Goal: Task Accomplishment & Management: Manage account settings

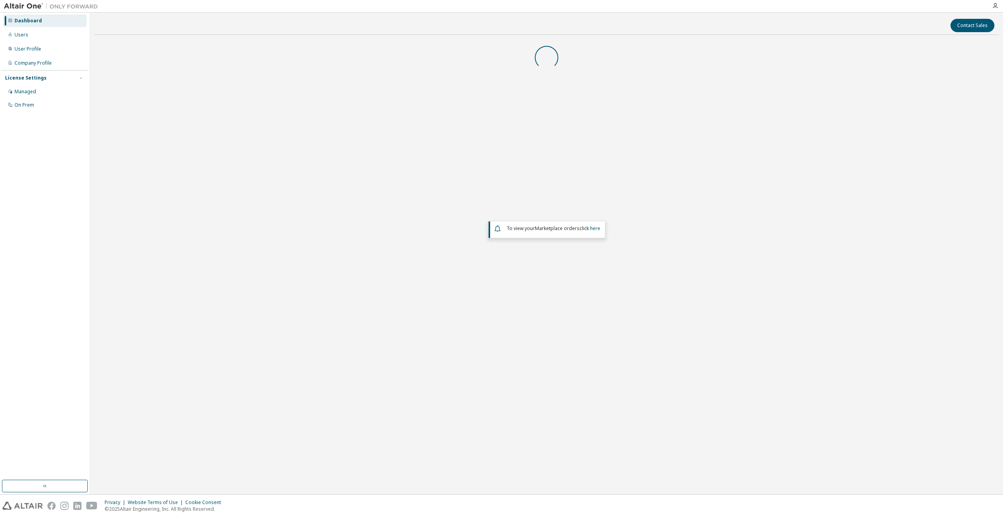
click at [591, 289] on div "To view your Marketplace orders click here" at bounding box center [546, 209] width 905 height 336
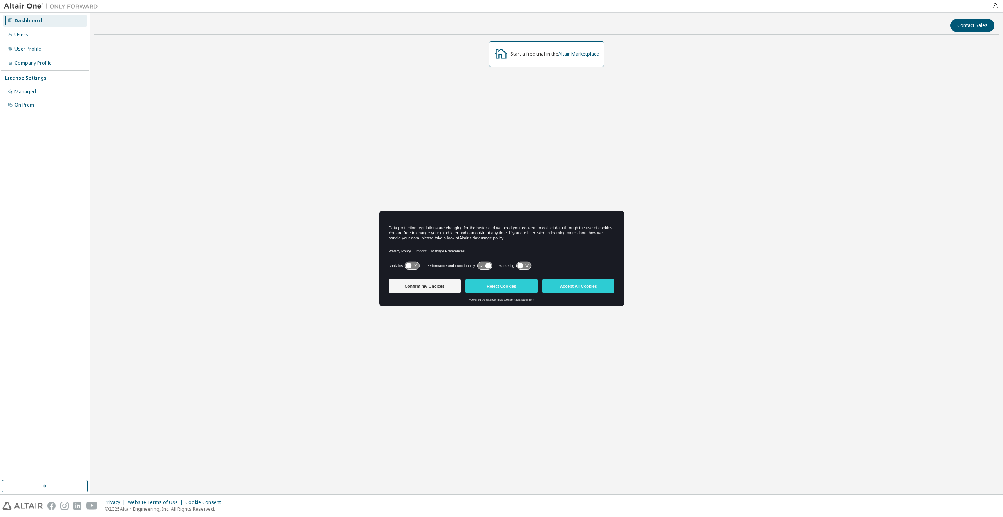
click at [575, 95] on div "Start a free trial in the Altair Marketplace To view your Marketplace orders cl…" at bounding box center [546, 209] width 905 height 336
click at [593, 285] on button "Accept All Cookies" at bounding box center [578, 286] width 72 height 14
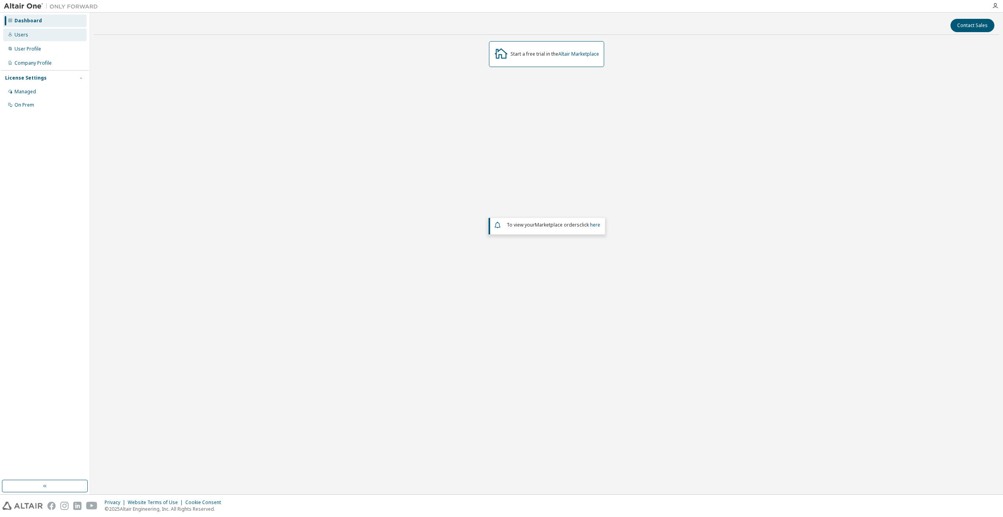
click at [38, 38] on div "Users" at bounding box center [44, 35] width 83 height 13
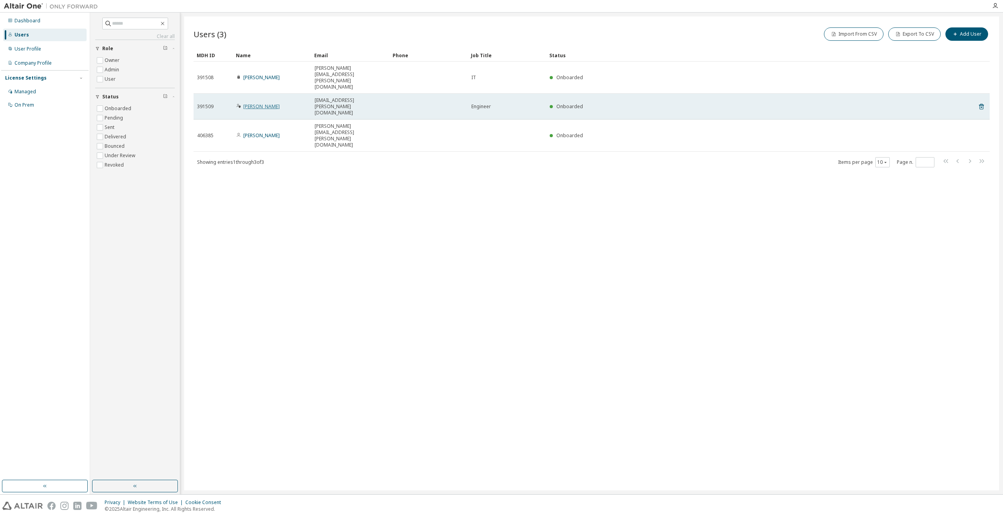
click at [270, 103] on link "Walther Steven" at bounding box center [261, 106] width 36 height 7
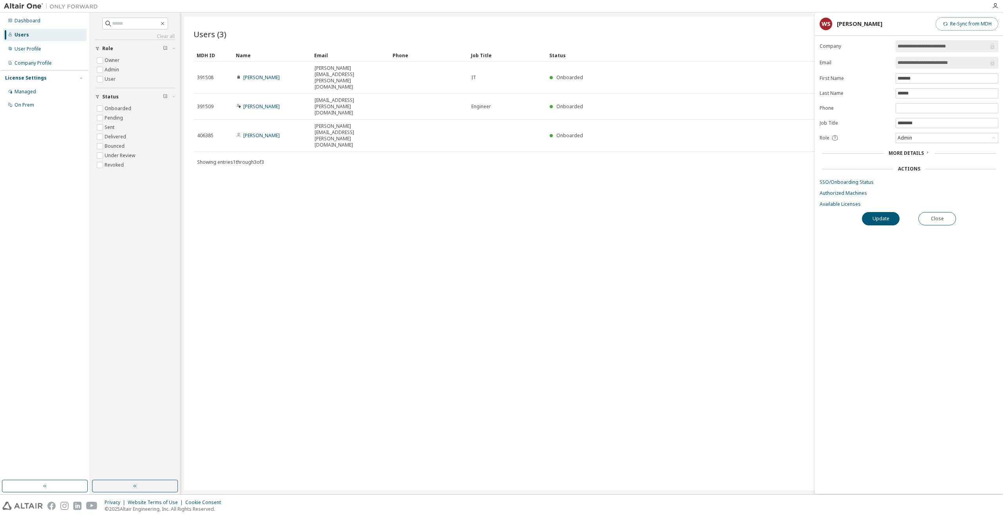
click at [966, 27] on button "Re-Sync from MDH" at bounding box center [967, 23] width 63 height 13
click at [958, 25] on button "Re-Sync from MDH" at bounding box center [967, 23] width 63 height 13
click at [779, 177] on div "Users (3) Import From CSV Export To CSV Add User Clear Load Save Save As Field …" at bounding box center [591, 253] width 815 height 474
click at [951, 72] on form "**********" at bounding box center [909, 123] width 179 height 167
click at [972, 63] on input "**********" at bounding box center [943, 63] width 91 height 8
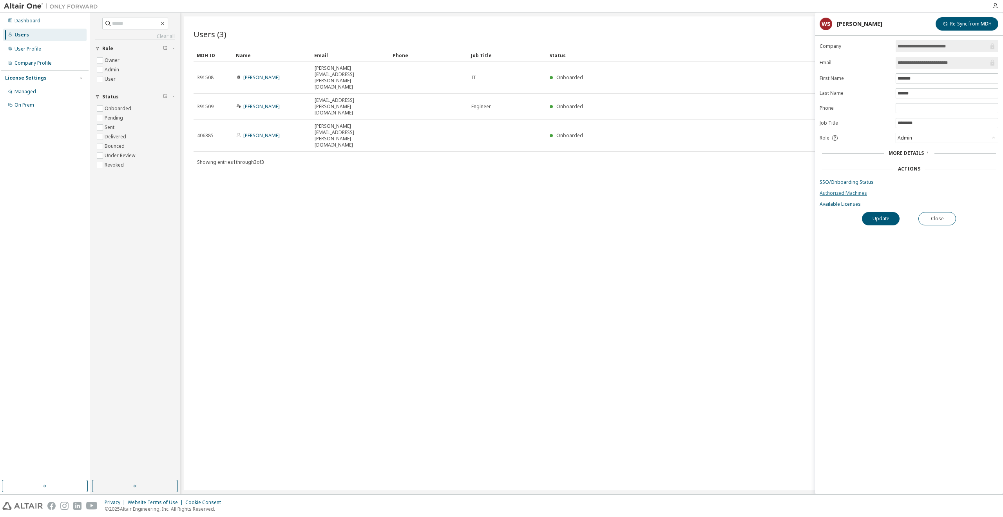
click at [862, 190] on link "Authorized Machines" at bounding box center [909, 193] width 179 height 6
click at [845, 205] on link "Available Licenses" at bounding box center [909, 204] width 179 height 6
click at [892, 154] on span "More Details" at bounding box center [906, 153] width 35 height 7
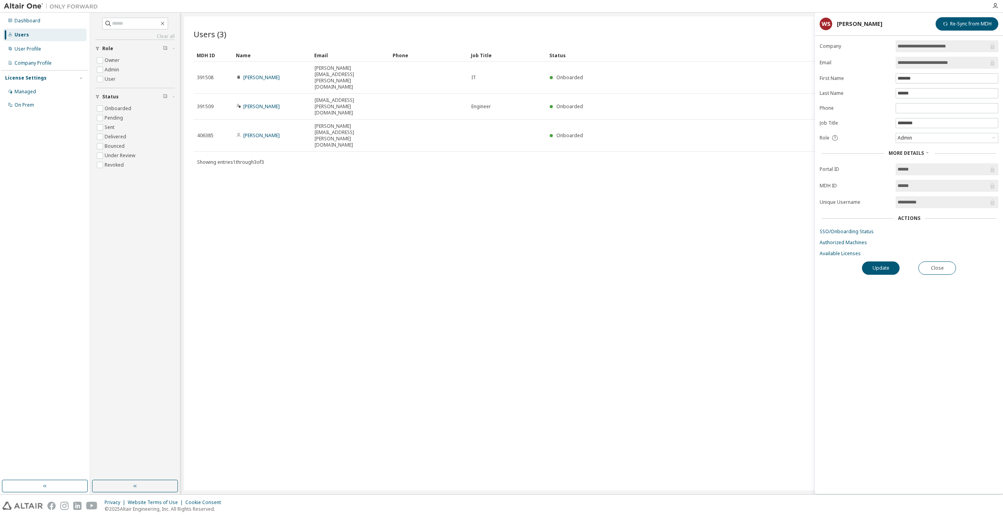
drag, startPoint x: 932, startPoint y: 202, endPoint x: 897, endPoint y: 201, distance: 34.9
click at [897, 201] on span "**********" at bounding box center [947, 202] width 103 height 12
drag, startPoint x: 968, startPoint y: 62, endPoint x: 897, endPoint y: 65, distance: 71.0
click at [897, 65] on span "**********" at bounding box center [947, 63] width 103 height 12
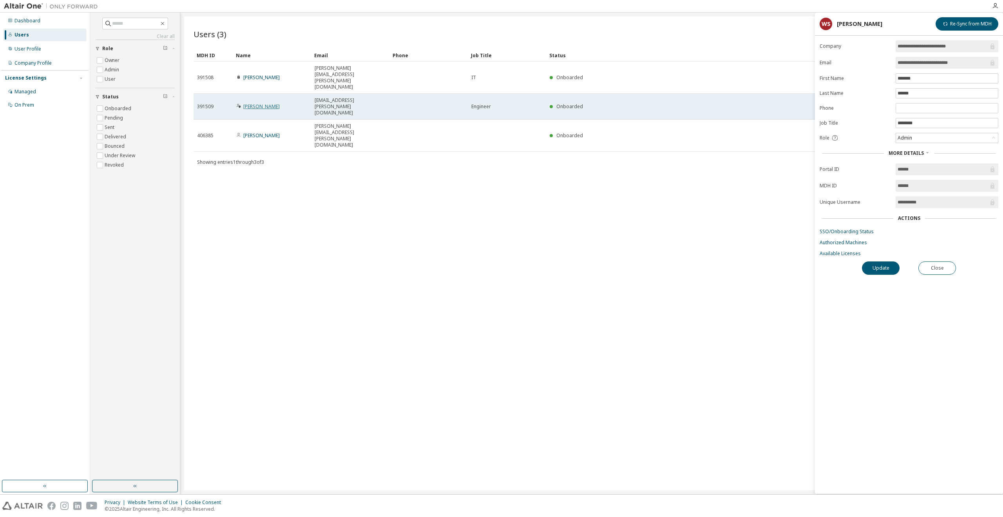
click at [257, 103] on link "Walther Steven" at bounding box center [261, 106] width 36 height 7
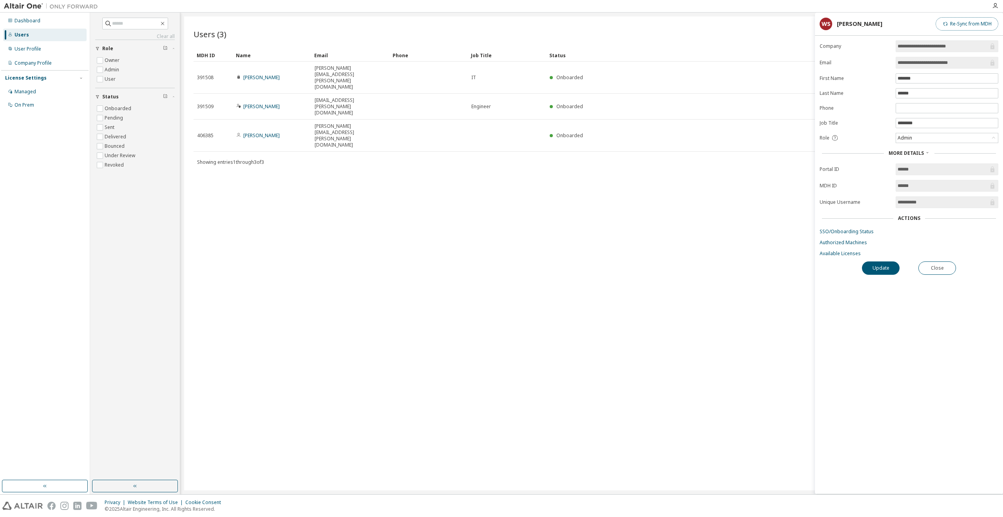
click at [966, 27] on button "Re-Sync from MDH" at bounding box center [967, 23] width 63 height 13
drag, startPoint x: 892, startPoint y: 275, endPoint x: 890, endPoint y: 270, distance: 6.2
click at [892, 275] on div "**********" at bounding box center [909, 266] width 188 height 453
click at [890, 269] on button "Update" at bounding box center [881, 267] width 38 height 13
click at [871, 267] on button "Update" at bounding box center [881, 267] width 38 height 13
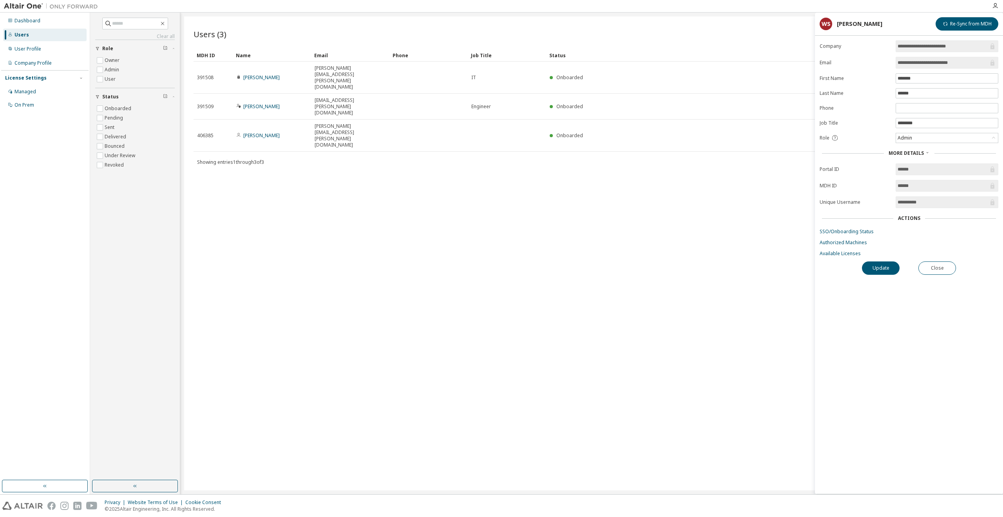
click at [313, 152] on div "Users (3) Import From CSV Export To CSV Add User Clear Load Save Save As Field …" at bounding box center [591, 253] width 815 height 474
click at [617, 191] on div "Users (3) Import From CSV Export To CSV Add User Clear Load Save Save As Field …" at bounding box center [591, 253] width 815 height 474
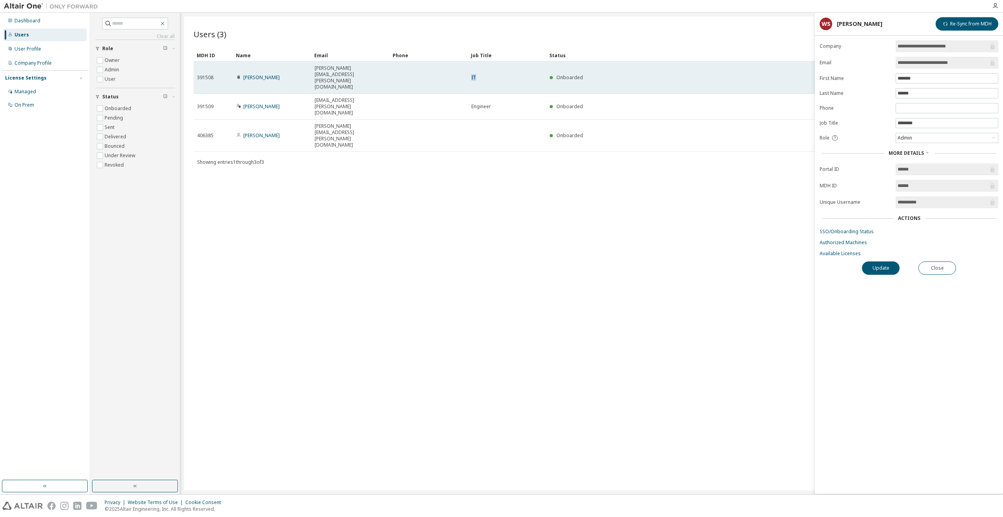
drag, startPoint x: 489, startPoint y: 67, endPoint x: 455, endPoint y: 65, distance: 34.1
click at [455, 65] on tr "391508 Robert Weise robert.weise@siemens.com IT Onboarded" at bounding box center [592, 78] width 796 height 32
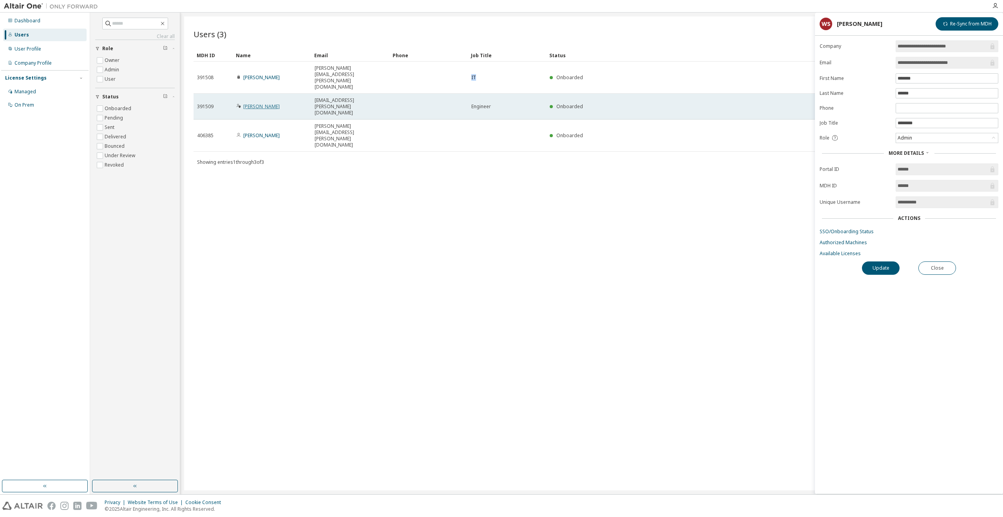
click at [263, 103] on link "Walther Steven" at bounding box center [261, 106] width 36 height 7
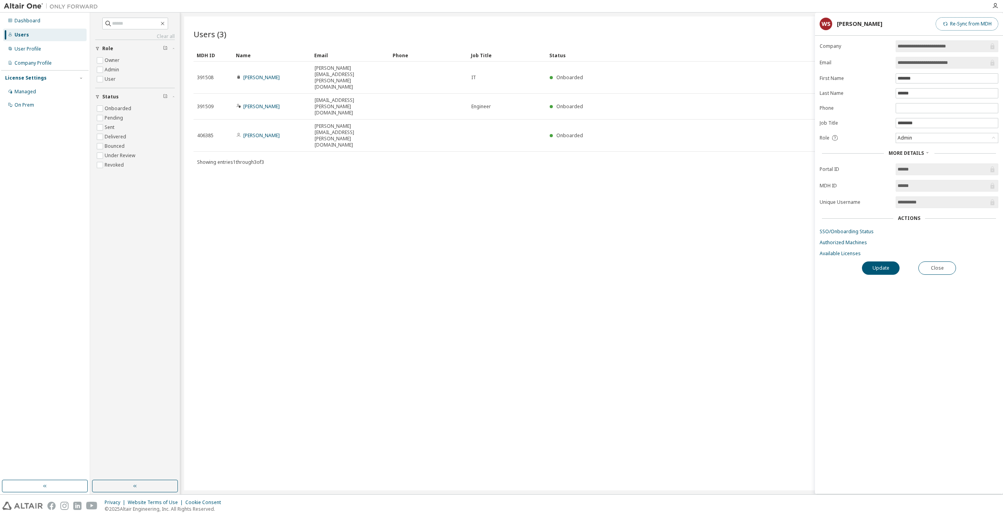
click at [966, 28] on button "Re-Sync from MDH" at bounding box center [967, 23] width 63 height 13
click at [851, 254] on link "Available Licenses" at bounding box center [909, 253] width 179 height 6
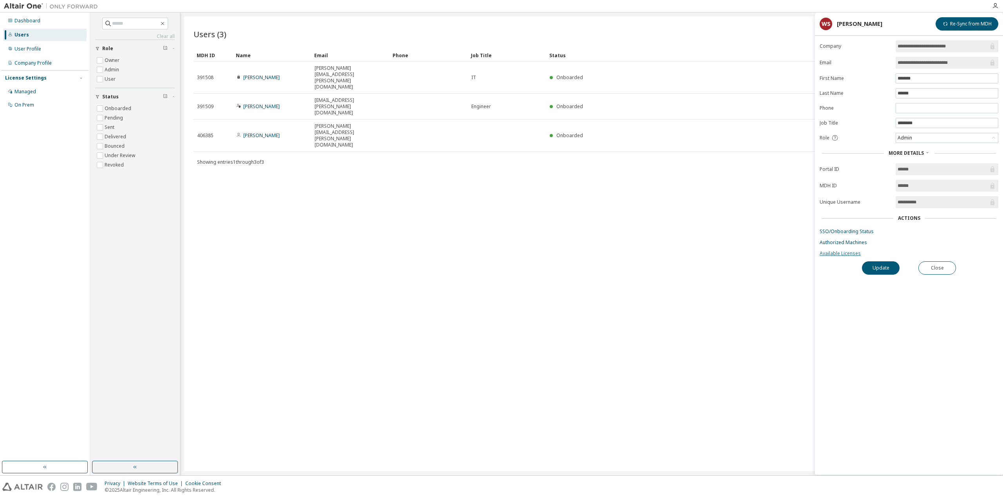
click at [837, 254] on link "Available Licenses" at bounding box center [909, 253] width 179 height 6
click at [850, 241] on link "Authorized Machines" at bounding box center [909, 242] width 179 height 6
click at [47, 49] on div "User Profile" at bounding box center [44, 49] width 83 height 13
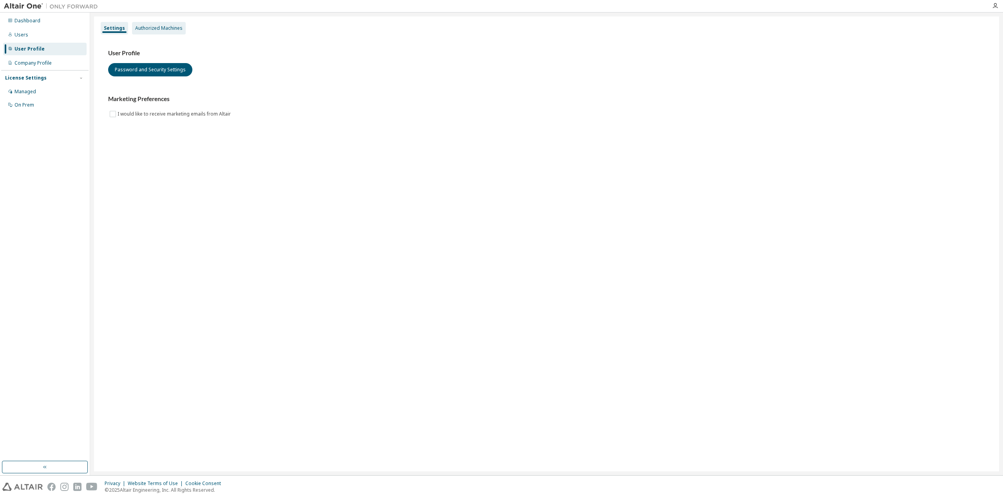
click at [152, 28] on div "Authorized Machines" at bounding box center [158, 28] width 47 height 6
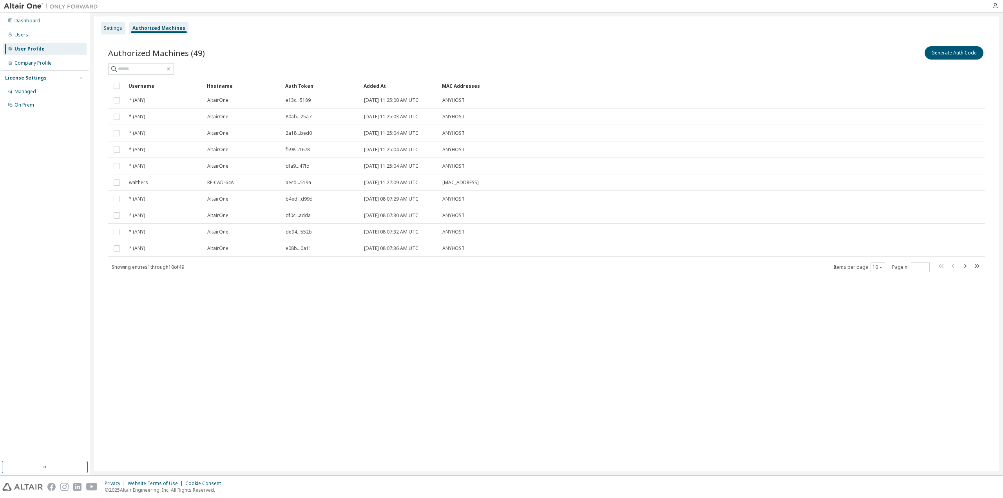
click at [115, 27] on div "Settings" at bounding box center [113, 28] width 18 height 6
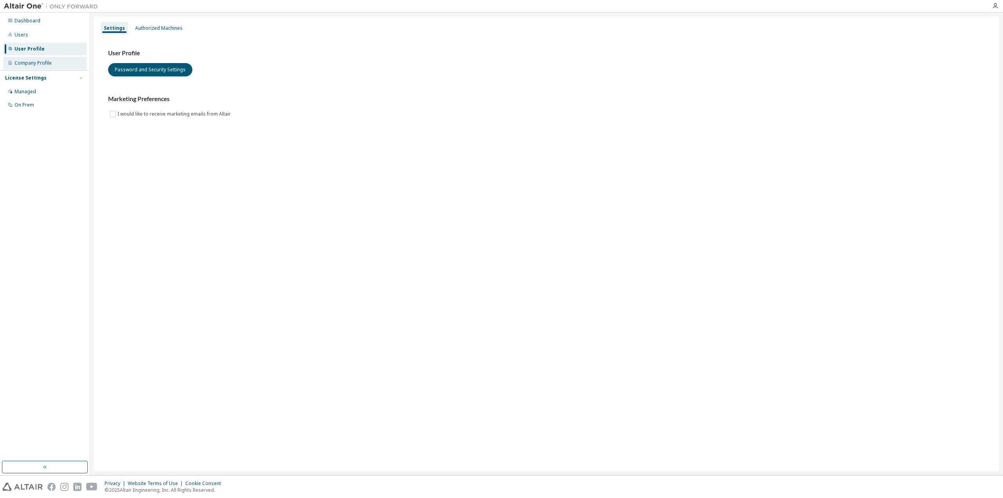
click at [36, 58] on div "Company Profile" at bounding box center [44, 63] width 83 height 13
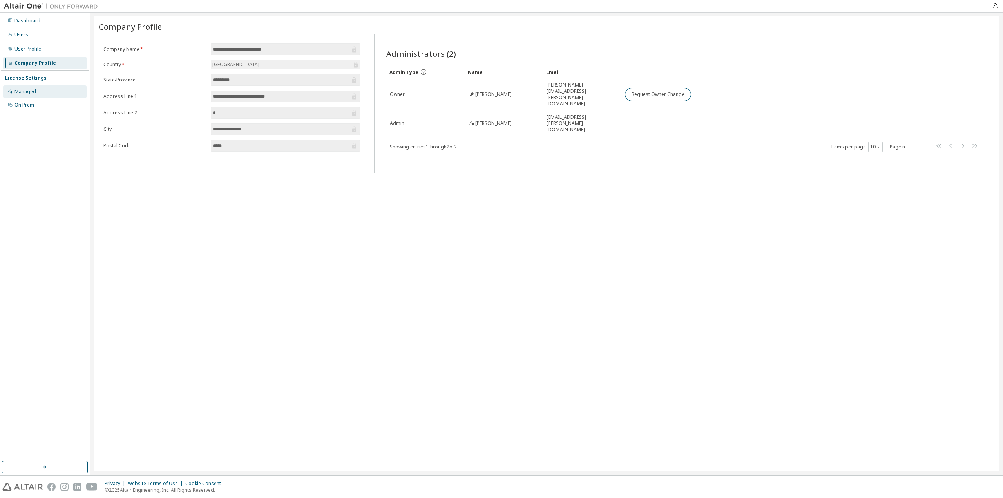
click at [47, 91] on div "Managed" at bounding box center [44, 91] width 83 height 13
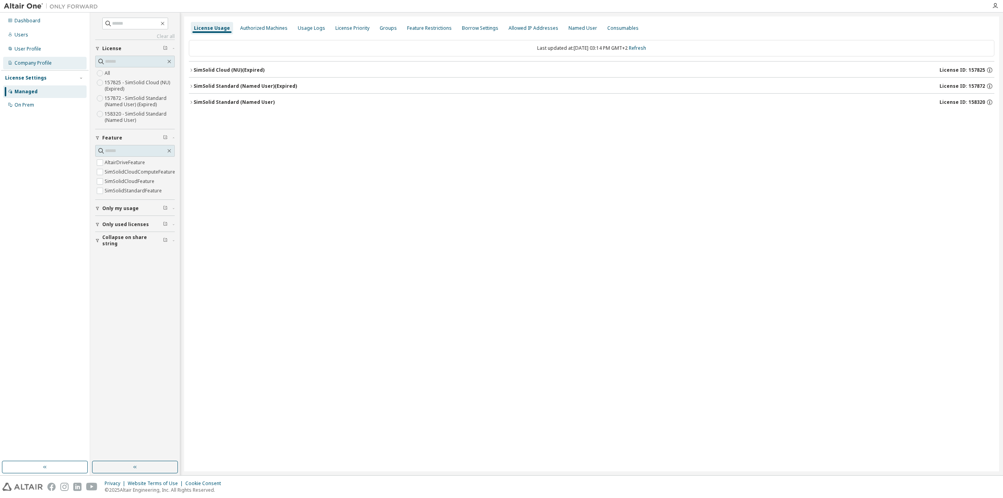
click at [52, 62] on div "Company Profile" at bounding box center [44, 63] width 83 height 13
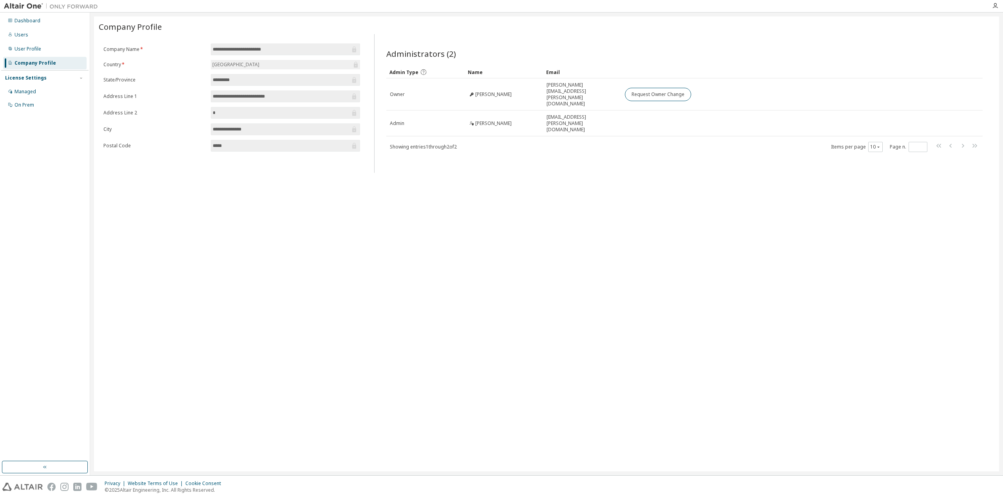
click at [43, 84] on div "License Settings Managed On Prem" at bounding box center [44, 91] width 87 height 42
click at [43, 92] on div "Managed" at bounding box center [44, 91] width 83 height 13
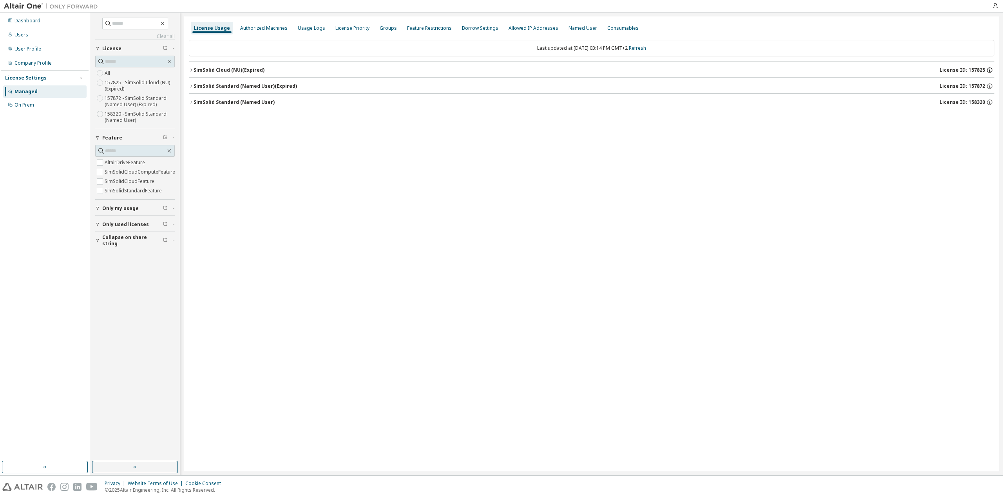
click at [990, 68] on icon "button" at bounding box center [989, 69] width 5 height 5
click at [259, 83] on div "SimSolid Standard (Named User) (Expired)" at bounding box center [245, 86] width 103 height 6
click at [246, 66] on button "SimSolid Cloud (NU) (Expired) License ID: 157825" at bounding box center [591, 70] width 805 height 17
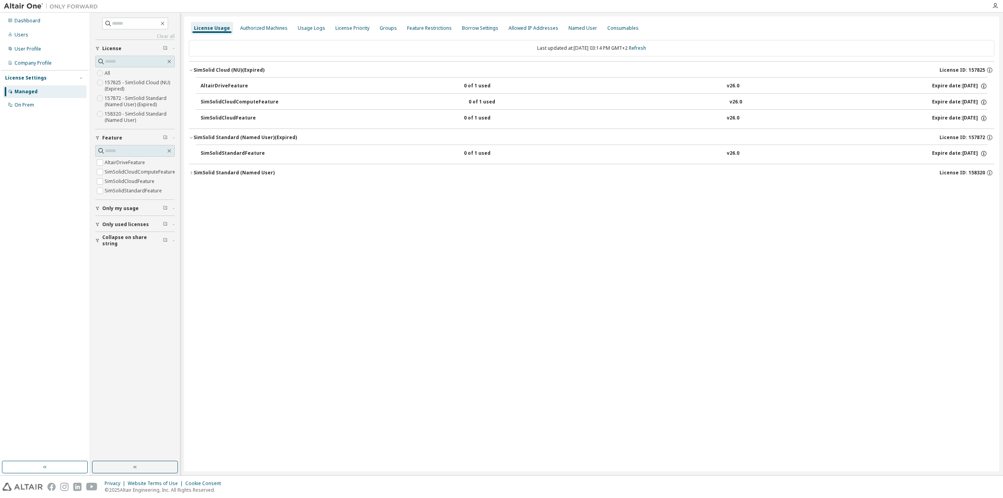
click at [253, 171] on div "SimSolid Standard (Named User)" at bounding box center [234, 173] width 81 height 6
click at [956, 193] on button "SimSolidStandardFeature 0 of 1 used v26.0 Expire date: 2026-10-01" at bounding box center [594, 188] width 787 height 17
click at [985, 186] on icon "button" at bounding box center [983, 188] width 5 height 5
click at [252, 187] on div "SimSolidStandardFeature" at bounding box center [236, 188] width 71 height 7
click at [946, 186] on div "Expire date: 2026-10-01" at bounding box center [959, 188] width 55 height 7
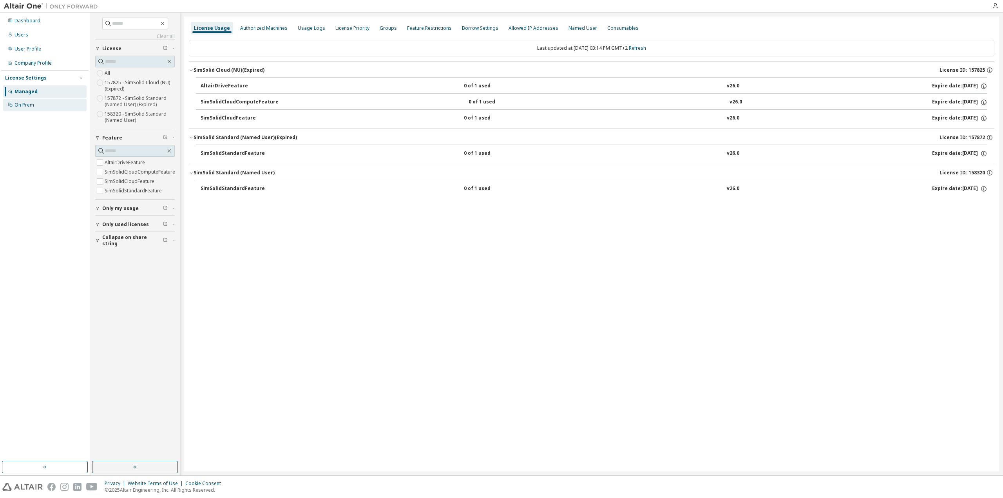
click at [51, 100] on div "On Prem" at bounding box center [44, 105] width 83 height 13
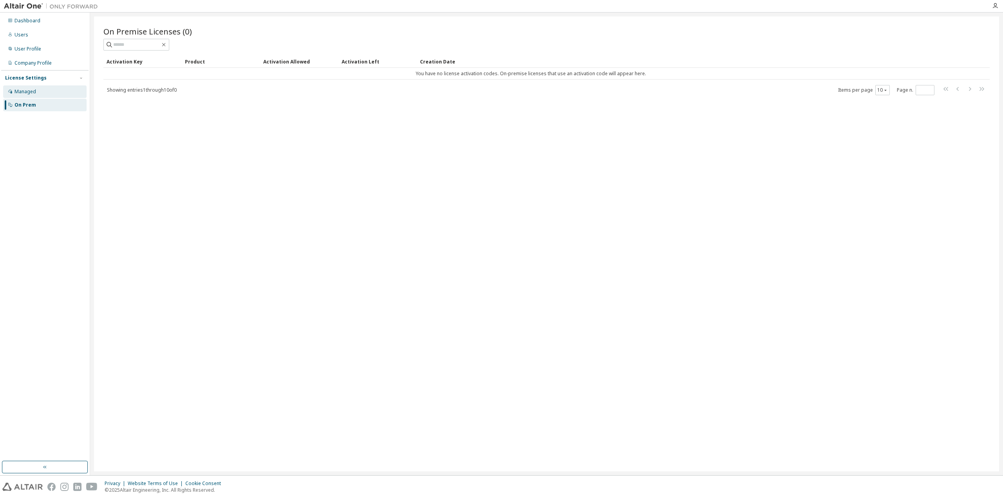
click at [44, 87] on div "Managed" at bounding box center [44, 91] width 83 height 13
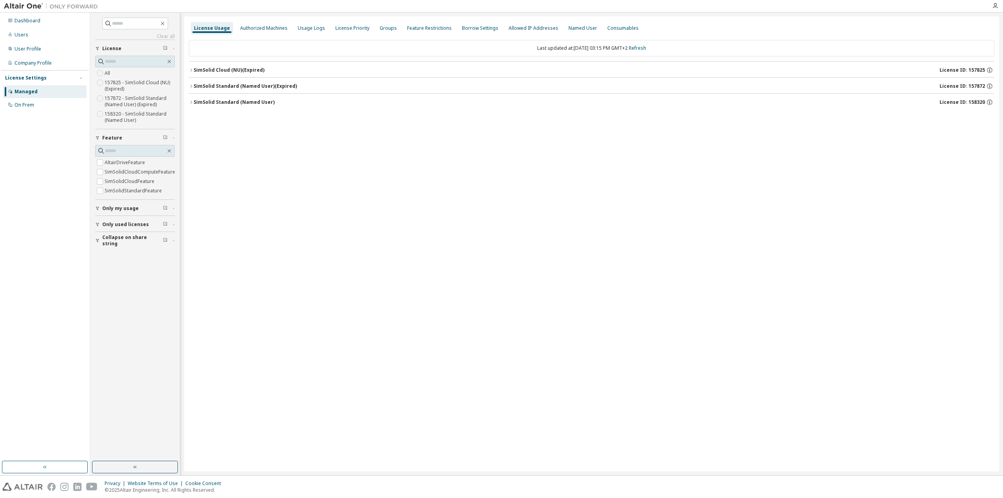
click at [983, 105] on span "License ID: 158320" at bounding box center [961, 102] width 45 height 6
click at [946, 116] on div "Expire date: 2026-10-01" at bounding box center [959, 118] width 55 height 7
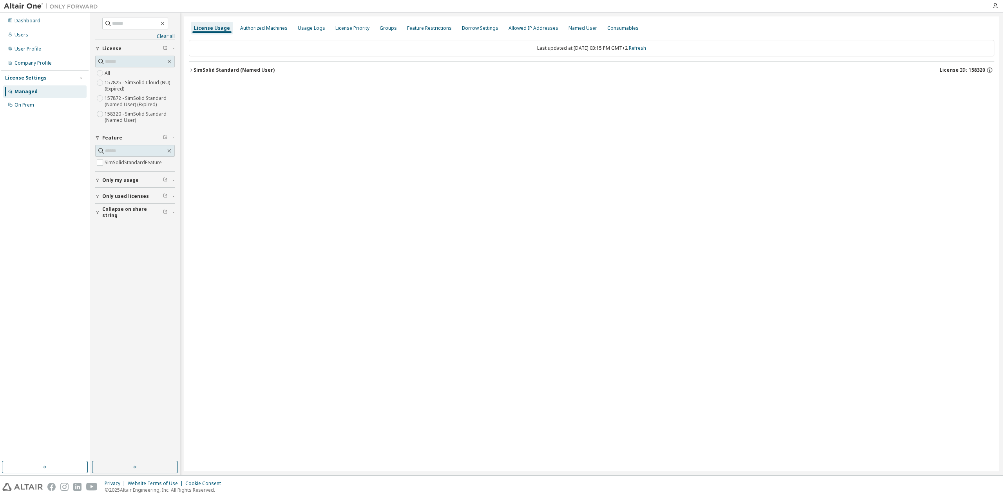
click at [245, 69] on div "SimSolid Standard (Named User)" at bounding box center [234, 70] width 81 height 6
click at [352, 85] on div "SimSolidStandardFeature 0 of 1 used v26.0 Expire date: 2026-10-01" at bounding box center [594, 86] width 787 height 7
click at [134, 199] on button "Only used licenses" at bounding box center [135, 196] width 80 height 17
click at [130, 234] on span "Collapse on share string" at bounding box center [132, 235] width 61 height 13
click at [131, 179] on span "Only my usage" at bounding box center [120, 180] width 36 height 6
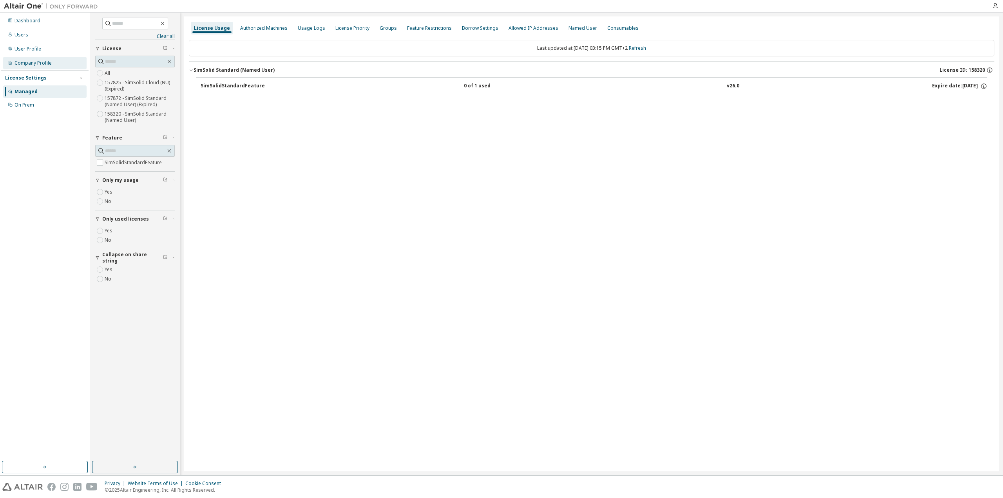
click at [39, 64] on div "Company Profile" at bounding box center [32, 63] width 37 height 6
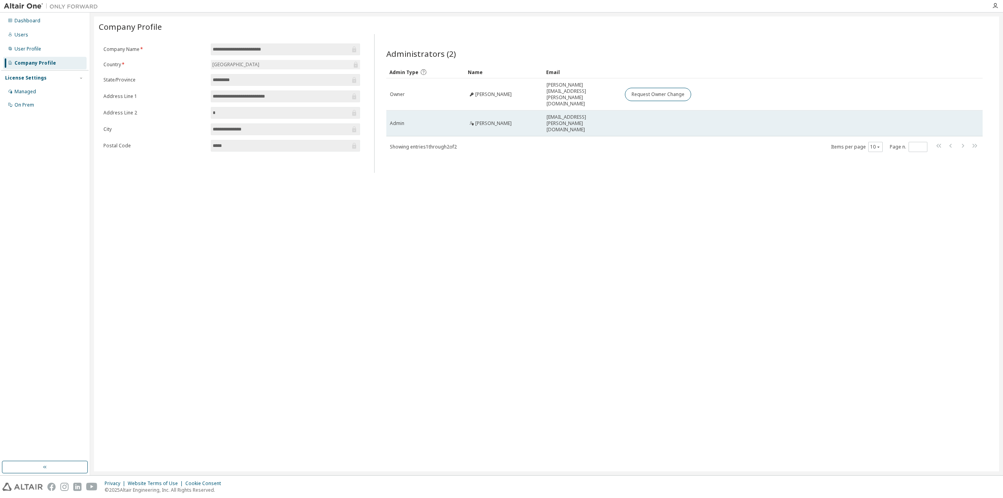
click at [600, 114] on span "walther.steven@siemens.com" at bounding box center [582, 123] width 71 height 19
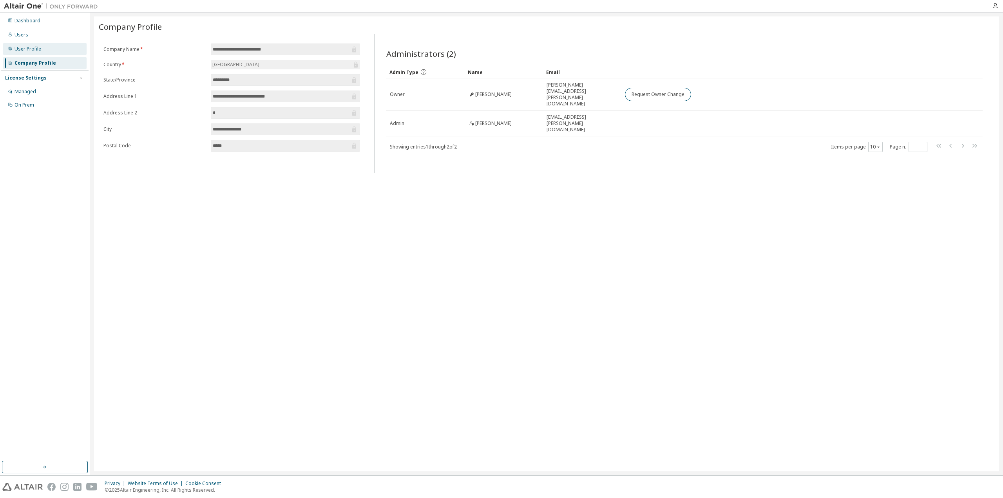
click at [42, 49] on div "User Profile" at bounding box center [44, 49] width 83 height 13
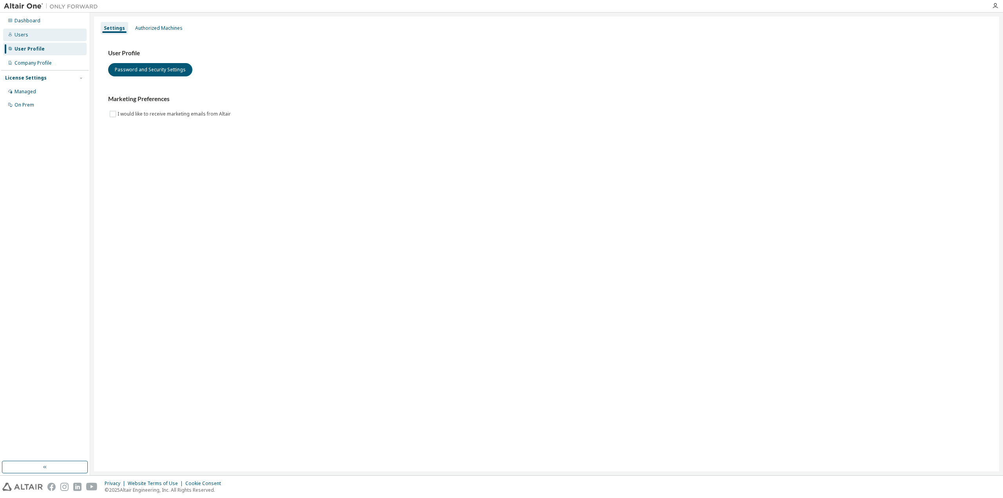
click at [41, 30] on div "Users" at bounding box center [44, 35] width 83 height 13
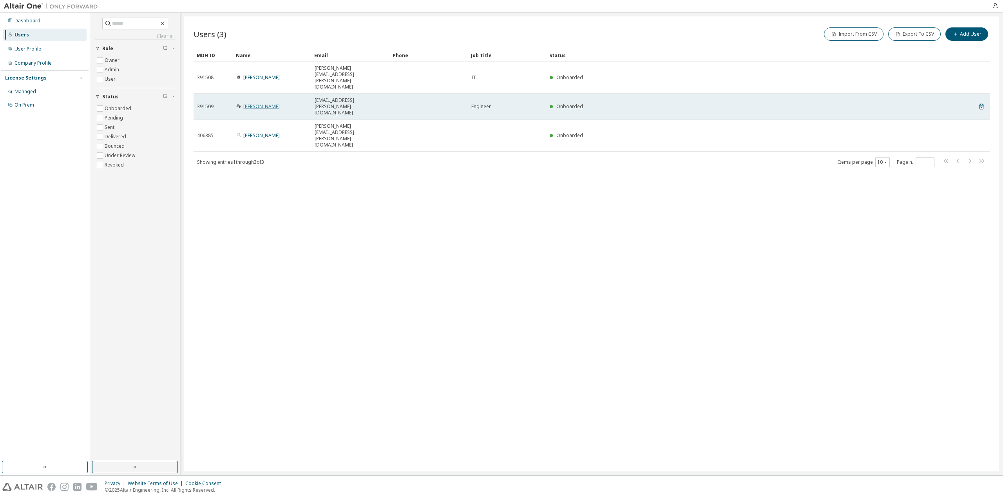
click at [265, 103] on link "Walther Steven" at bounding box center [261, 106] width 36 height 7
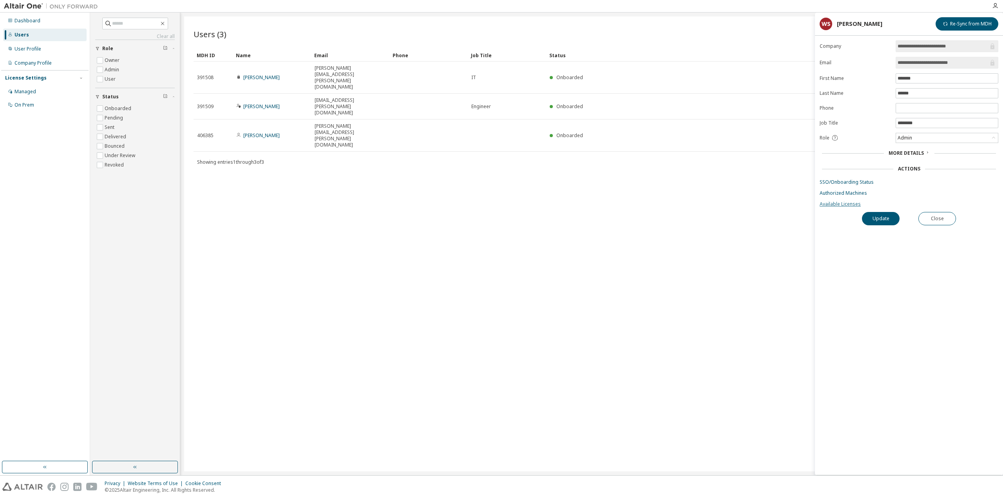
click at [851, 206] on link "Available Licenses" at bounding box center [909, 204] width 179 height 6
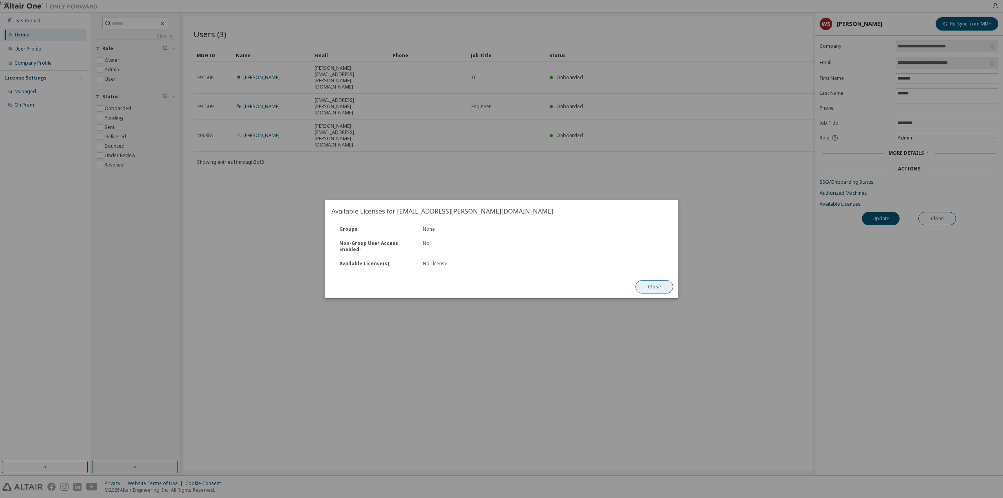
click at [650, 286] on button "Close" at bounding box center [654, 286] width 38 height 13
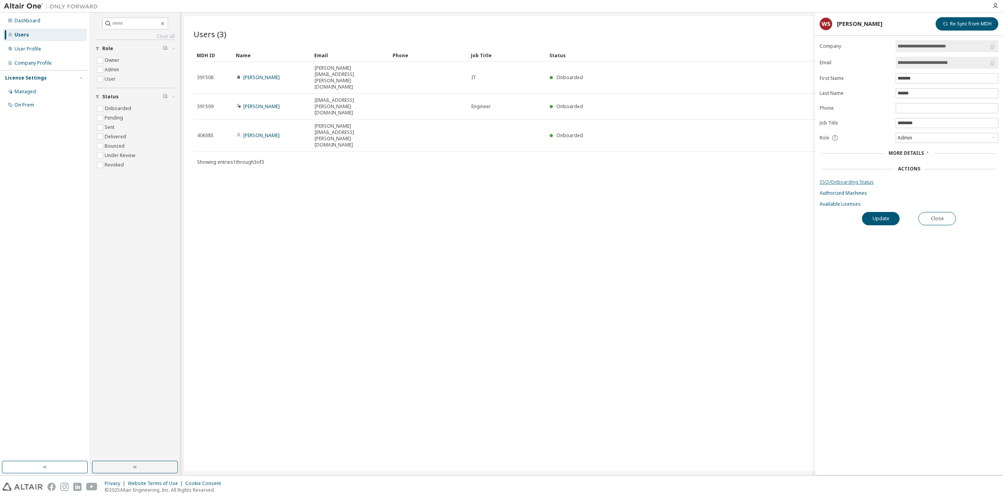
click at [856, 183] on link "SSO/Onboarding Status" at bounding box center [909, 182] width 179 height 6
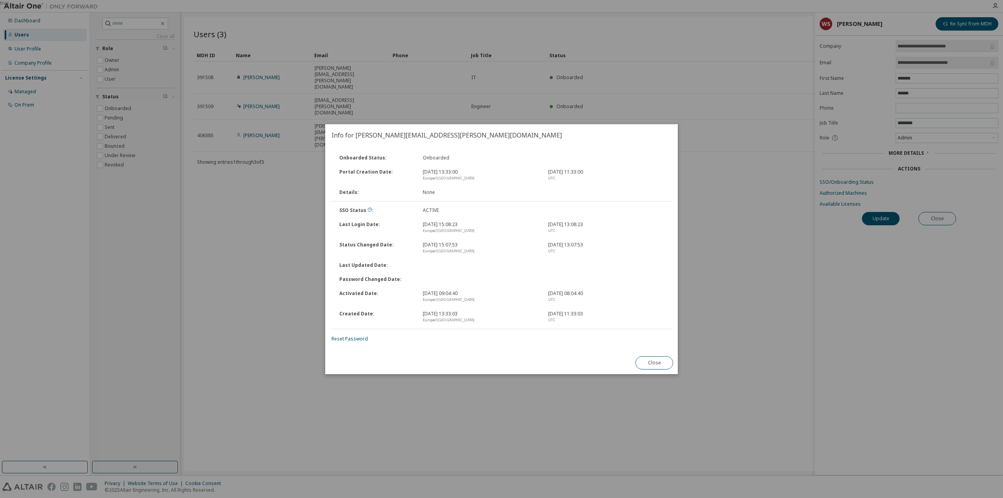
click at [648, 361] on button "Close" at bounding box center [654, 362] width 38 height 13
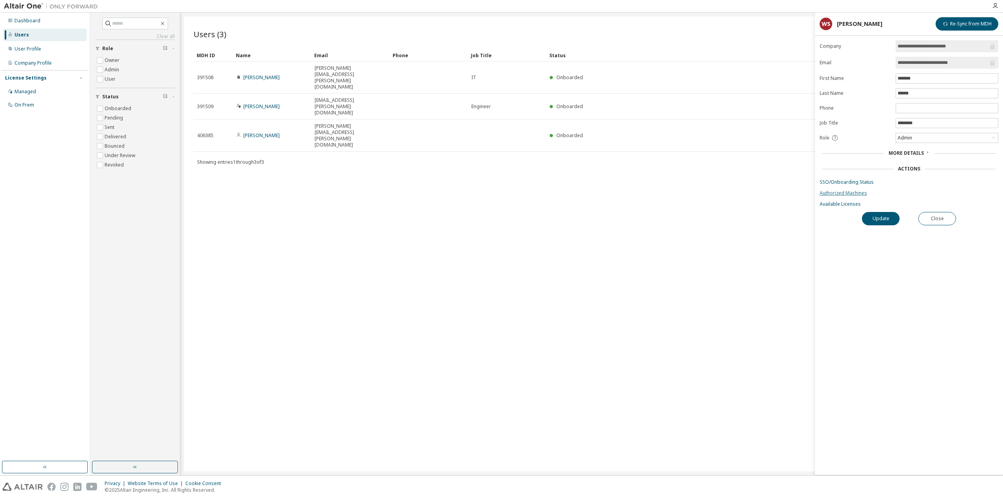
click at [853, 192] on link "Authorized Machines" at bounding box center [909, 193] width 179 height 6
click at [38, 21] on div "Dashboard" at bounding box center [27, 21] width 26 height 6
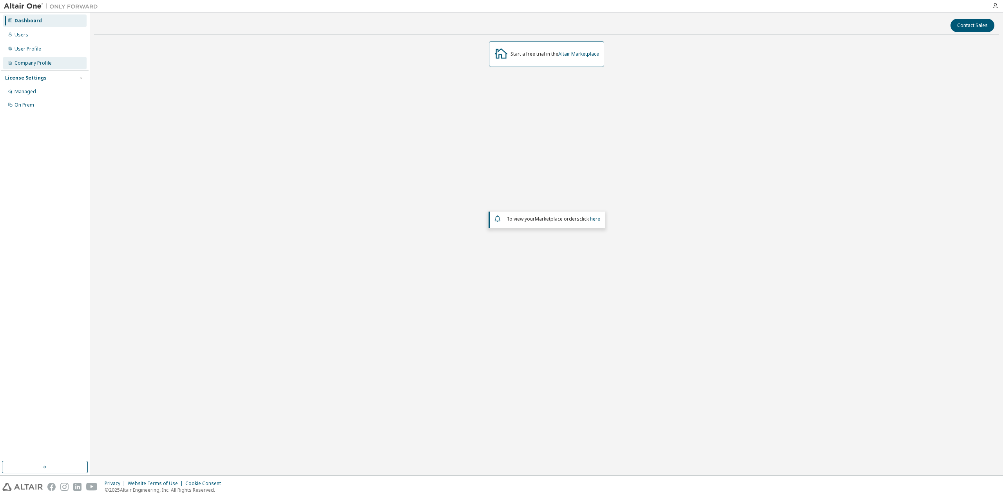
click at [43, 63] on div "Company Profile" at bounding box center [32, 63] width 37 height 6
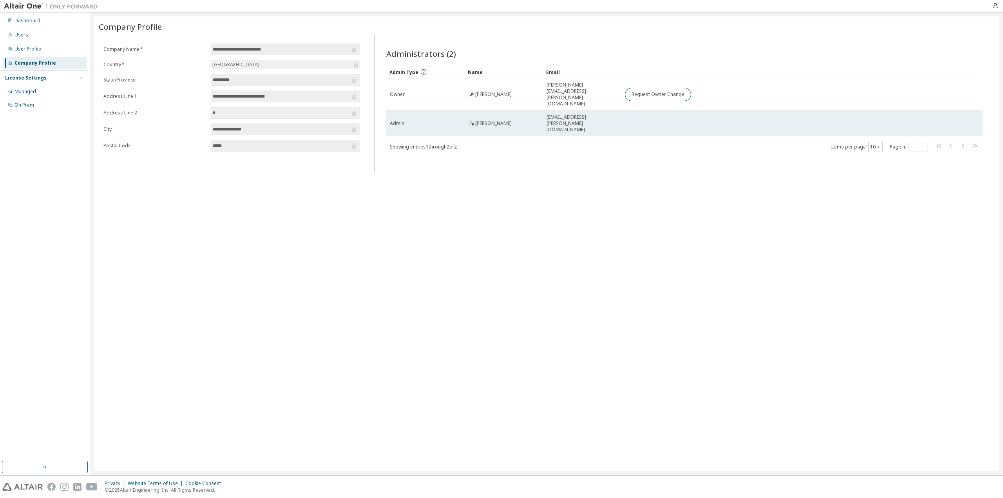
click at [597, 114] on span "walther.steven@siemens.com" at bounding box center [582, 123] width 71 height 19
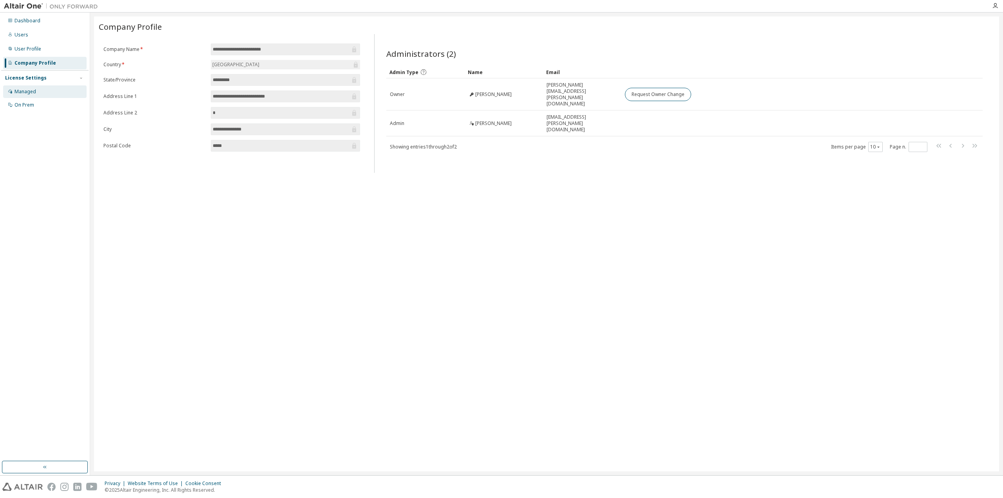
click at [15, 90] on div "Managed" at bounding box center [25, 92] width 22 height 6
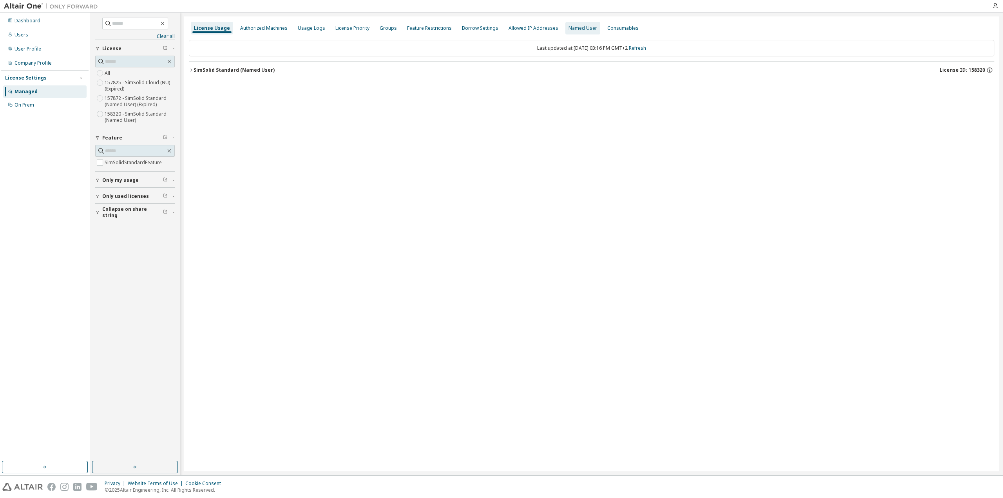
click at [570, 28] on div "Named User" at bounding box center [582, 28] width 29 height 6
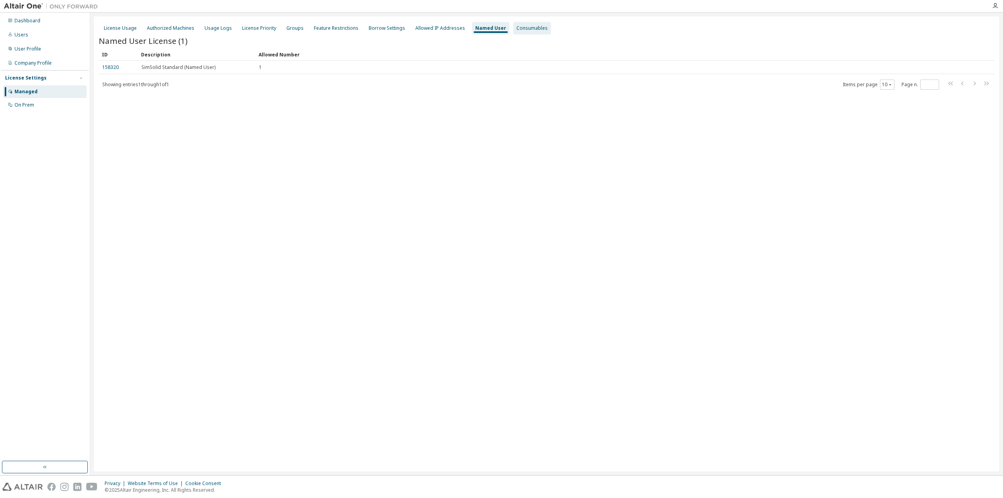
click at [528, 31] on div "Consumables" at bounding box center [531, 28] width 31 height 6
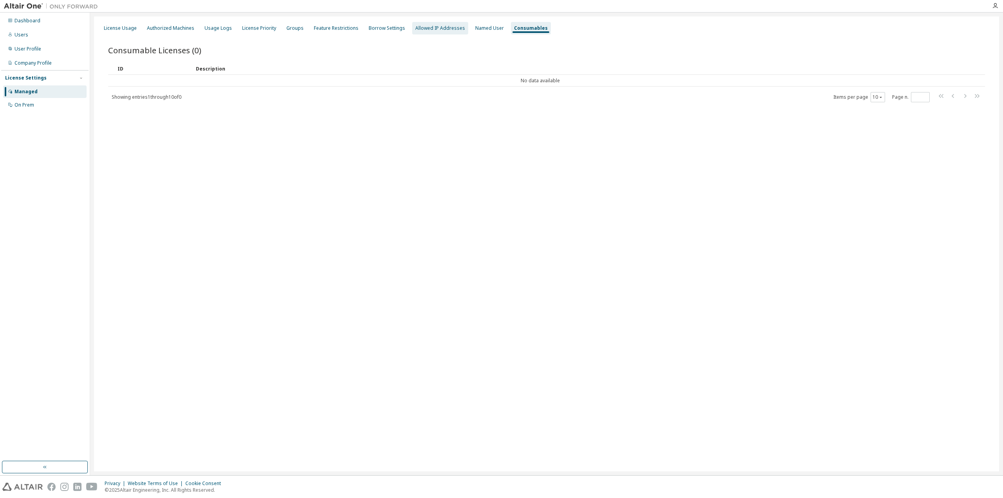
click at [444, 29] on div "Allowed IP Addresses" at bounding box center [440, 28] width 50 height 6
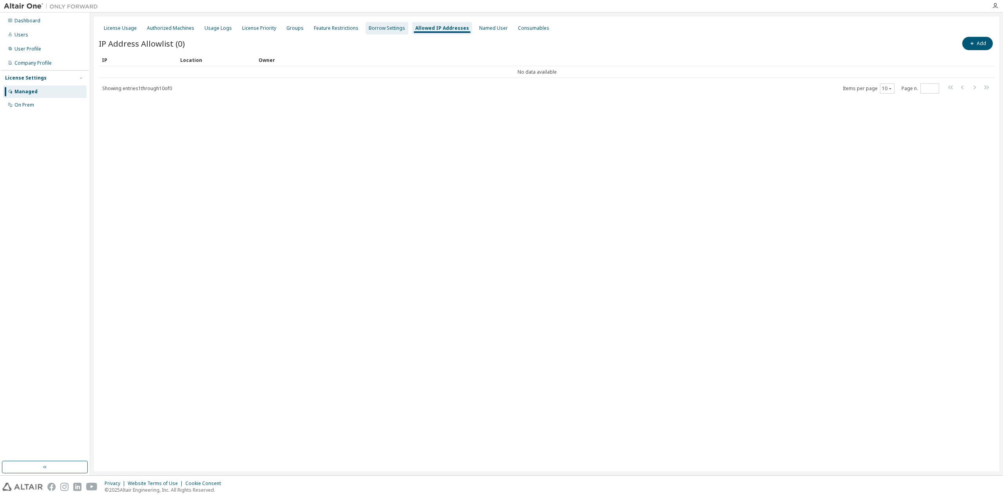
click at [399, 30] on div "Borrow Settings" at bounding box center [387, 28] width 43 height 13
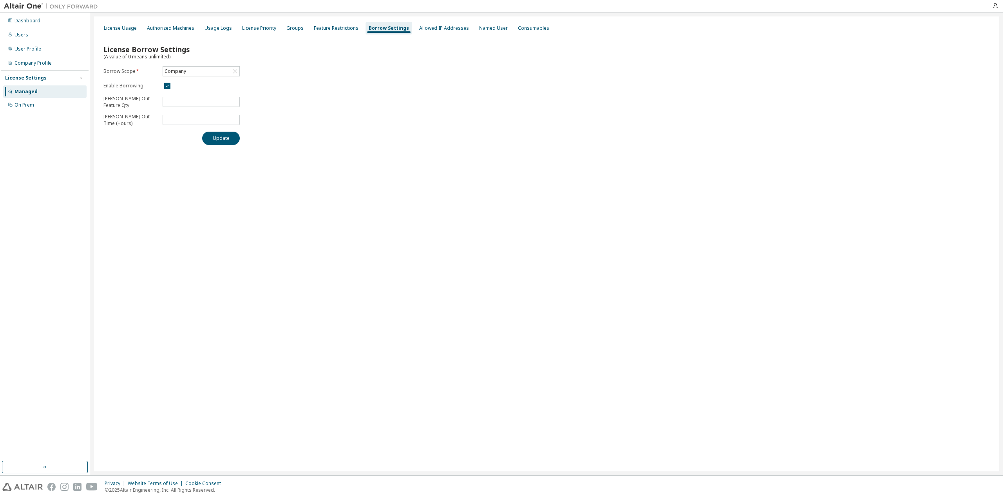
click at [320, 22] on div "License Usage Authorized Machines Usage Logs License Priority Groups Feature Re…" at bounding box center [547, 28] width 896 height 14
click at [324, 27] on div "Feature Restrictions" at bounding box center [336, 28] width 45 height 6
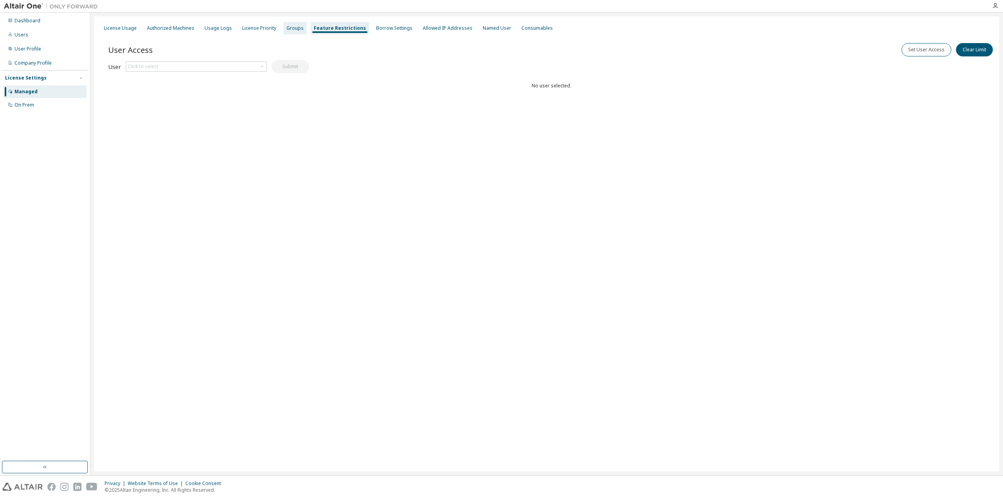
click at [297, 31] on div "Groups" at bounding box center [294, 28] width 17 height 6
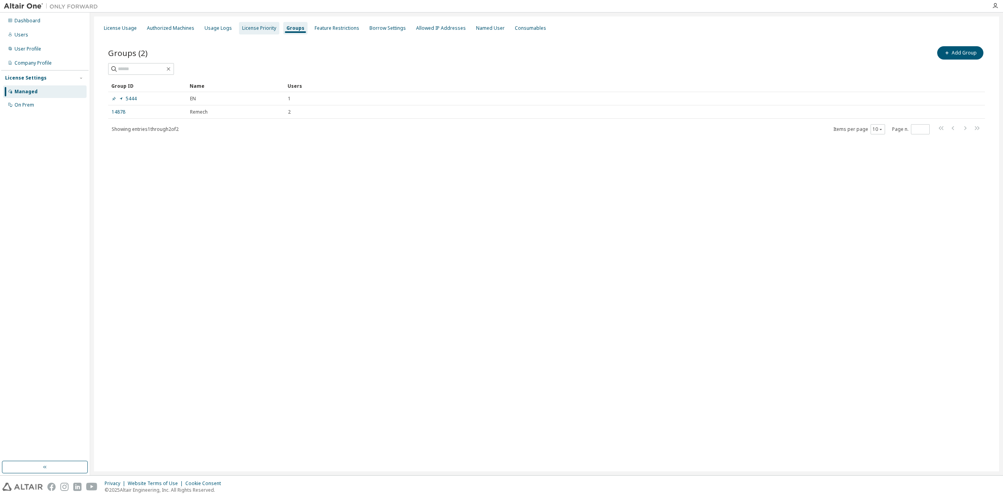
click at [266, 31] on div "License Priority" at bounding box center [259, 28] width 34 height 6
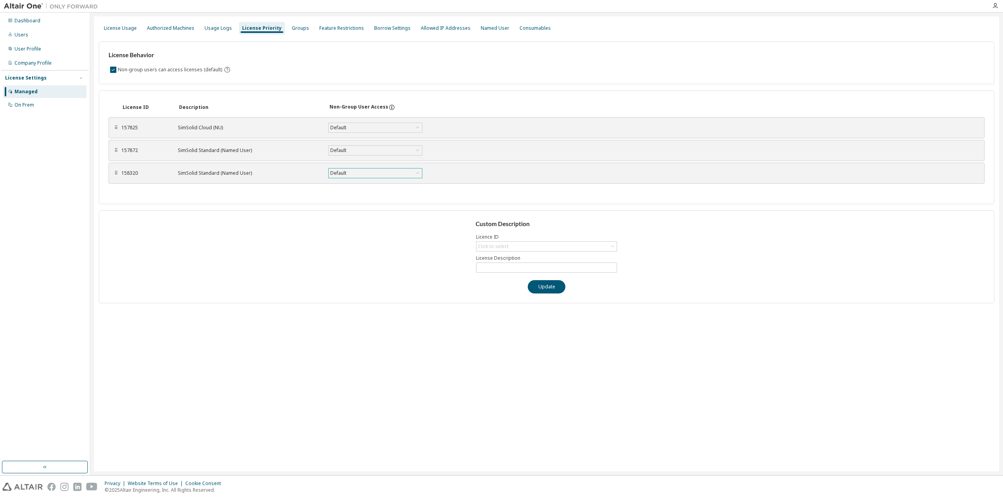
click at [381, 175] on div "Default" at bounding box center [375, 172] width 93 height 9
click at [378, 172] on div "Default" at bounding box center [375, 172] width 93 height 9
click at [576, 243] on div "Click to select" at bounding box center [546, 246] width 140 height 9
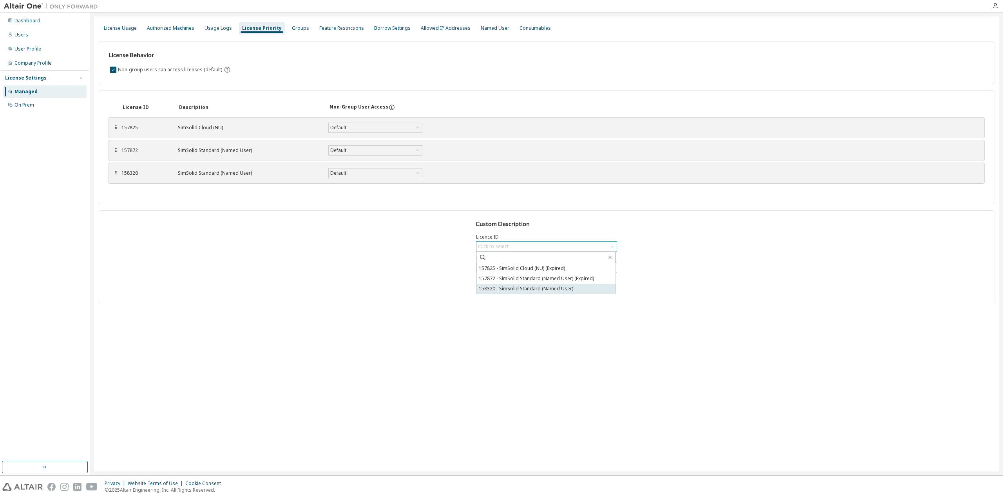
click at [567, 292] on li "158320 - SimSolid Standard (Named User)" at bounding box center [546, 289] width 139 height 10
type input "**********"
click at [550, 270] on input "**********" at bounding box center [546, 267] width 137 height 6
click at [554, 289] on button "Update" at bounding box center [547, 286] width 38 height 13
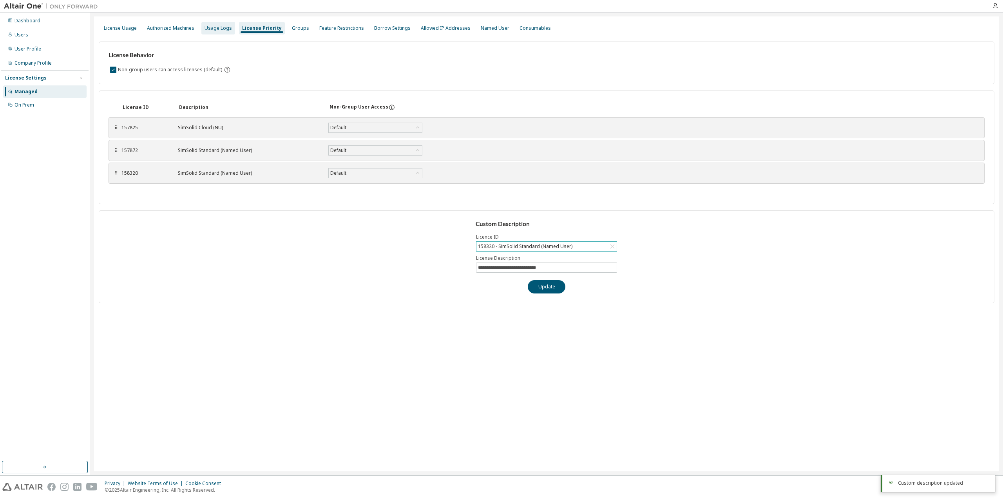
click at [214, 29] on div "Usage Logs" at bounding box center [218, 28] width 27 height 6
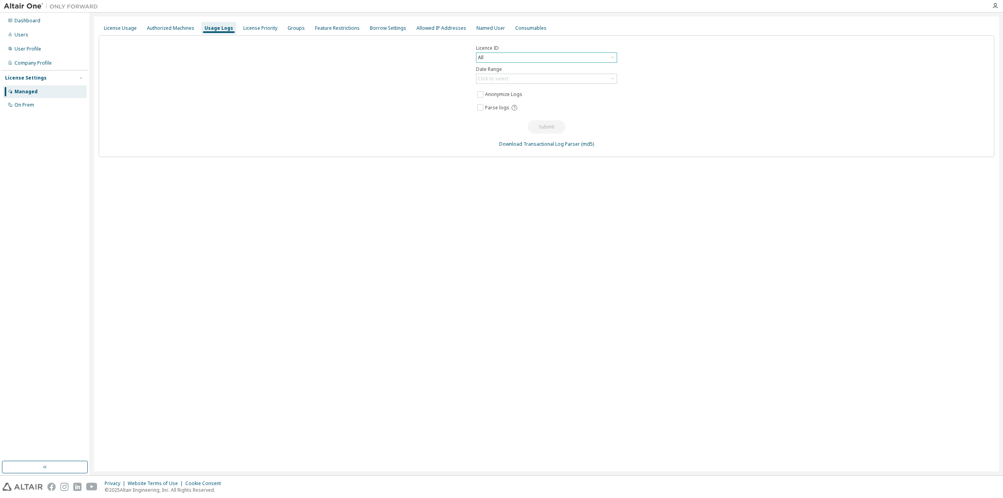
click at [509, 58] on div "All" at bounding box center [546, 57] width 140 height 9
click at [337, 87] on div "Licence ID All All 115347 - AU Concept Engineer (Expired) 85671 - AU Concept En…" at bounding box center [547, 96] width 896 height 122
click at [178, 26] on div "Authorized Machines" at bounding box center [170, 28] width 47 height 6
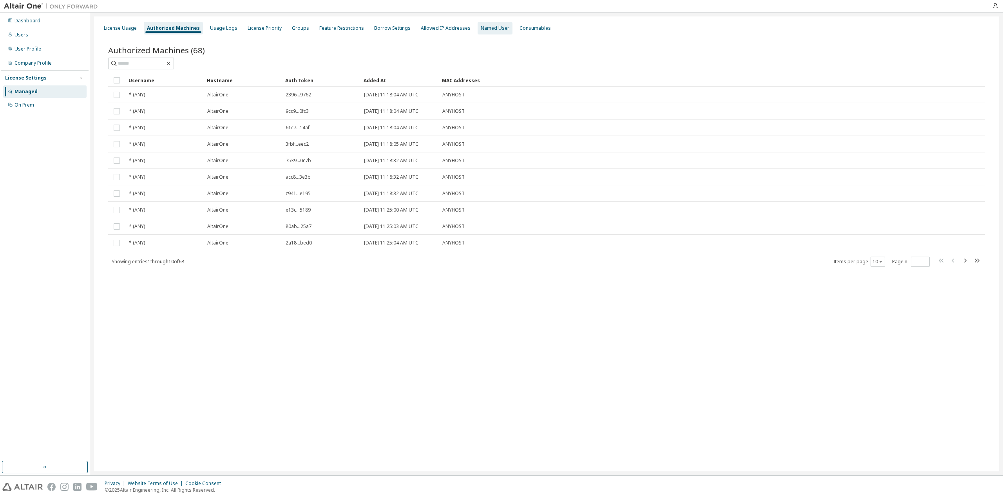
click at [481, 28] on div "Named User" at bounding box center [495, 28] width 29 height 6
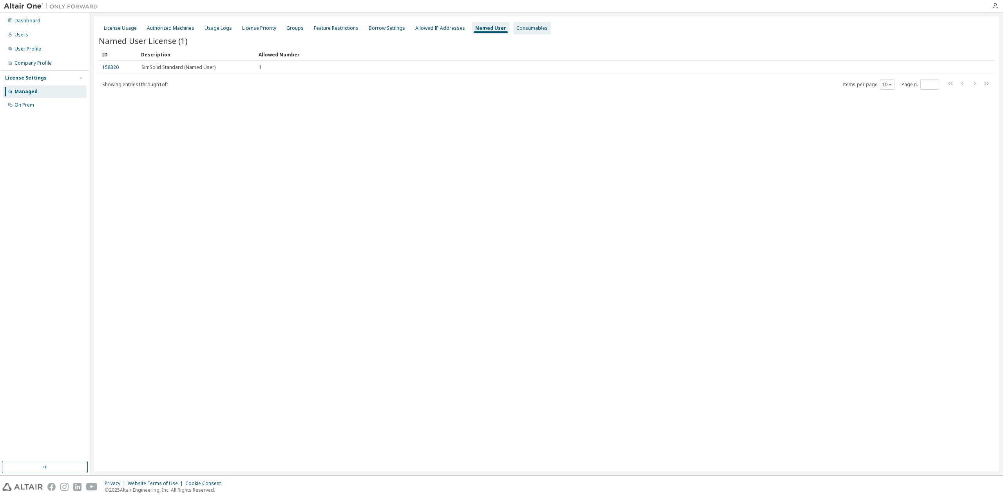
click at [514, 33] on div "Consumables" at bounding box center [532, 28] width 38 height 13
click at [402, 27] on div "License Usage Authorized Machines Usage Logs License Priority Groups Feature Re…" at bounding box center [547, 28] width 896 height 14
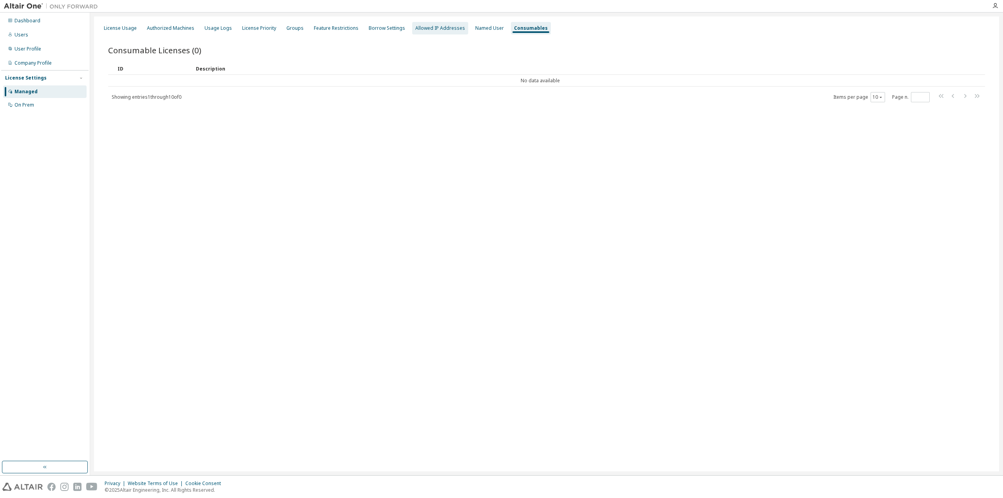
click at [415, 27] on div "Allowed IP Addresses" at bounding box center [440, 28] width 50 height 6
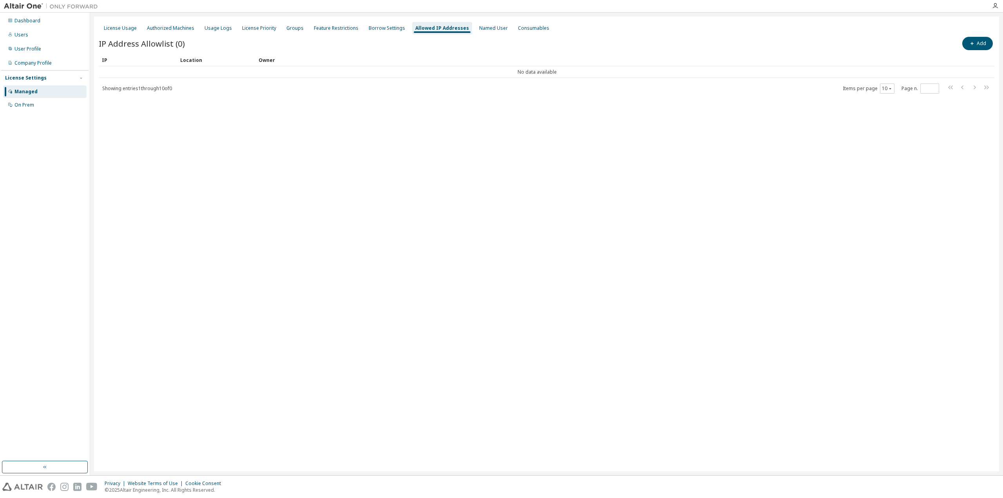
click at [43, 91] on div "Managed" at bounding box center [44, 91] width 83 height 13
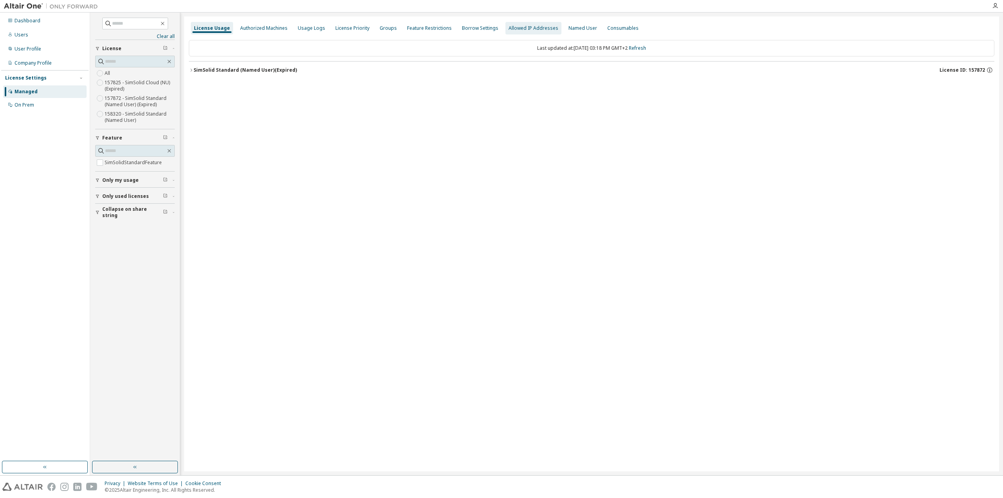
click at [511, 25] on div "Allowed IP Addresses" at bounding box center [534, 28] width 50 height 6
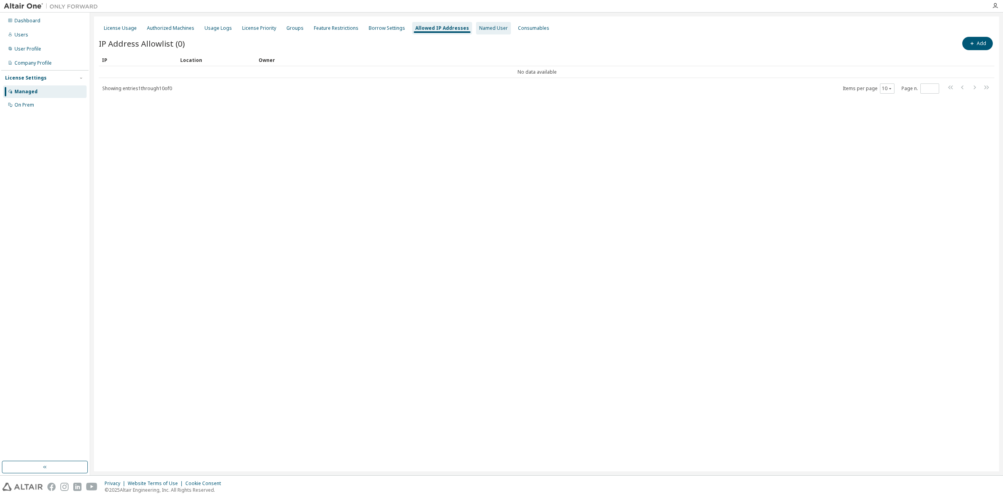
click at [486, 23] on div "Named User" at bounding box center [493, 28] width 35 height 13
click at [516, 28] on div "Consumables" at bounding box center [531, 28] width 31 height 6
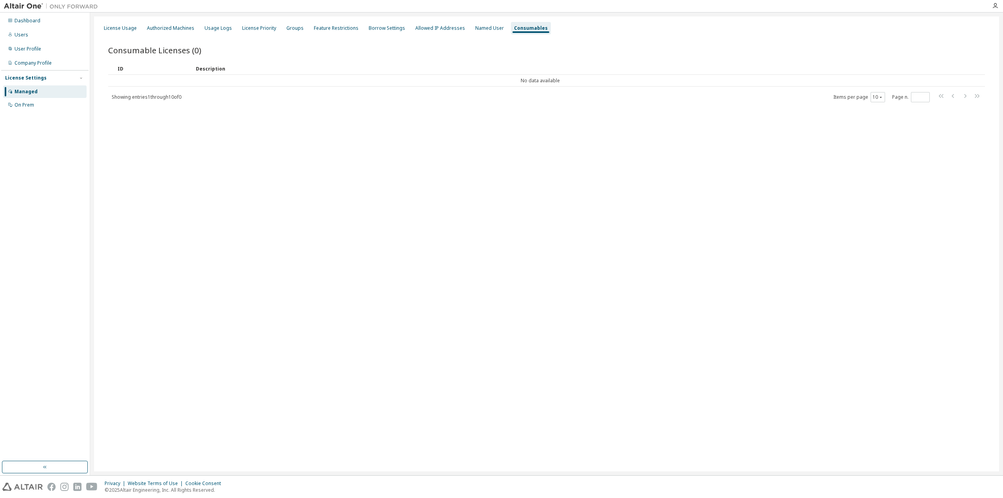
click at [404, 33] on div "License Usage Authorized Machines Usage Logs License Priority Groups Feature Re…" at bounding box center [547, 28] width 896 height 14
click at [389, 28] on div "Borrow Settings" at bounding box center [387, 28] width 36 height 6
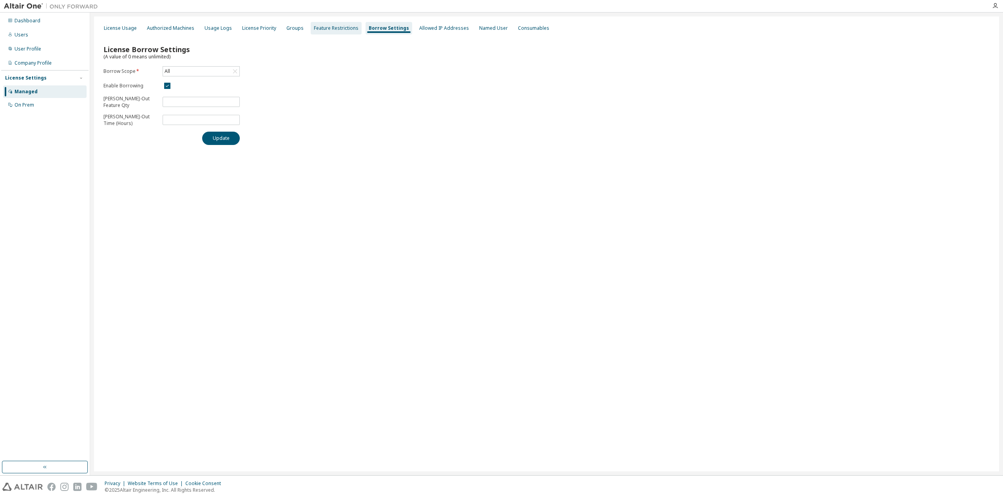
click at [335, 25] on div "Feature Restrictions" at bounding box center [336, 28] width 45 height 6
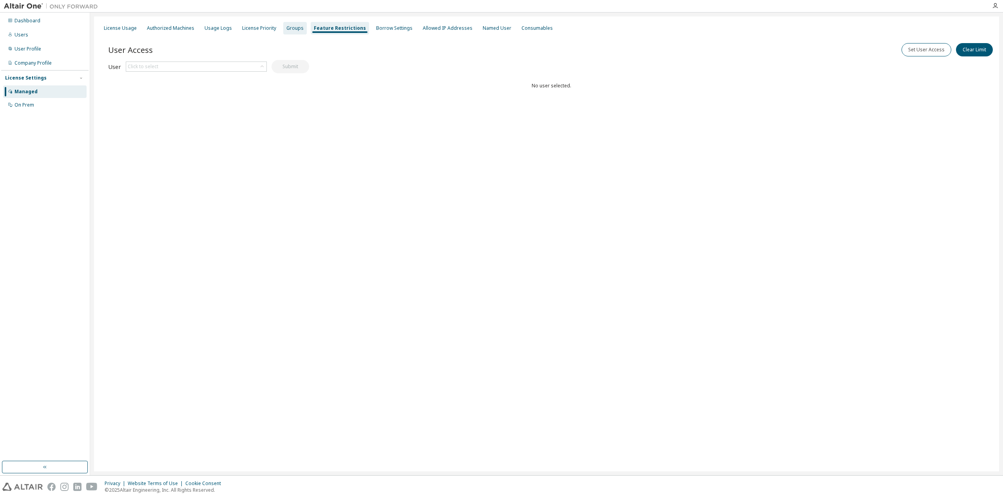
click at [286, 28] on div "Groups" at bounding box center [294, 28] width 17 height 6
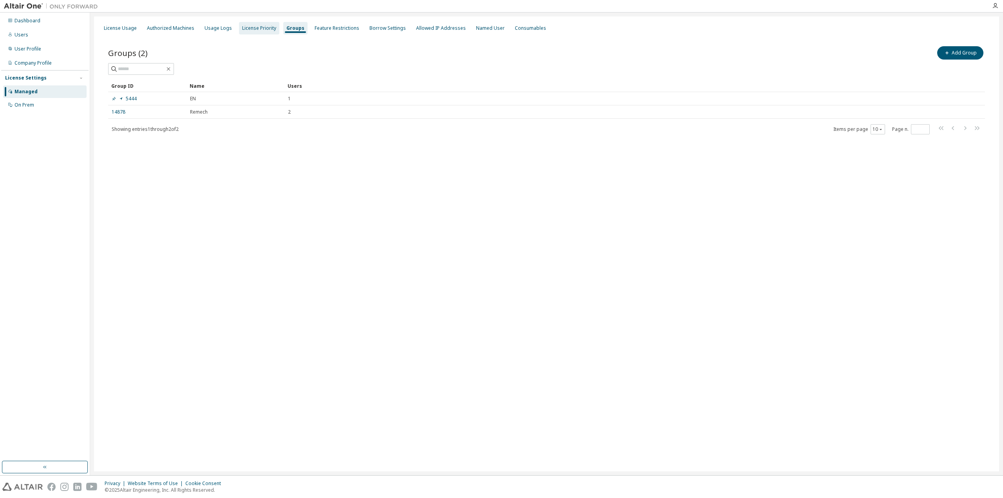
click at [261, 29] on div "License Priority" at bounding box center [259, 28] width 34 height 6
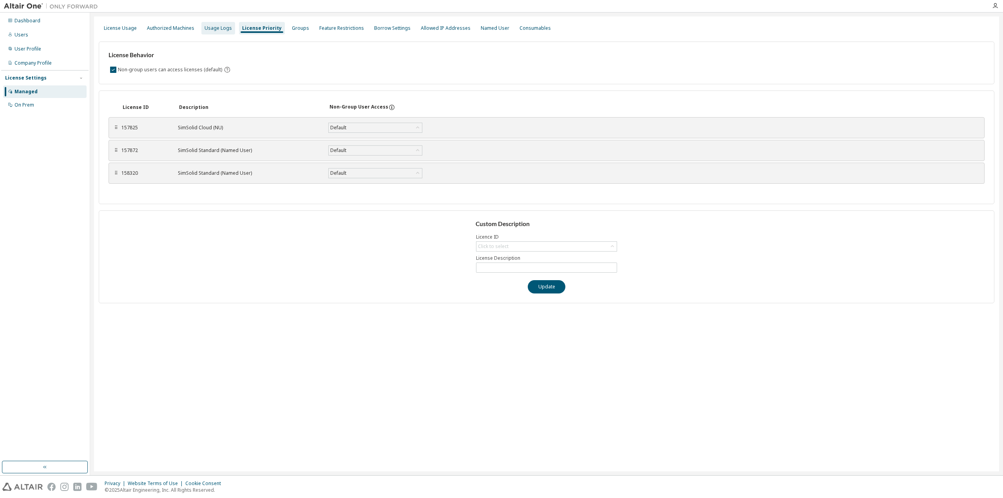
click at [225, 28] on div "Usage Logs" at bounding box center [218, 28] width 27 height 6
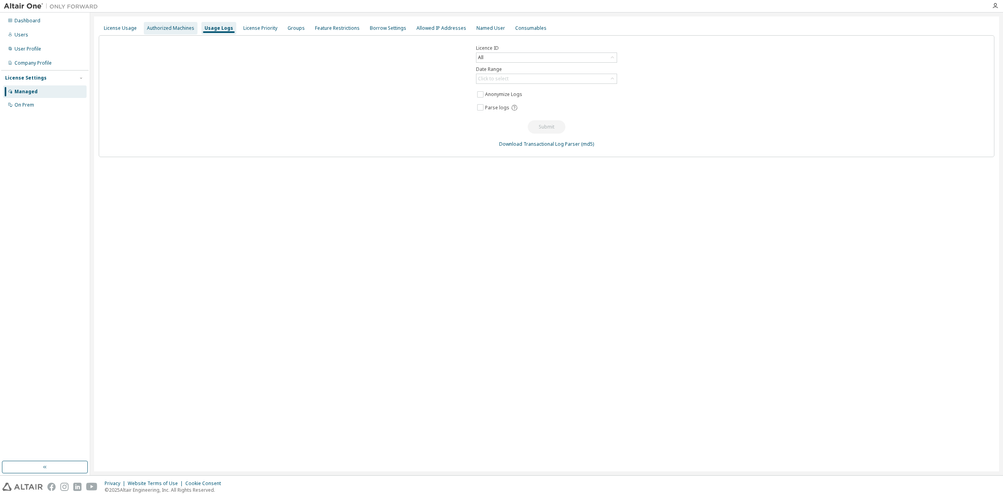
click at [191, 26] on div "Authorized Machines" at bounding box center [170, 28] width 47 height 6
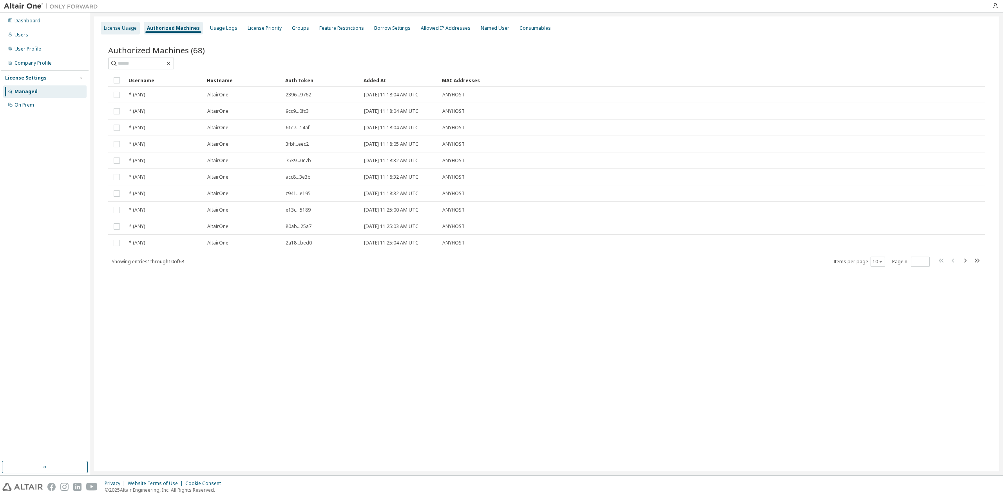
click at [120, 29] on div "License Usage" at bounding box center [120, 28] width 33 height 6
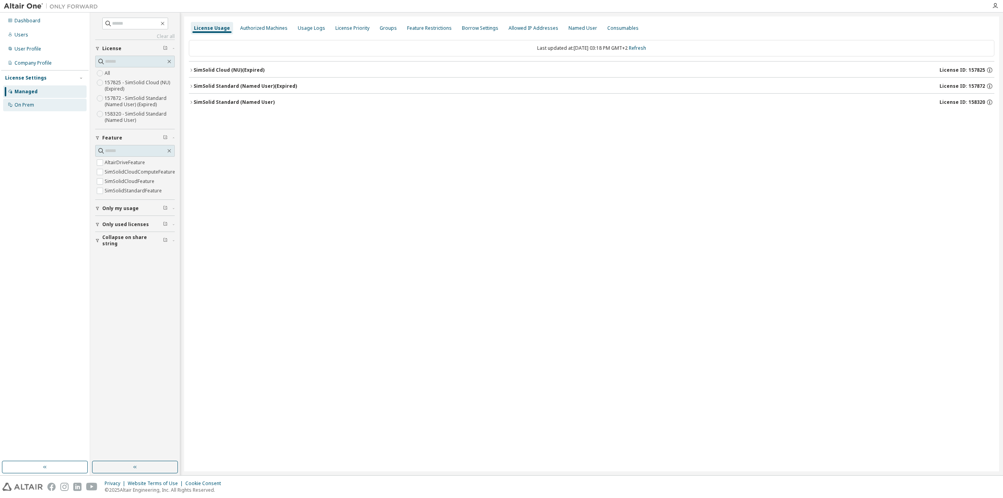
click at [41, 108] on div "On Prem" at bounding box center [44, 105] width 83 height 13
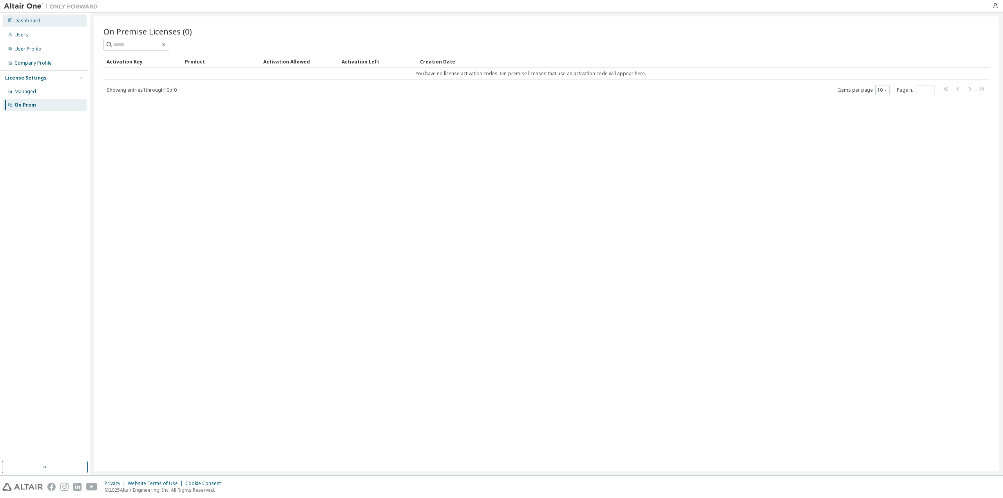
click at [47, 19] on div "Dashboard" at bounding box center [44, 20] width 83 height 13
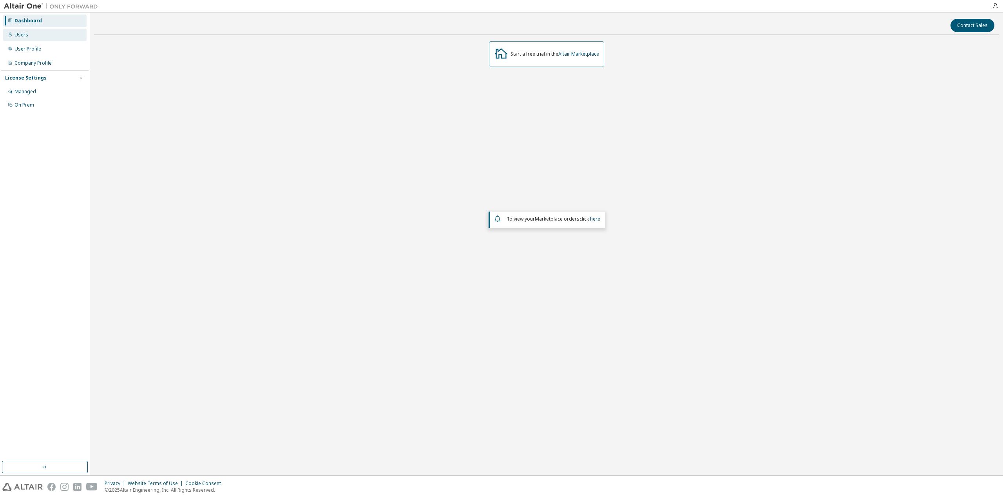
click at [27, 37] on div "Users" at bounding box center [44, 35] width 83 height 13
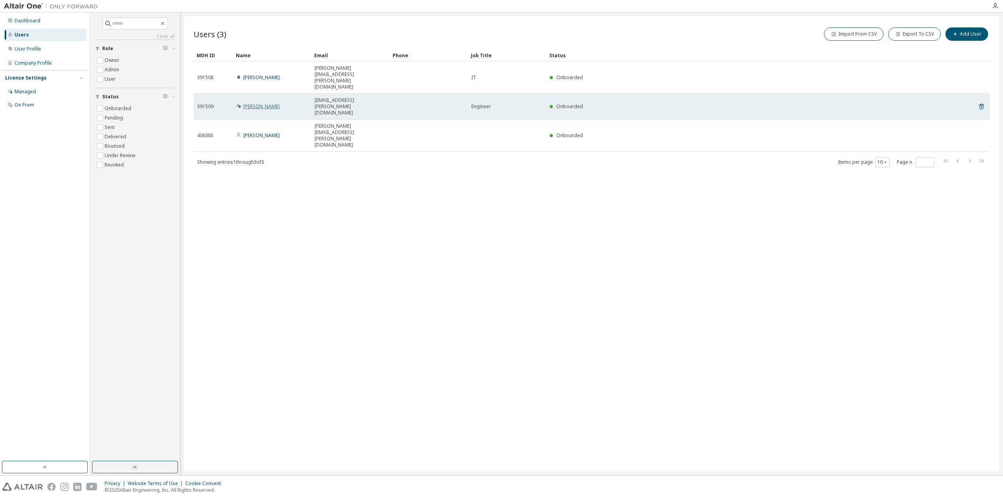
click at [263, 103] on link "Walther Steven" at bounding box center [261, 106] width 36 height 7
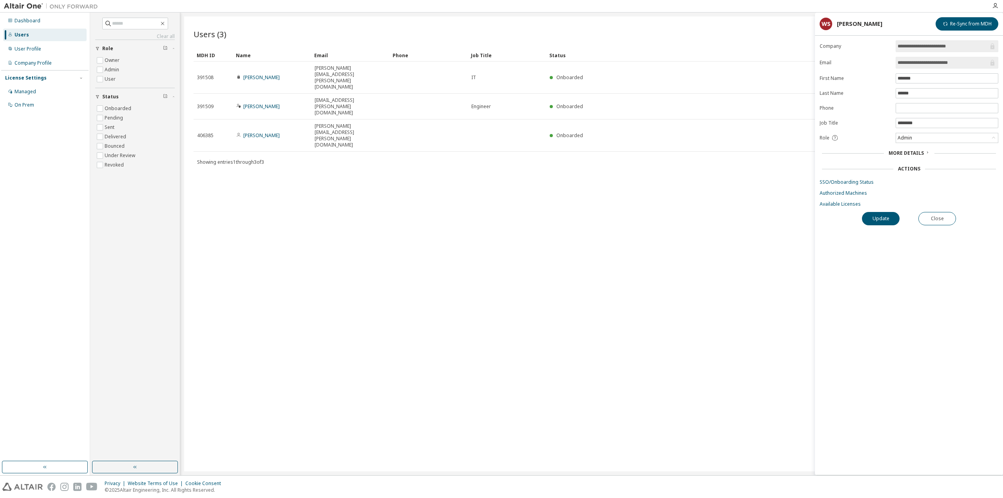
click at [904, 170] on div "Actions" at bounding box center [909, 169] width 22 height 6
click at [908, 162] on form "**********" at bounding box center [909, 123] width 179 height 167
click at [910, 157] on div "More Details" at bounding box center [909, 153] width 179 height 11
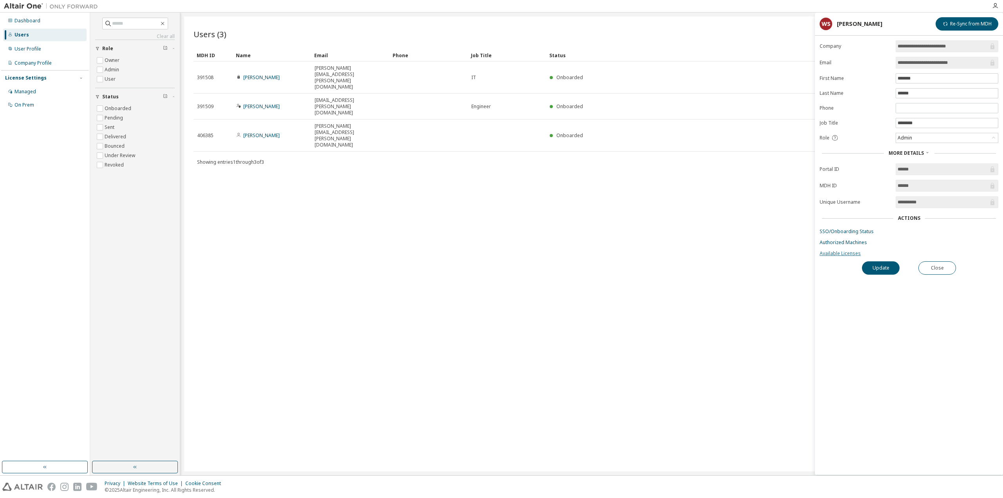
click at [850, 252] on link "Available Licenses" at bounding box center [909, 253] width 179 height 6
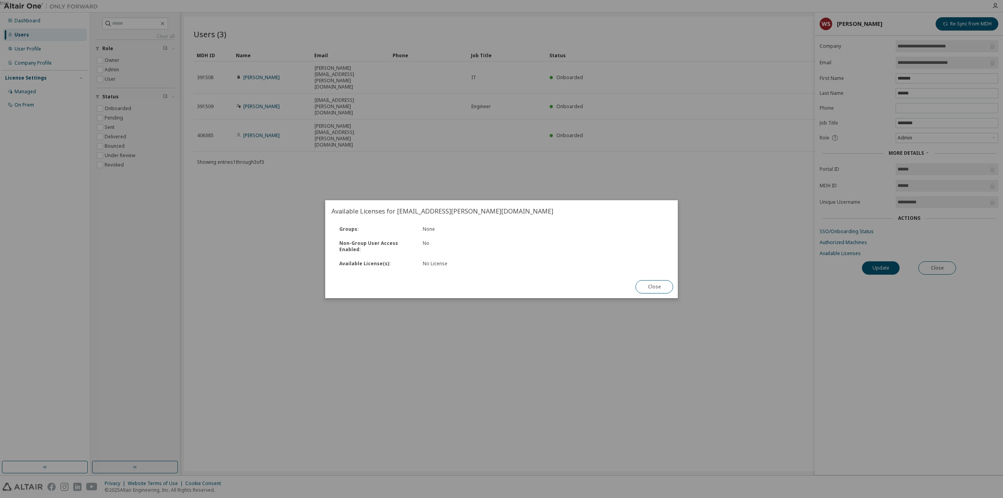
click at [392, 225] on div "Groups : None" at bounding box center [502, 229] width 342 height 14
click at [641, 288] on button "Close" at bounding box center [654, 286] width 38 height 13
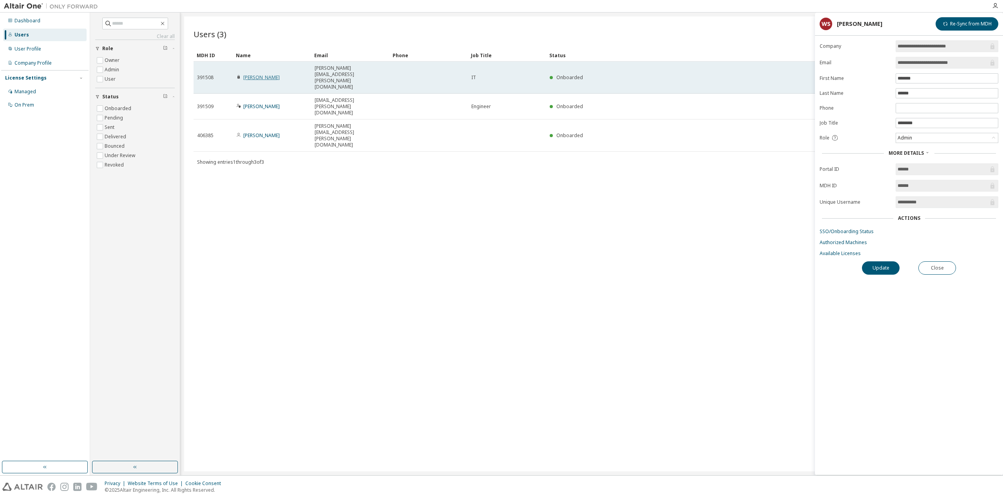
click at [262, 74] on link "Robert Weise" at bounding box center [261, 77] width 36 height 7
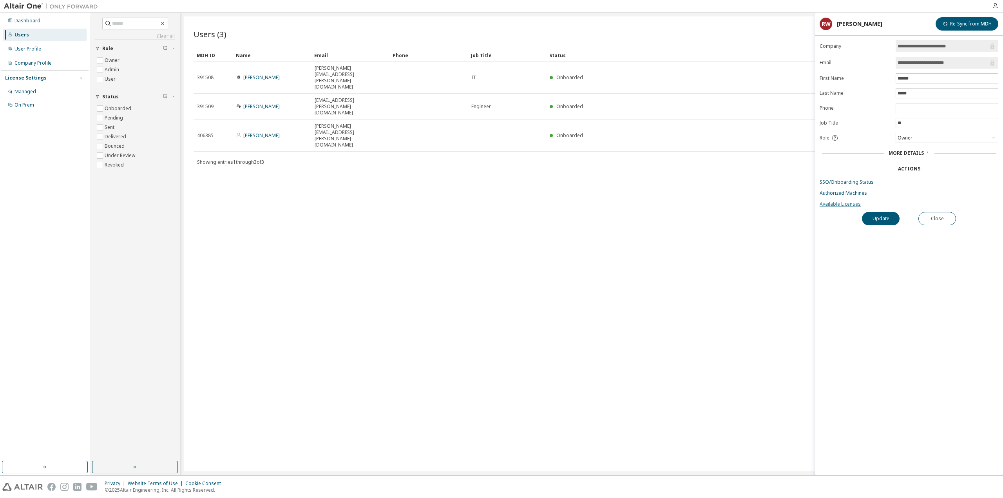
click at [852, 206] on link "Available Licenses" at bounding box center [909, 204] width 179 height 6
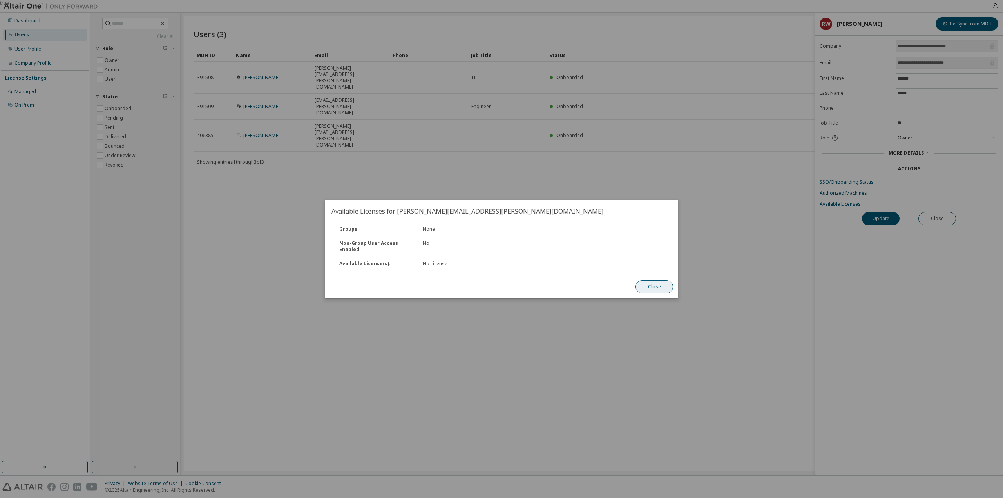
click at [663, 281] on button "Close" at bounding box center [654, 286] width 38 height 13
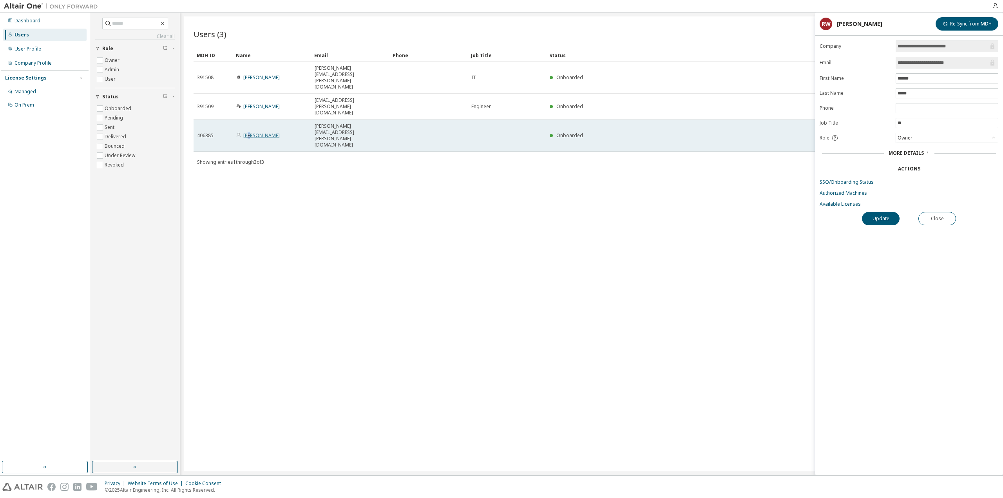
click at [252, 132] on link "Marcel Penzel" at bounding box center [261, 135] width 36 height 7
click at [264, 132] on link "Marcel Penzel" at bounding box center [261, 135] width 36 height 7
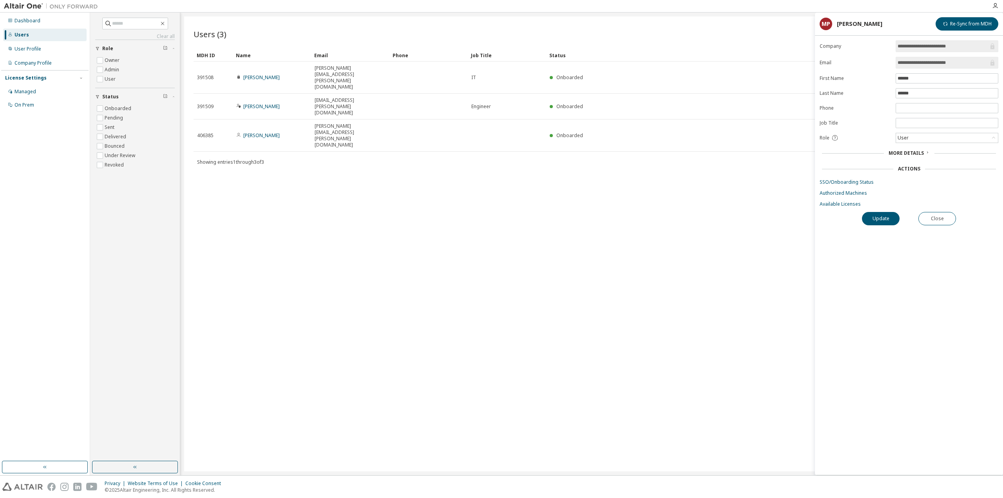
click at [845, 207] on div "**********" at bounding box center [909, 257] width 188 height 434
click at [845, 203] on link "Available Licenses" at bounding box center [909, 204] width 179 height 6
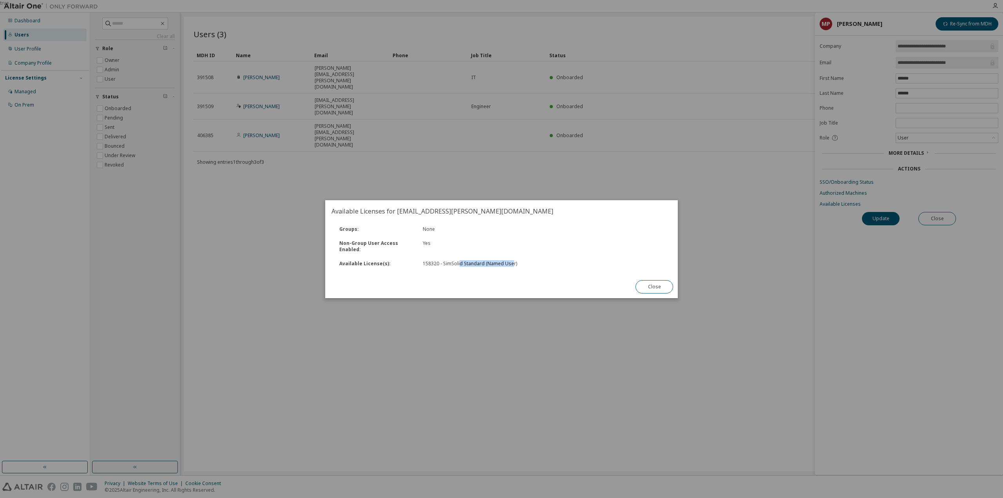
drag, startPoint x: 458, startPoint y: 263, endPoint x: 511, endPoint y: 263, distance: 52.5
click at [511, 263] on div "158320 - SimSolid Standard (Named User)" at bounding box center [481, 264] width 116 height 6
click at [659, 290] on button "Close" at bounding box center [654, 286] width 38 height 13
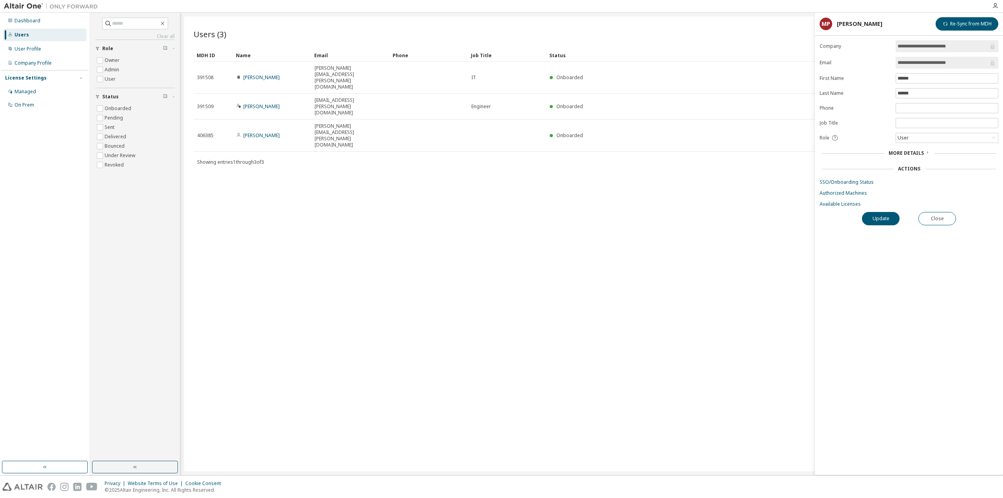
click at [920, 150] on span "More Details" at bounding box center [906, 153] width 35 height 7
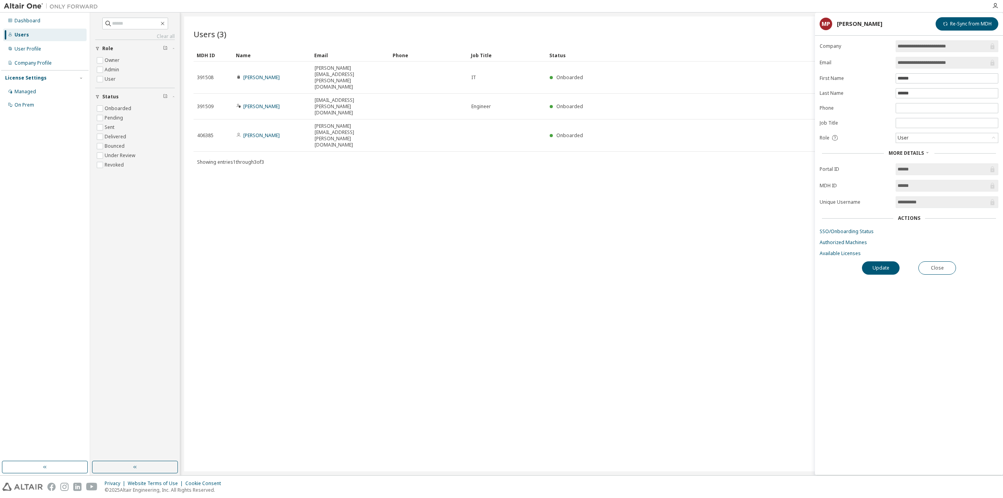
click at [592, 165] on div "Users (3) Import From CSV Export To CSV Add User Clear Load Save Save As Field …" at bounding box center [591, 243] width 815 height 455
click at [846, 256] on link "Available Licenses" at bounding box center [909, 253] width 179 height 6
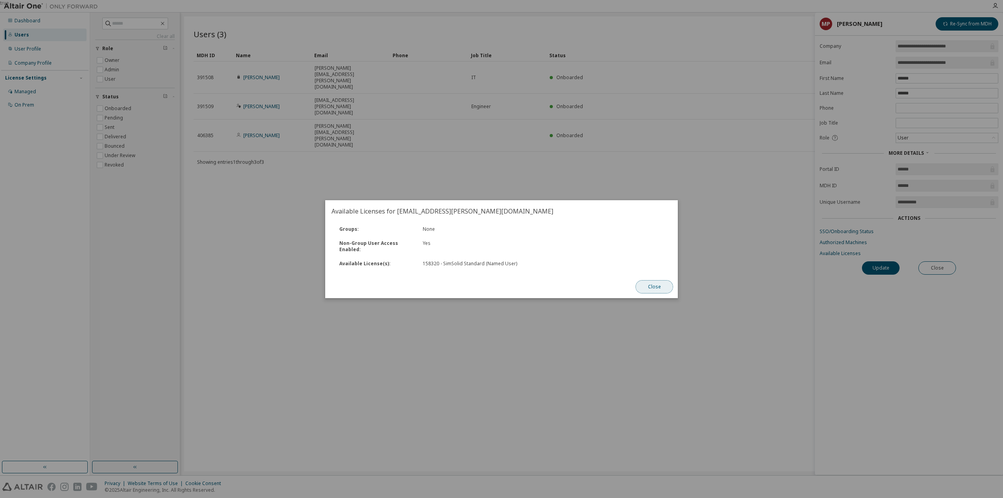
click at [653, 287] on button "Close" at bounding box center [654, 286] width 38 height 13
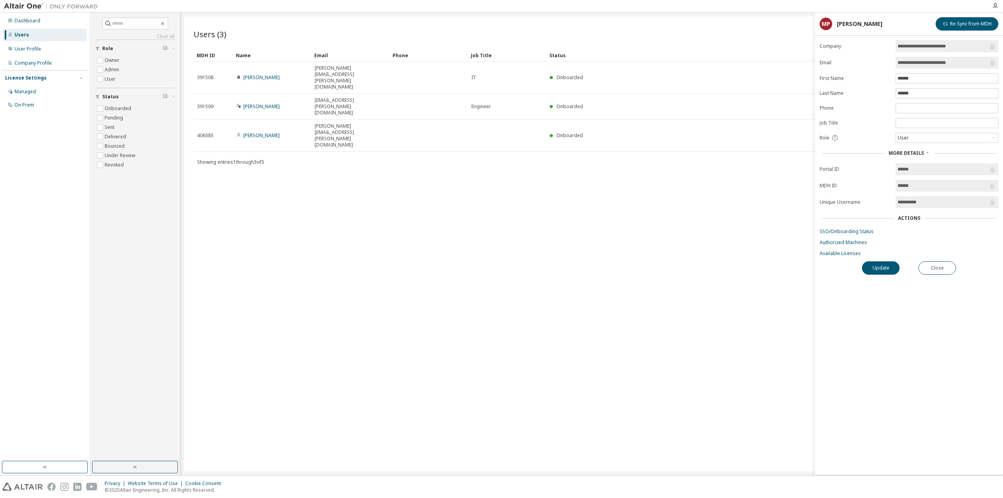
click at [359, 174] on div "Users (3) Import From CSV Export To CSV Add User Clear Load Save Save As Field …" at bounding box center [591, 243] width 815 height 455
click at [827, 255] on link "Available Licenses" at bounding box center [909, 253] width 179 height 6
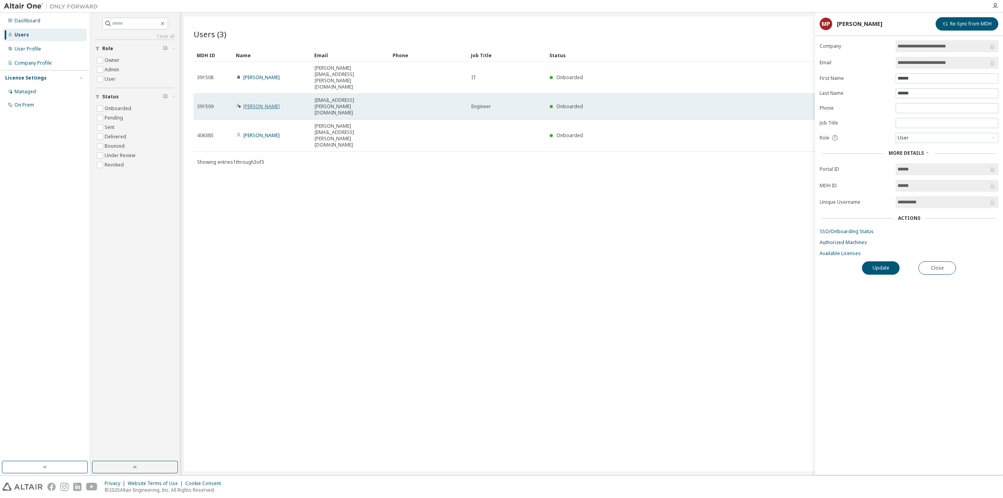
click at [265, 103] on link "Walther Steven" at bounding box center [261, 106] width 36 height 7
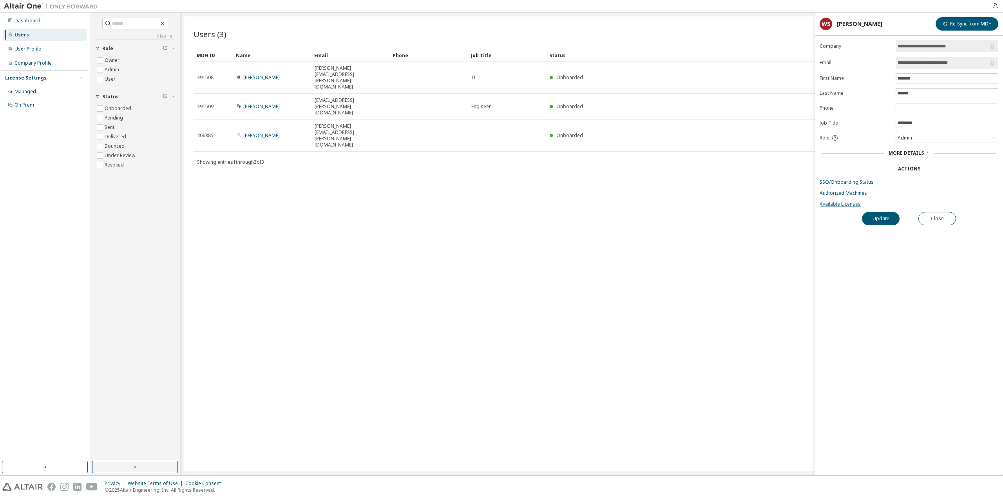
click at [844, 205] on link "Available Licenses" at bounding box center [909, 204] width 179 height 6
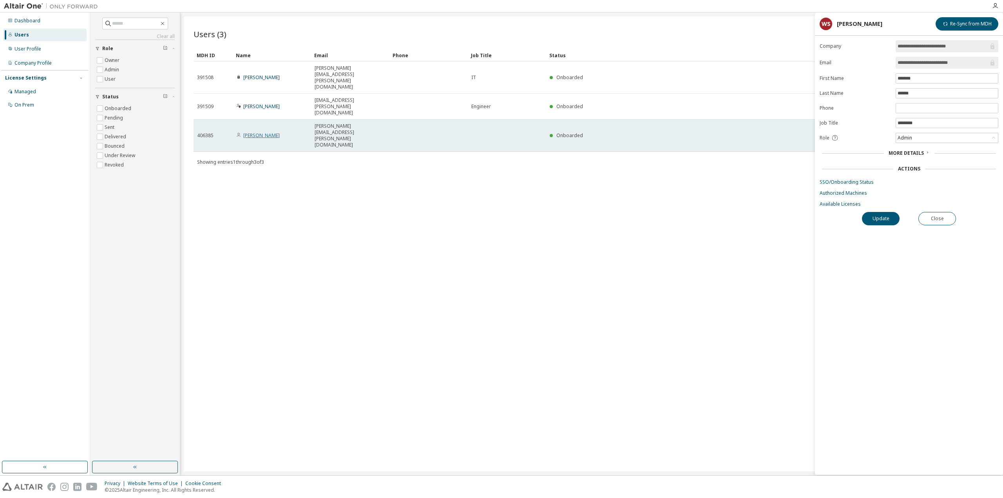
click at [262, 132] on link "Marcel Penzel" at bounding box center [261, 135] width 36 height 7
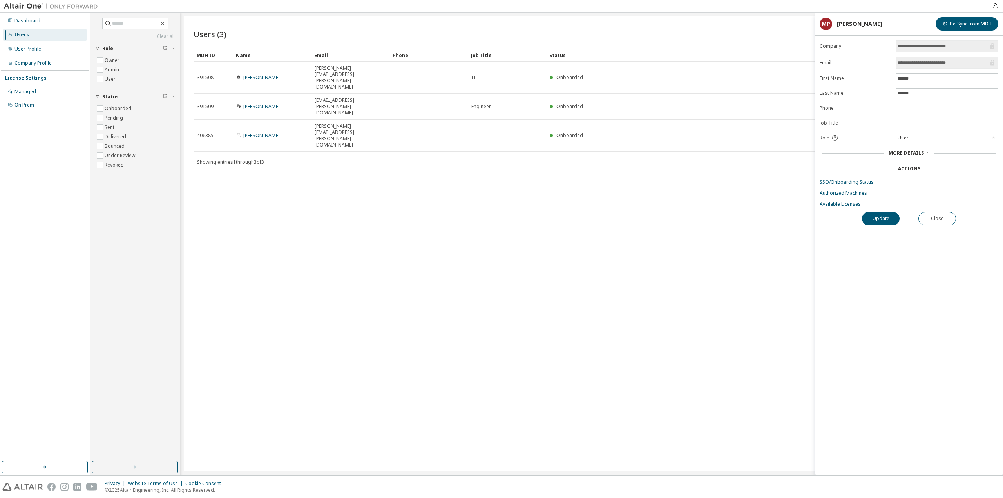
drag, startPoint x: 397, startPoint y: 174, endPoint x: 326, endPoint y: 106, distance: 97.8
click at [396, 168] on div "Users (3) Import From CSV Export To CSV Add User Clear Load Save Save As Field …" at bounding box center [591, 243] width 815 height 455
click at [840, 204] on link "Available Licenses" at bounding box center [909, 204] width 179 height 6
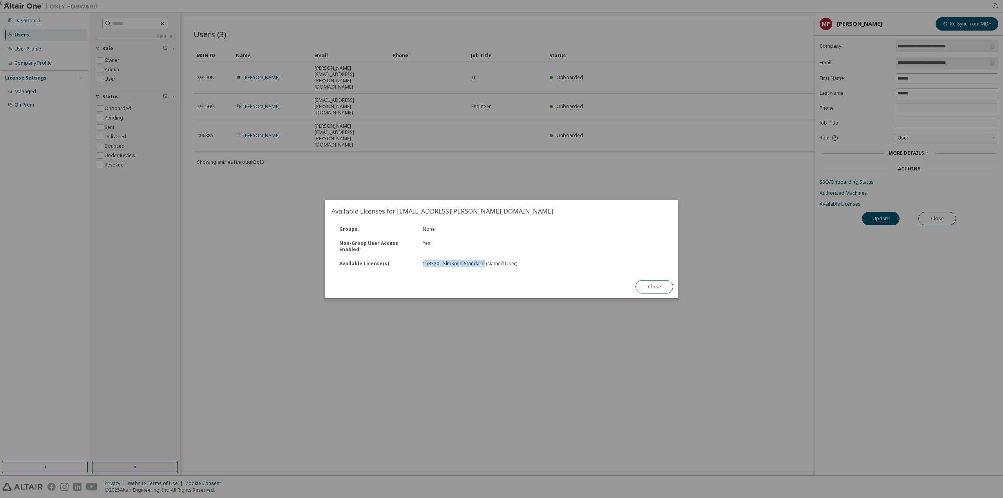
drag, startPoint x: 483, startPoint y: 264, endPoint x: 418, endPoint y: 264, distance: 64.6
click at [418, 264] on div "158320 - SimSolid Standard (Named User)" at bounding box center [480, 264] width 125 height 6
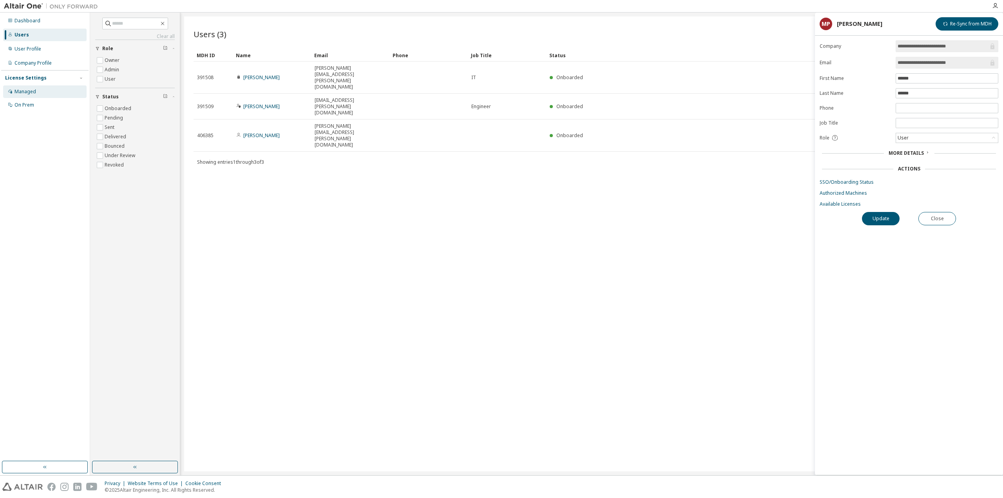
click at [31, 92] on div "Managed" at bounding box center [25, 92] width 22 height 6
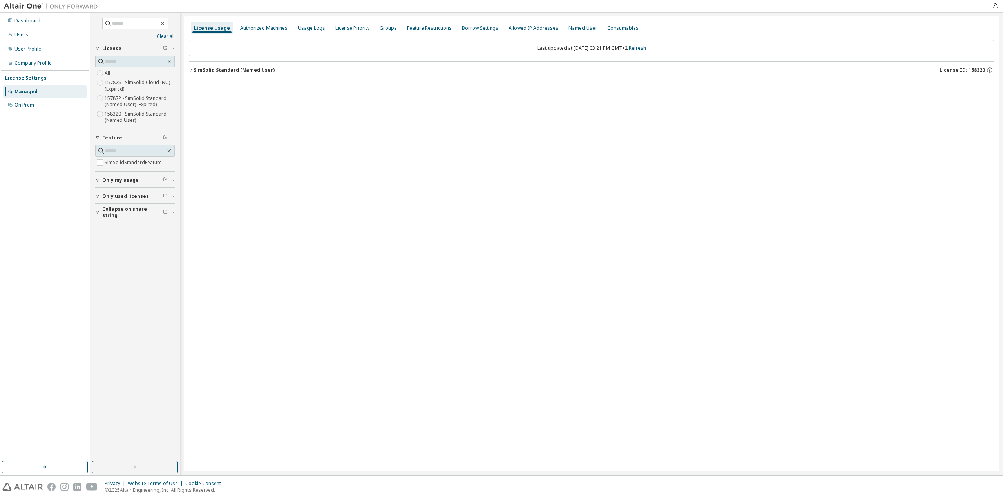
click at [230, 72] on div "SimSolid Standard (Named User)" at bounding box center [234, 70] width 81 height 6
click at [45, 24] on div "Dashboard" at bounding box center [44, 20] width 83 height 13
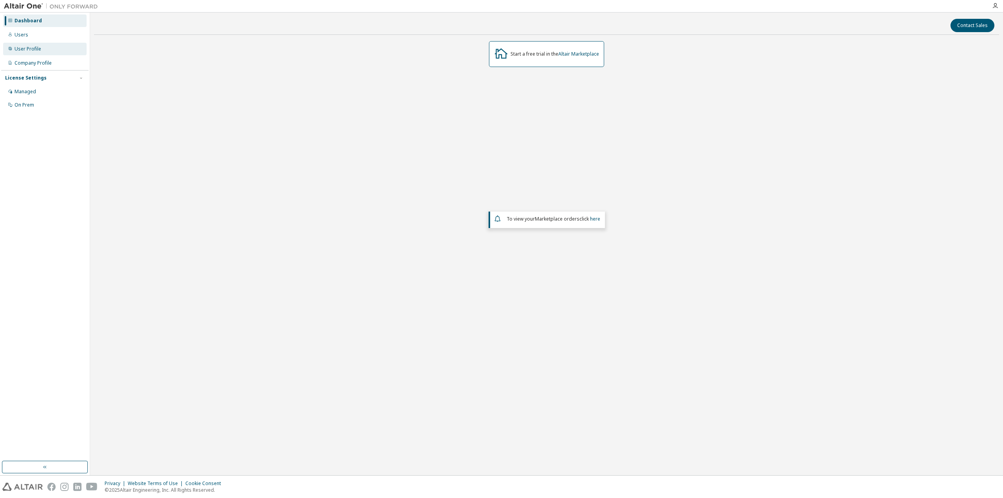
click at [33, 51] on div "User Profile" at bounding box center [27, 49] width 27 height 6
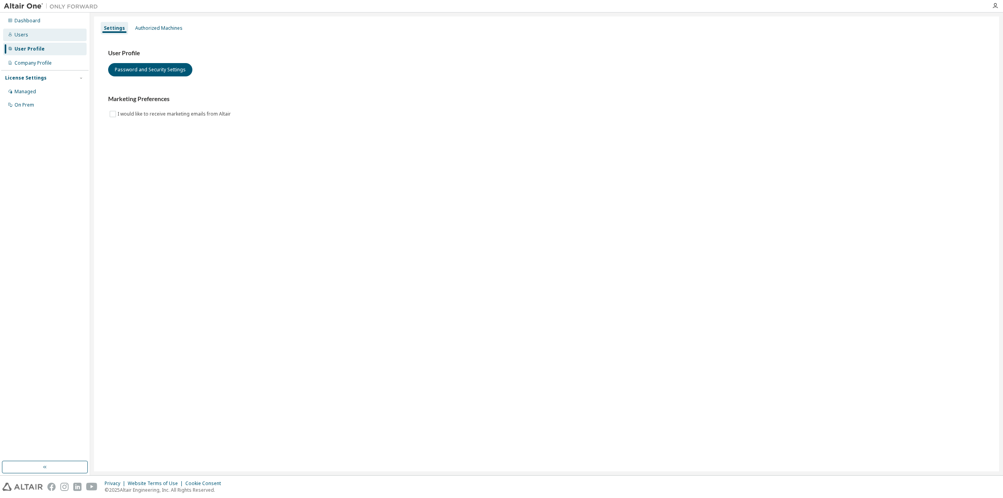
click at [34, 35] on div "Users" at bounding box center [44, 35] width 83 height 13
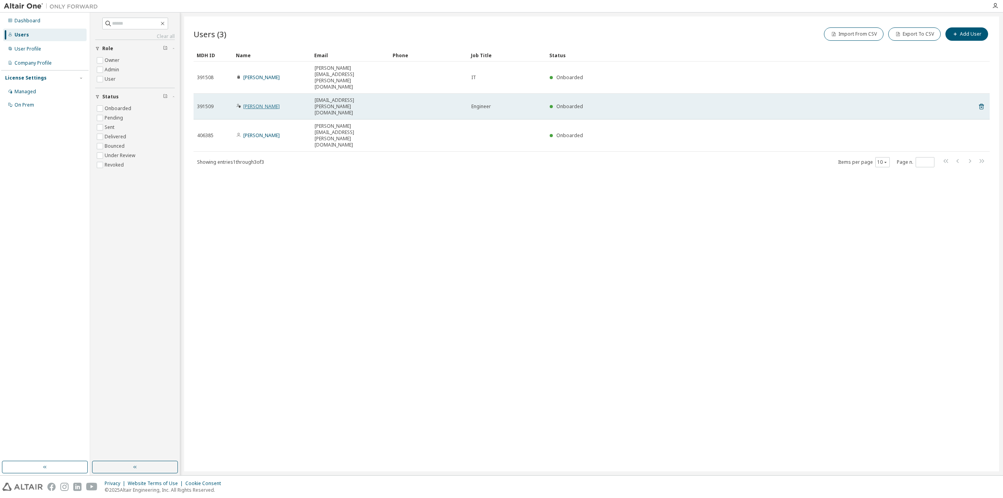
click at [261, 103] on link "Walther Steven" at bounding box center [261, 106] width 36 height 7
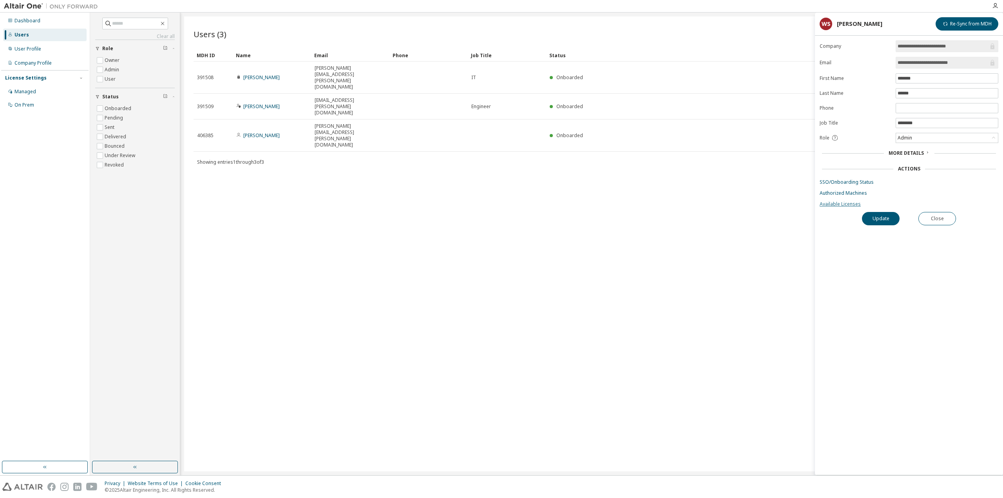
click at [830, 202] on link "Available Licenses" at bounding box center [909, 204] width 179 height 6
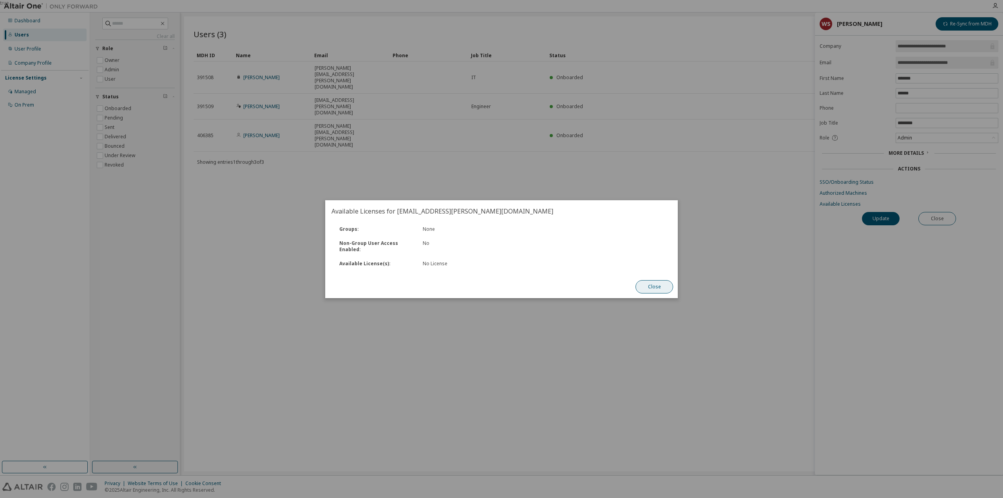
click at [661, 286] on button "Close" at bounding box center [654, 286] width 38 height 13
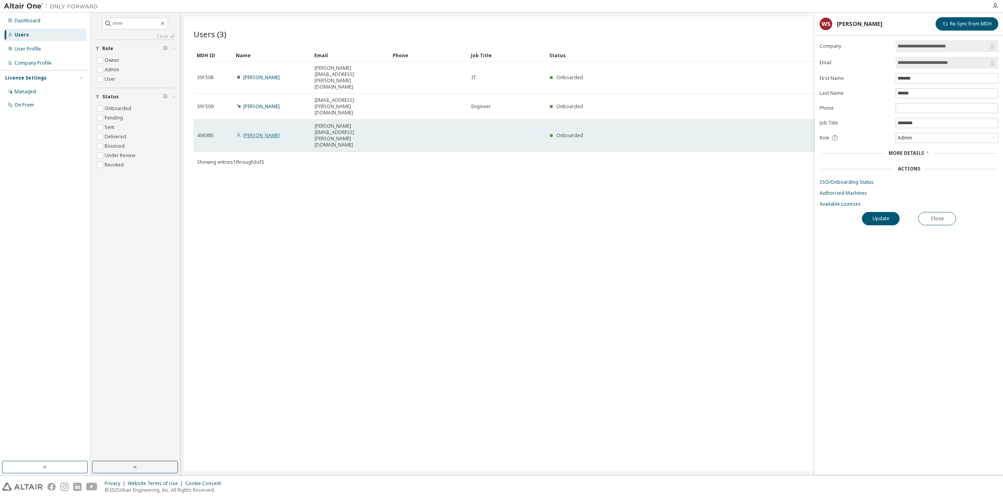
click at [266, 132] on link "Marcel Penzel" at bounding box center [261, 135] width 36 height 7
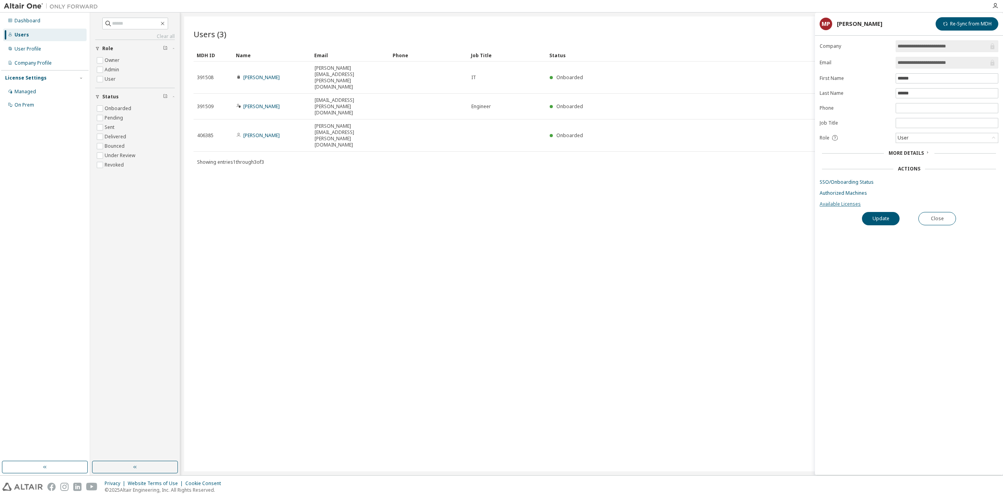
click at [850, 201] on link "Available Licenses" at bounding box center [909, 204] width 179 height 6
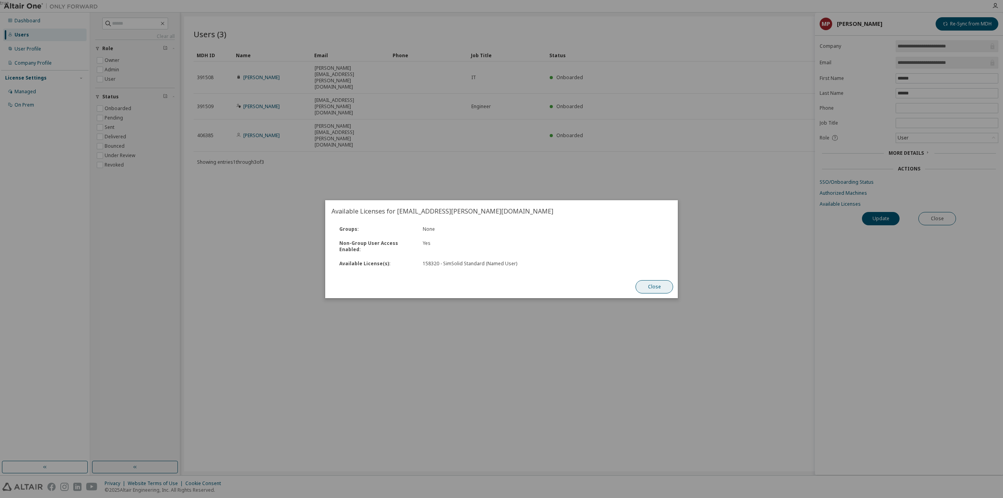
click at [646, 285] on button "Close" at bounding box center [654, 286] width 38 height 13
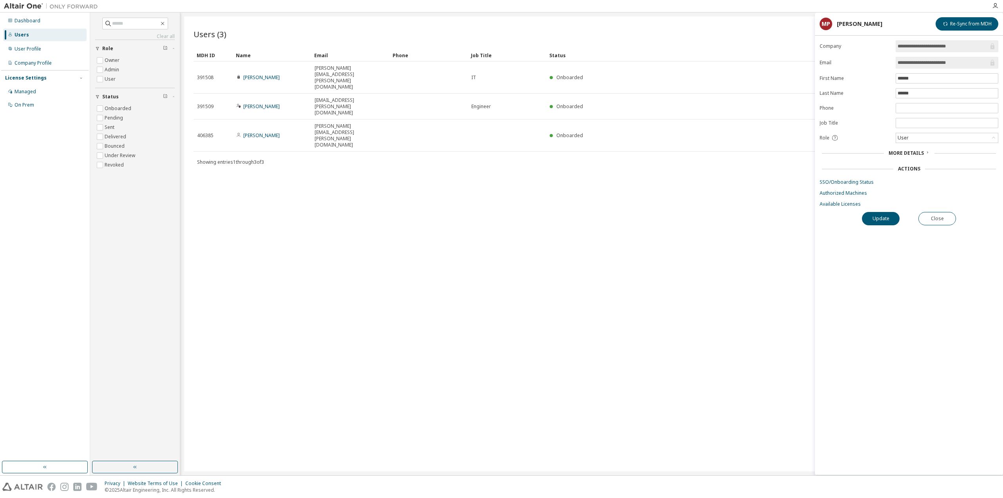
click at [684, 257] on div "Users (3) Import From CSV Export To CSV Add User Clear Load Save Save As Field …" at bounding box center [591, 243] width 815 height 455
click at [839, 207] on link "Available Licenses" at bounding box center [909, 204] width 179 height 6
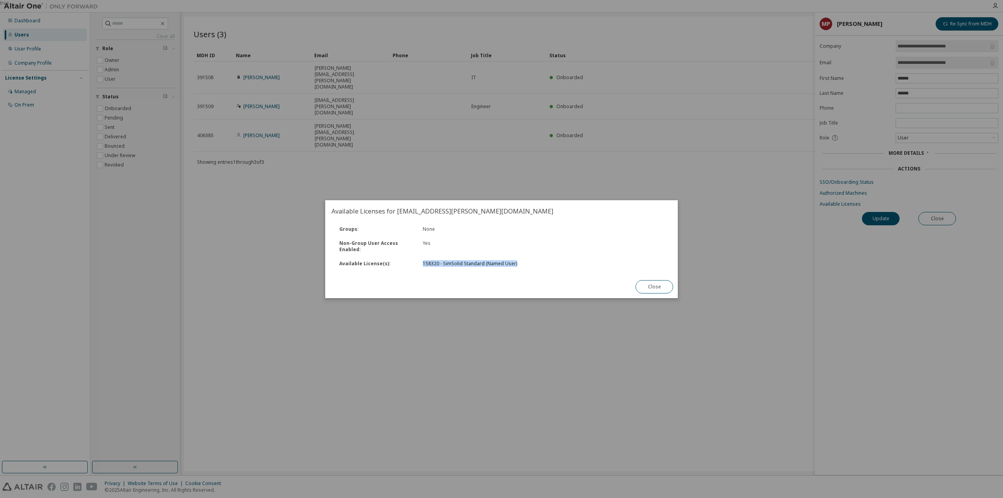
drag, startPoint x: 517, startPoint y: 268, endPoint x: 411, endPoint y: 265, distance: 105.8
click at [411, 265] on div "Available License(s) : 158320 - SimSolid Standard (Named User)" at bounding box center [502, 264] width 342 height 14
click at [654, 286] on button "Close" at bounding box center [654, 286] width 38 height 13
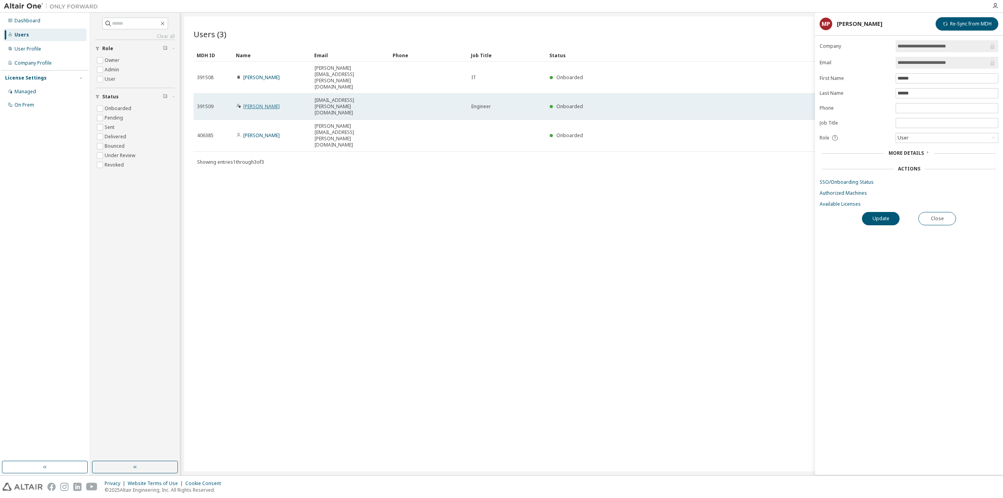
click at [263, 103] on link "Walther Steven" at bounding box center [261, 106] width 36 height 7
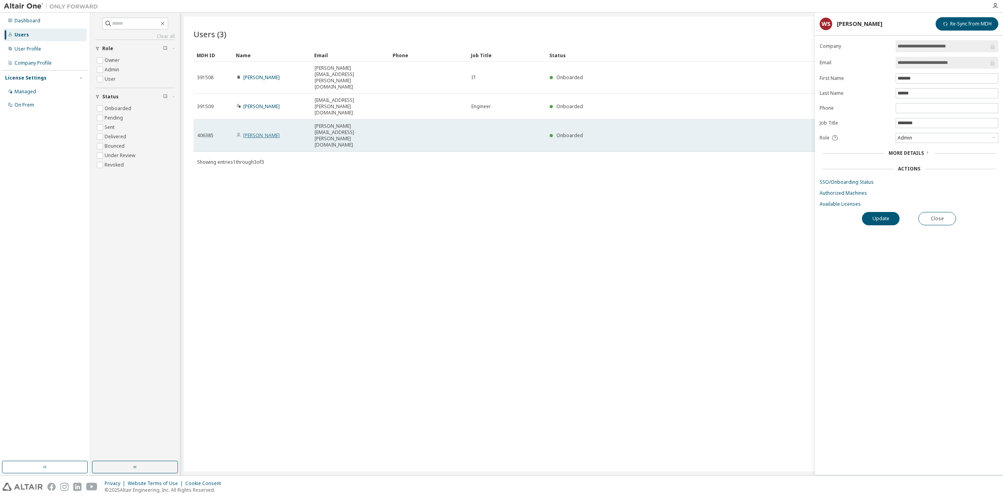
click at [261, 132] on link "Marcel Penzel" at bounding box center [261, 135] width 36 height 7
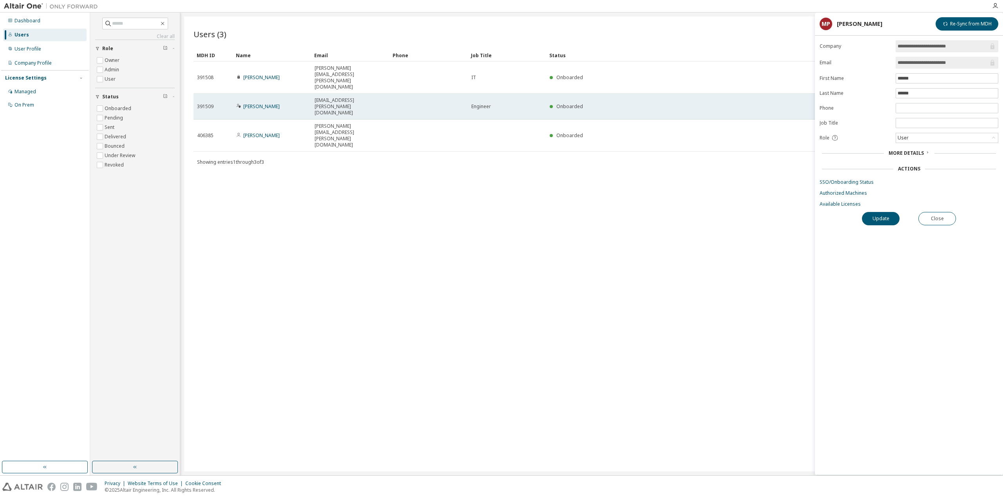
click at [263, 94] on td "Walther Steven" at bounding box center [272, 107] width 78 height 26
click at [263, 103] on link "Walther Steven" at bounding box center [261, 106] width 36 height 7
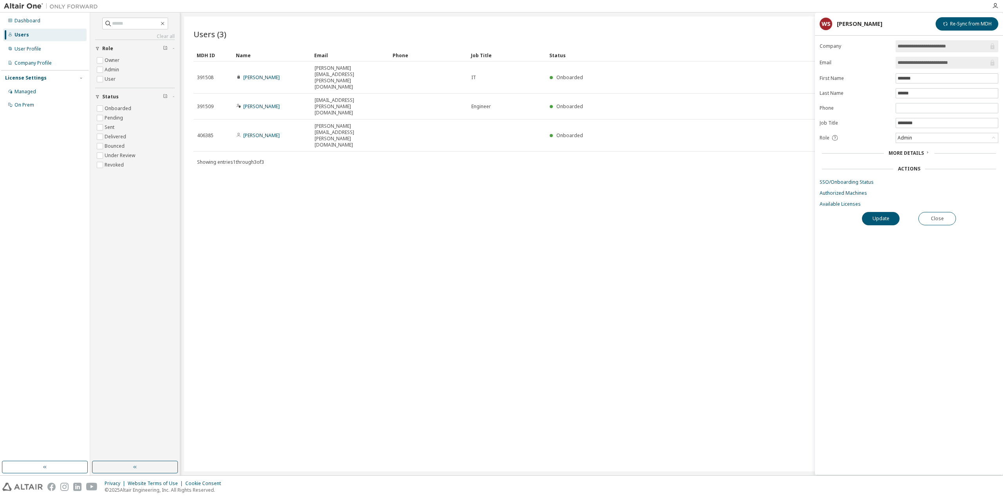
click at [263, 103] on link "Walther Steven" at bounding box center [261, 106] width 36 height 7
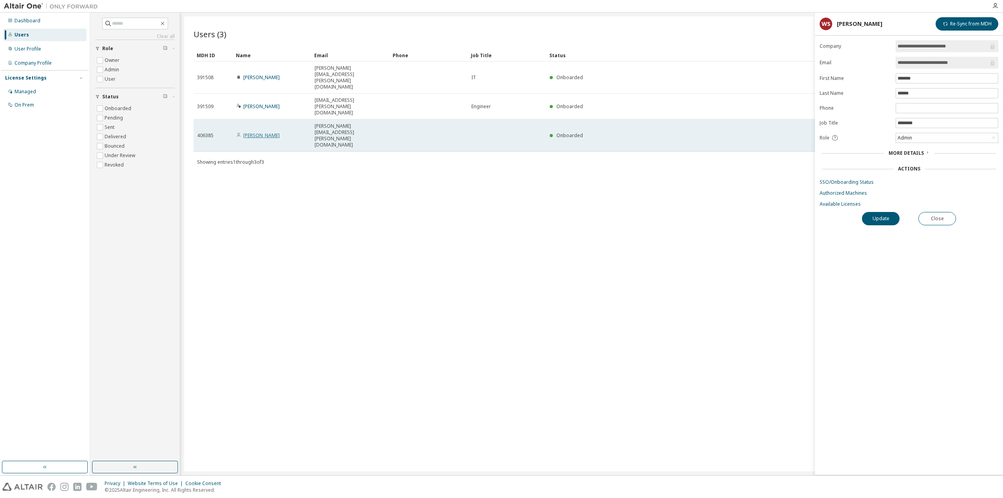
click at [260, 132] on link "Marcel Penzel" at bounding box center [261, 135] width 36 height 7
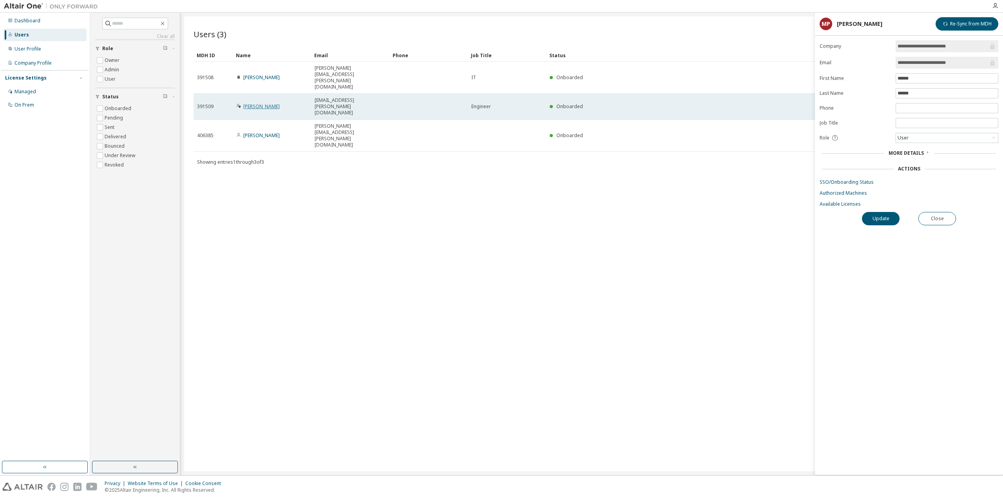
click at [262, 103] on link "Walther Steven" at bounding box center [261, 106] width 36 height 7
click at [265, 103] on link "Walther Steven" at bounding box center [261, 106] width 36 height 7
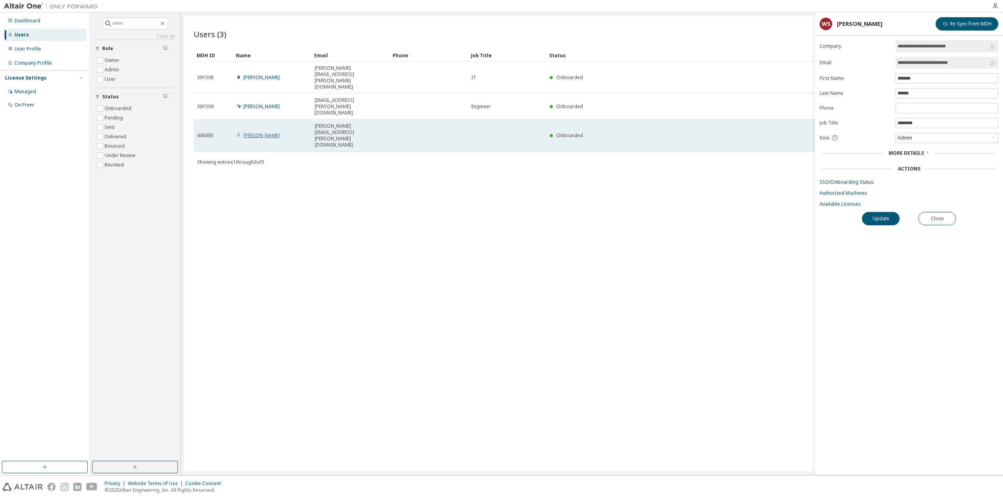
click at [262, 132] on link "Marcel Penzel" at bounding box center [261, 135] width 36 height 7
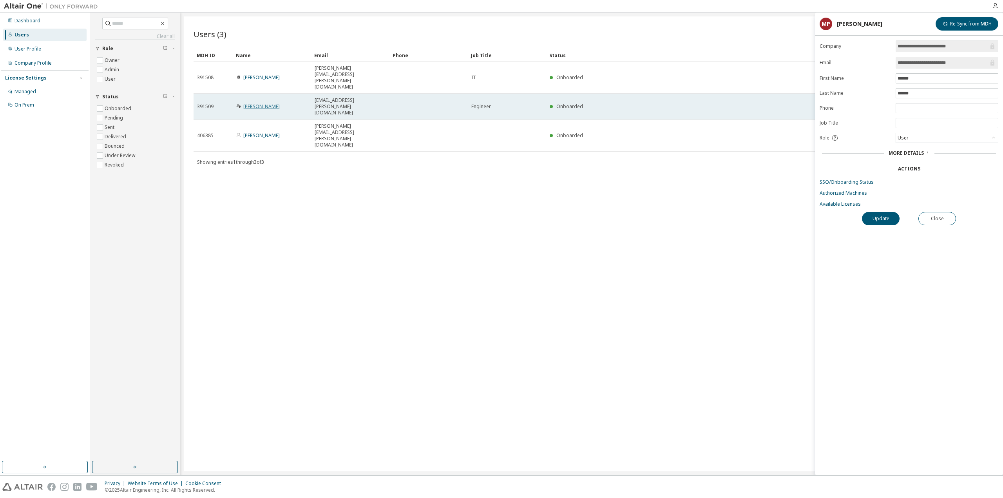
click at [263, 103] on link "Walther Steven" at bounding box center [261, 106] width 36 height 7
click at [264, 103] on link "Walther Steven" at bounding box center [261, 106] width 36 height 7
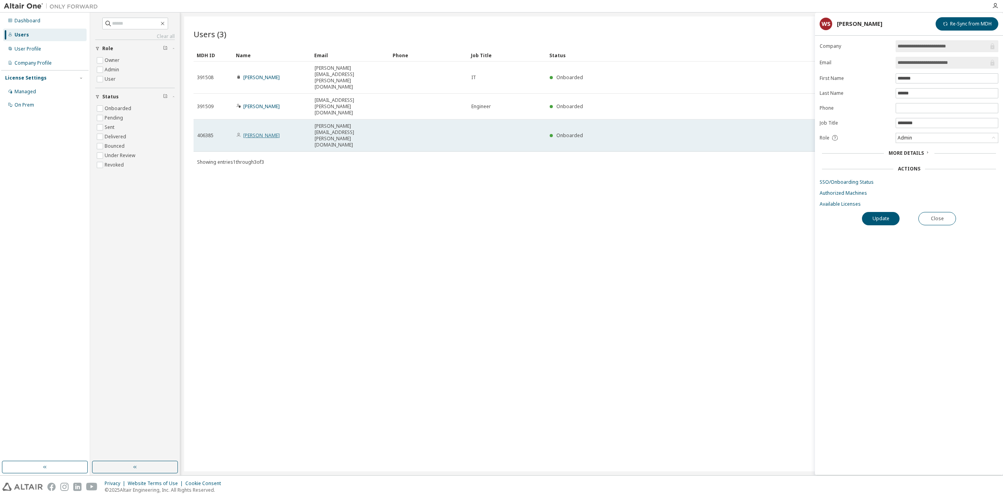
click at [261, 132] on link "Marcel Penzel" at bounding box center [261, 135] width 36 height 7
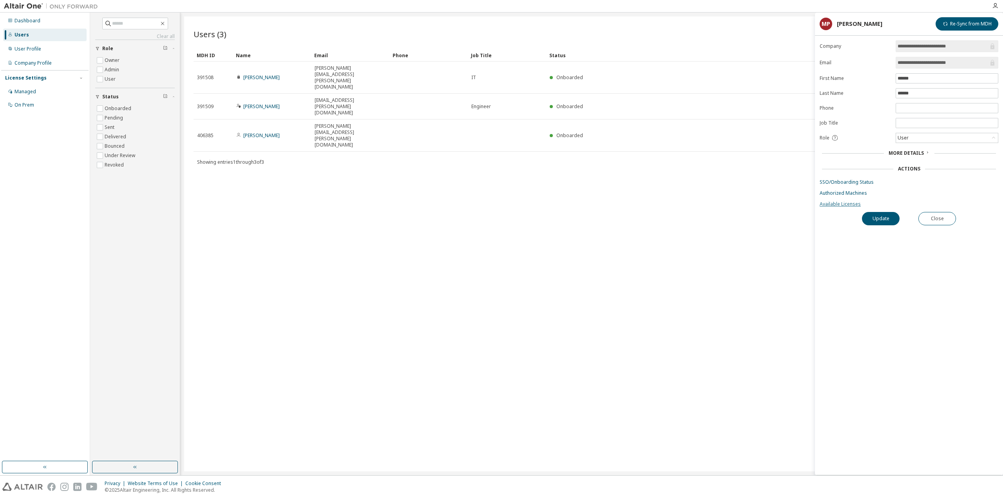
click at [838, 203] on link "Available Licenses" at bounding box center [909, 204] width 179 height 6
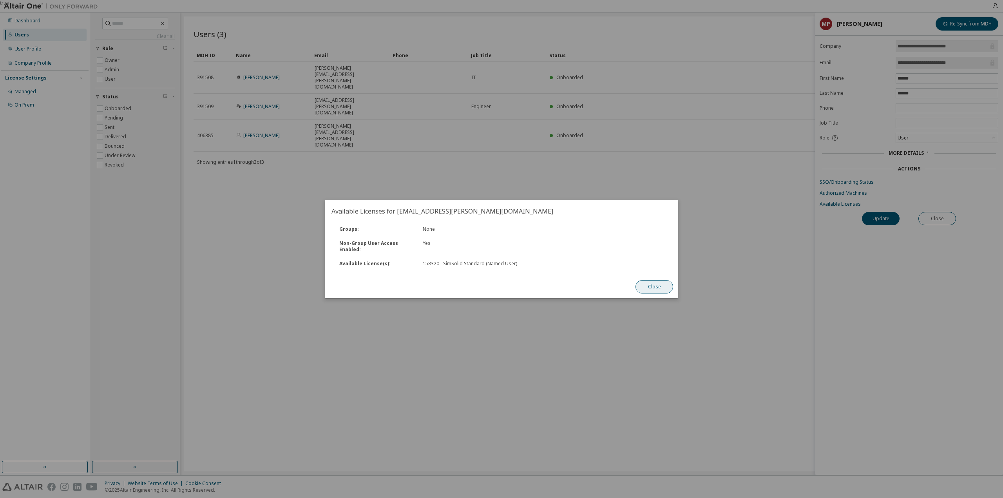
click at [667, 285] on button "Close" at bounding box center [654, 286] width 38 height 13
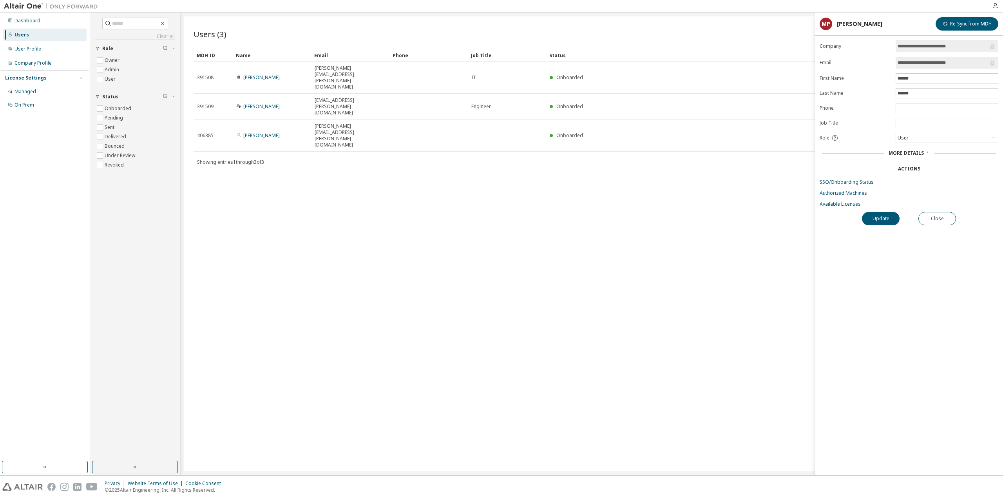
click at [903, 155] on span "More Details" at bounding box center [906, 153] width 35 height 7
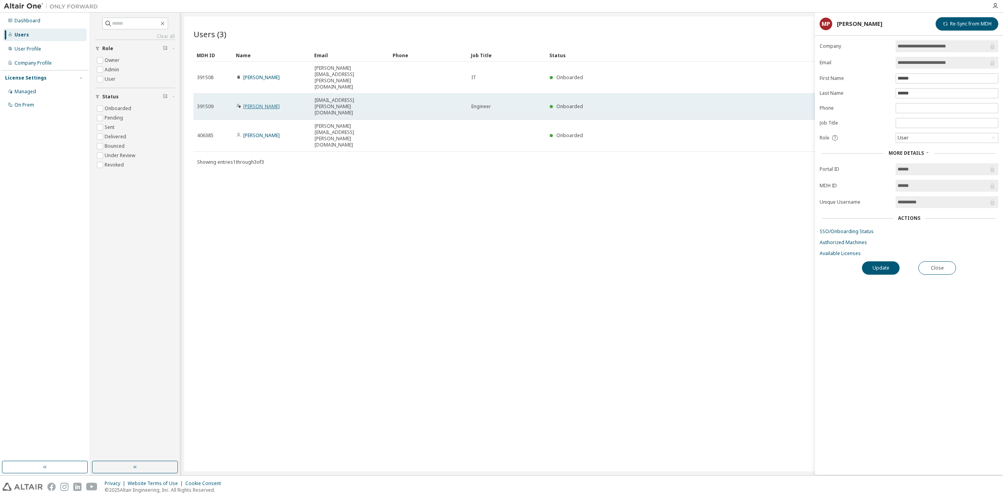
click at [269, 103] on link "Walther Steven" at bounding box center [261, 106] width 36 height 7
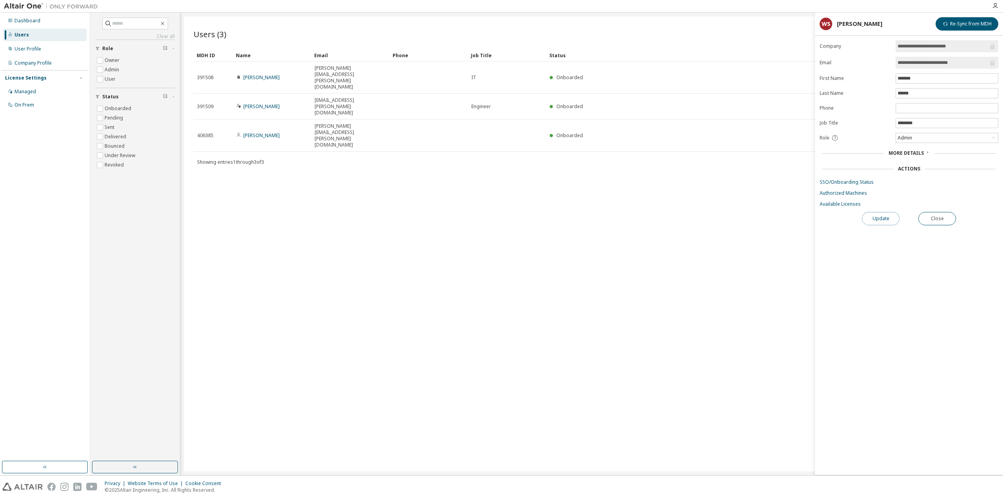
click at [875, 217] on button "Update" at bounding box center [881, 218] width 38 height 13
click at [850, 206] on link "Available Licenses" at bounding box center [909, 204] width 179 height 6
click at [969, 29] on button "Re-Sync from MDH" at bounding box center [967, 23] width 63 height 13
click at [32, 50] on div "User Profile" at bounding box center [27, 49] width 27 height 6
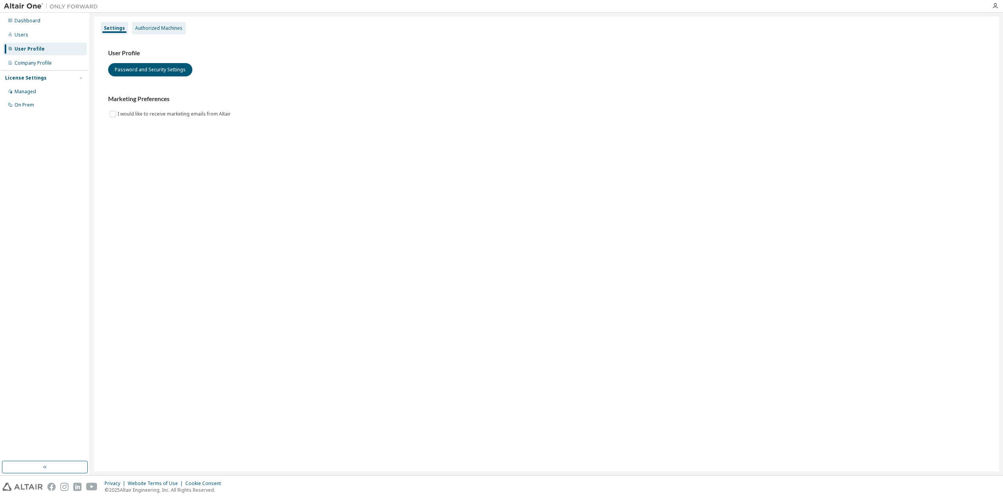
click at [154, 26] on div "Authorized Machines" at bounding box center [158, 28] width 47 height 6
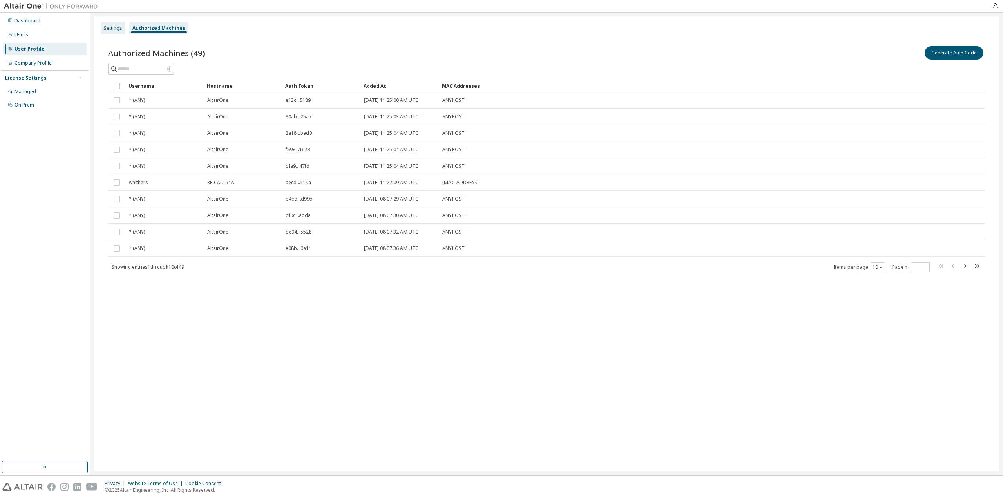
click at [111, 27] on div "Settings" at bounding box center [113, 28] width 18 height 6
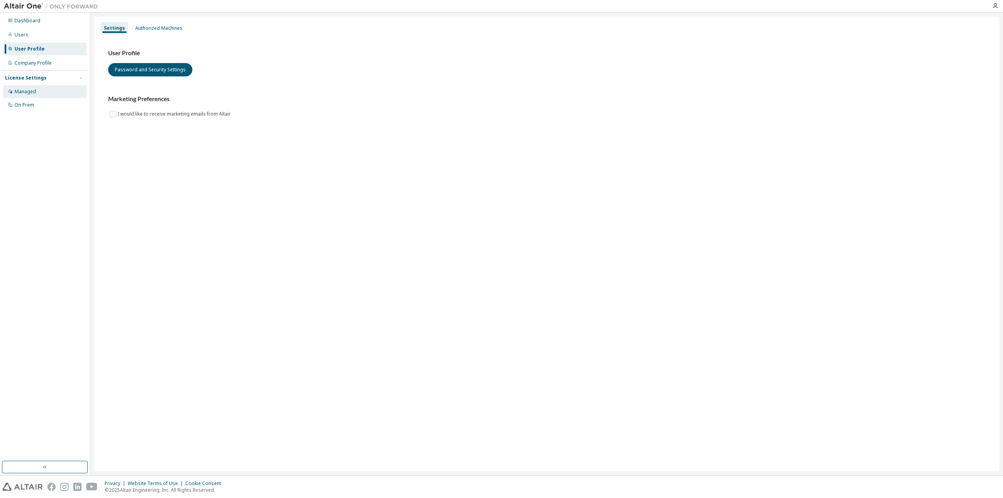
click at [28, 93] on div "Managed" at bounding box center [25, 92] width 22 height 6
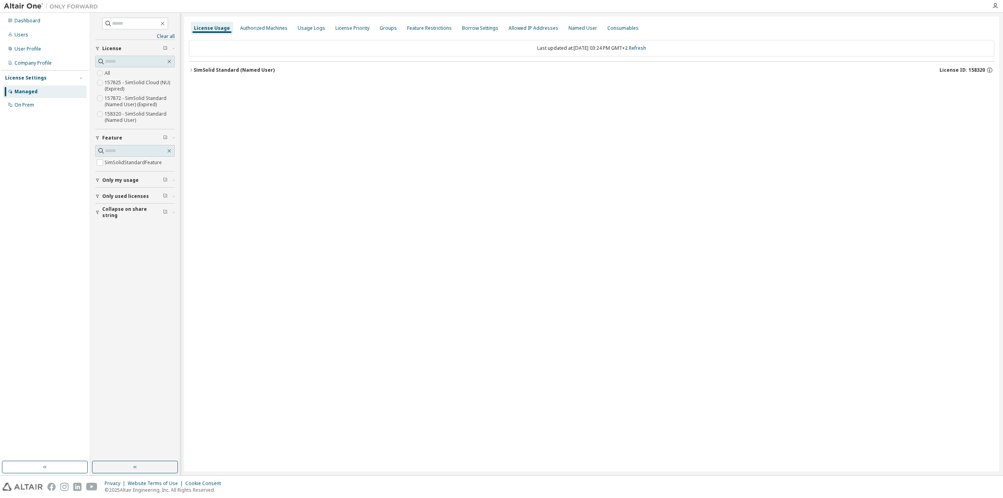
click at [119, 180] on span "Only my usage" at bounding box center [120, 180] width 36 height 6
click at [120, 222] on span "Only used licenses" at bounding box center [125, 219] width 47 height 6
click at [139, 258] on span "Collapse on share string" at bounding box center [132, 258] width 61 height 13
click at [253, 28] on div "Authorized Machines" at bounding box center [263, 28] width 47 height 6
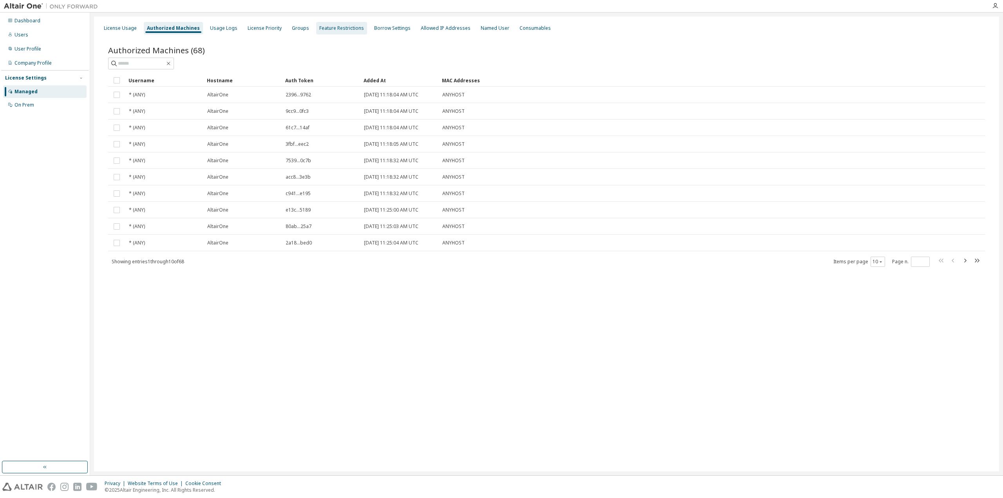
click at [319, 27] on div "Feature Restrictions" at bounding box center [341, 28] width 45 height 6
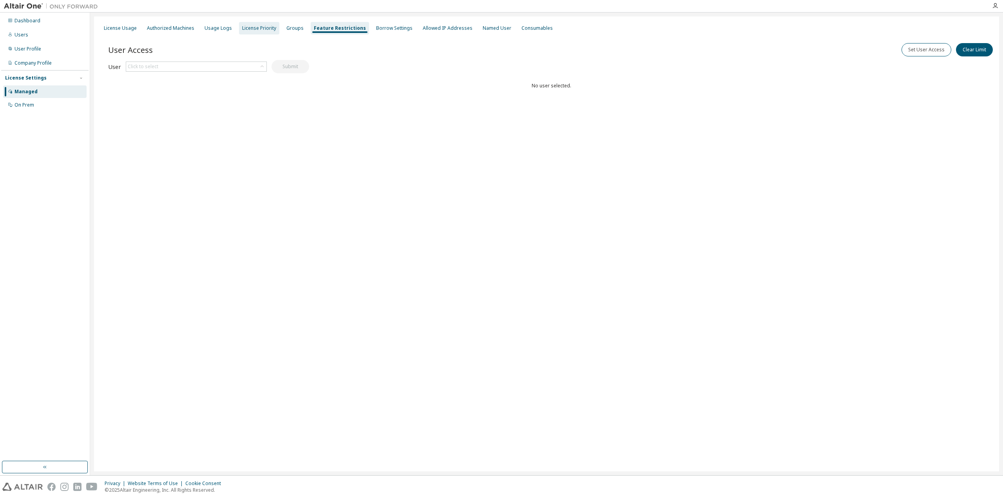
click at [242, 27] on div "License Priority" at bounding box center [259, 28] width 34 height 6
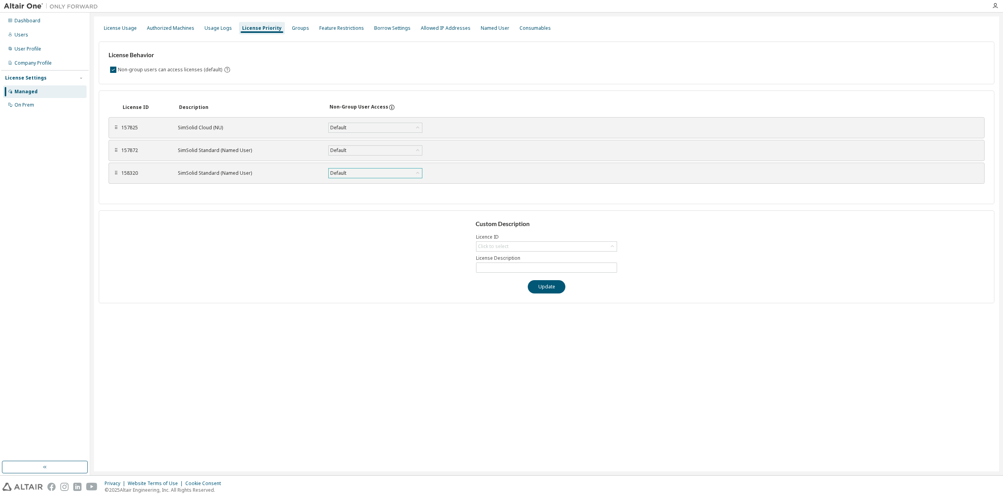
click at [386, 169] on div "Default" at bounding box center [375, 172] width 93 height 9
click at [297, 28] on div "Groups" at bounding box center [300, 28] width 17 height 6
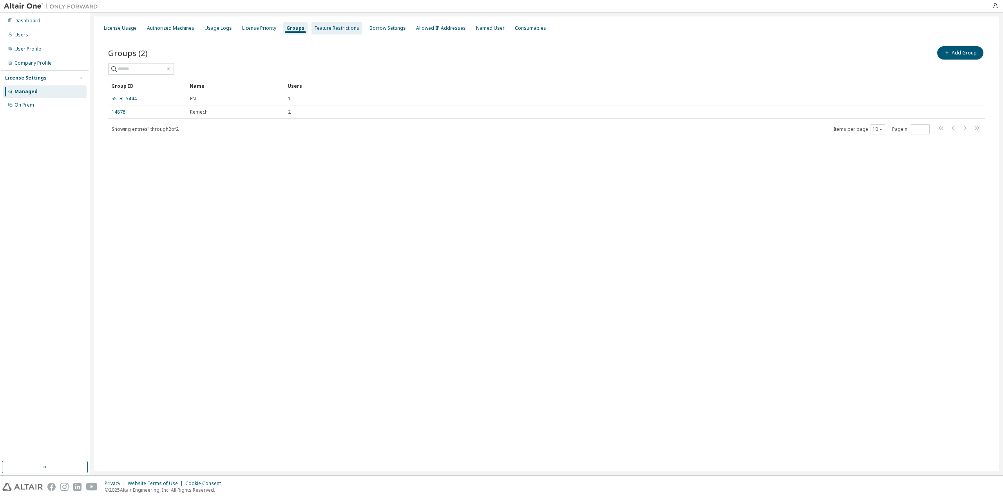
click at [328, 25] on div "Feature Restrictions" at bounding box center [337, 28] width 45 height 6
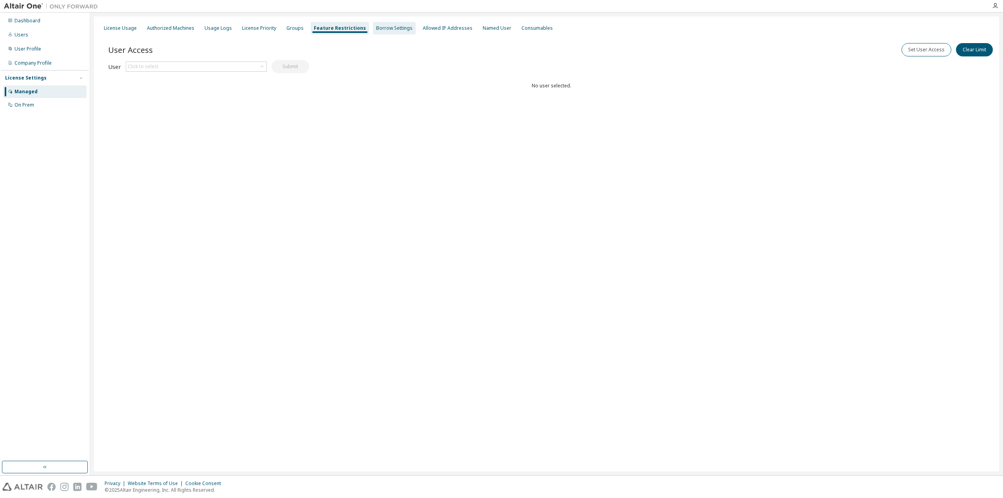
click at [396, 26] on div "Borrow Settings" at bounding box center [394, 28] width 36 height 6
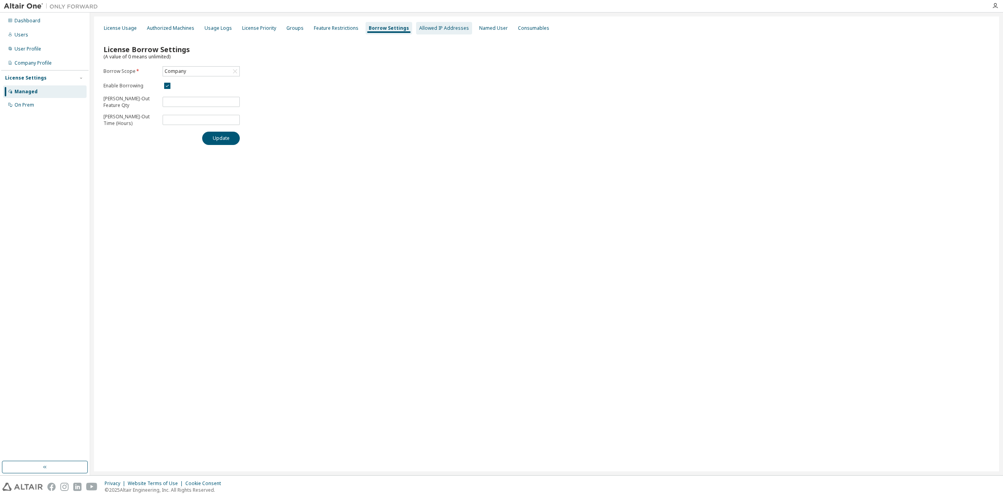
click at [435, 30] on div "Allowed IP Addresses" at bounding box center [444, 28] width 50 height 6
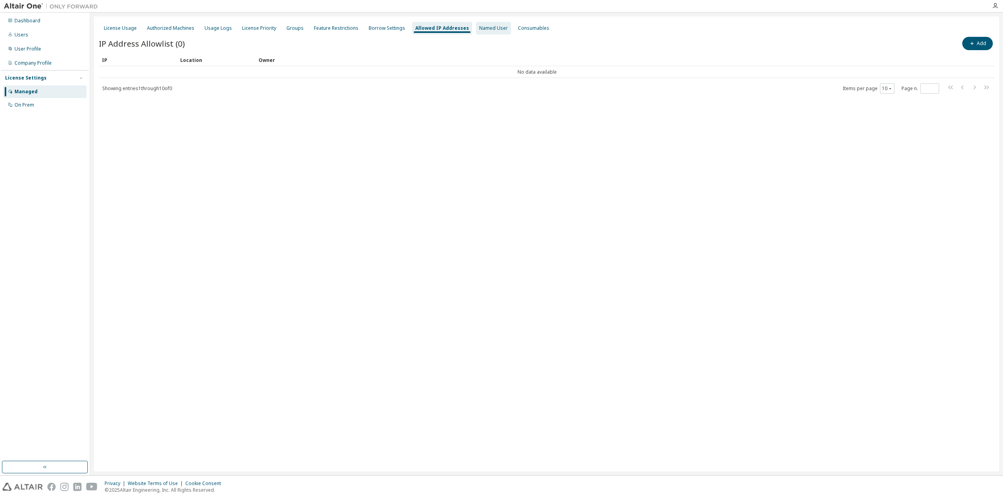
click at [479, 30] on div "Named User" at bounding box center [493, 28] width 29 height 6
click at [527, 27] on div "Consumables" at bounding box center [531, 28] width 31 height 6
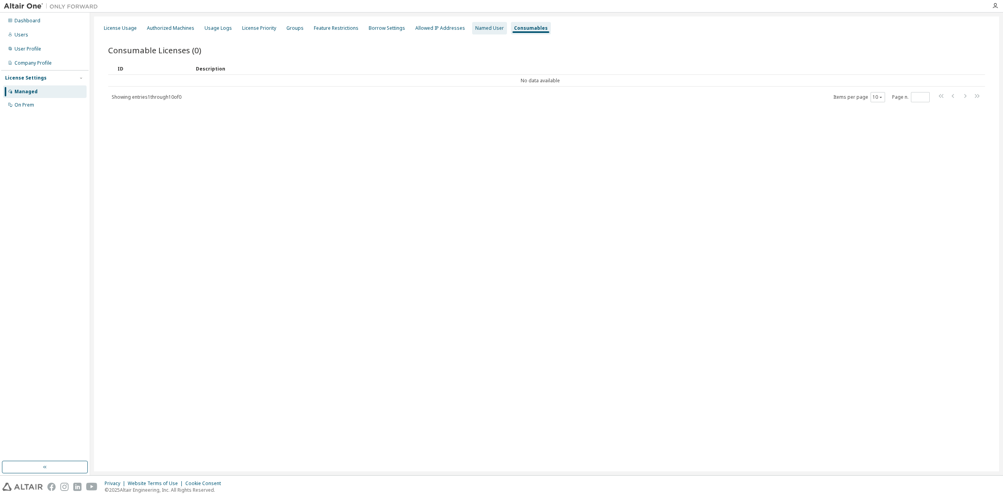
click at [475, 29] on div "Named User" at bounding box center [489, 28] width 29 height 6
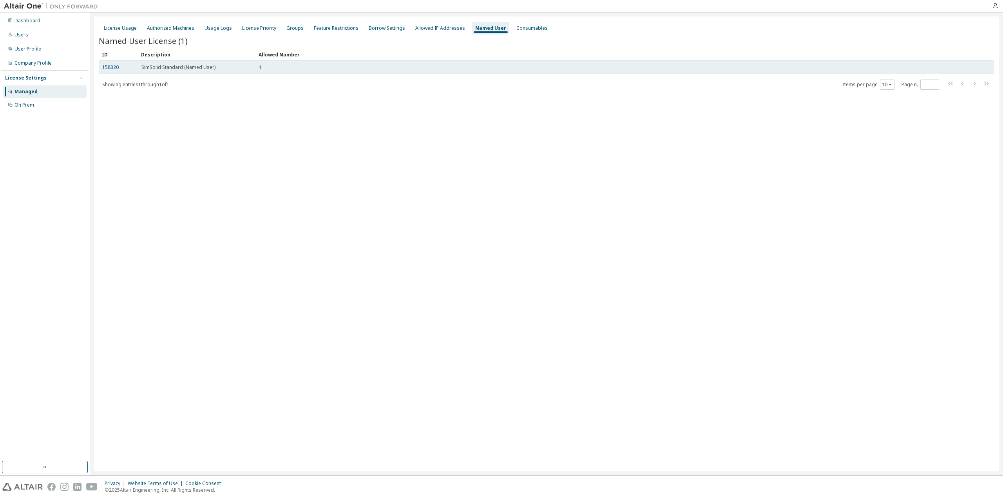
click at [172, 68] on span "SimSolid Standard (Named User)" at bounding box center [178, 67] width 74 height 6
click at [259, 66] on span "1" at bounding box center [260, 67] width 3 height 6
drag, startPoint x: 266, startPoint y: 66, endPoint x: 148, endPoint y: 66, distance: 118.7
click at [262, 66] on div "1" at bounding box center [615, 67] width 713 height 6
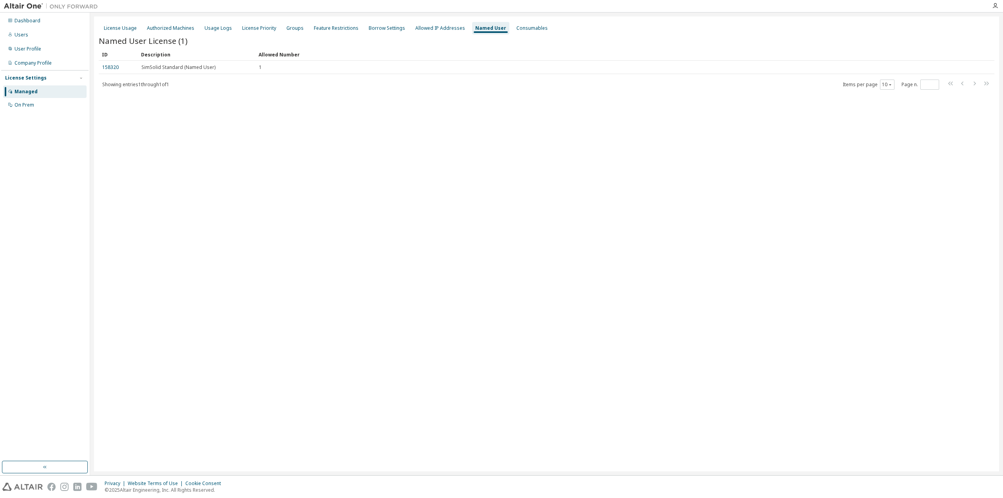
click at [515, 36] on div "Named User License (1)" at bounding box center [547, 40] width 896 height 11
click at [516, 31] on div "Consumables" at bounding box center [531, 28] width 31 height 6
click at [116, 31] on div "License Usage" at bounding box center [120, 28] width 33 height 6
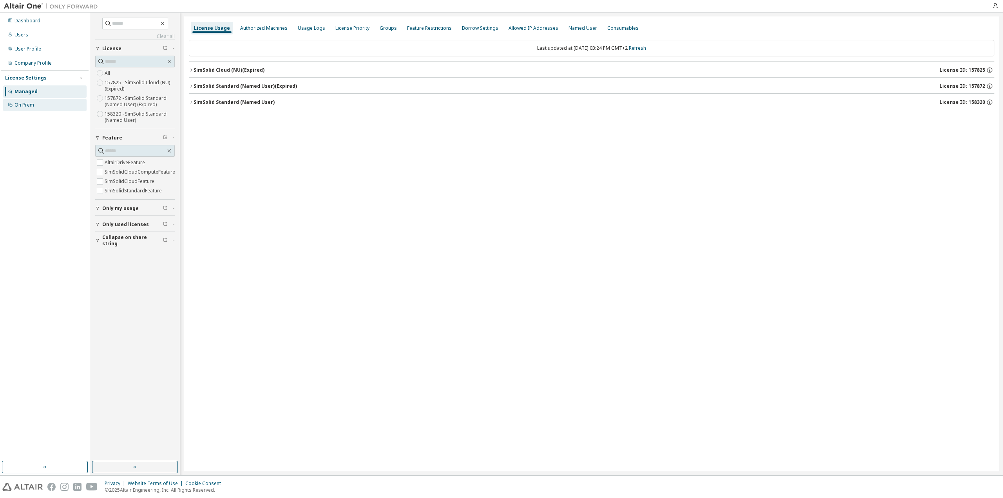
click at [44, 108] on div "On Prem" at bounding box center [44, 105] width 83 height 13
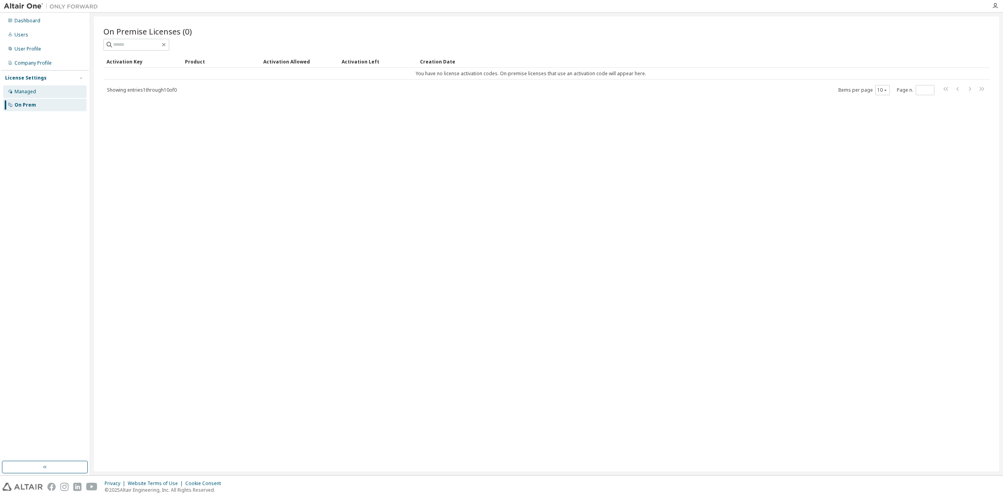
click at [44, 96] on div "Managed" at bounding box center [44, 91] width 83 height 13
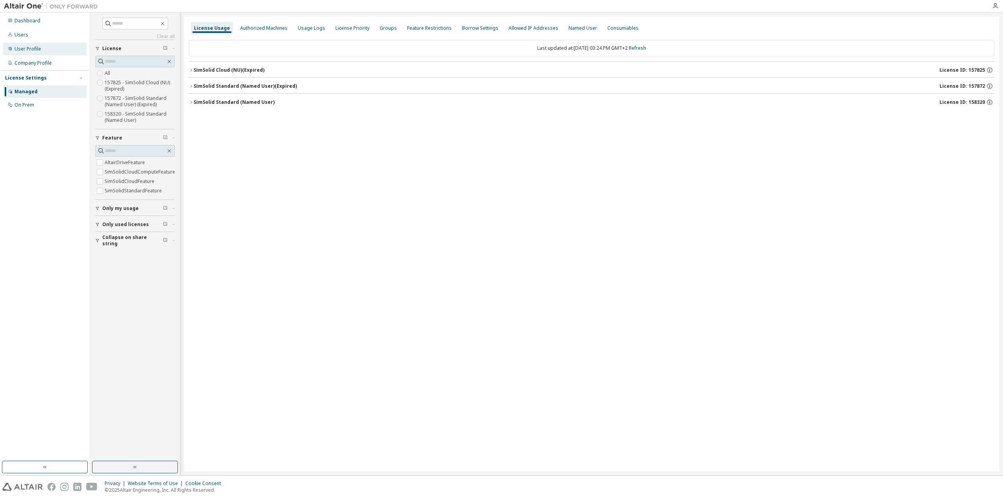
click at [51, 48] on div "User Profile" at bounding box center [44, 49] width 83 height 13
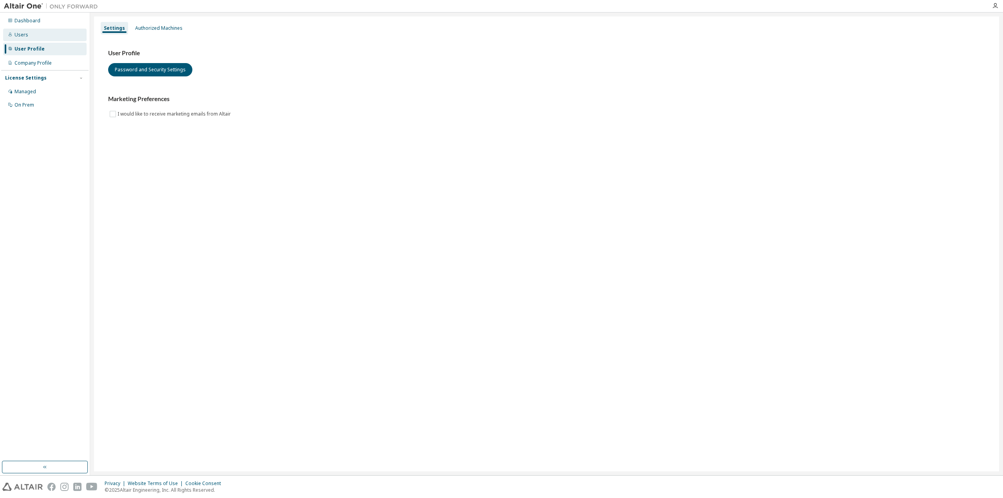
click at [52, 35] on div "Users" at bounding box center [44, 35] width 83 height 13
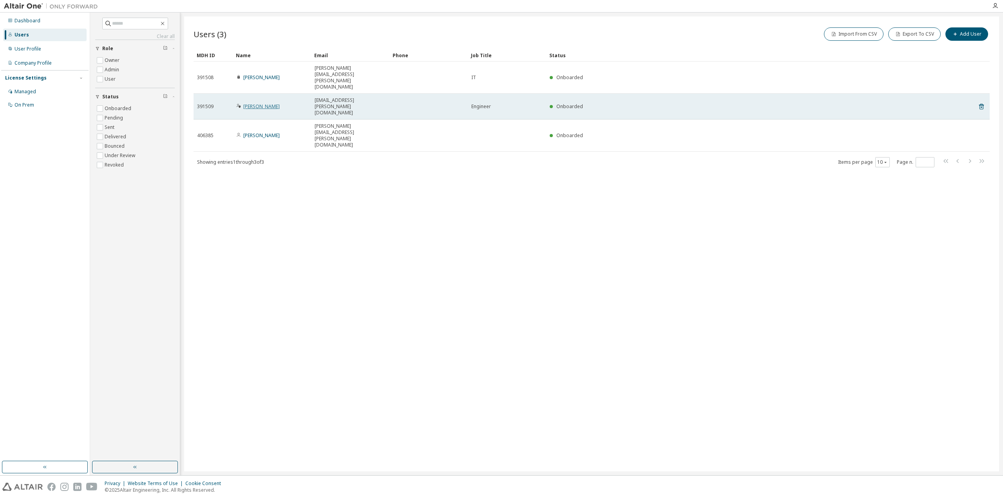
click at [270, 103] on link "Walther Steven" at bounding box center [261, 106] width 36 height 7
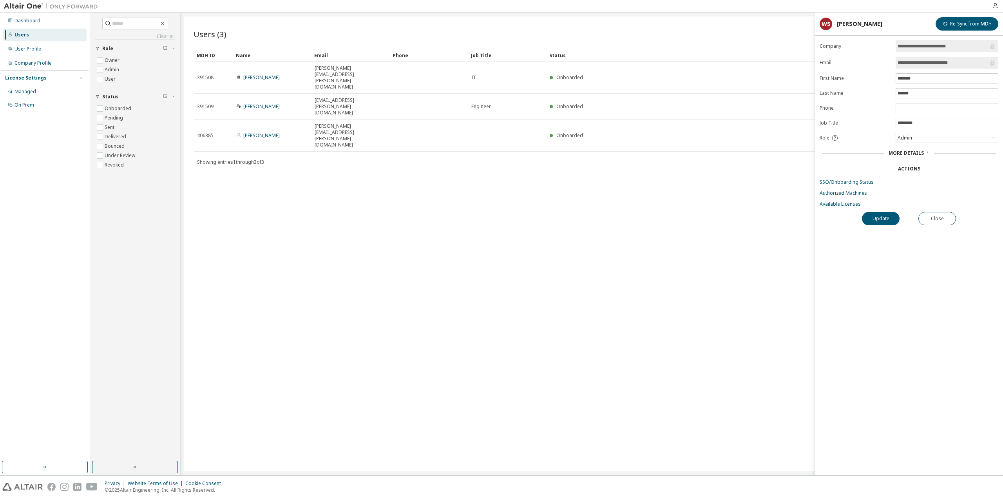
click at [913, 170] on div "Actions" at bounding box center [909, 169] width 22 height 6
click at [912, 164] on div "Actions" at bounding box center [909, 168] width 179 height 11
click at [910, 150] on span "More Details" at bounding box center [906, 153] width 35 height 7
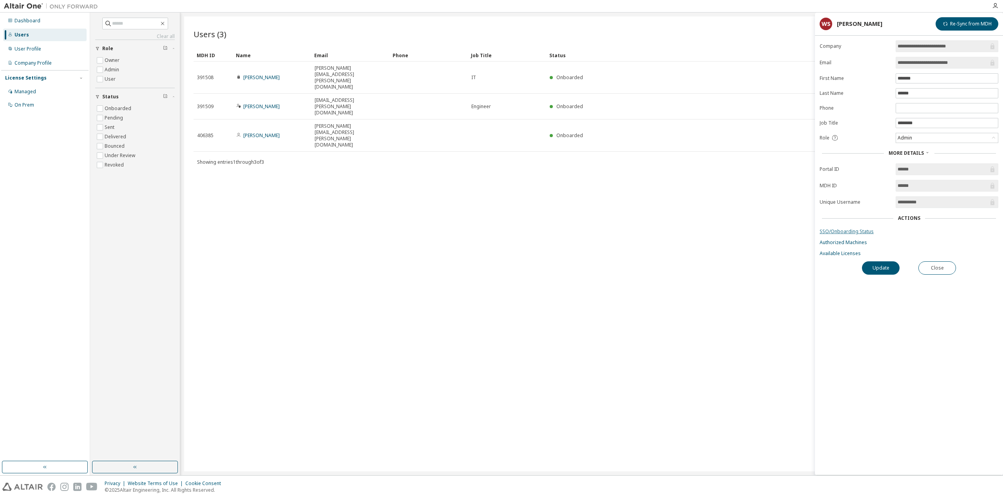
click at [864, 232] on link "SSO/Onboarding Status" at bounding box center [909, 231] width 179 height 6
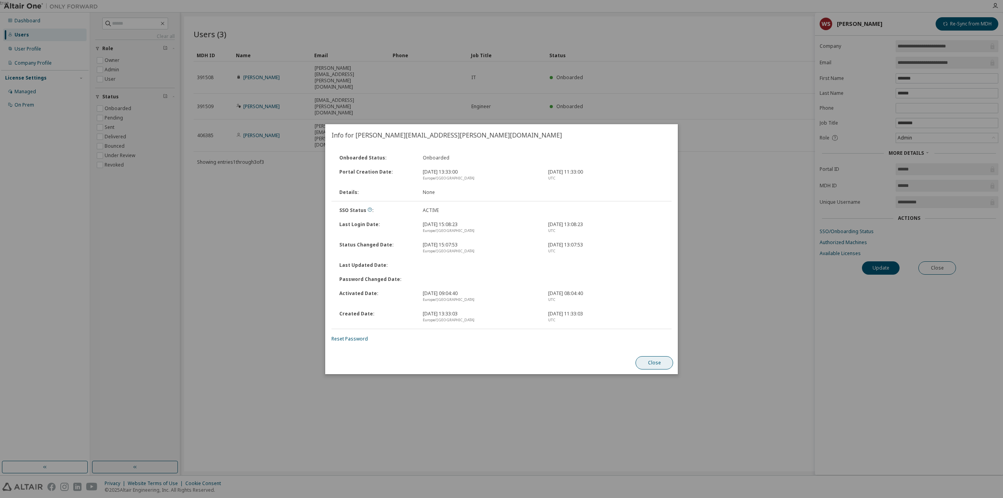
click at [656, 362] on button "Close" at bounding box center [654, 362] width 38 height 13
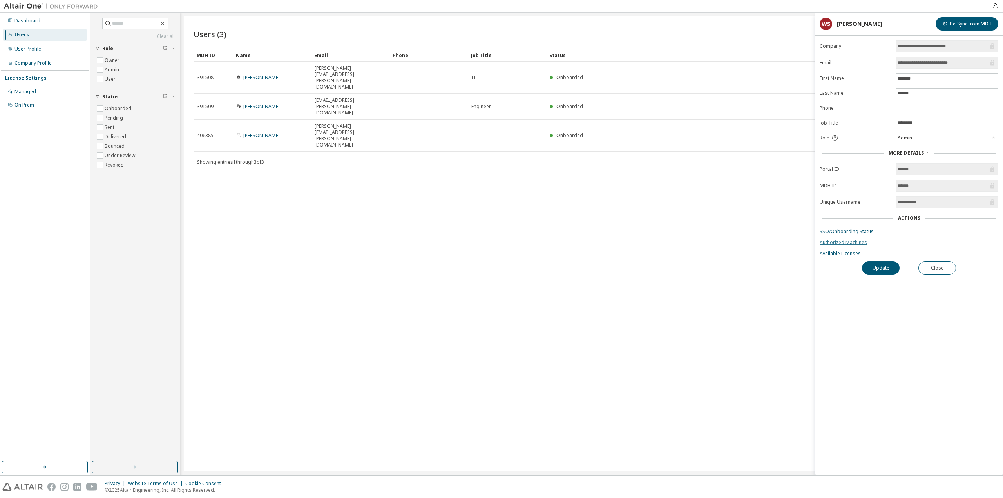
click at [861, 243] on link "Authorized Machines" at bounding box center [909, 242] width 179 height 6
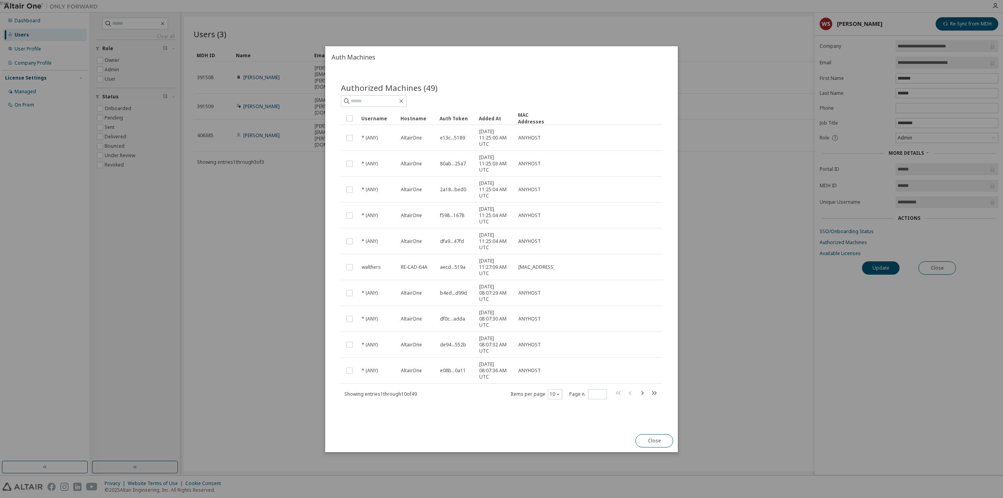
click at [755, 261] on div "true" at bounding box center [501, 249] width 1003 height 498
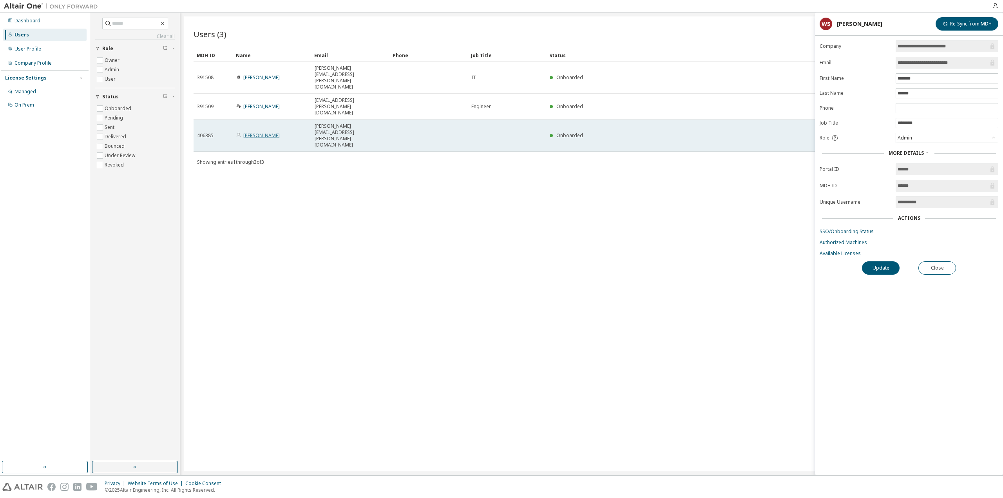
click at [267, 132] on link "Marcel Penzel" at bounding box center [261, 135] width 36 height 7
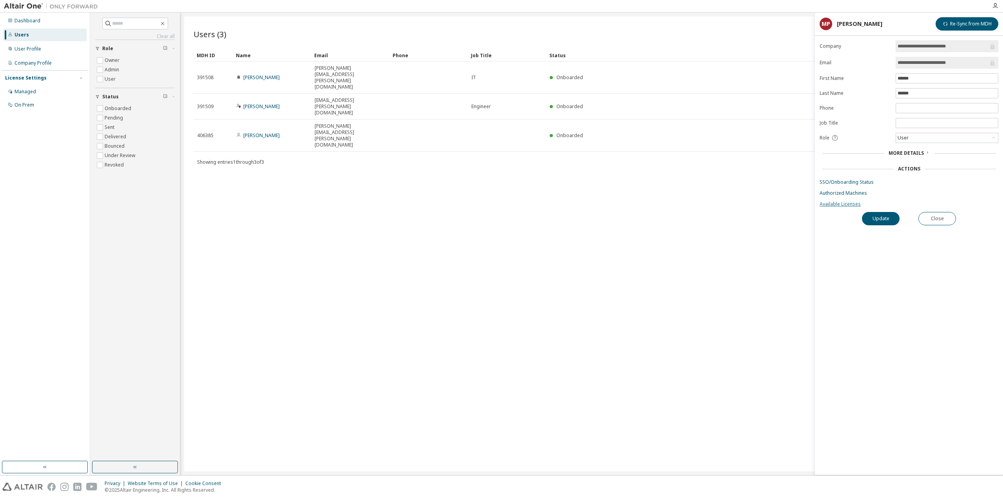
click at [839, 204] on link "Available Licenses" at bounding box center [909, 204] width 179 height 6
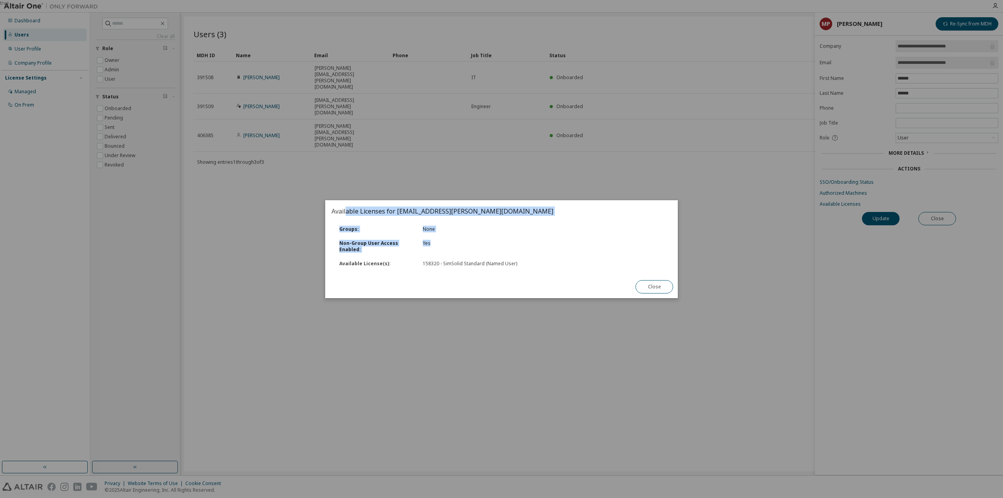
drag, startPoint x: 377, startPoint y: 213, endPoint x: 461, endPoint y: 239, distance: 88.0
click at [461, 239] on div "Available Licenses for marcel.penzel@siemens.com Groups : None Non-Group User A…" at bounding box center [501, 249] width 353 height 98
click at [428, 258] on div "Available License(s) : 158320 - SimSolid Standard (Named User)" at bounding box center [502, 264] width 342 height 14
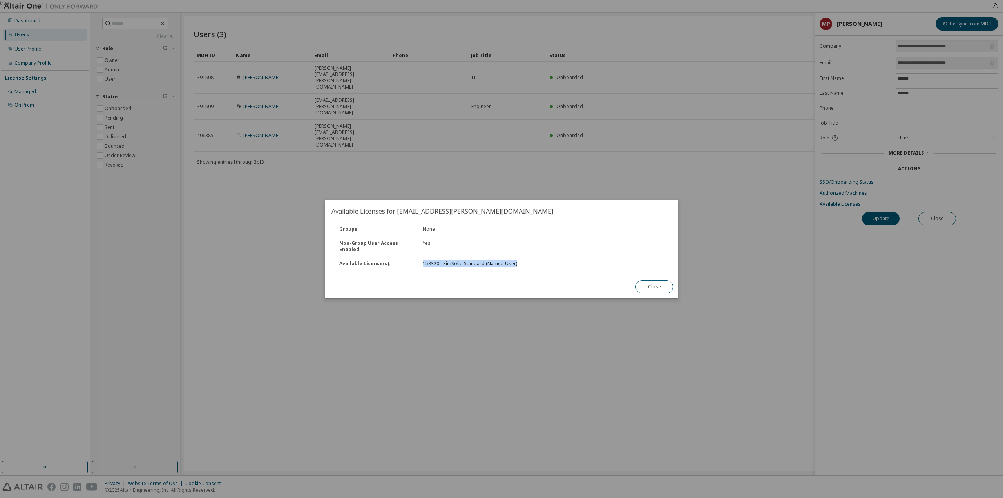
drag, startPoint x: 424, startPoint y: 264, endPoint x: 523, endPoint y: 269, distance: 100.0
click at [523, 269] on div "Available License(s) : 158320 - SimSolid Standard (Named User)" at bounding box center [502, 264] width 342 height 14
drag, startPoint x: 366, startPoint y: 266, endPoint x: 357, endPoint y: 264, distance: 10.0
click at [386, 265] on div "Available License(s) :" at bounding box center [376, 264] width 83 height 6
click at [348, 266] on div "Available License(s) :" at bounding box center [376, 264] width 83 height 6
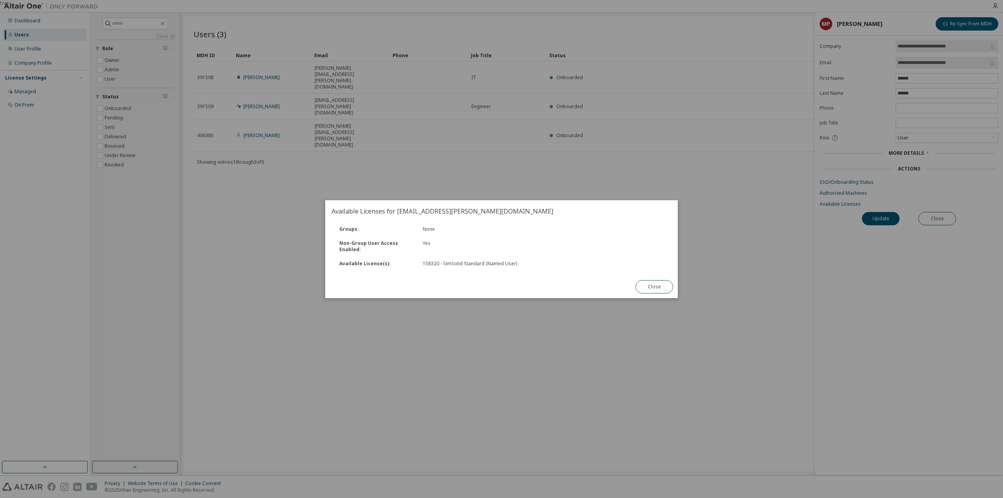
click at [633, 142] on div "true" at bounding box center [501, 249] width 1003 height 498
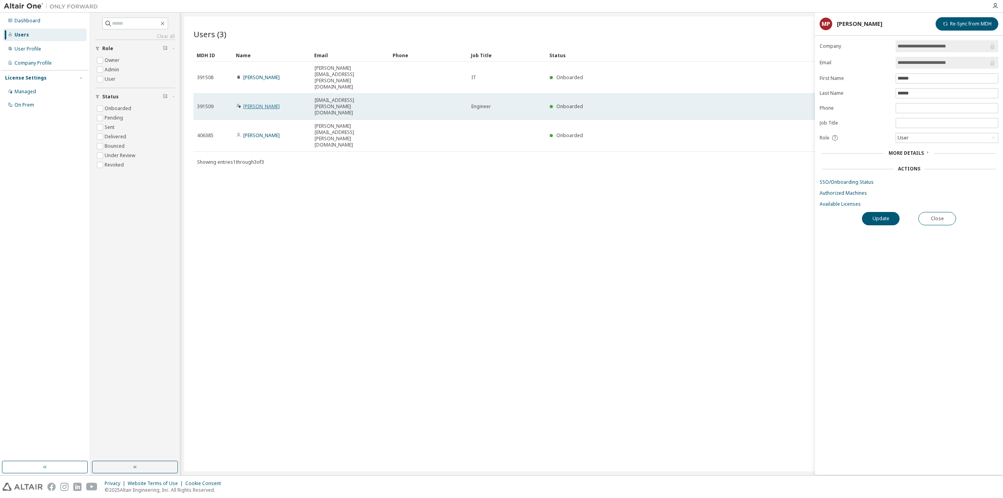
click at [272, 103] on link "Walther Steven" at bounding box center [261, 106] width 36 height 7
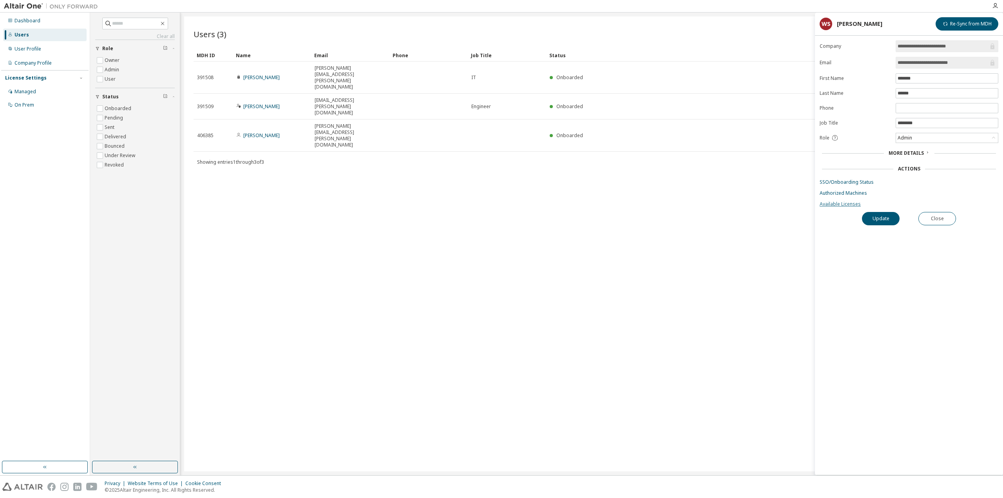
click at [848, 206] on link "Available Licenses" at bounding box center [909, 204] width 179 height 6
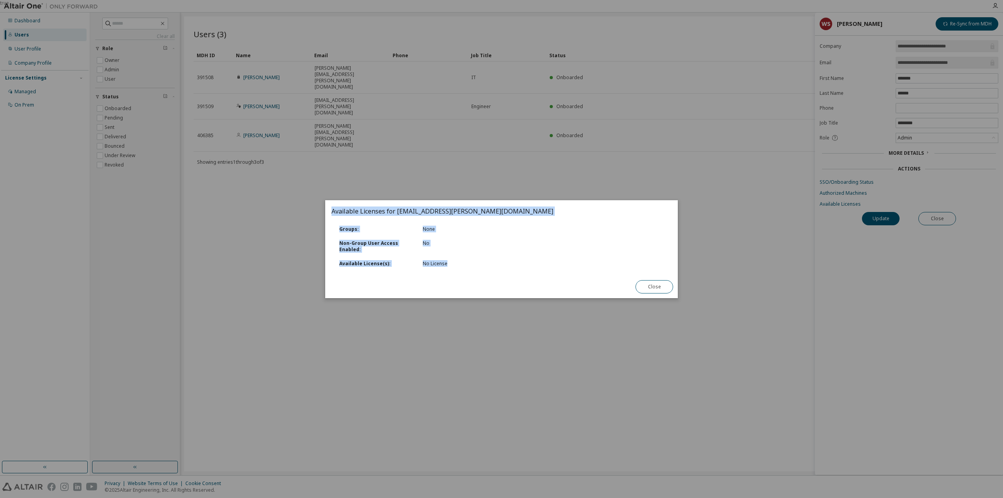
drag, startPoint x: 452, startPoint y: 263, endPoint x: 311, endPoint y: 265, distance: 141.1
click at [311, 0] on div "true Available Licenses for walther.steven@siemens.com Groups : None Non-Group …" at bounding box center [501, 0] width 1003 height 0
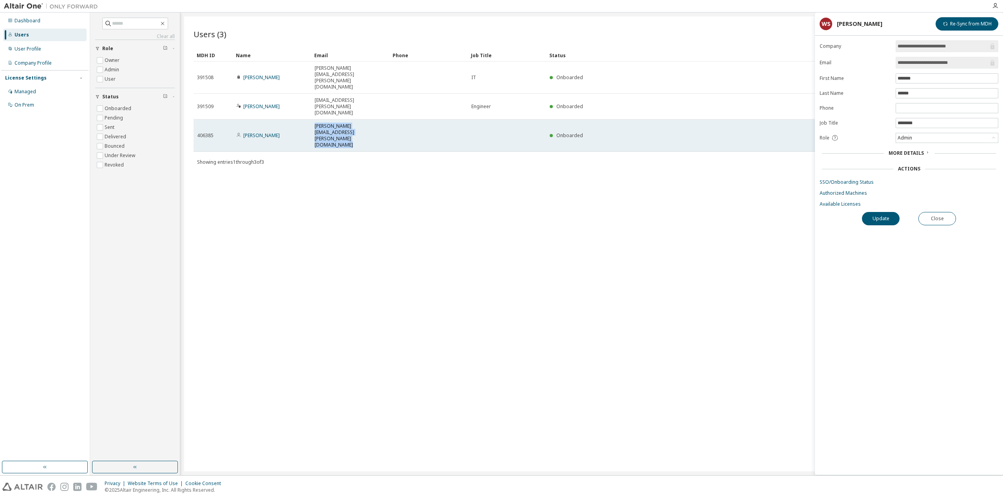
drag, startPoint x: 313, startPoint y: 95, endPoint x: 396, endPoint y: 98, distance: 82.7
click at [396, 119] on tr "406385 Marcel Penzel marcel.penzel@siemens.com Onboarded" at bounding box center [592, 135] width 796 height 32
click at [381, 123] on div "marcel.penzel@siemens.com" at bounding box center [350, 135] width 71 height 25
drag, startPoint x: 382, startPoint y: 93, endPoint x: 307, endPoint y: 96, distance: 74.9
click at [307, 119] on tr "406385 Marcel Penzel marcel.penzel@siemens.com Onboarded" at bounding box center [592, 135] width 796 height 32
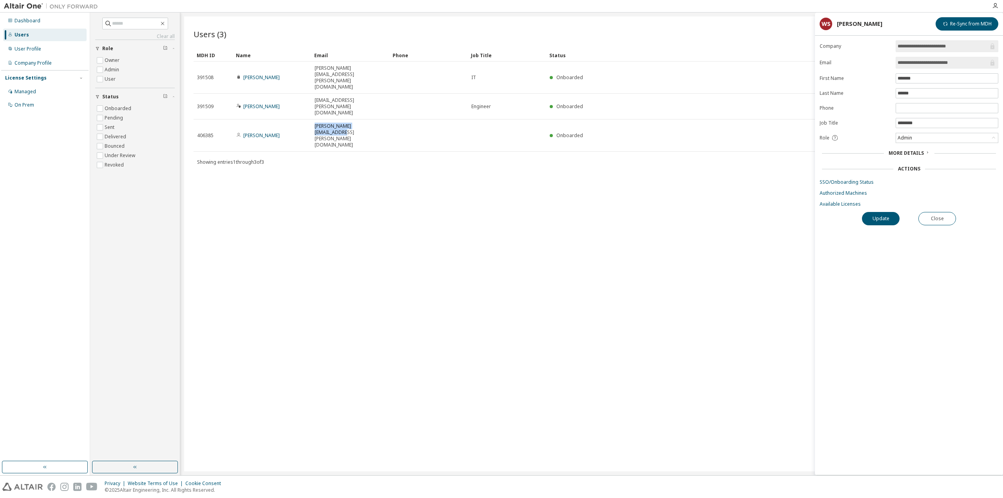
copy tr "marcel.penzel@siemens.com"
click at [916, 131] on form "**********" at bounding box center [909, 123] width 179 height 167
click at [916, 138] on div "Admin" at bounding box center [947, 137] width 102 height 9
click at [916, 153] on span "More Details" at bounding box center [906, 153] width 35 height 7
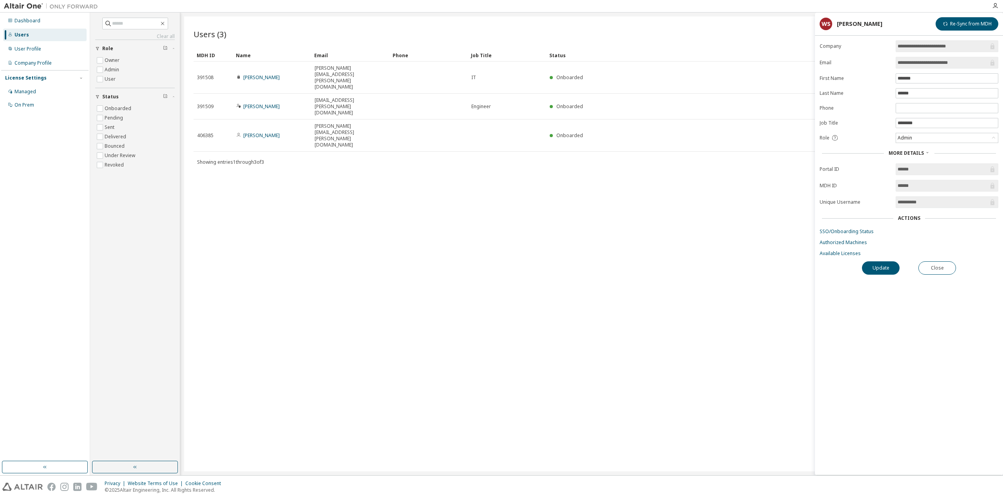
click at [603, 210] on div "Users (3) Import From CSV Export To CSV Add User Clear Load Save Save As Field …" at bounding box center [591, 243] width 815 height 455
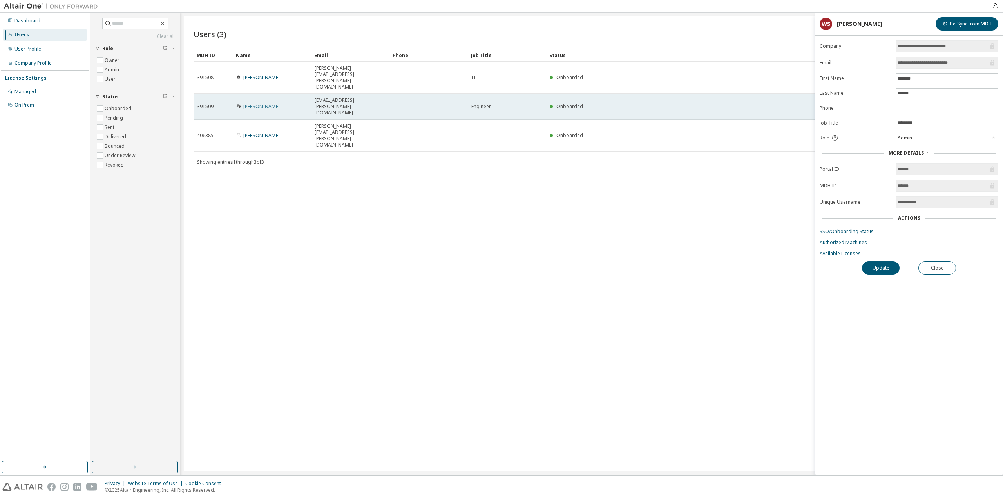
click at [264, 103] on link "Walther Steven" at bounding box center [261, 106] width 36 height 7
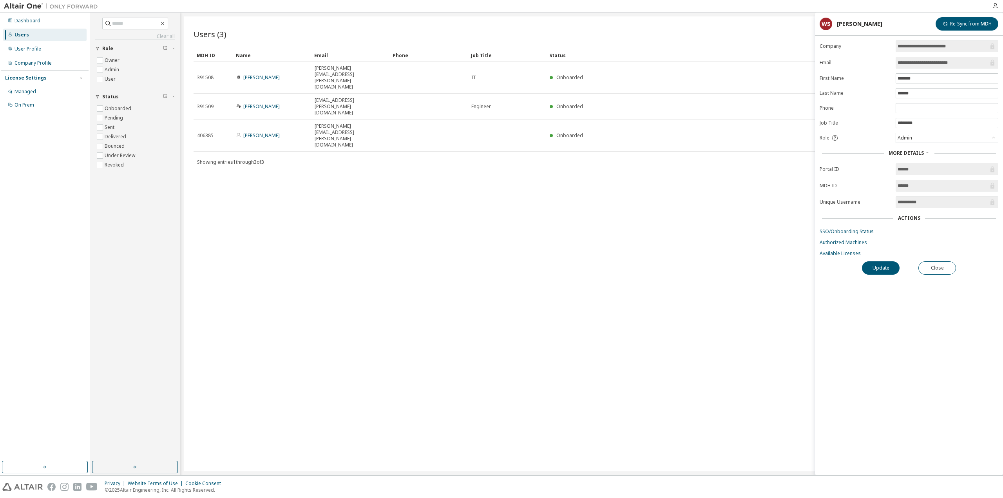
click at [264, 103] on link "Walther Steven" at bounding box center [261, 106] width 36 height 7
click at [887, 263] on button "Update" at bounding box center [881, 267] width 38 height 13
click at [914, 136] on div "Admin" at bounding box center [947, 137] width 102 height 9
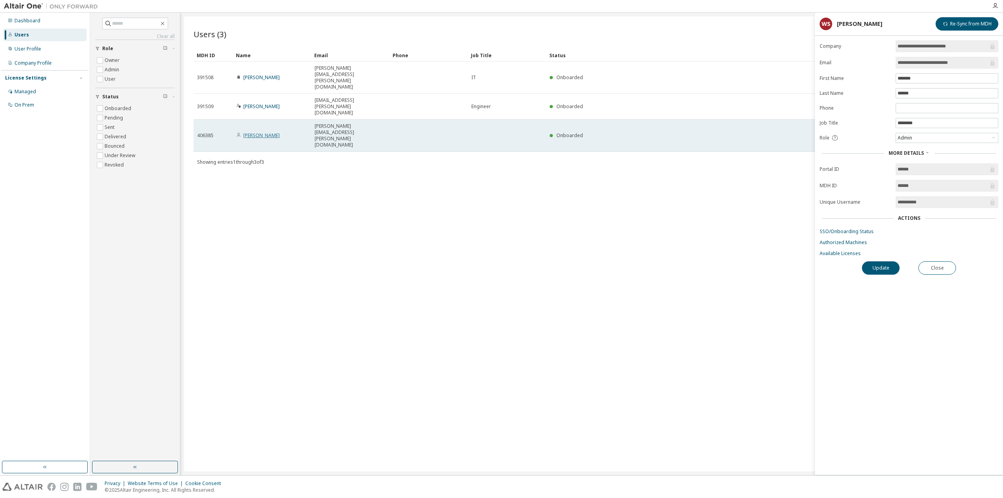
click at [264, 132] on link "Marcel Penzel" at bounding box center [261, 135] width 36 height 7
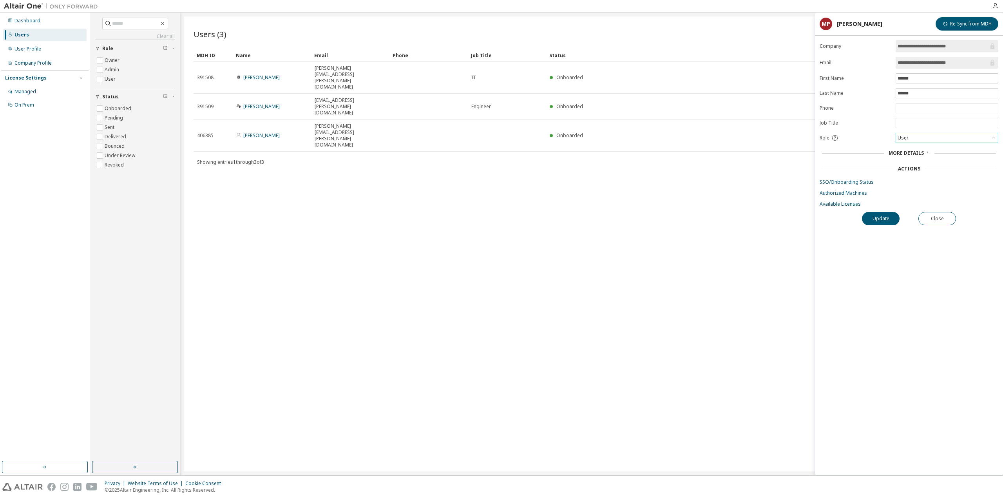
click at [929, 134] on div "User" at bounding box center [947, 137] width 102 height 9
click at [845, 205] on link "Available Licenses" at bounding box center [909, 204] width 179 height 6
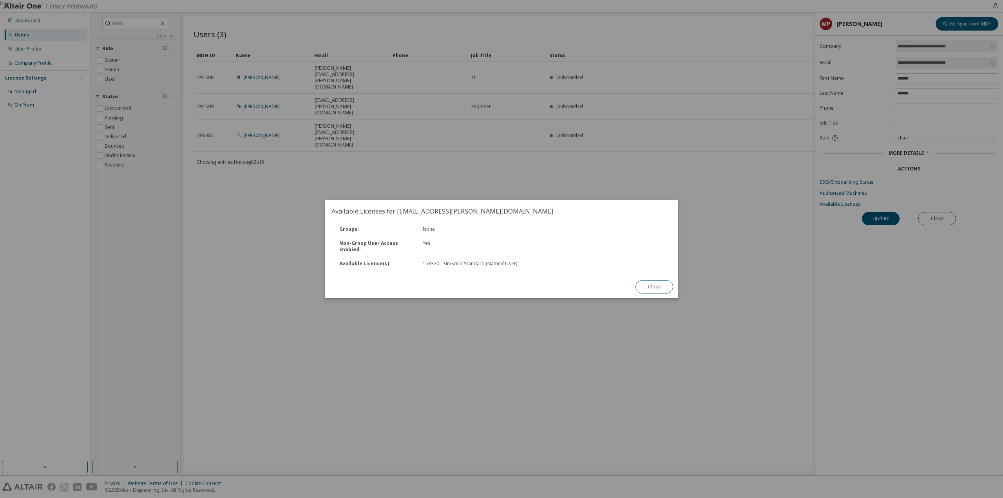
click at [635, 294] on div "Close" at bounding box center [654, 286] width 47 height 23
click at [657, 290] on button "Close" at bounding box center [654, 286] width 38 height 13
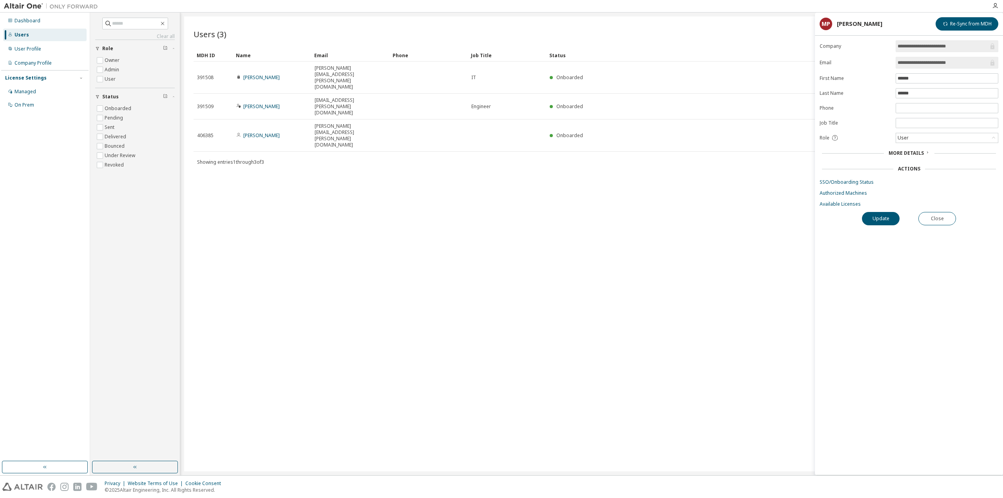
click at [614, 156] on div "Users (3) Import From CSV Export To CSV Add User Clear Load Save Save As Field …" at bounding box center [591, 243] width 815 height 455
click at [917, 141] on div "User" at bounding box center [947, 137] width 102 height 9
click at [905, 150] on span "More Details" at bounding box center [906, 153] width 35 height 7
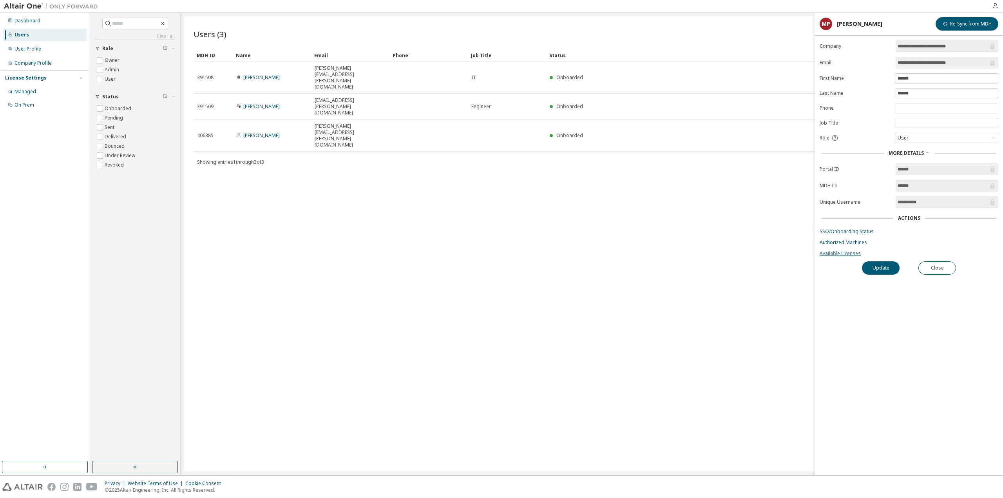
click at [859, 256] on link "Available Licenses" at bounding box center [909, 253] width 179 height 6
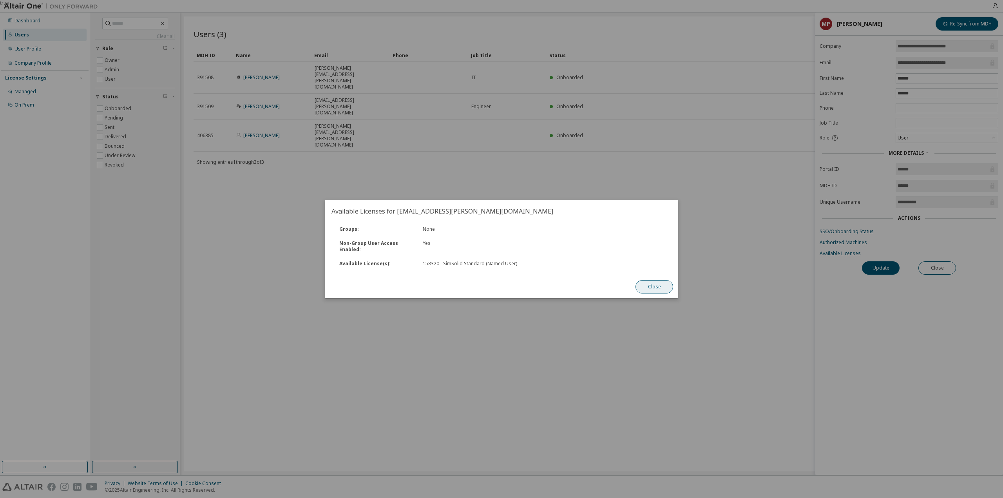
click at [671, 285] on button "Close" at bounding box center [654, 286] width 38 height 13
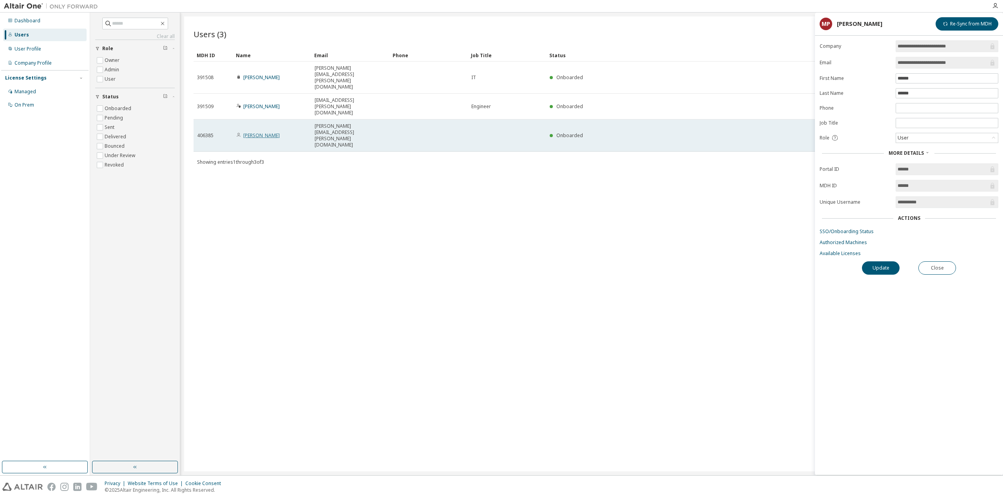
click at [261, 132] on link "Marcel Penzel" at bounding box center [261, 135] width 36 height 7
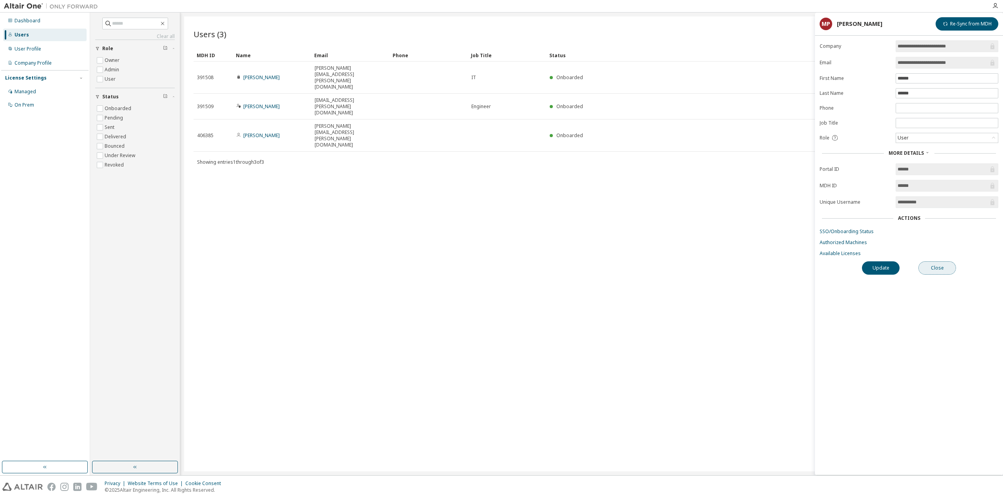
click at [930, 269] on button "Close" at bounding box center [937, 267] width 38 height 13
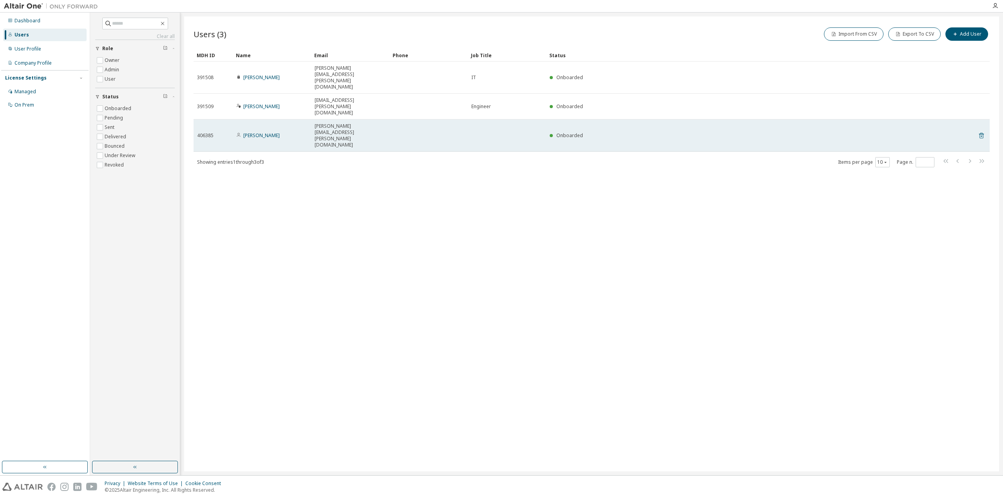
click at [983, 131] on icon at bounding box center [981, 135] width 7 height 9
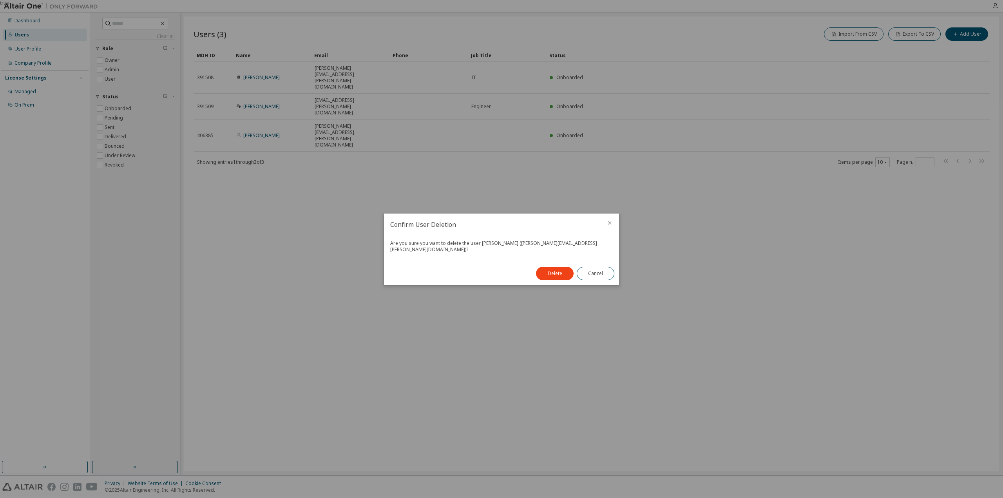
click at [613, 227] on div at bounding box center [609, 224] width 19 height 20
click at [595, 267] on button "Cancel" at bounding box center [596, 273] width 38 height 13
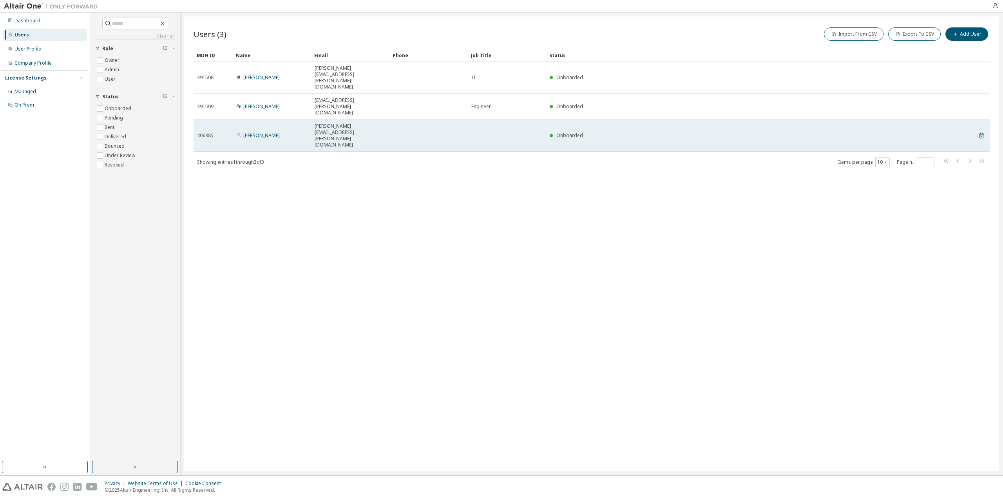
click at [252, 119] on td "Marcel Penzel" at bounding box center [272, 135] width 78 height 32
click at [252, 132] on link "Marcel Penzel" at bounding box center [261, 135] width 36 height 7
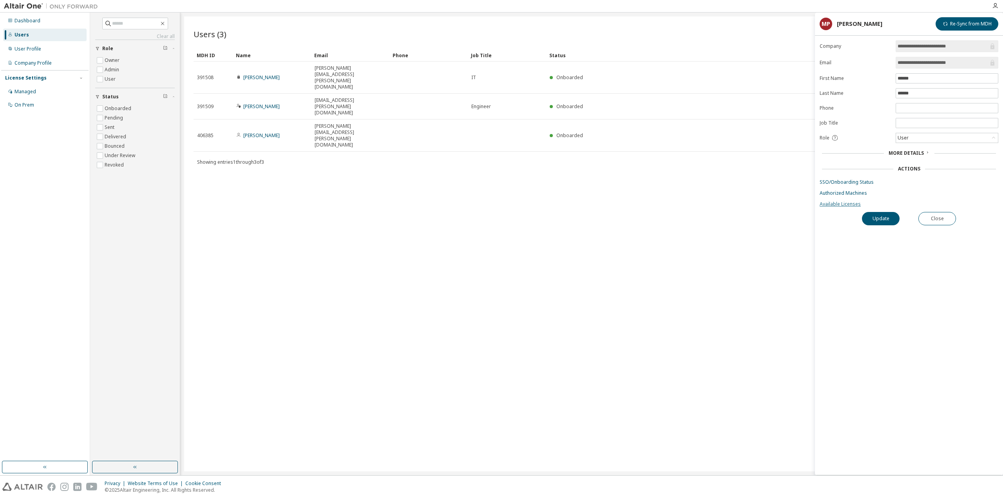
click at [821, 201] on link "Available Licenses" at bounding box center [909, 204] width 179 height 6
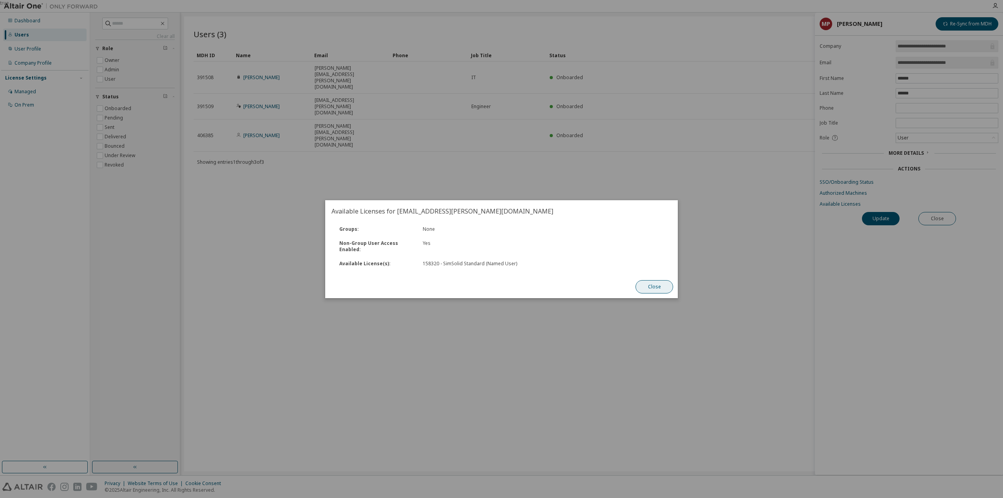
click at [650, 285] on button "Close" at bounding box center [654, 286] width 38 height 13
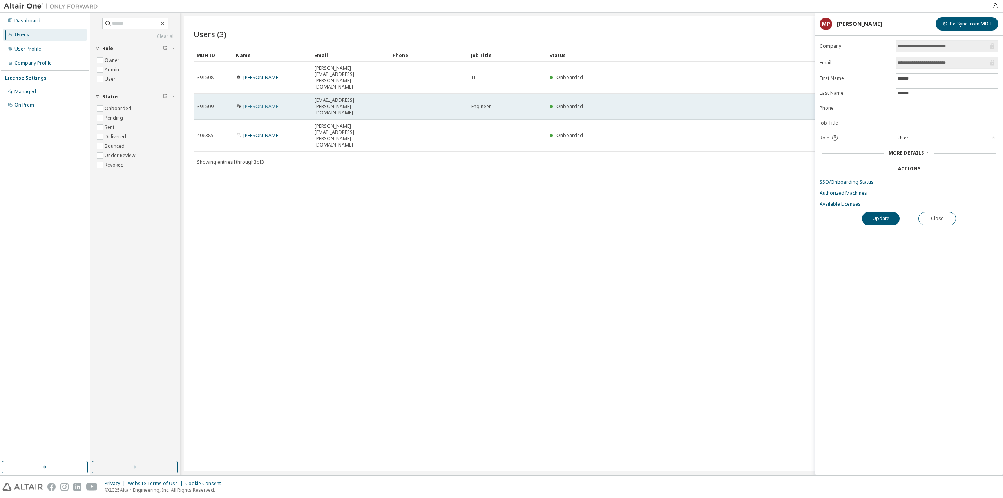
click at [267, 103] on link "Walther Steven" at bounding box center [261, 106] width 36 height 7
click at [237, 103] on icon at bounding box center [238, 105] width 5 height 5
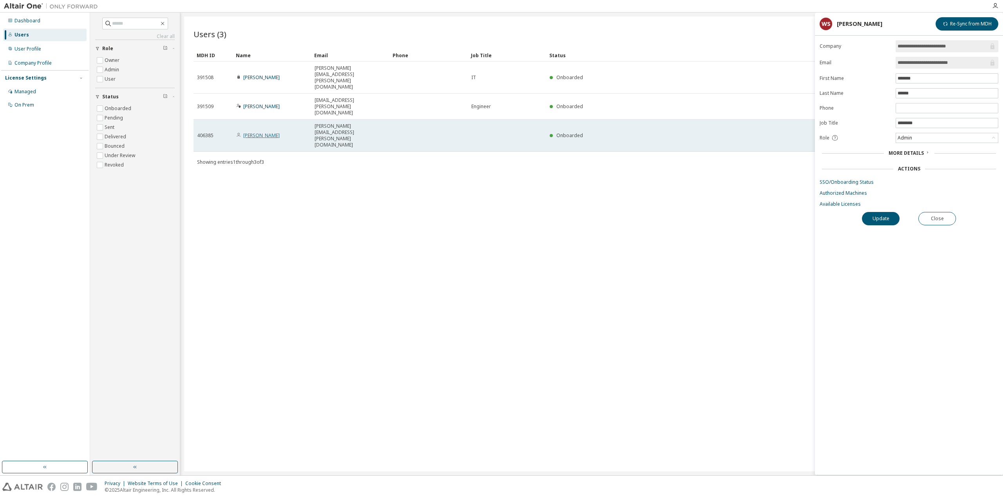
click at [255, 132] on link "Marcel Penzel" at bounding box center [261, 135] width 36 height 7
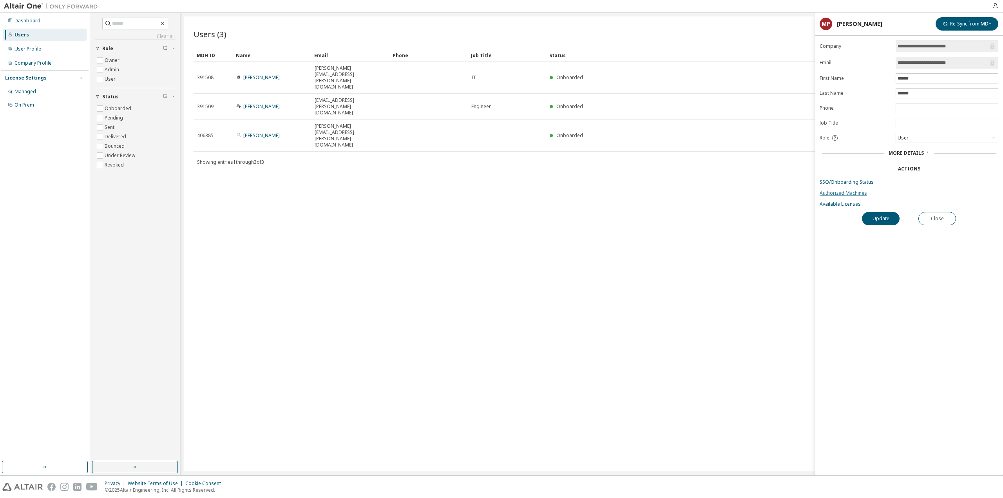
click at [861, 194] on link "Authorized Machines" at bounding box center [909, 193] width 179 height 6
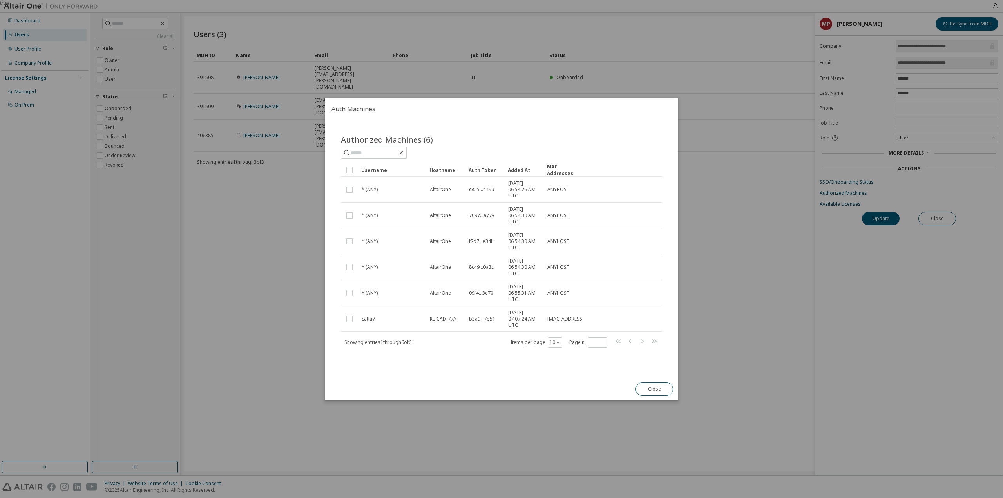
click at [729, 167] on div "true" at bounding box center [501, 249] width 1003 height 498
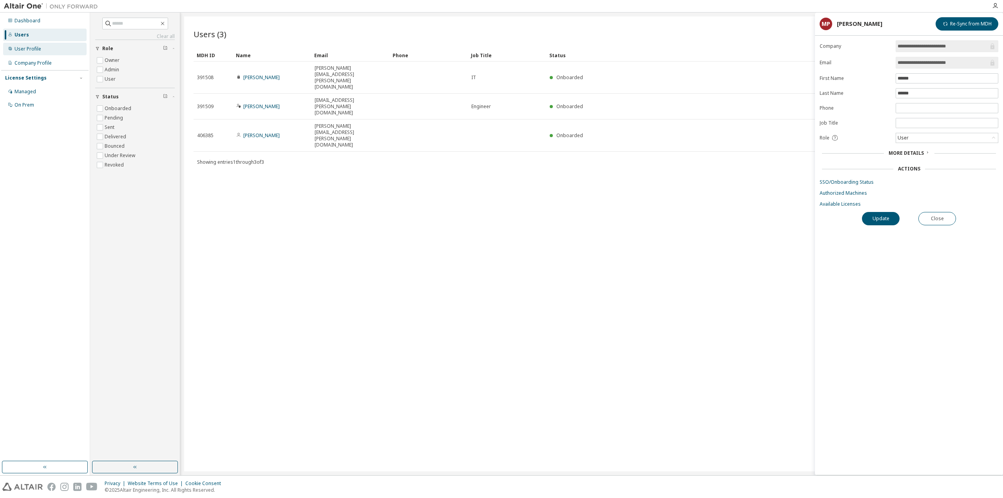
click at [19, 46] on div "User Profile" at bounding box center [27, 49] width 27 height 6
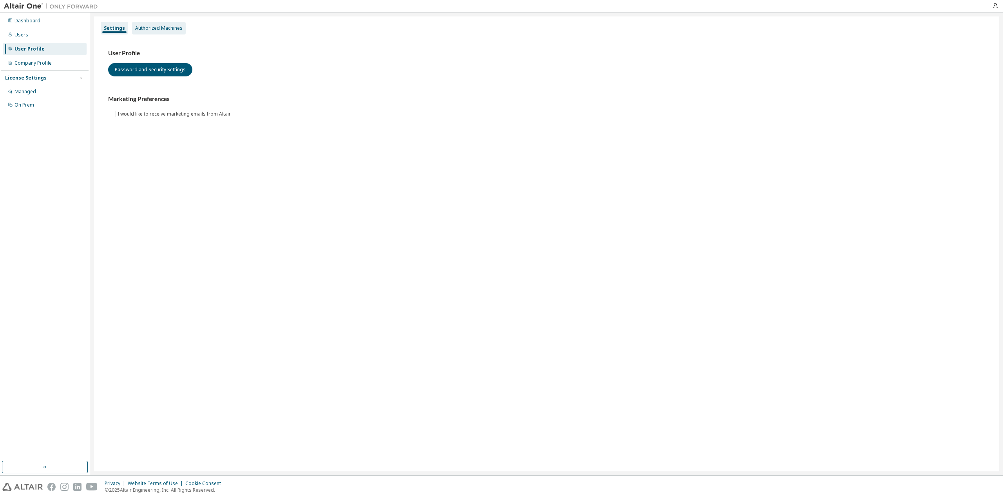
click at [150, 22] on div "Authorized Machines" at bounding box center [159, 28] width 54 height 13
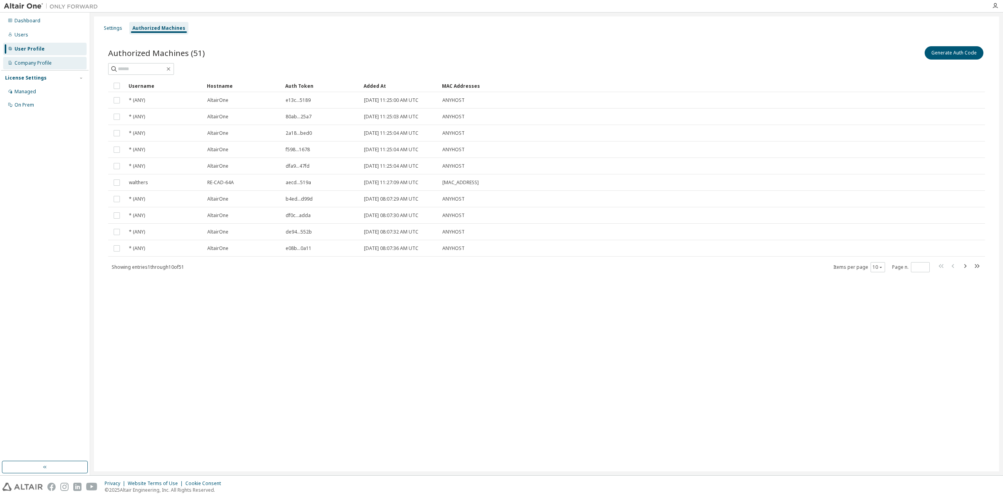
click at [48, 62] on div "Company Profile" at bounding box center [32, 63] width 37 height 6
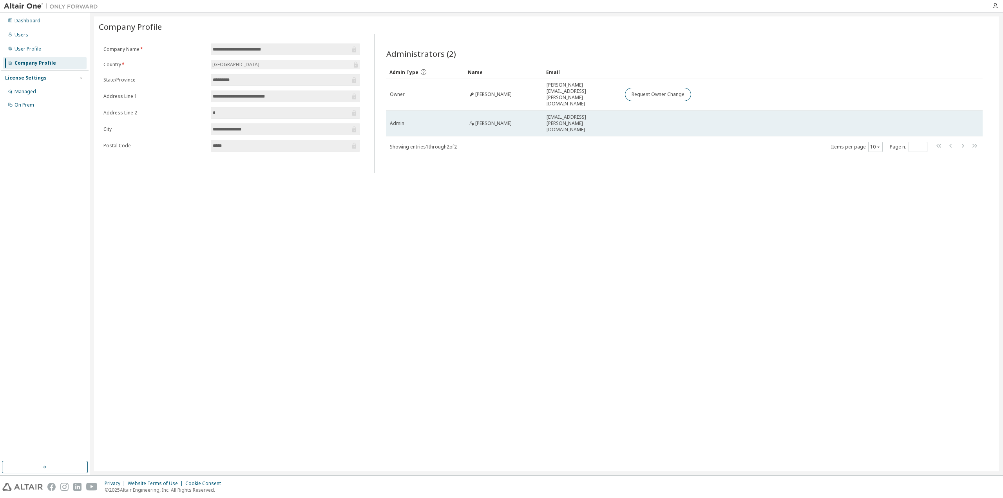
click at [564, 114] on span "walther.steven@siemens.com" at bounding box center [582, 123] width 71 height 19
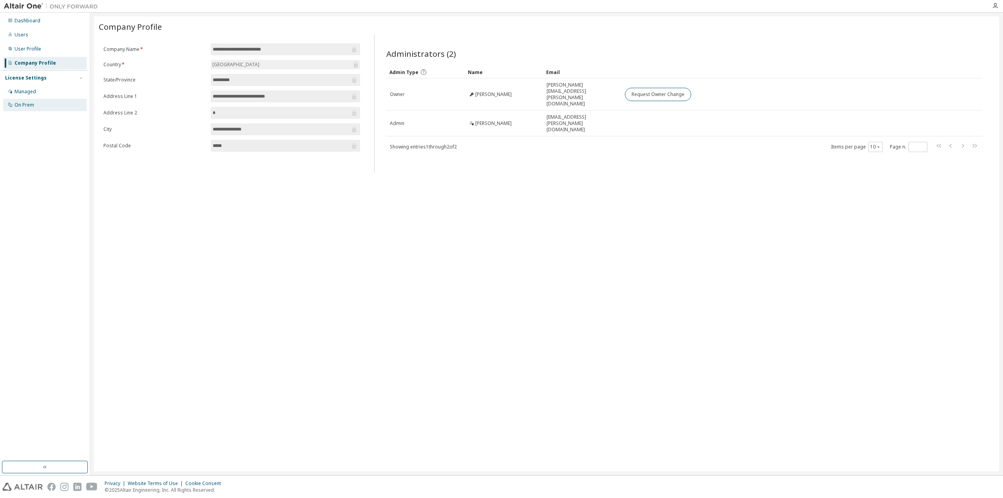
click at [27, 102] on div "On Prem" at bounding box center [24, 105] width 20 height 6
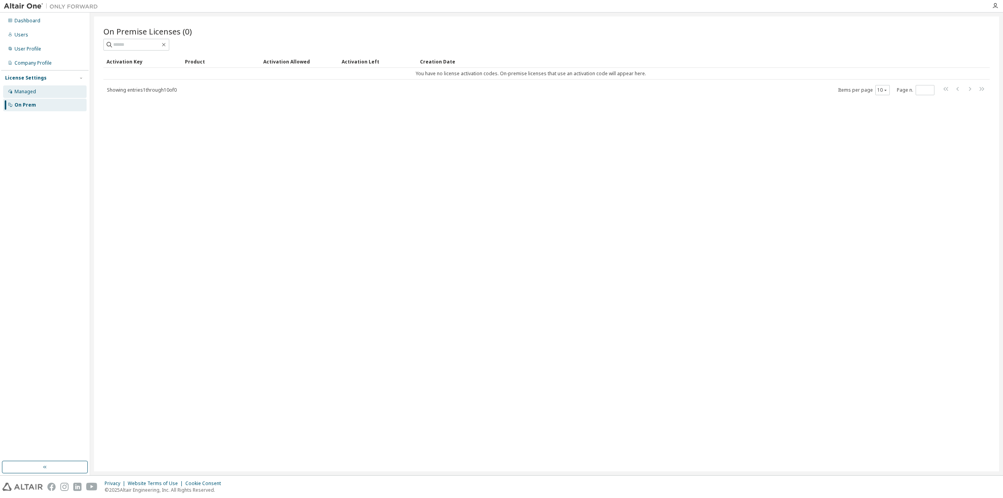
click at [45, 92] on div "Managed" at bounding box center [44, 91] width 83 height 13
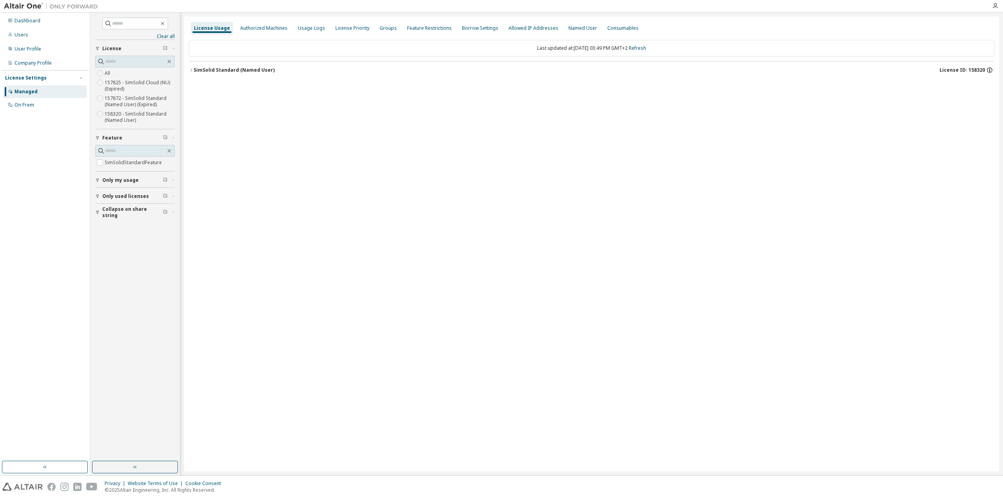
click at [990, 70] on icon "button" at bounding box center [989, 70] width 7 height 7
click at [129, 183] on span "Only my usage" at bounding box center [120, 180] width 36 height 6
click at [36, 47] on div "User Profile" at bounding box center [27, 49] width 27 height 6
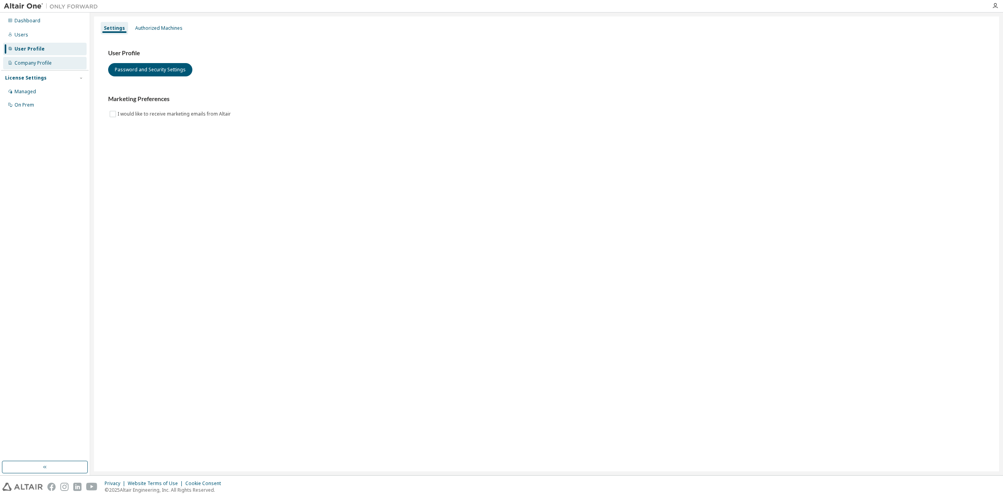
click at [40, 58] on div "Company Profile" at bounding box center [44, 63] width 83 height 13
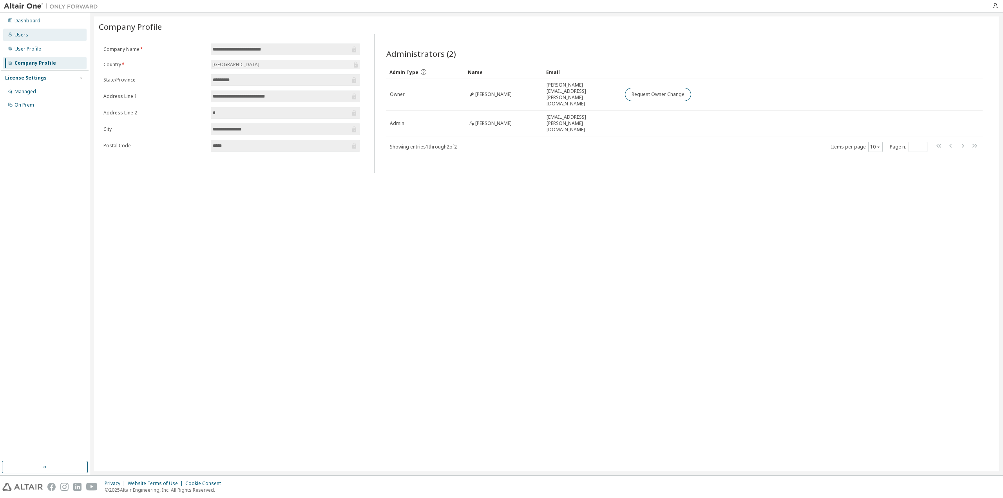
click at [38, 33] on div "Users" at bounding box center [44, 35] width 83 height 13
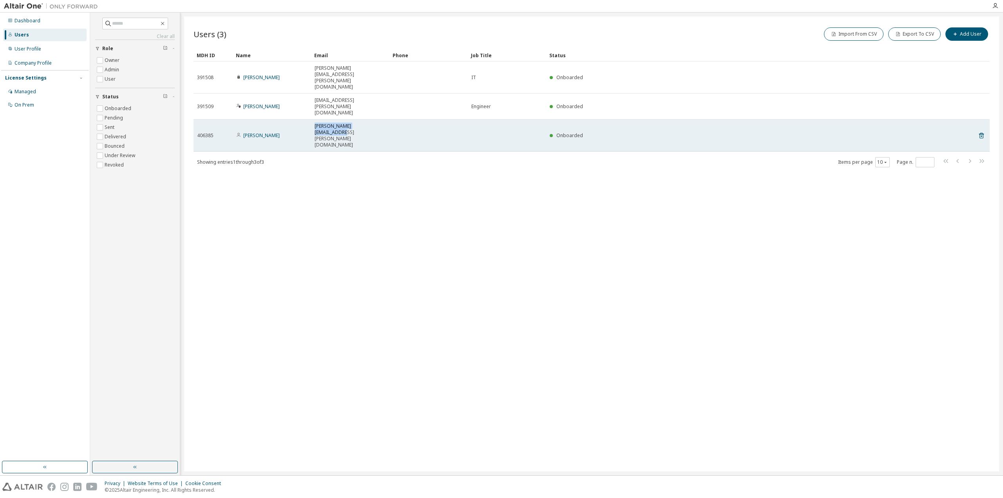
drag, startPoint x: 350, startPoint y: 95, endPoint x: 314, endPoint y: 93, distance: 36.1
click at [314, 119] on td "marcel.penzel@siemens.com" at bounding box center [350, 135] width 78 height 32
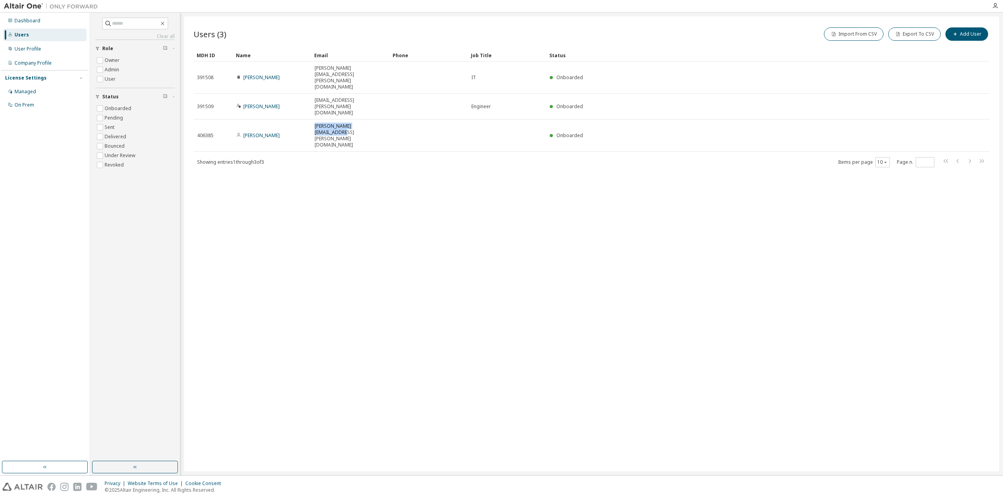
copy span "marcel.penzel@siemens.com"
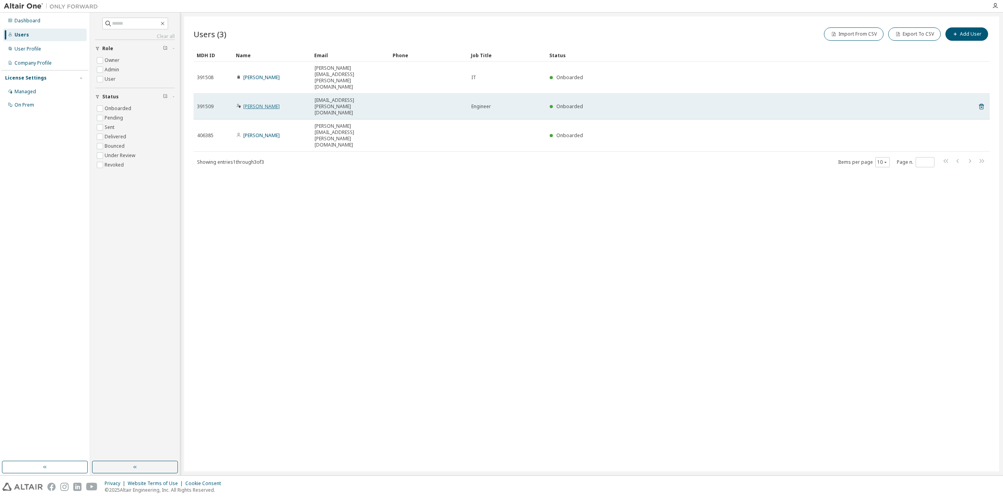
click at [264, 103] on link "Walther Steven" at bounding box center [261, 106] width 36 height 7
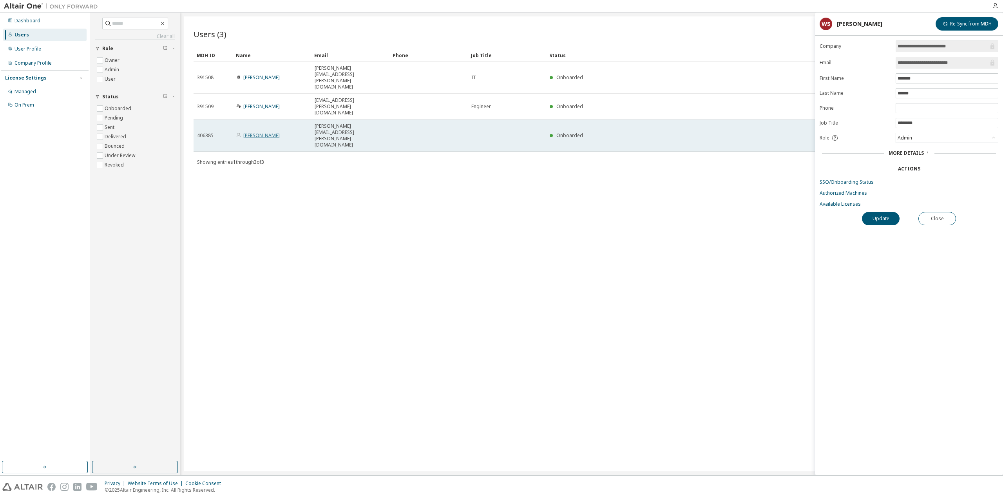
click at [263, 132] on link "Marcel Penzel" at bounding box center [261, 135] width 36 height 7
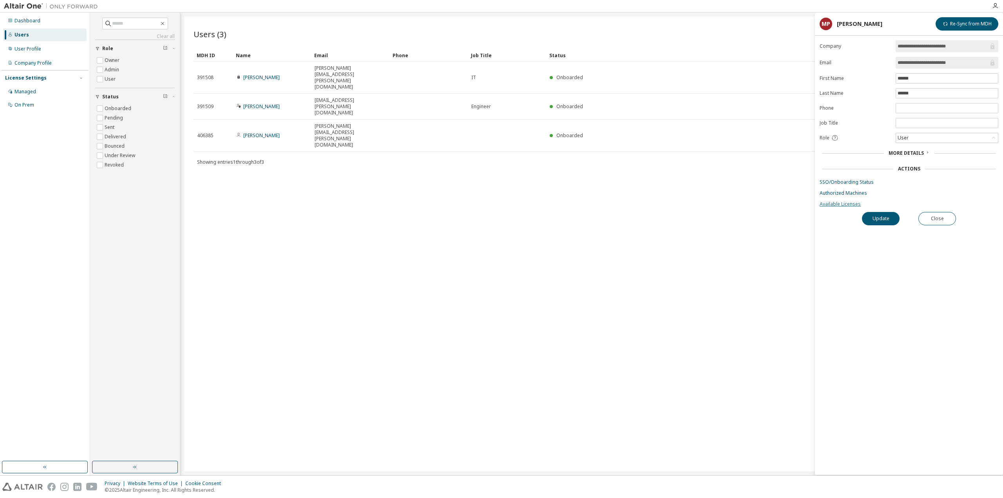
click at [845, 203] on link "Available Licenses" at bounding box center [909, 204] width 179 height 6
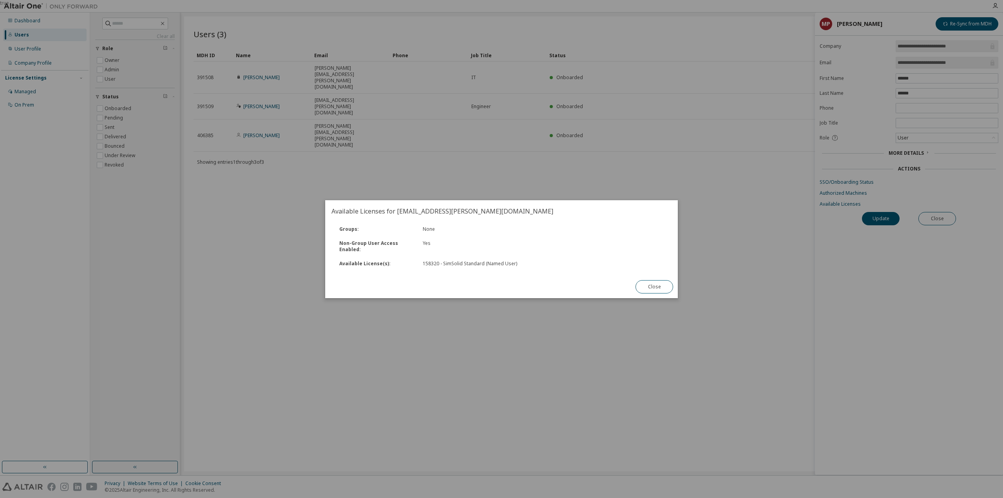
click at [490, 175] on div "true" at bounding box center [501, 249] width 1003 height 498
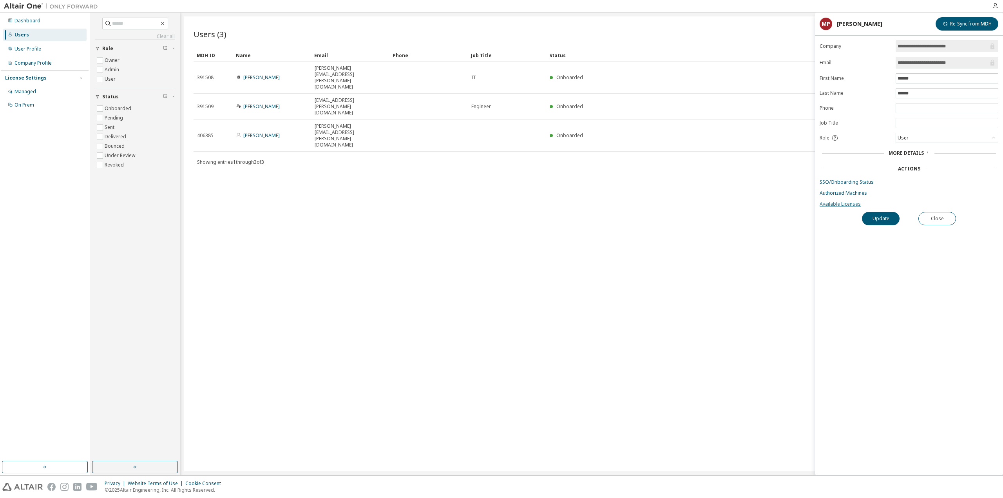
click at [852, 201] on link "Available Licenses" at bounding box center [909, 204] width 179 height 6
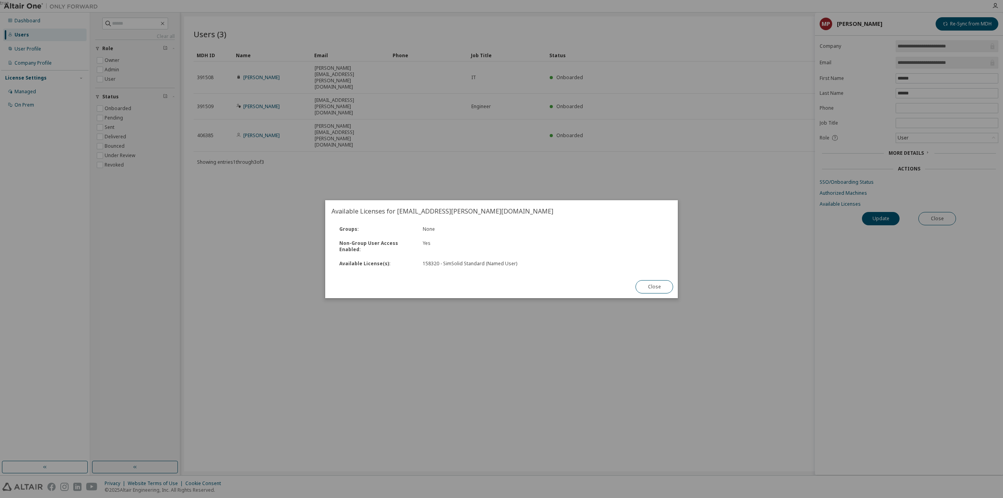
click at [669, 295] on div "Close" at bounding box center [654, 286] width 47 height 23
click at [662, 287] on button "Close" at bounding box center [654, 286] width 38 height 13
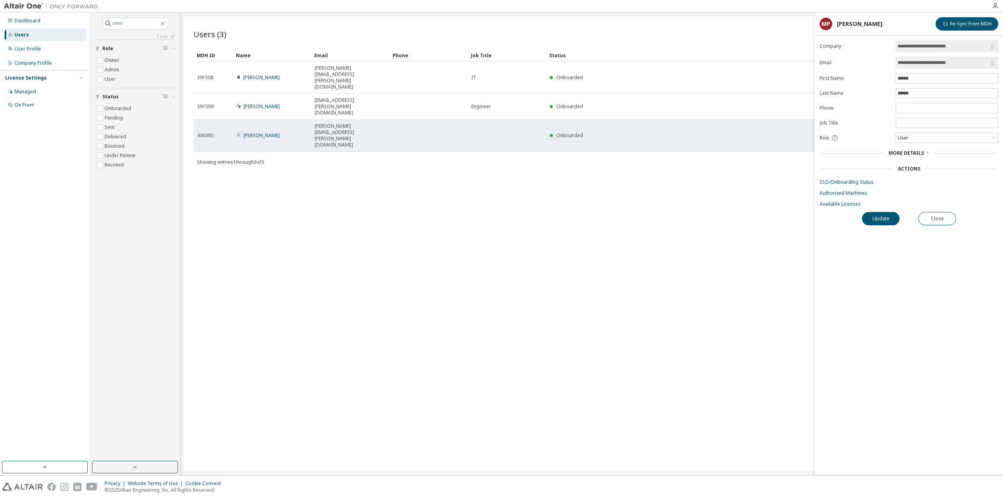
click at [437, 119] on td at bounding box center [428, 135] width 78 height 32
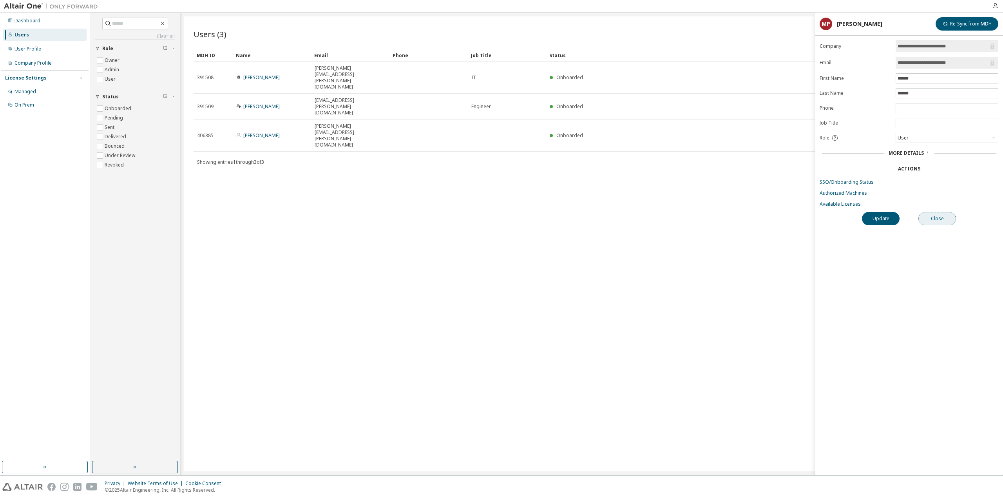
click at [940, 219] on button "Close" at bounding box center [937, 218] width 38 height 13
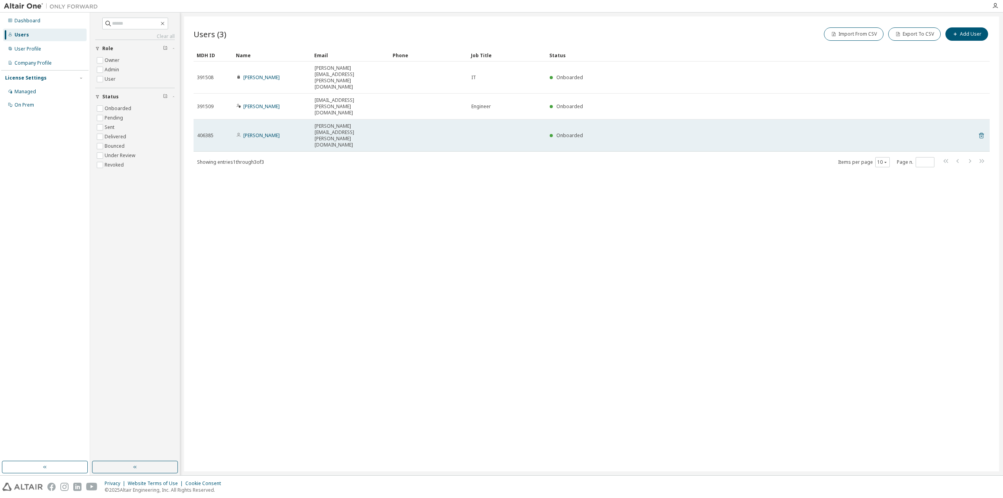
click at [981, 133] on icon at bounding box center [981, 136] width 5 height 6
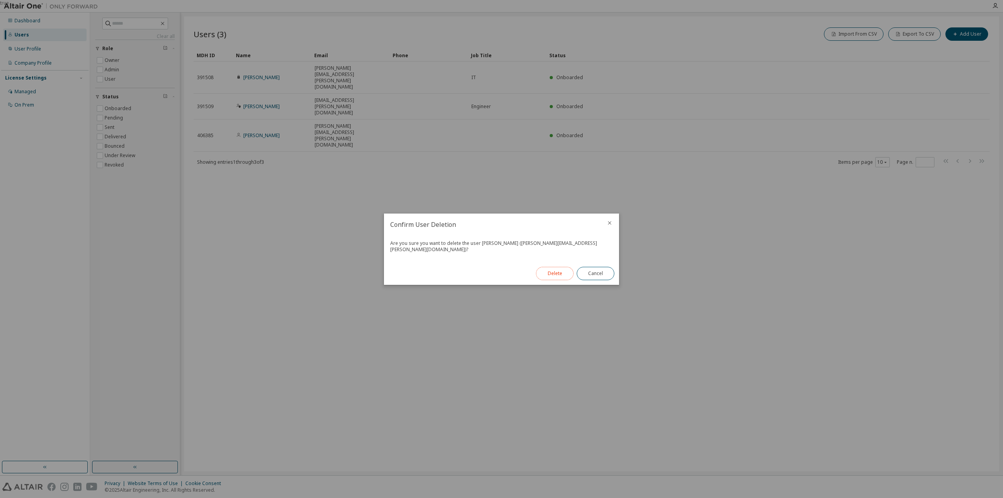
click at [540, 274] on button "Delete" at bounding box center [555, 273] width 38 height 13
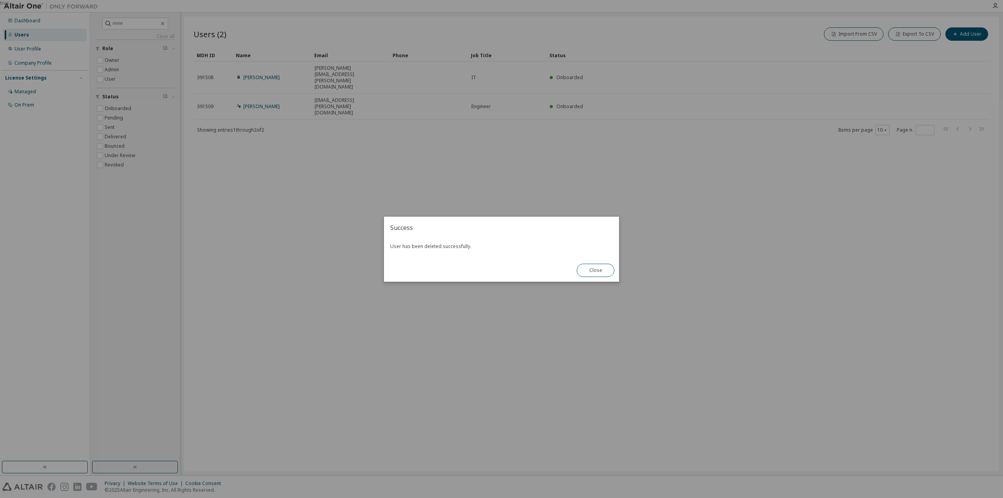
click at [565, 193] on div "true" at bounding box center [501, 249] width 1003 height 498
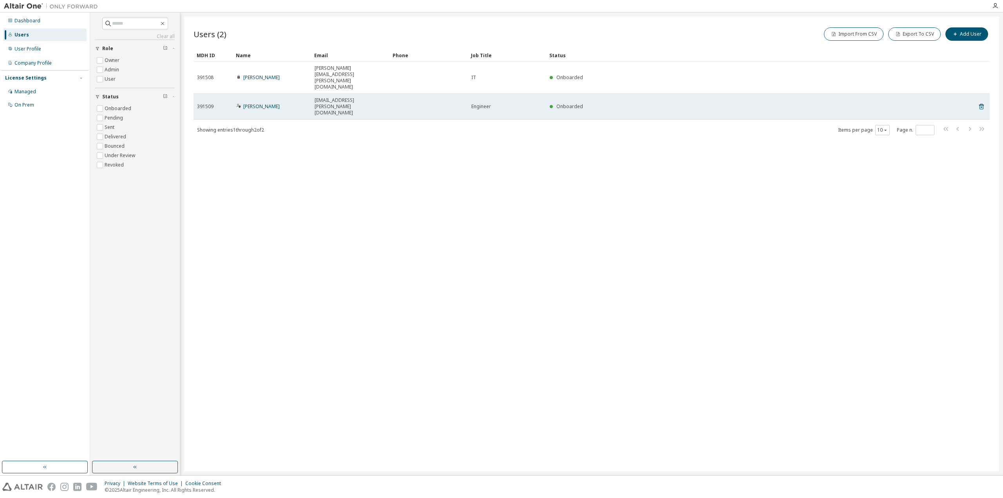
click at [261, 94] on td "Walther Steven" at bounding box center [272, 107] width 78 height 26
click at [266, 103] on link "Walther Steven" at bounding box center [261, 106] width 36 height 7
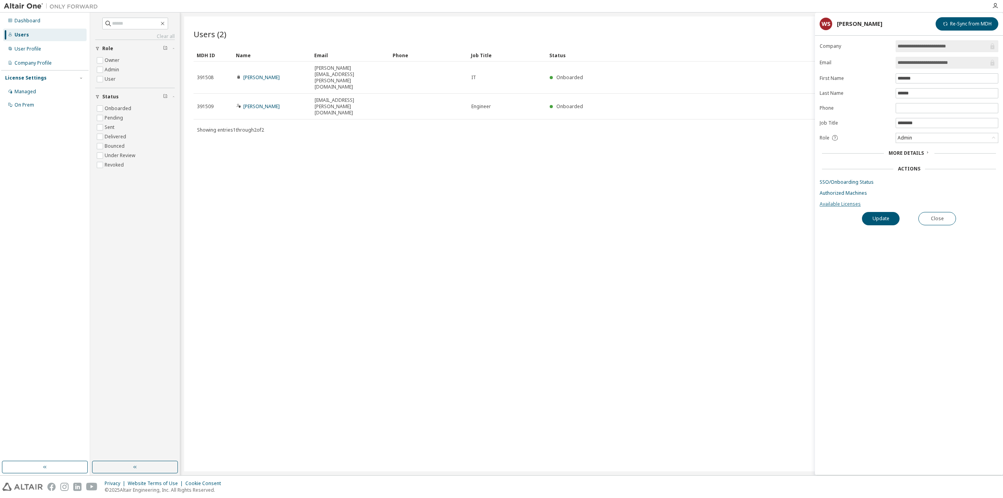
click at [851, 206] on link "Available Licenses" at bounding box center [909, 204] width 179 height 6
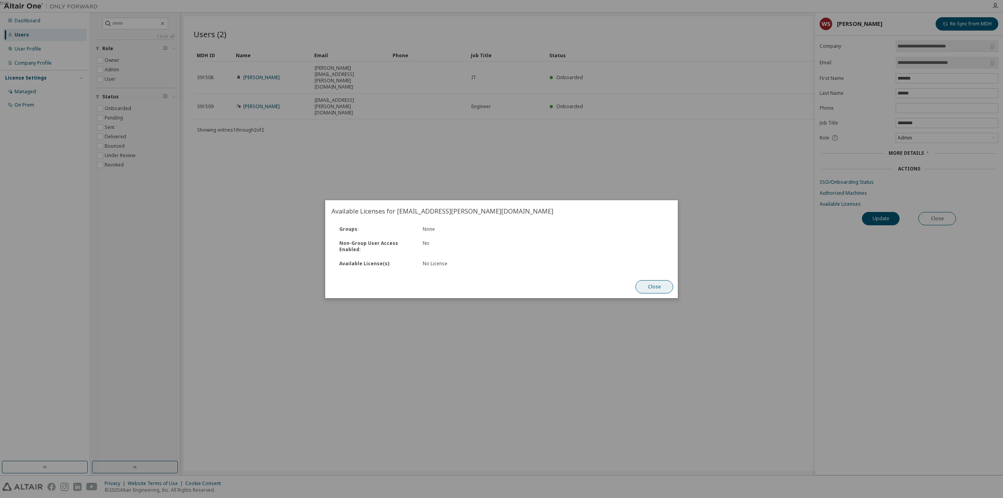
click at [658, 286] on button "Close" at bounding box center [654, 286] width 38 height 13
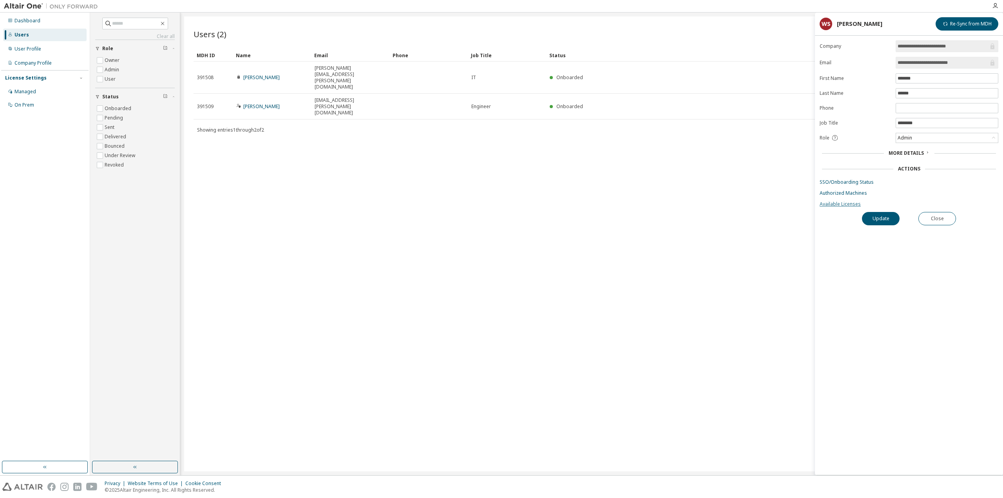
click at [829, 206] on link "Available Licenses" at bounding box center [909, 204] width 179 height 6
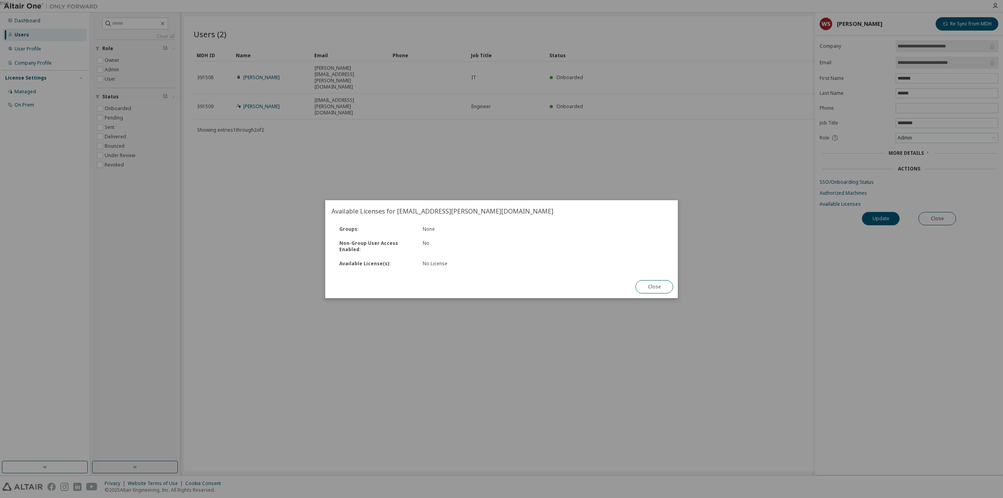
click at [660, 192] on div "true" at bounding box center [501, 249] width 1003 height 498
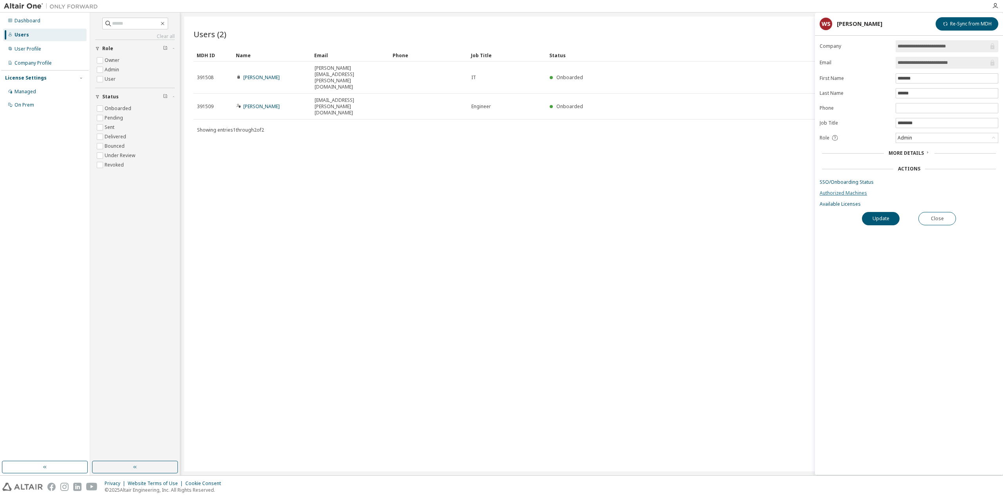
click at [857, 190] on link "Authorized Machines" at bounding box center [909, 193] width 179 height 6
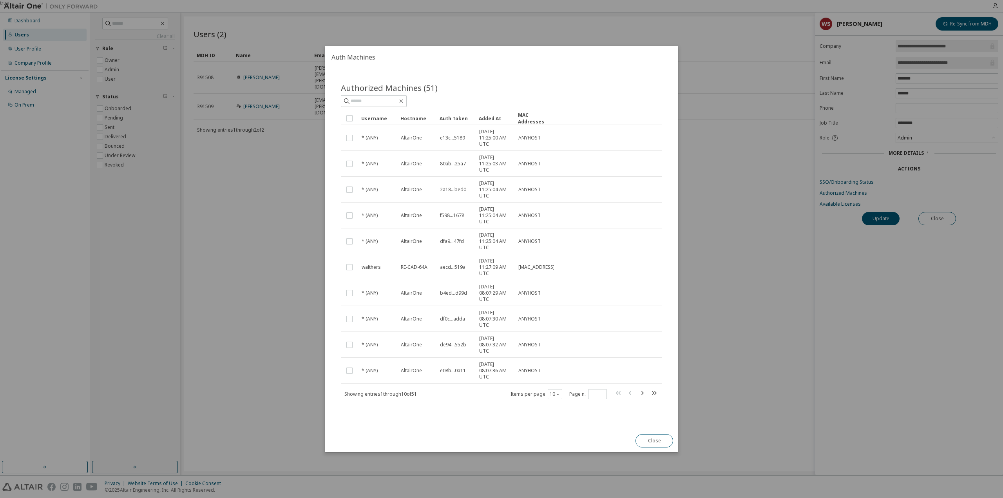
click at [664, 438] on button "Close" at bounding box center [654, 440] width 38 height 13
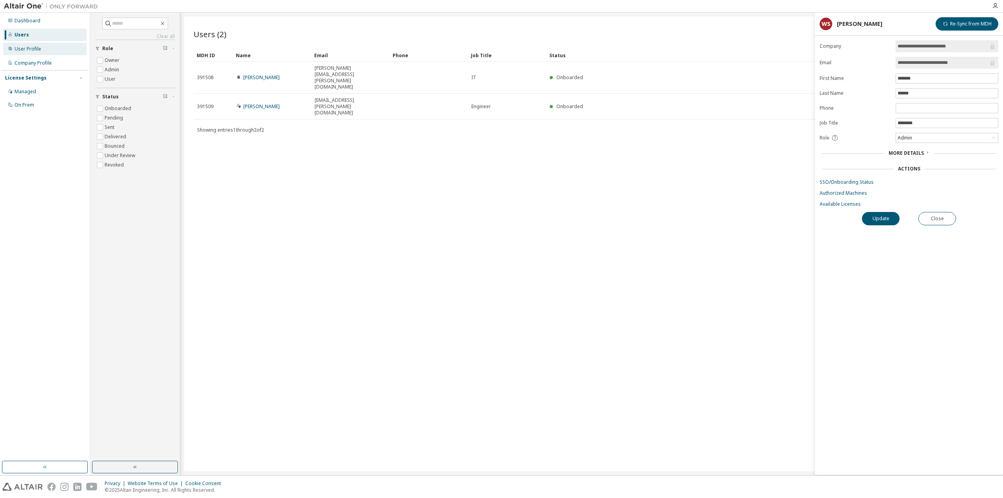
click at [28, 47] on div "User Profile" at bounding box center [27, 49] width 27 height 6
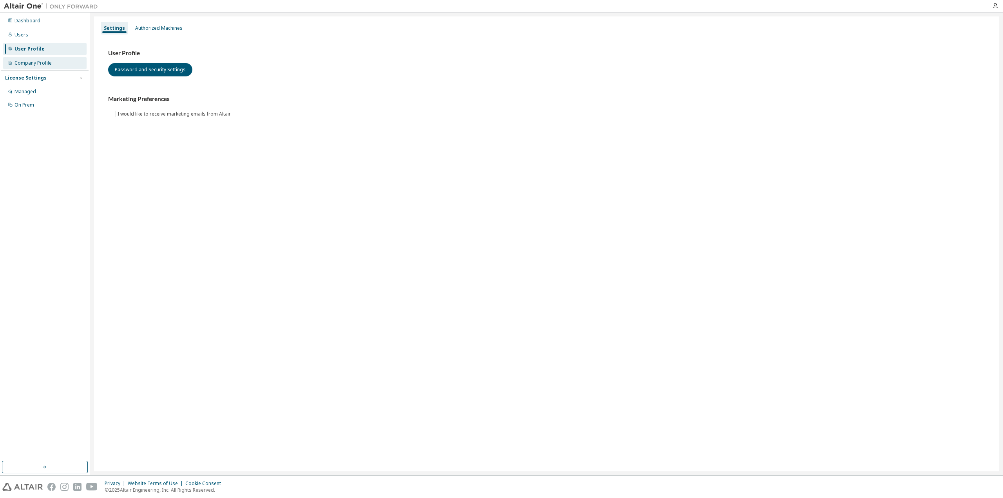
click at [38, 63] on div "Company Profile" at bounding box center [32, 63] width 37 height 6
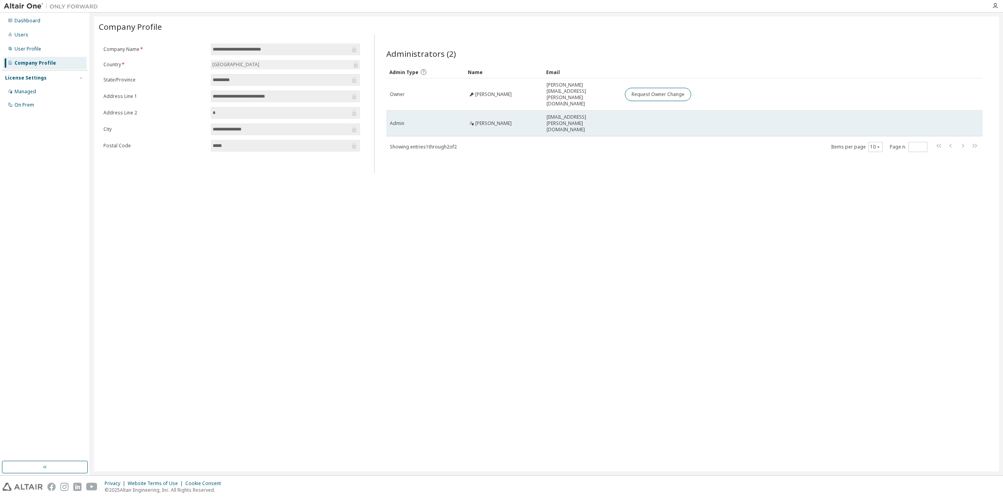
click at [567, 114] on span "walther.steven@siemens.com" at bounding box center [582, 123] width 71 height 19
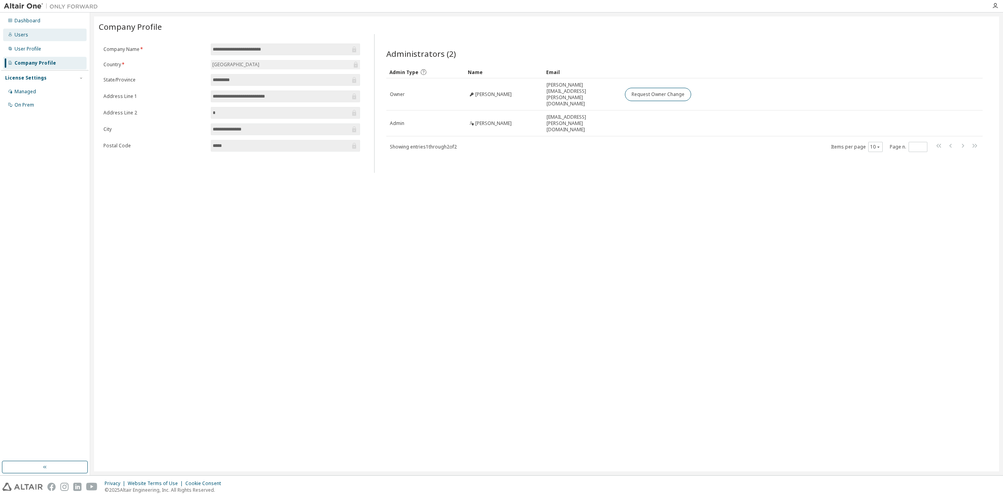
click at [39, 35] on div "Users" at bounding box center [44, 35] width 83 height 13
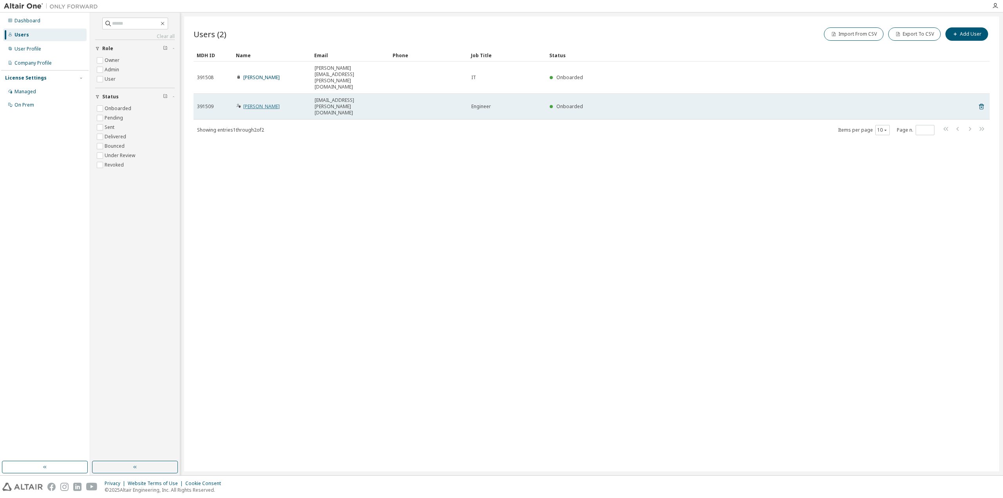
click at [258, 103] on link "Walther Steven" at bounding box center [261, 106] width 36 height 7
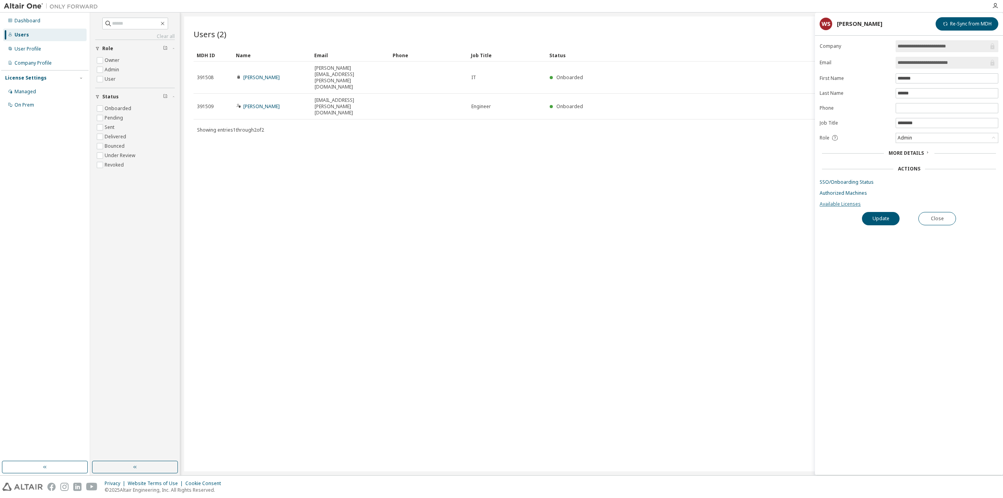
click at [848, 201] on link "Available Licenses" at bounding box center [909, 204] width 179 height 6
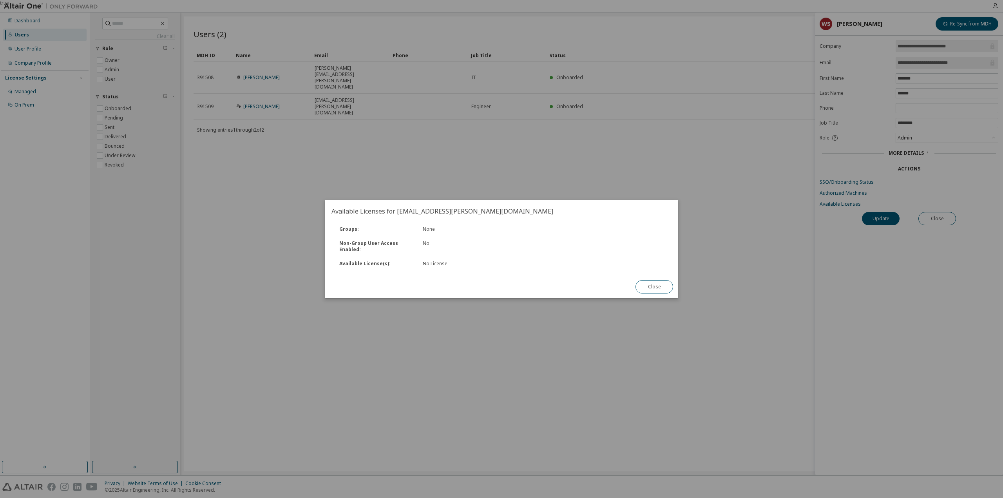
click at [623, 175] on div "true" at bounding box center [501, 249] width 1003 height 498
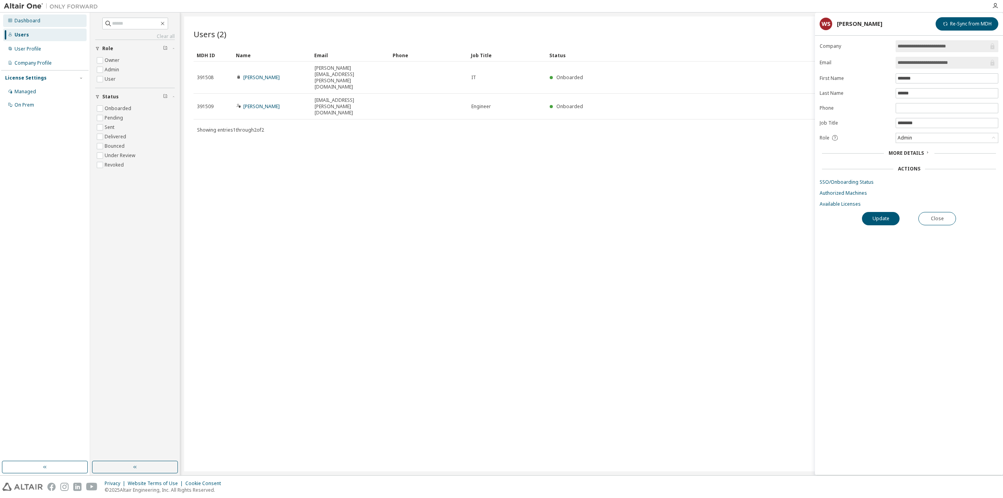
click at [39, 26] on div "Dashboard" at bounding box center [44, 20] width 83 height 13
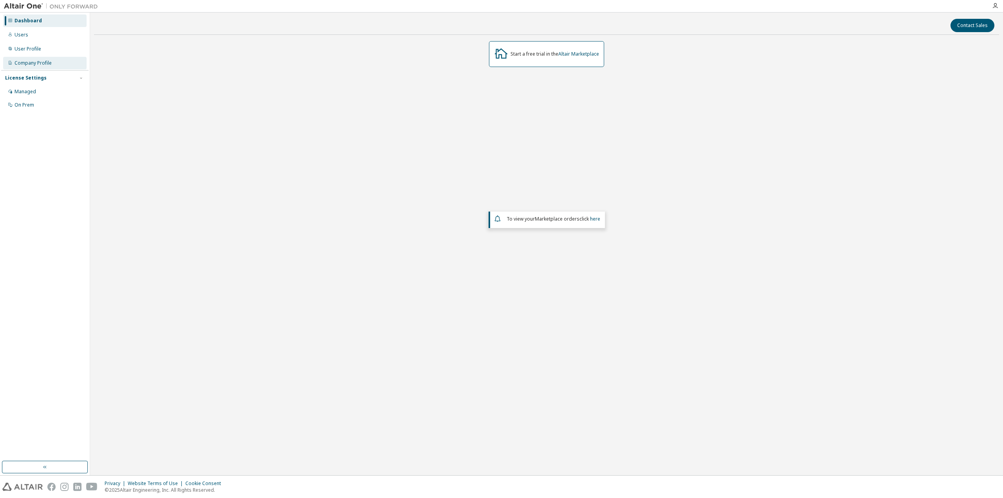
click at [49, 63] on div "Company Profile" at bounding box center [32, 63] width 37 height 6
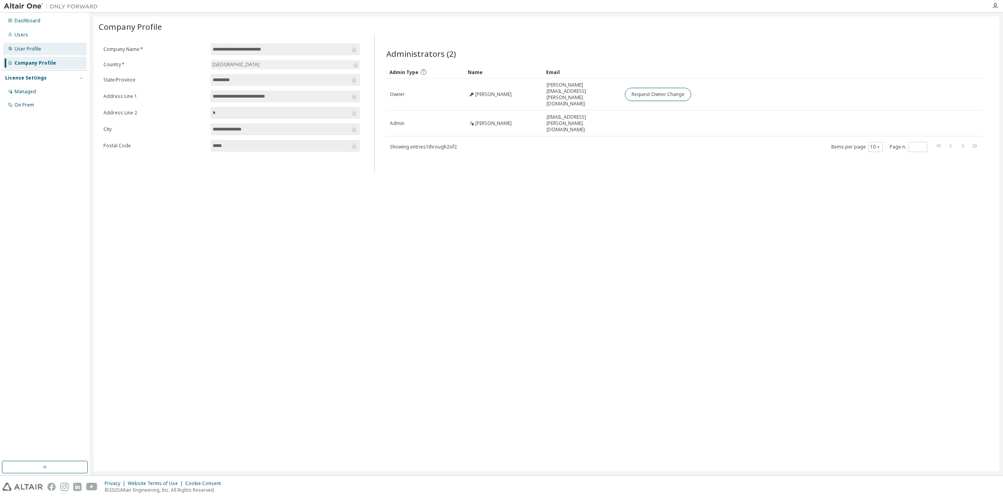
click at [53, 45] on div "User Profile" at bounding box center [44, 49] width 83 height 13
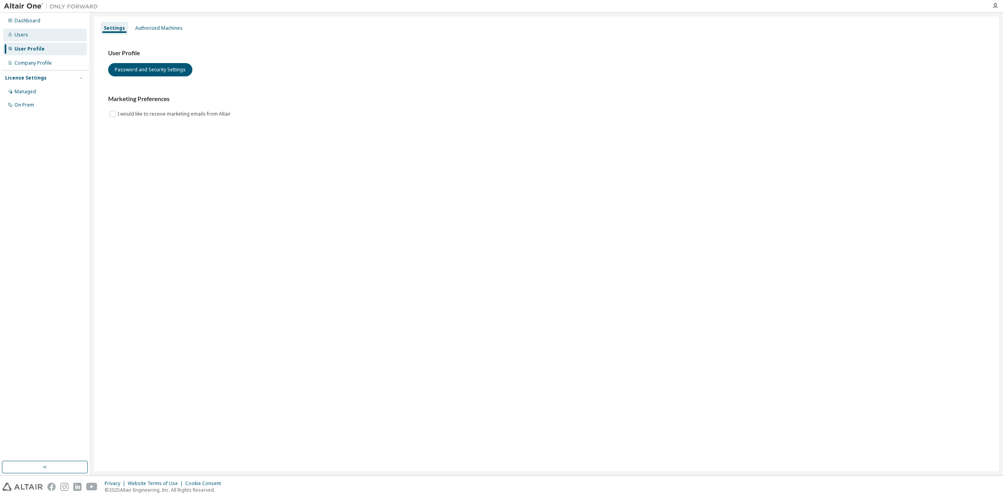
click at [52, 38] on div "Users" at bounding box center [44, 35] width 83 height 13
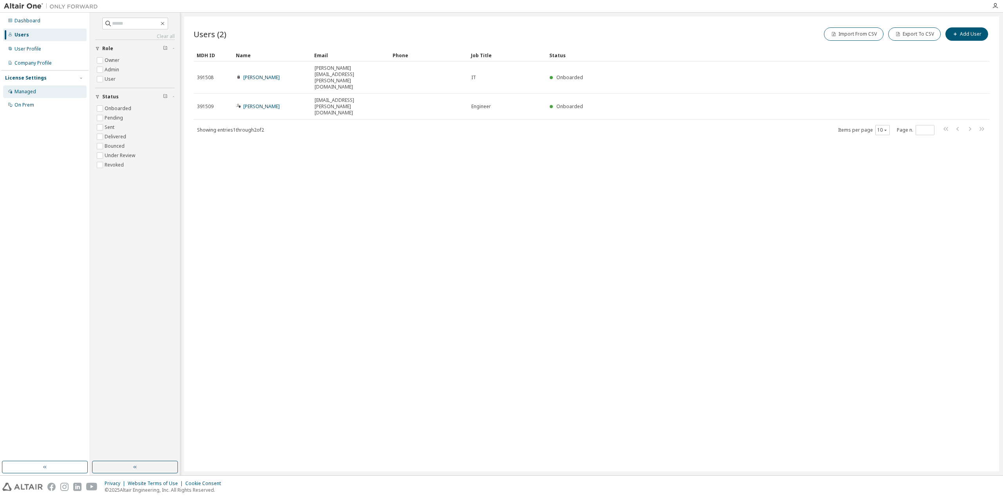
click at [35, 94] on div "Managed" at bounding box center [25, 92] width 22 height 6
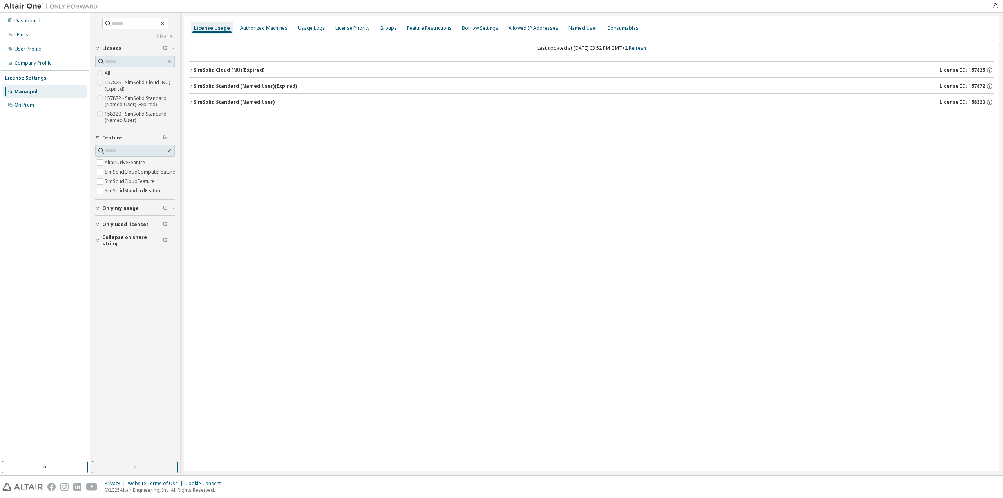
click at [138, 117] on label "158320 - SimSolid Standard (Named User)" at bounding box center [140, 117] width 70 height 16
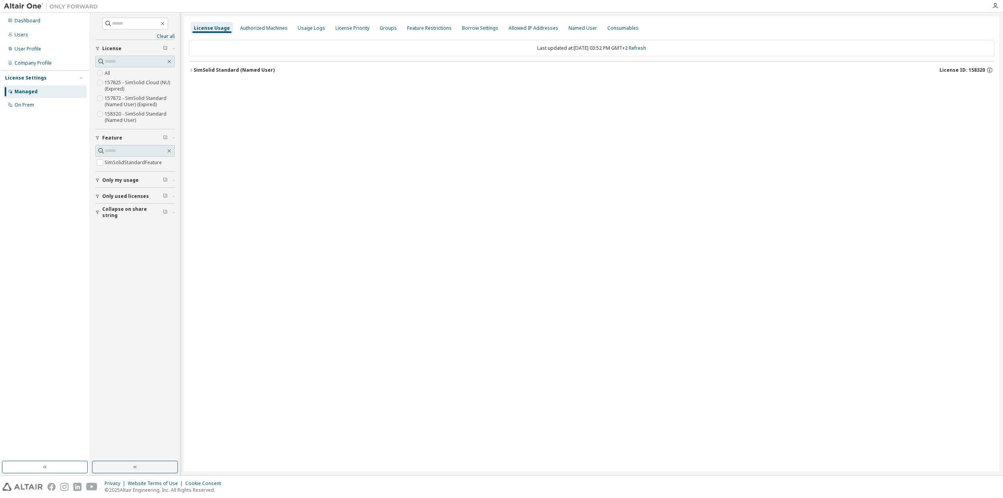
click at [189, 69] on icon "button" at bounding box center [191, 70] width 5 height 5
click at [270, 82] on button "SimSolidStandardFeature 0 of 1 used v26.0 Expire date: 2026-10-01" at bounding box center [594, 86] width 787 height 17
click at [324, 83] on div "SimSolidStandardFeature 0 of 1 used v26.0 Expire date: 2026-10-01" at bounding box center [594, 86] width 787 height 7
click at [985, 83] on icon "button" at bounding box center [983, 86] width 7 height 7
click at [975, 99] on p "Options: NONE" at bounding box center [962, 99] width 46 height 7
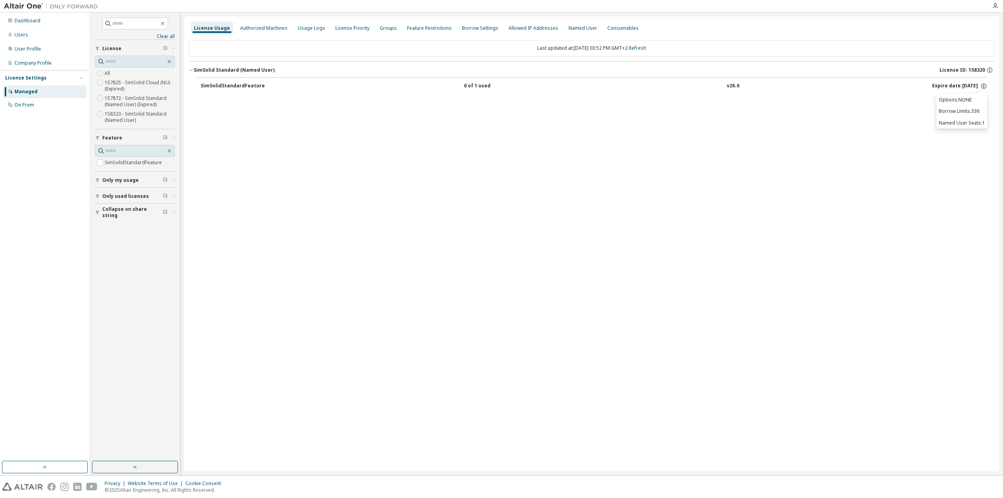
click at [968, 126] on div "Options: NONE Borrow Limits: 336 Named User Seats: 1" at bounding box center [961, 111] width 51 height 34
click at [114, 179] on span "Only my usage" at bounding box center [120, 180] width 36 height 6
click at [35, 61] on div "Company Profile" at bounding box center [32, 63] width 37 height 6
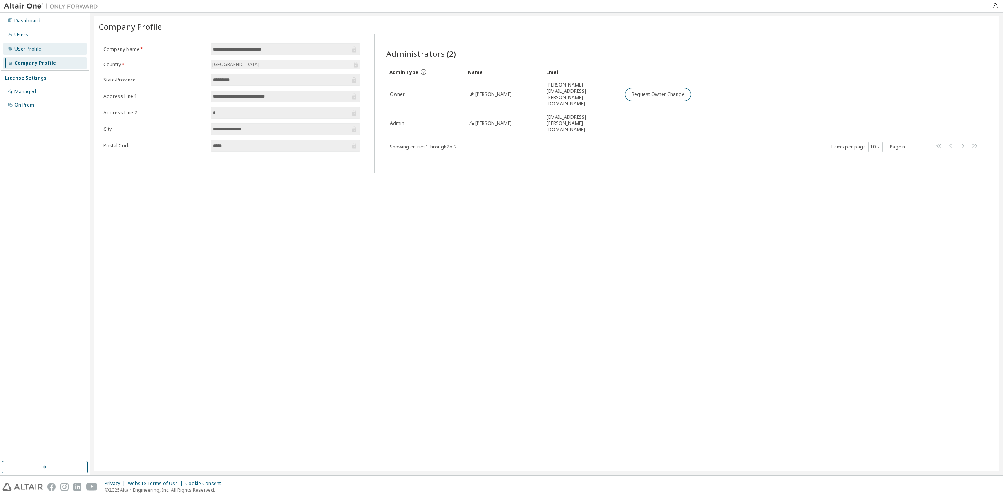
click at [44, 47] on div "User Profile" at bounding box center [44, 49] width 83 height 13
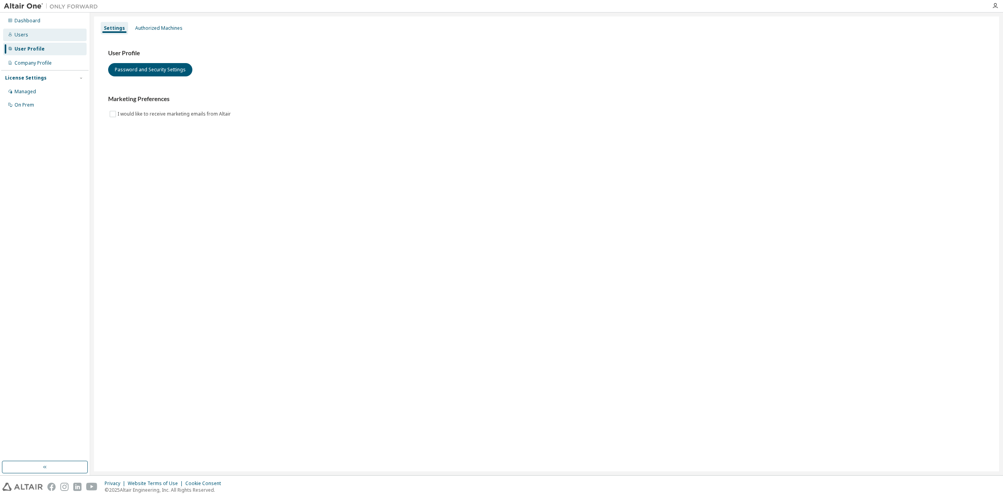
click at [45, 40] on div "Users" at bounding box center [44, 35] width 83 height 13
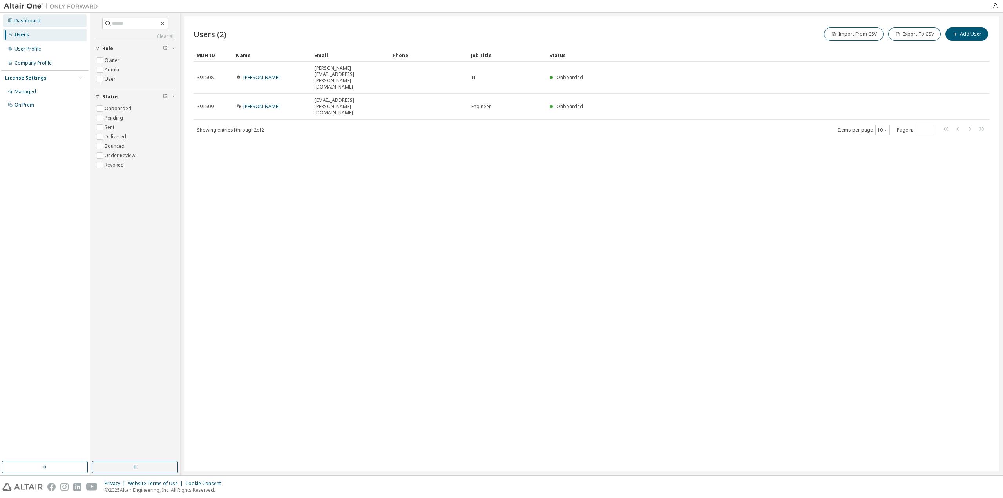
click at [44, 24] on div "Dashboard" at bounding box center [44, 20] width 83 height 13
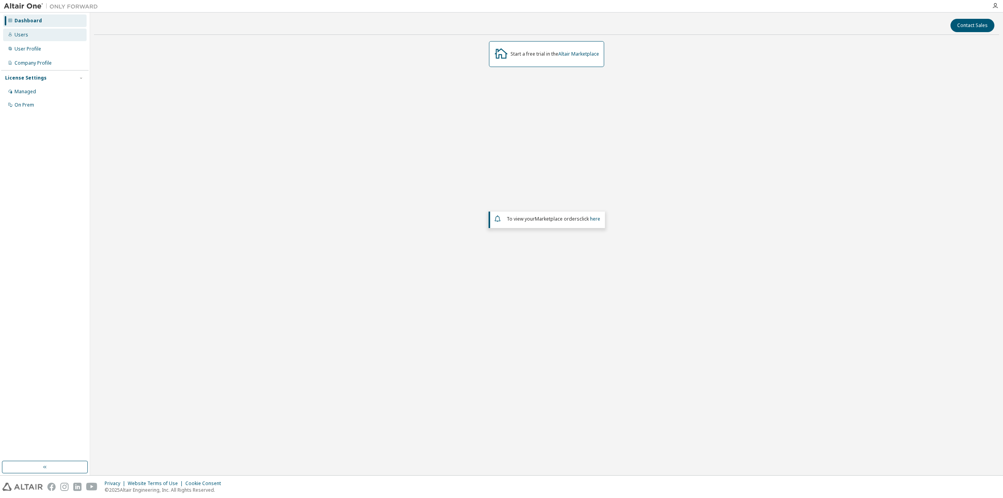
click at [46, 33] on div "Users" at bounding box center [44, 35] width 83 height 13
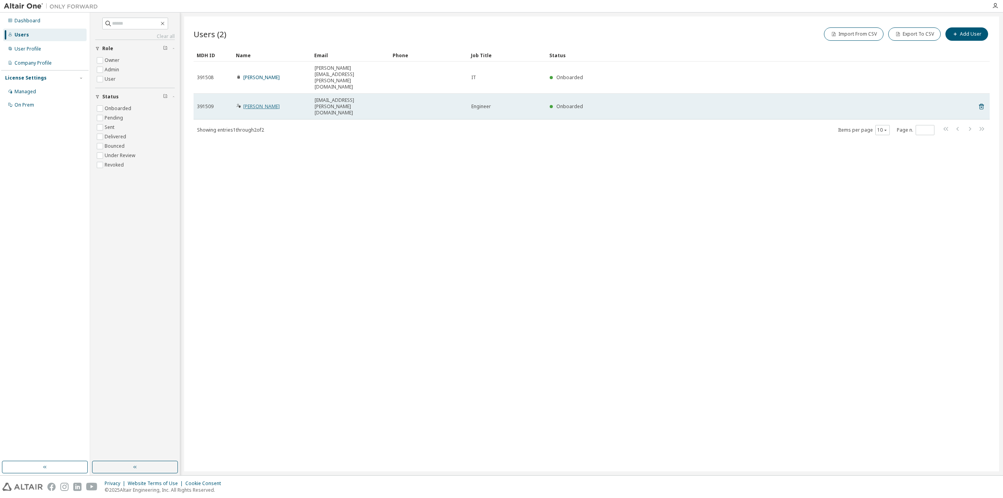
click at [266, 103] on link "Walther Steven" at bounding box center [261, 106] width 36 height 7
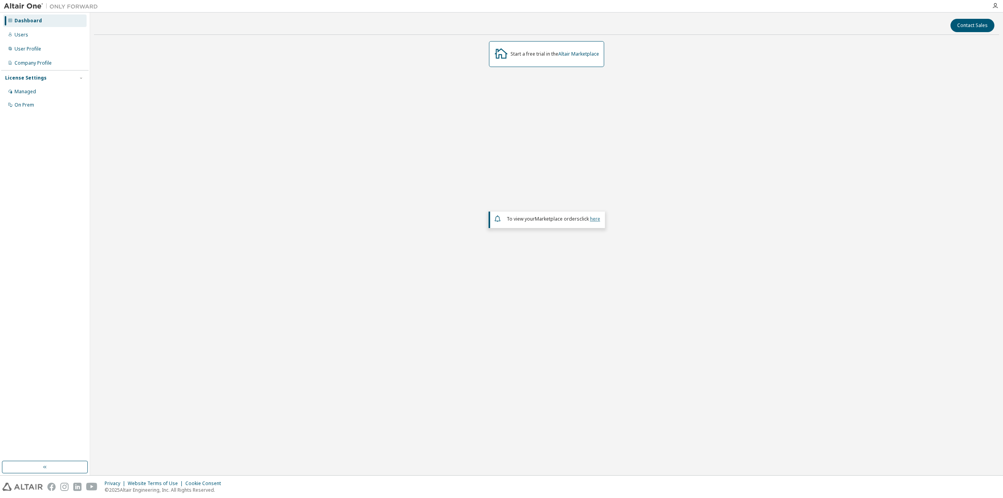
click at [600, 219] on link "here" at bounding box center [595, 218] width 10 height 7
click at [54, 36] on div "Users" at bounding box center [44, 35] width 83 height 13
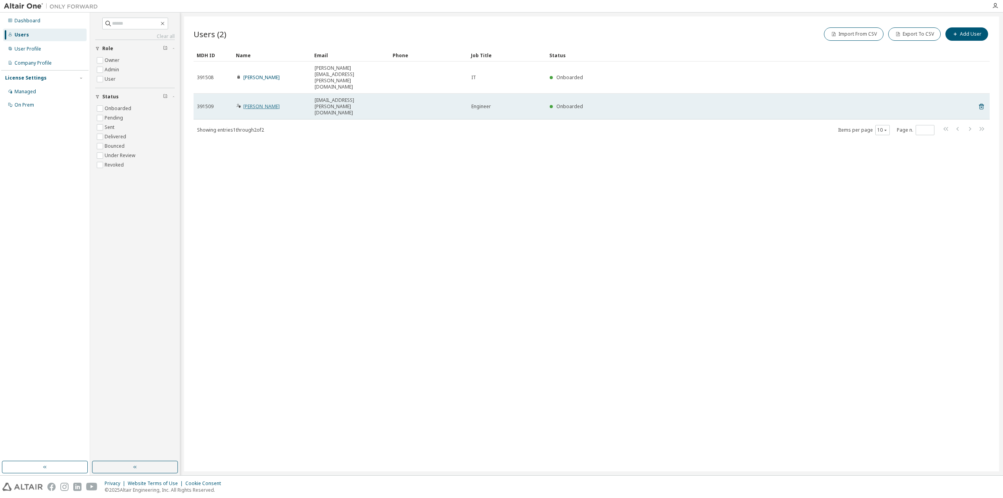
click at [272, 103] on link "Walther Steven" at bounding box center [261, 106] width 36 height 7
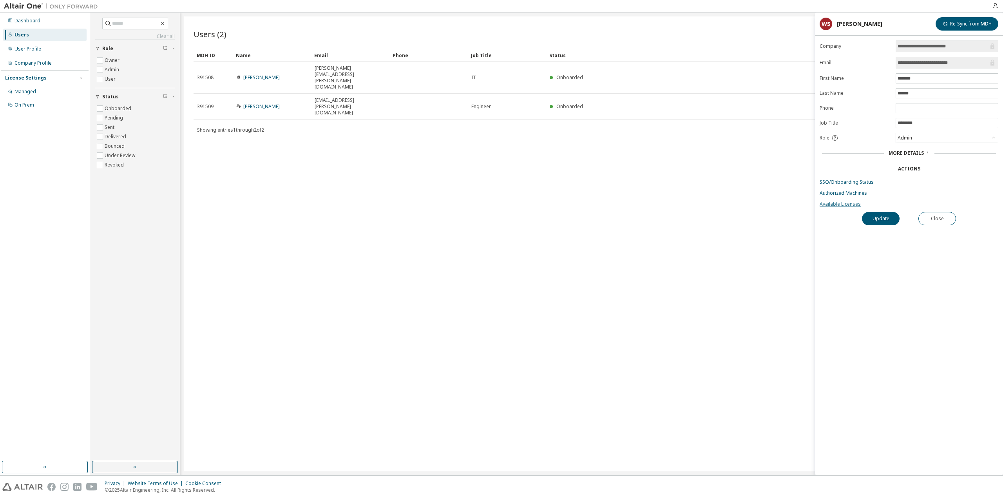
click at [829, 207] on link "Available Licenses" at bounding box center [909, 204] width 179 height 6
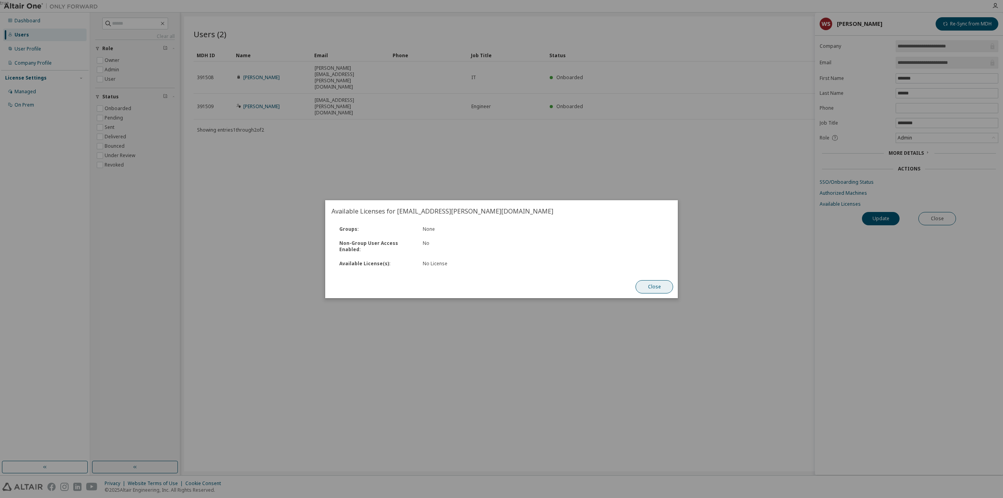
click at [655, 284] on button "Close" at bounding box center [654, 286] width 38 height 13
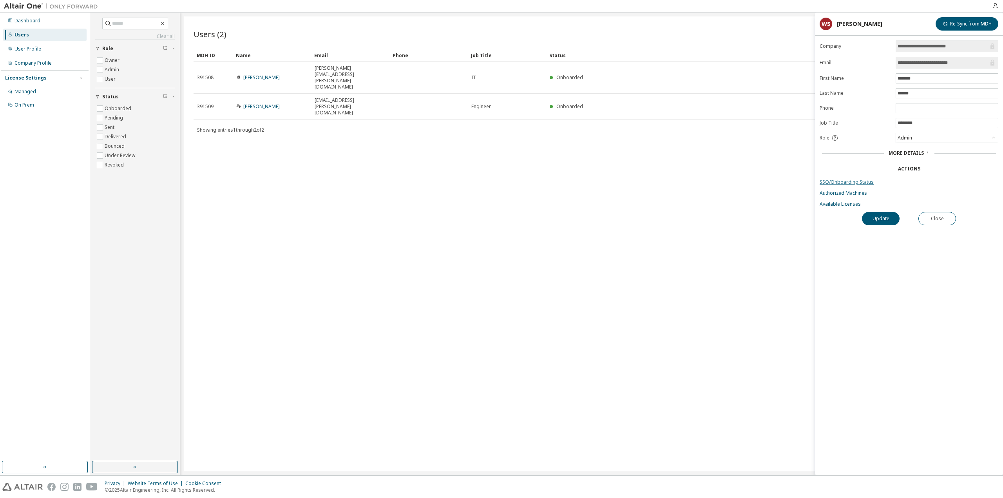
click at [857, 183] on link "SSO/Onboarding Status" at bounding box center [909, 182] width 179 height 6
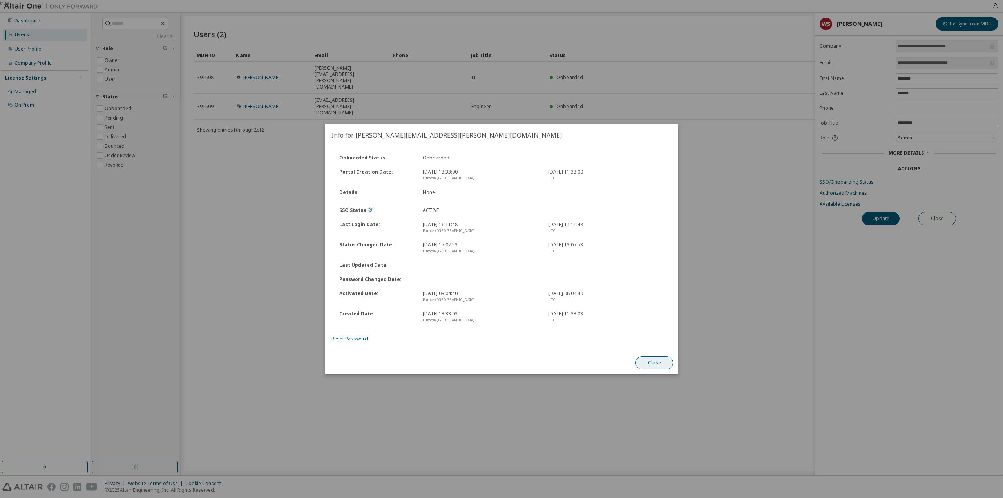
click at [655, 364] on button "Close" at bounding box center [654, 362] width 38 height 13
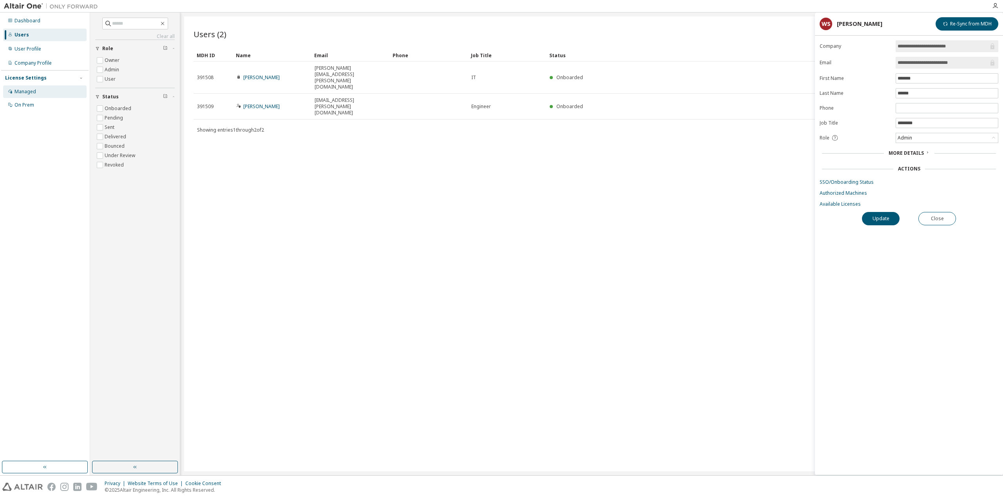
click at [44, 89] on div "Managed" at bounding box center [44, 91] width 83 height 13
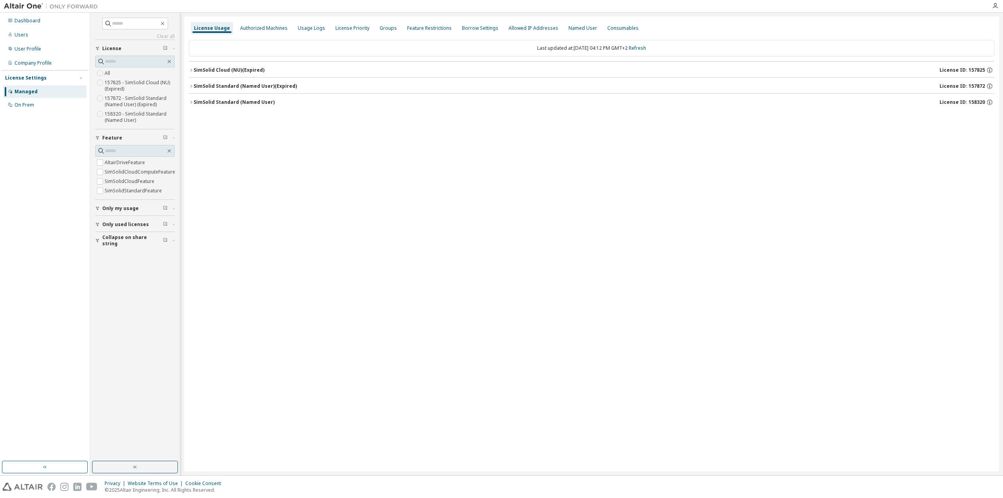
click at [234, 103] on div "SimSolid Standard (Named User)" at bounding box center [234, 102] width 81 height 6
click at [352, 121] on div "SimSolidStandardFeature 0 of 1 used v26.0 Expire date: 2026-10-01" at bounding box center [594, 118] width 787 height 7
click at [278, 32] on div "Authorized Machines" at bounding box center [264, 28] width 54 height 13
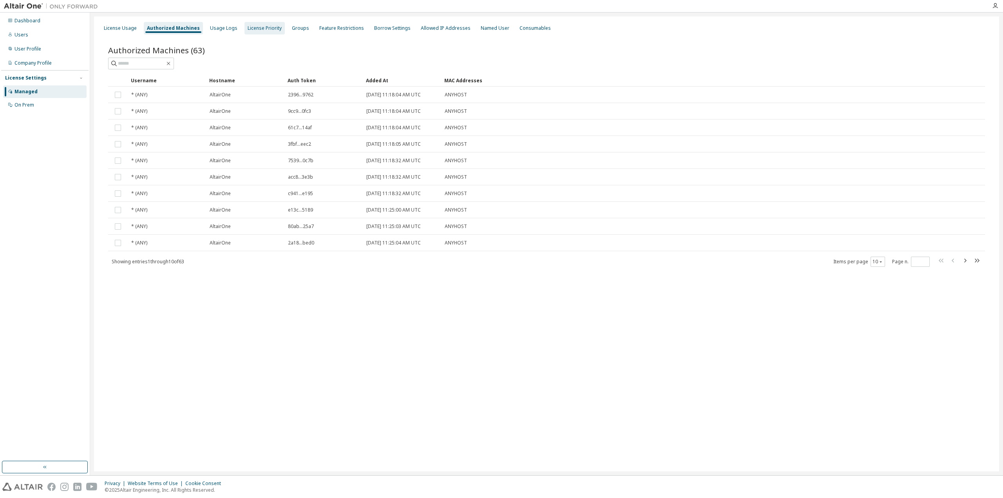
click at [269, 29] on div "License Priority" at bounding box center [265, 28] width 34 height 6
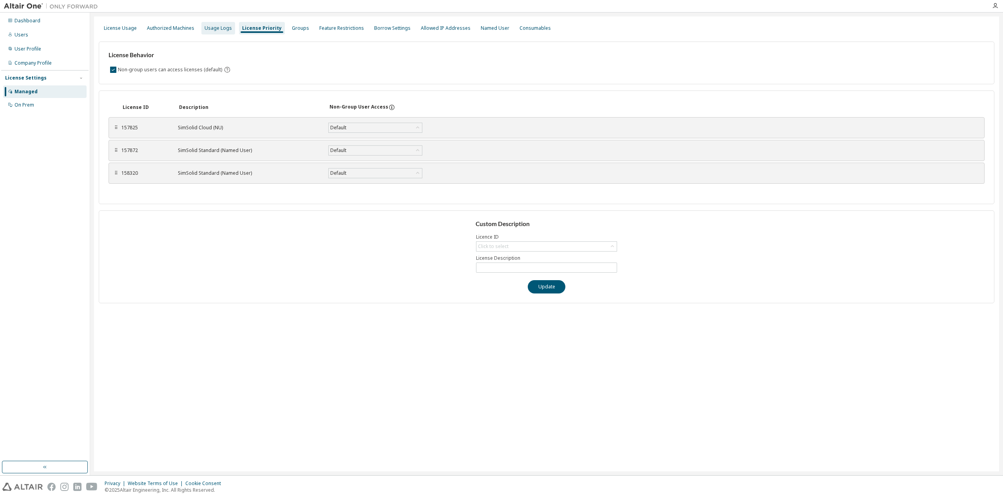
click at [217, 30] on div "Usage Logs" at bounding box center [218, 28] width 27 height 6
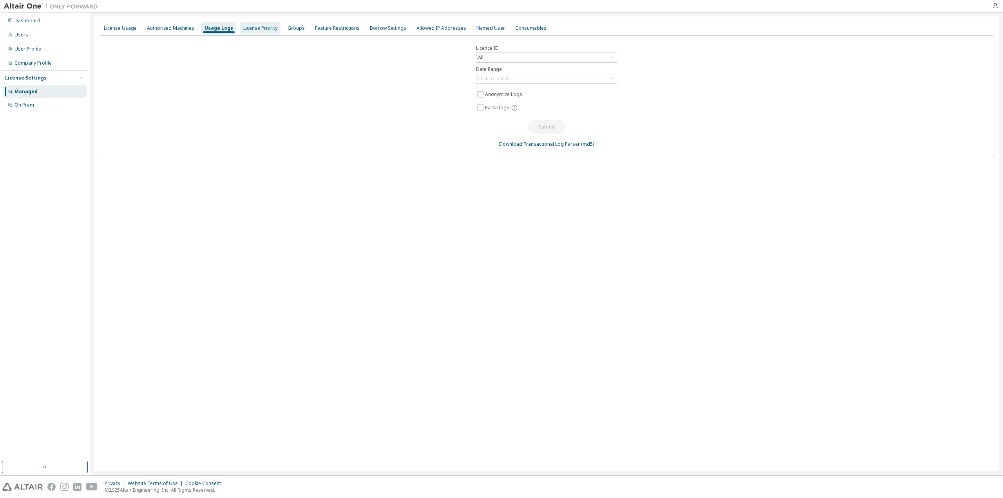
click at [259, 29] on div "License Priority" at bounding box center [260, 28] width 34 height 6
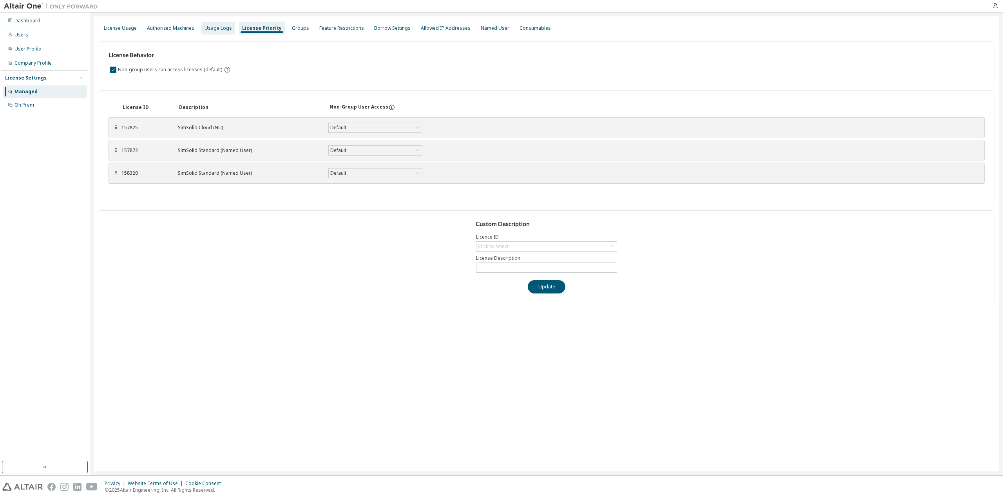
click at [230, 31] on div "Usage Logs" at bounding box center [218, 28] width 34 height 13
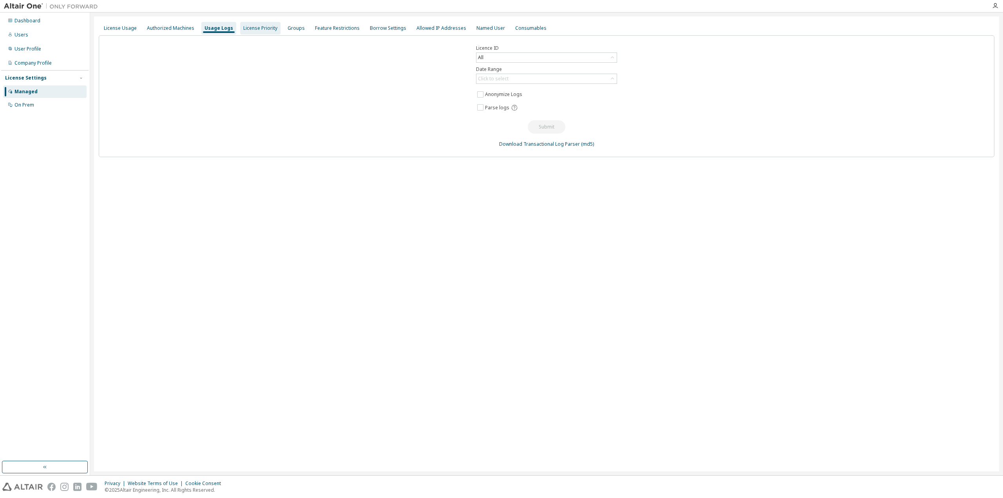
click at [272, 27] on div "License Priority" at bounding box center [260, 28] width 34 height 6
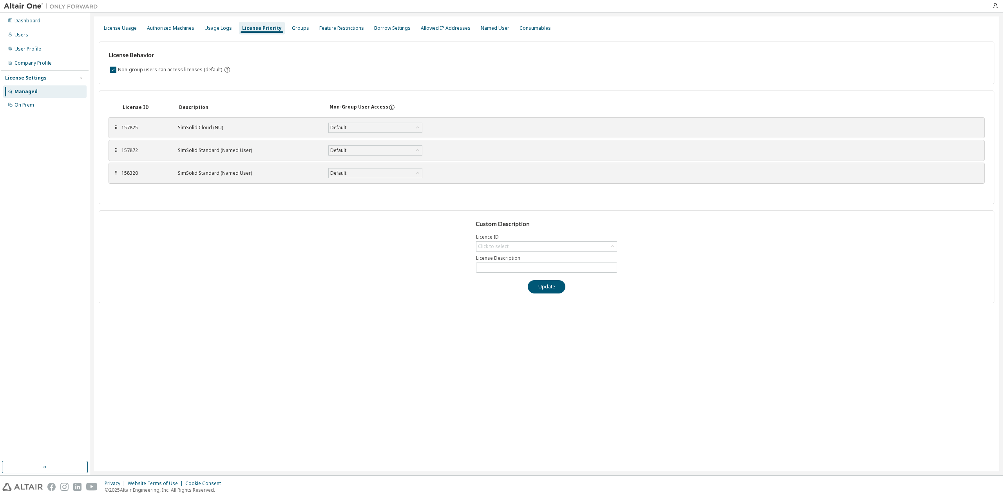
click at [307, 30] on div "License Usage Authorized Machines Usage Logs License Priority Groups Feature Re…" at bounding box center [547, 28] width 896 height 14
click at [296, 28] on div "Groups" at bounding box center [300, 28] width 17 height 6
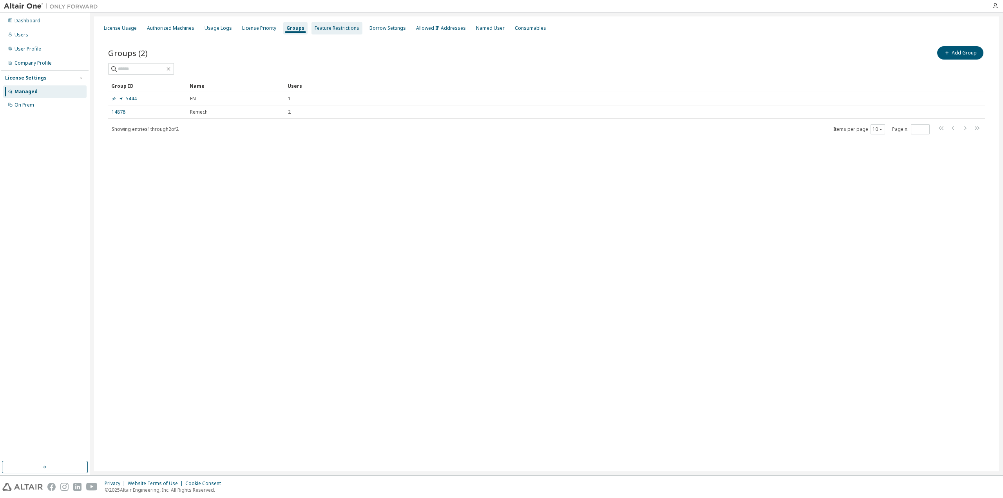
click at [349, 30] on div "Feature Restrictions" at bounding box center [337, 28] width 45 height 6
click at [288, 31] on div "Groups" at bounding box center [295, 28] width 24 height 13
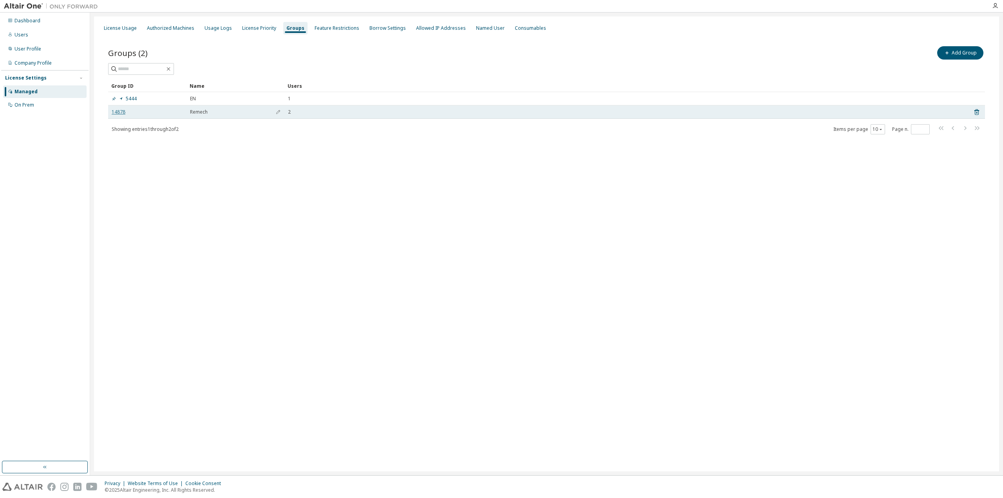
click at [117, 113] on link "14878" at bounding box center [119, 112] width 14 height 6
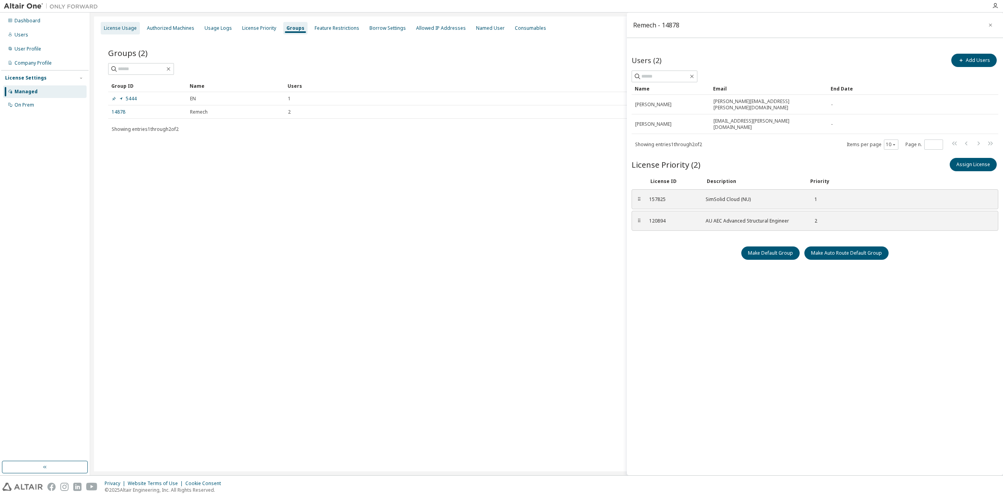
click at [130, 27] on div "License Usage" at bounding box center [120, 28] width 33 height 6
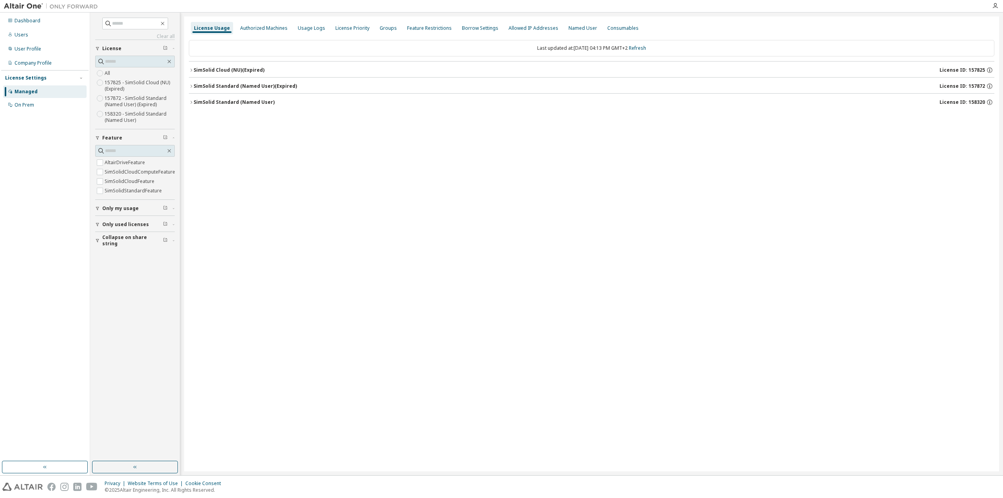
click at [116, 116] on label "158320 - SimSolid Standard (Named User)" at bounding box center [140, 117] width 70 height 16
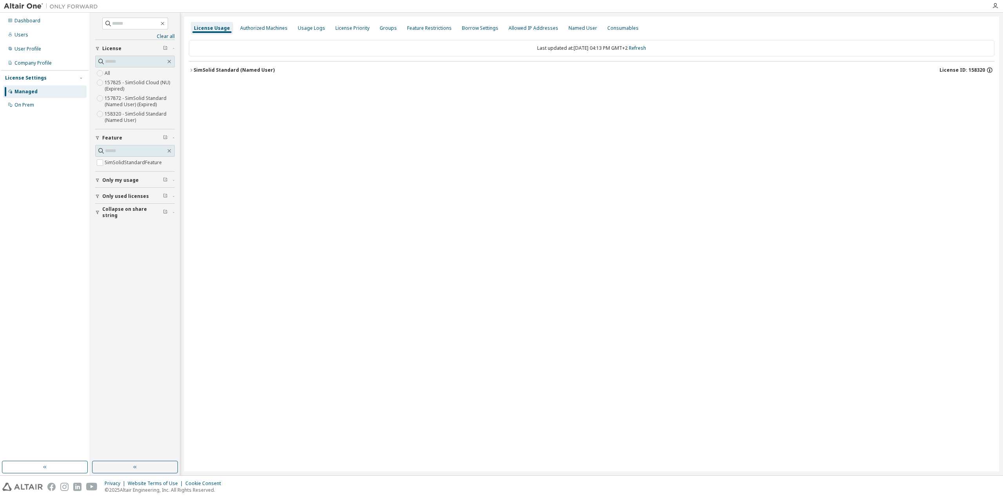
click at [987, 69] on icon "button" at bounding box center [989, 70] width 7 height 7
drag, startPoint x: 906, startPoint y: 84, endPoint x: 889, endPoint y: 84, distance: 17.6
click at [889, 84] on p "License ID: 158320" at bounding box center [925, 86] width 125 height 7
copy p "158320"
click at [404, 32] on div "Feature Restrictions" at bounding box center [429, 28] width 51 height 13
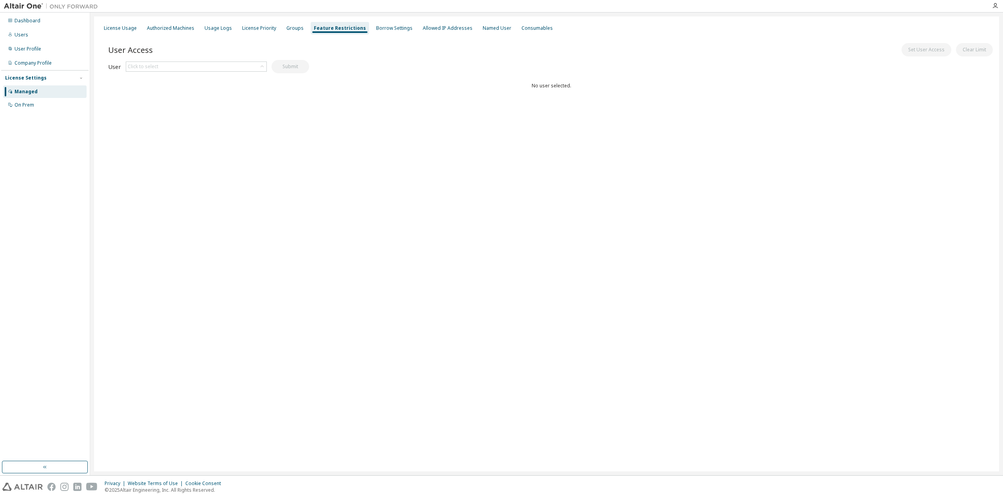
click at [314, 31] on div "Feature Restrictions" at bounding box center [340, 28] width 52 height 6
click at [259, 28] on div "License Priority" at bounding box center [259, 28] width 34 height 6
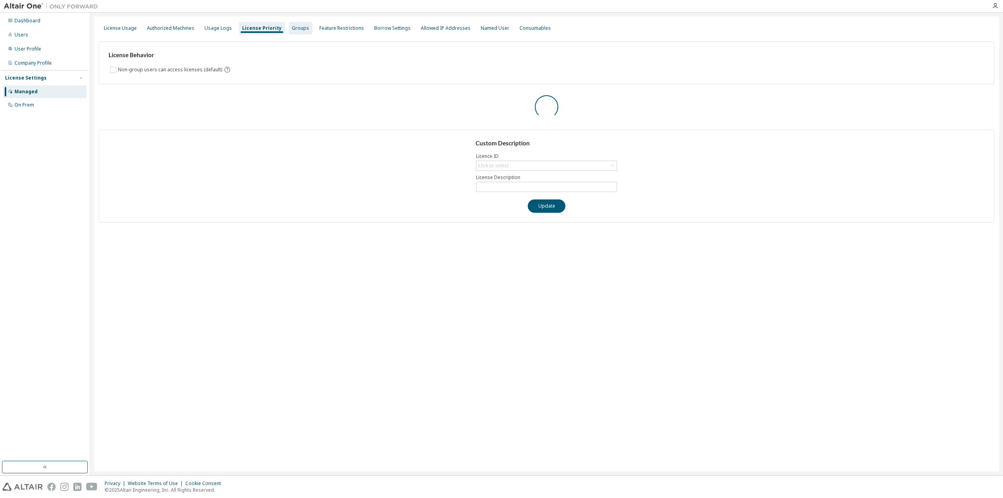
click at [289, 29] on div "Groups" at bounding box center [301, 28] width 24 height 13
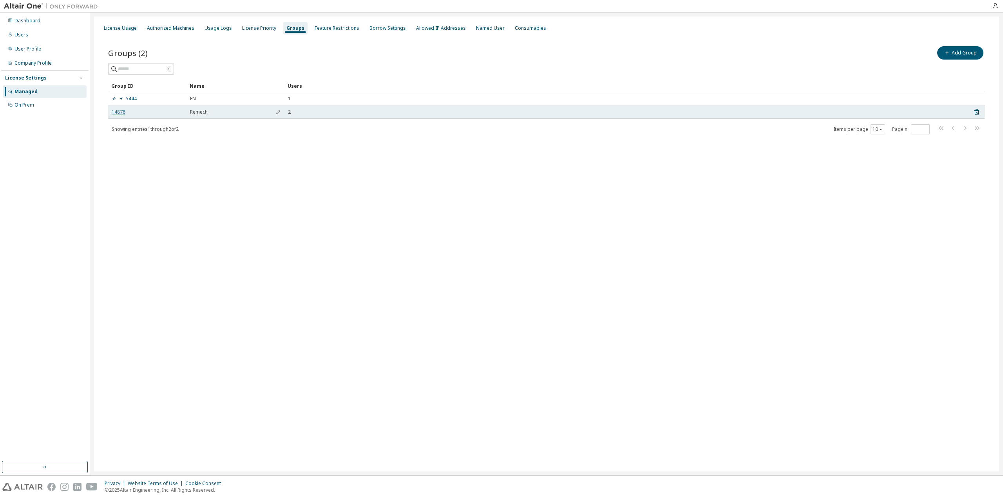
click at [117, 110] on link "14878" at bounding box center [119, 112] width 14 height 6
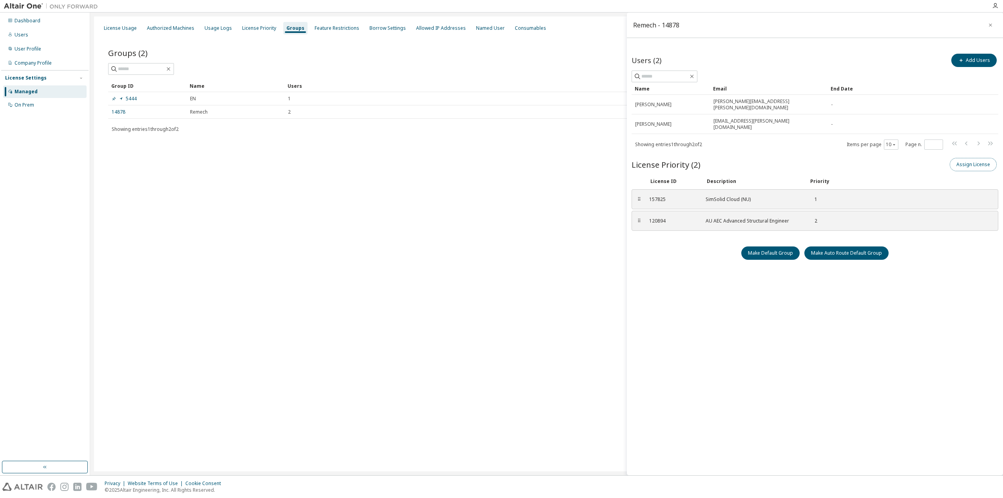
click at [975, 158] on button "Assign License" at bounding box center [973, 164] width 47 height 13
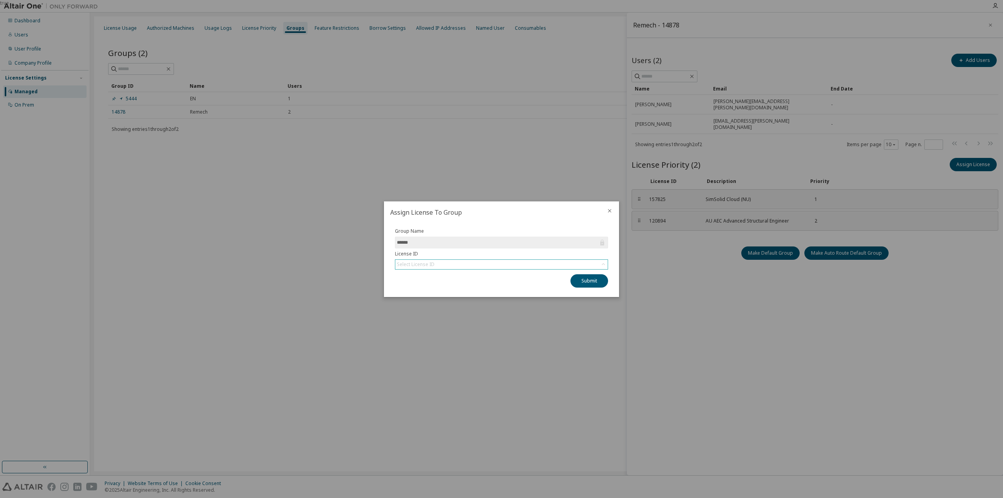
click at [449, 263] on div "Select License ID" at bounding box center [501, 264] width 212 height 9
click at [451, 239] on input "******" at bounding box center [497, 243] width 201 height 8
click at [430, 262] on div "Select License ID" at bounding box center [416, 264] width 38 height 6
click at [441, 289] on li "158320 - SimSolid Standard (Named User)" at bounding box center [501, 286] width 211 height 10
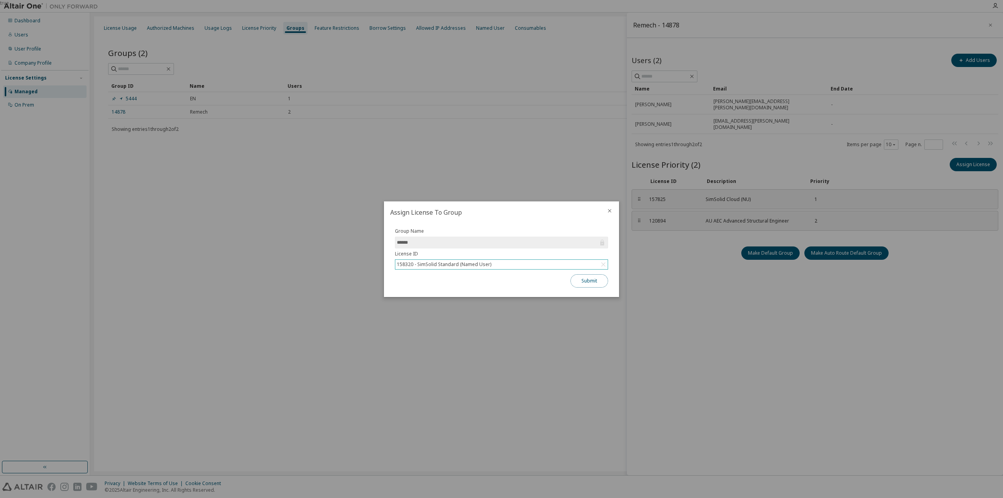
click at [578, 282] on button "Submit" at bounding box center [589, 280] width 38 height 13
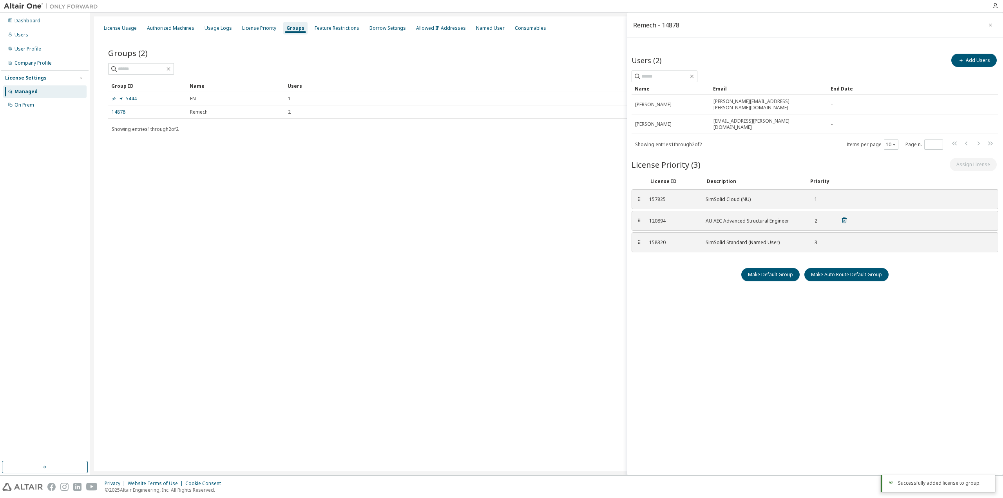
click at [739, 214] on div "120894 AU AEC Advanced Structural Engineer 2" at bounding box center [748, 220] width 208 height 13
click at [845, 217] on icon at bounding box center [844, 220] width 7 height 7
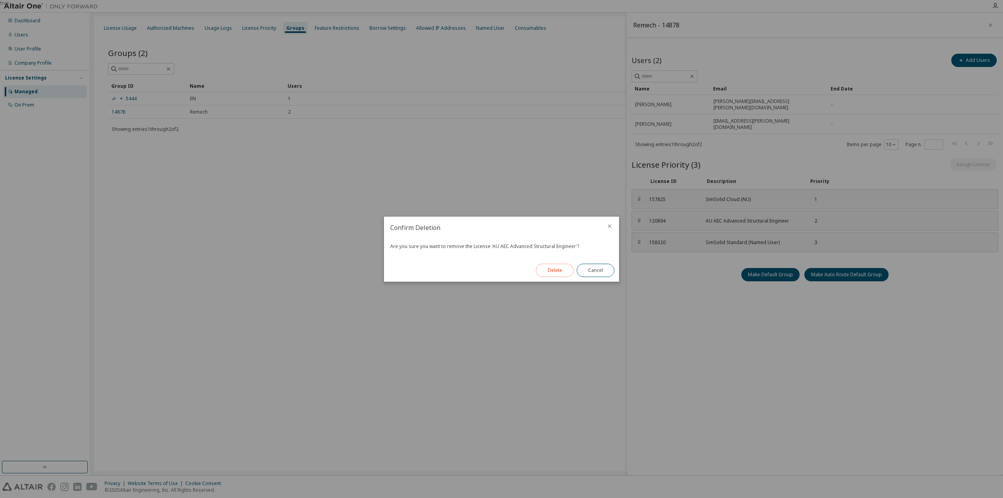
click at [556, 272] on button "Delete" at bounding box center [555, 270] width 38 height 13
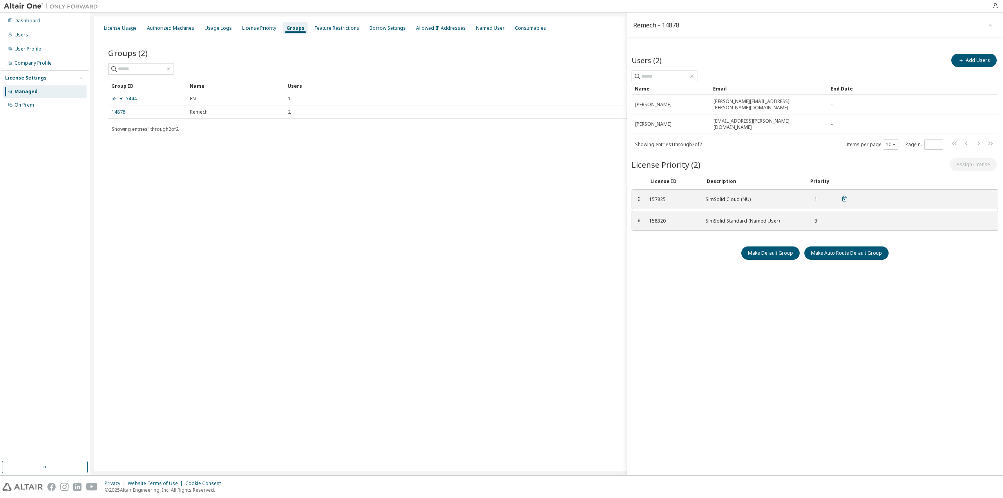
click at [844, 195] on icon at bounding box center [844, 198] width 7 height 7
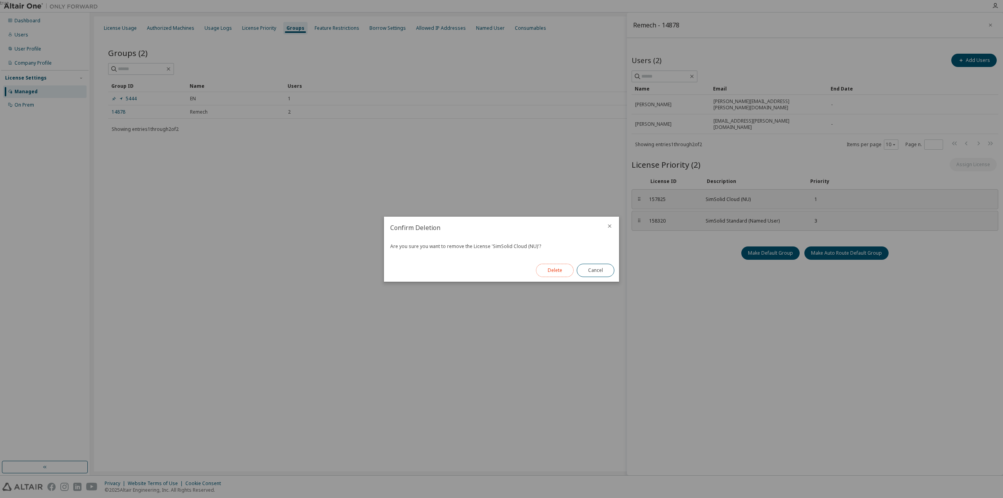
click at [564, 266] on button "Delete" at bounding box center [555, 270] width 38 height 13
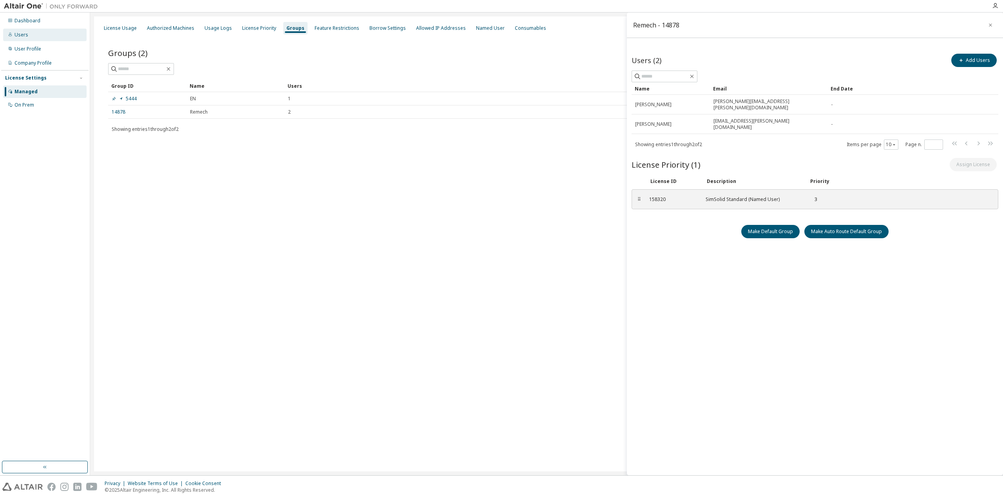
click at [40, 34] on div "Users" at bounding box center [44, 35] width 83 height 13
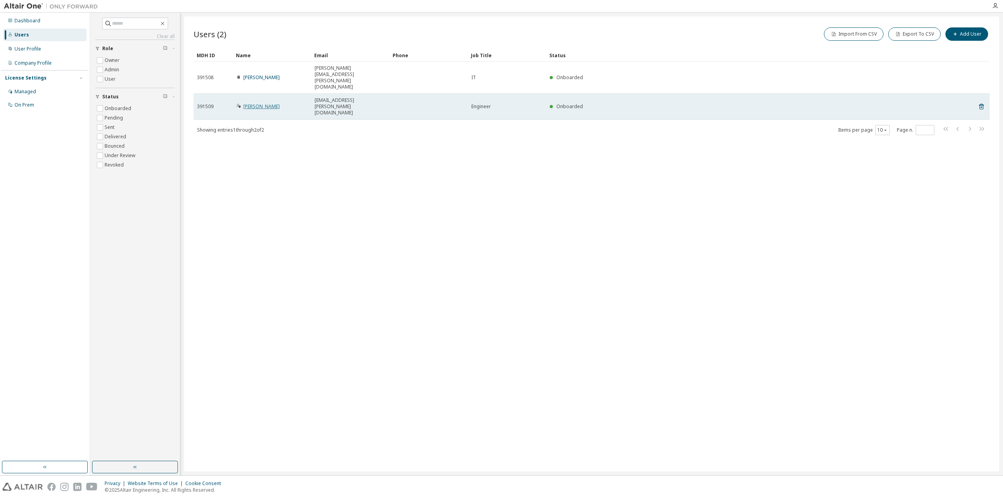
click at [254, 103] on link "Walther Steven" at bounding box center [261, 106] width 36 height 7
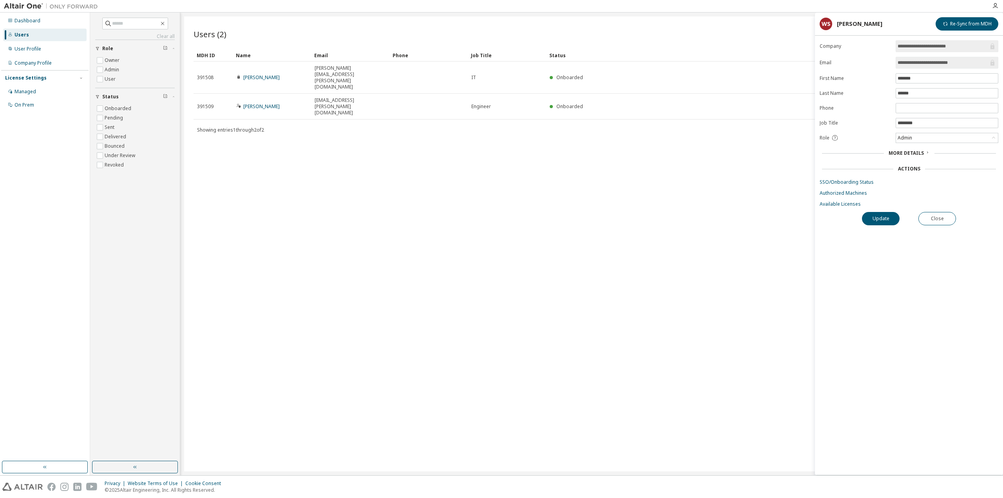
click at [849, 200] on form "**********" at bounding box center [909, 123] width 179 height 167
click at [849, 202] on link "Available Licenses" at bounding box center [909, 204] width 179 height 6
click at [610, 178] on div "Users (2) Import From CSV Export To CSV Add User Clear Load Save Save As Field …" at bounding box center [591, 243] width 815 height 455
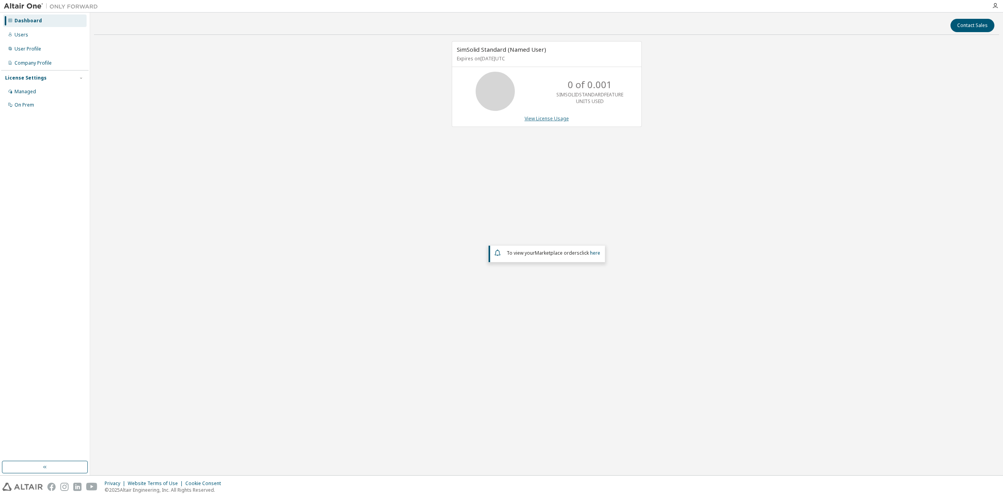
click at [536, 119] on link "View License Usage" at bounding box center [547, 118] width 44 height 7
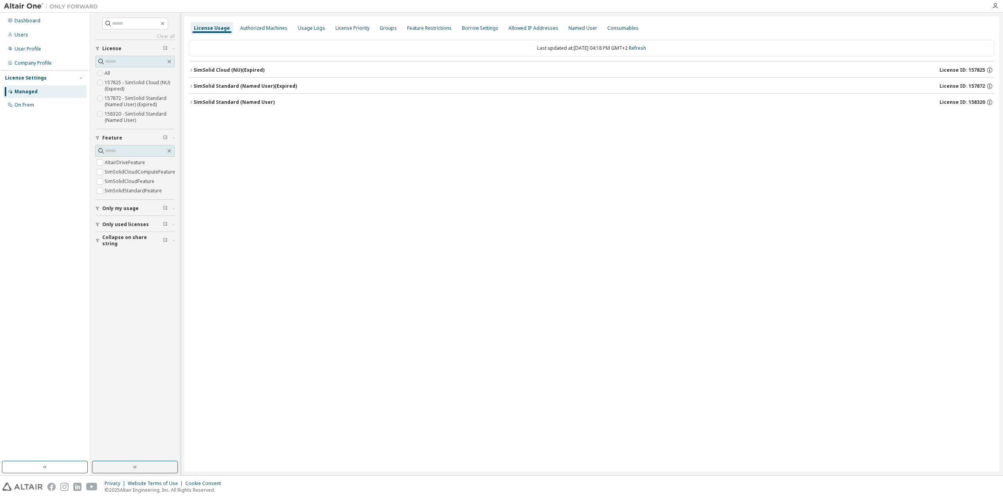
click at [272, 100] on div "SimSolid Standard (Named User) License ID: 158320" at bounding box center [594, 102] width 801 height 7
click at [272, 80] on button "SimSolid Standard (Named User) (Expired) License ID: 157872" at bounding box center [591, 86] width 805 height 17
click at [274, 59] on div "Last updated at: Thu 2025-10-09 04:18 PM GMT+2 Refresh SimSolid Cloud (NU) (Exp…" at bounding box center [591, 94] width 805 height 119
click at [274, 68] on div "SimSolid Cloud (NU) (Expired) License ID: 157825" at bounding box center [594, 70] width 801 height 7
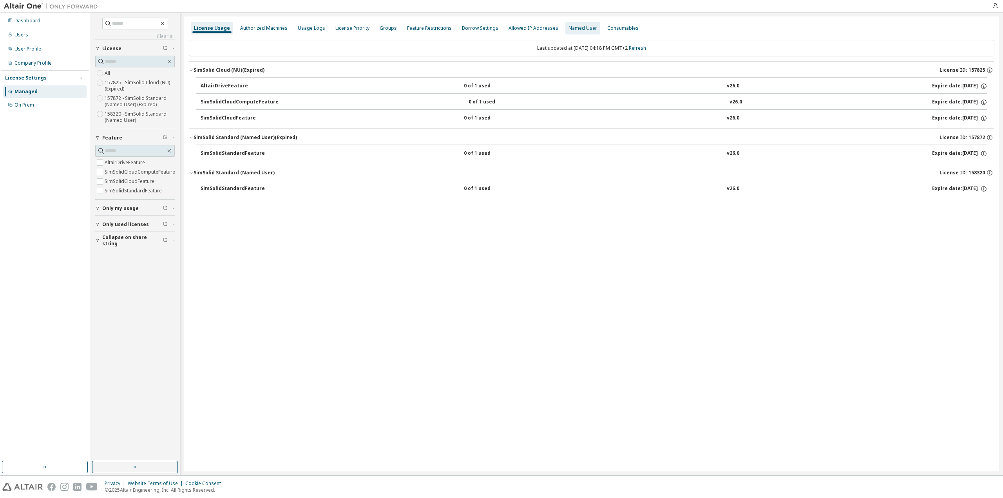
click at [568, 30] on div "Named User" at bounding box center [582, 28] width 29 height 6
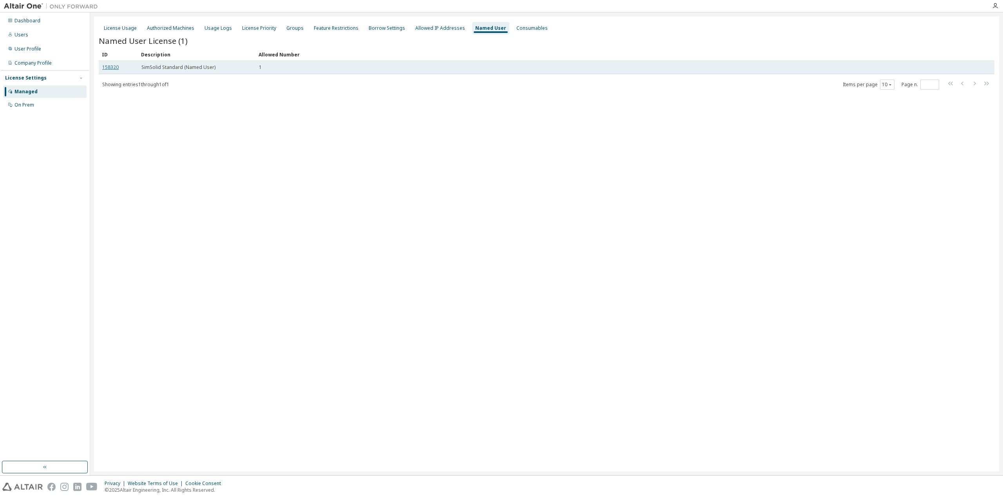
click at [112, 69] on link "158320" at bounding box center [110, 67] width 16 height 7
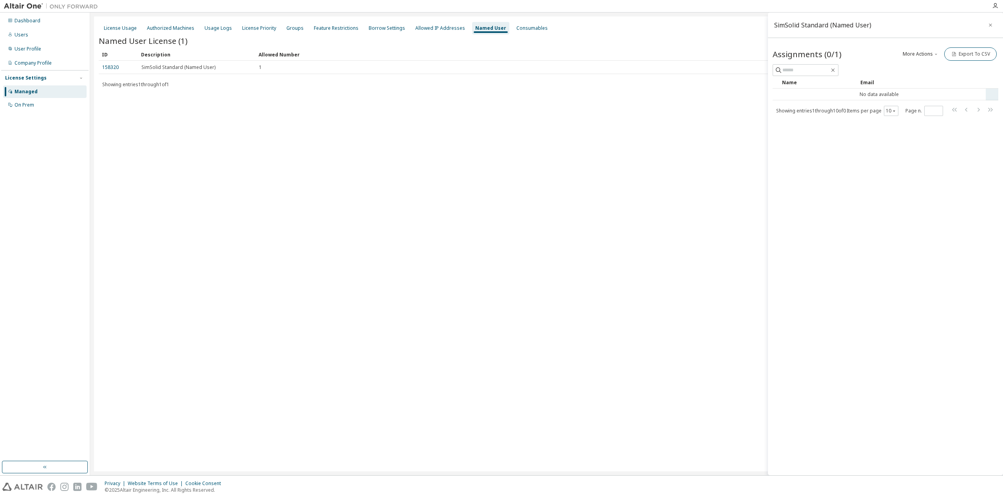
click at [849, 99] on td "No data available" at bounding box center [879, 95] width 213 height 12
click at [206, 67] on span "SimSolid Standard (Named User)" at bounding box center [178, 67] width 74 height 6
click at [516, 29] on div "Consumables" at bounding box center [531, 28] width 31 height 6
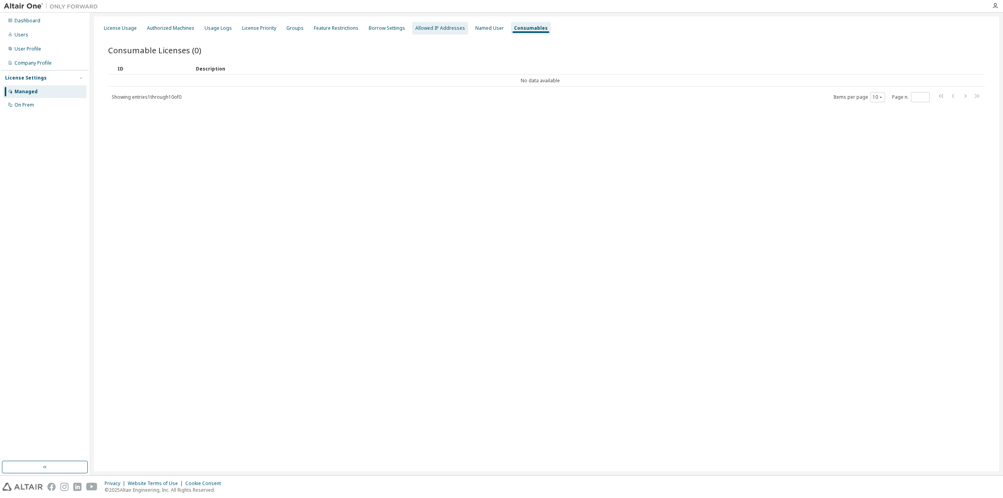
click at [456, 27] on div "Allowed IP Addresses" at bounding box center [440, 28] width 56 height 13
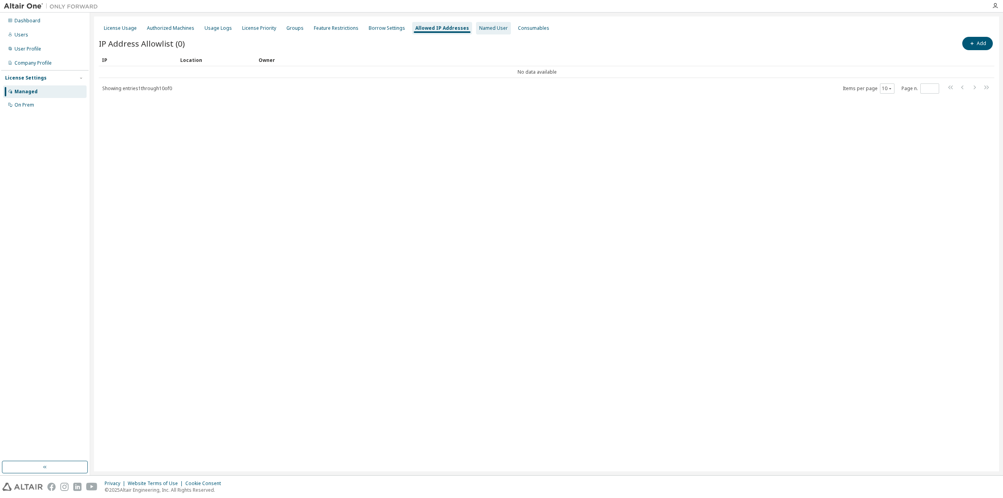
click at [479, 27] on div "Named User" at bounding box center [493, 28] width 29 height 6
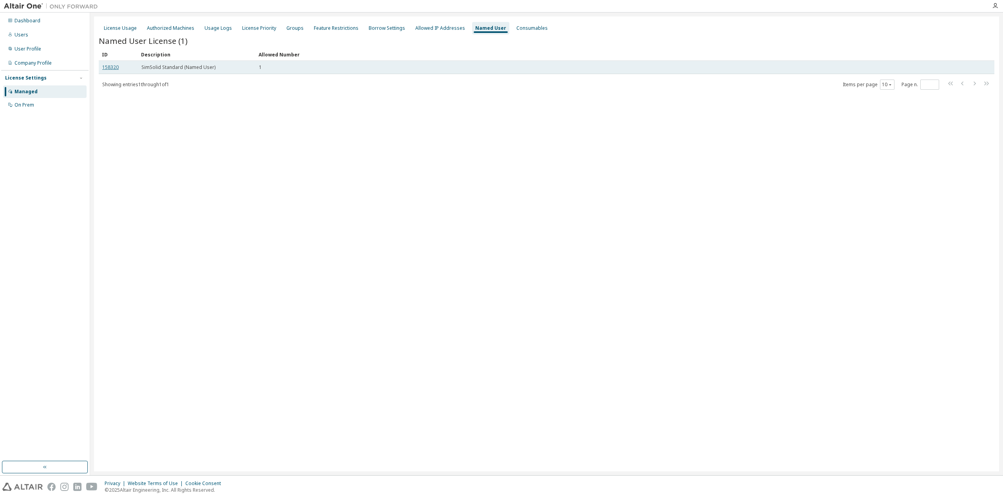
click at [116, 69] on link "158320" at bounding box center [110, 67] width 16 height 7
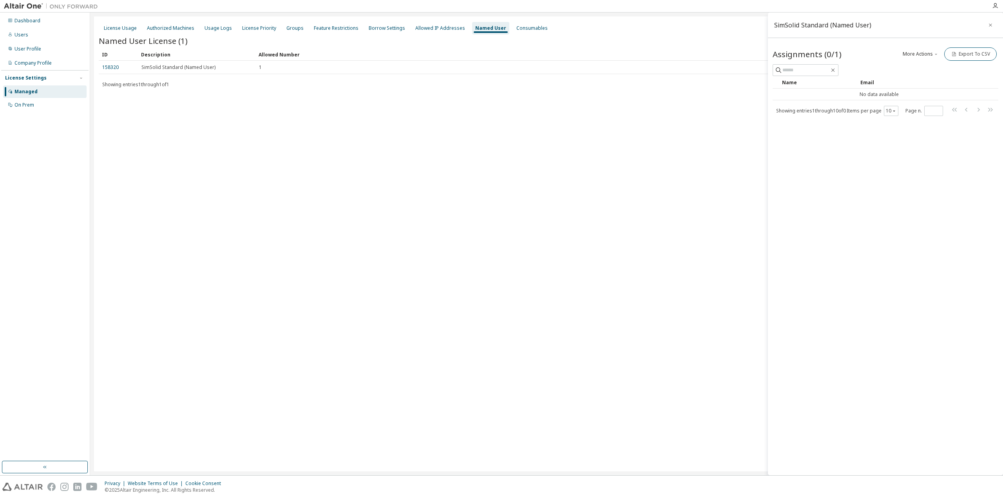
click at [403, 29] on div "License Usage Authorized Machines Usage Logs License Priority Groups Feature Re…" at bounding box center [547, 28] width 896 height 14
click at [415, 27] on div "Allowed IP Addresses" at bounding box center [440, 28] width 50 height 6
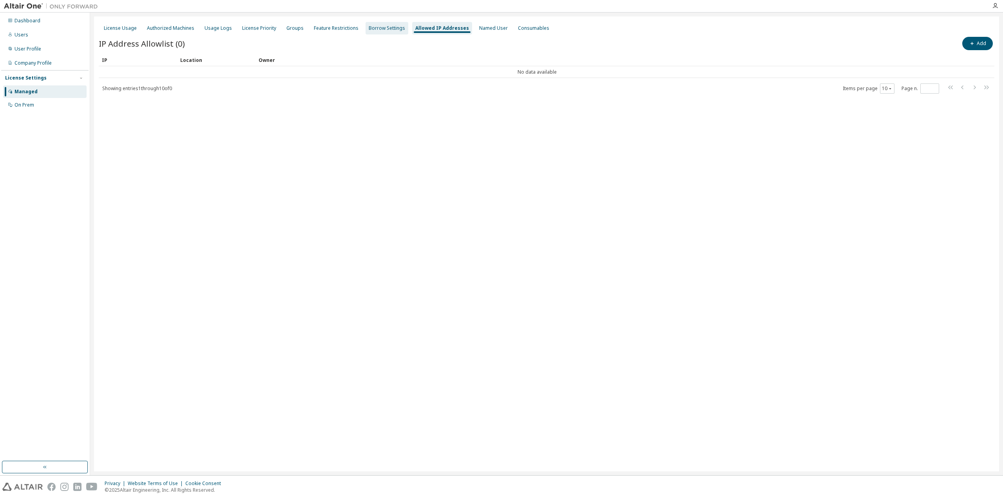
click at [377, 31] on div "Borrow Settings" at bounding box center [387, 28] width 36 height 6
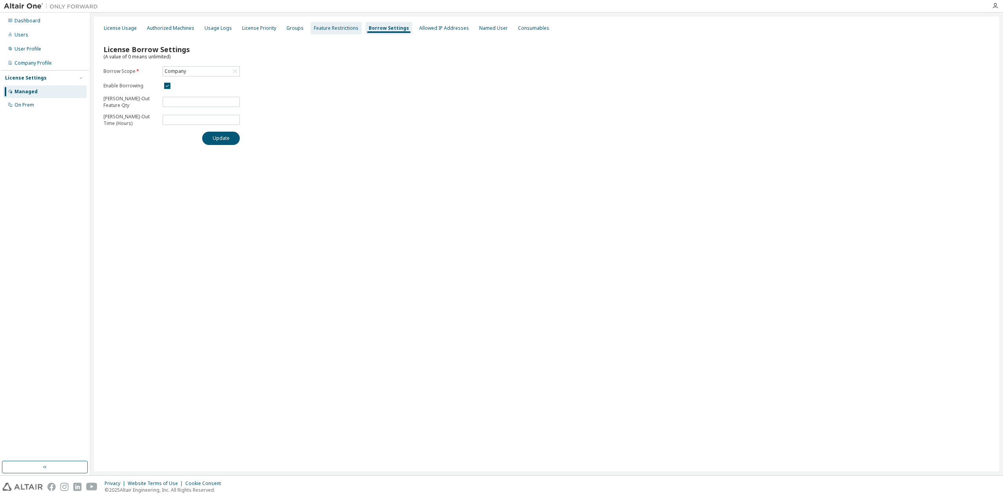
click at [337, 34] on div "License Usage Authorized Machines Usage Logs License Priority Groups Feature Re…" at bounding box center [547, 28] width 896 height 14
click at [340, 30] on div "Feature Restrictions" at bounding box center [336, 28] width 45 height 6
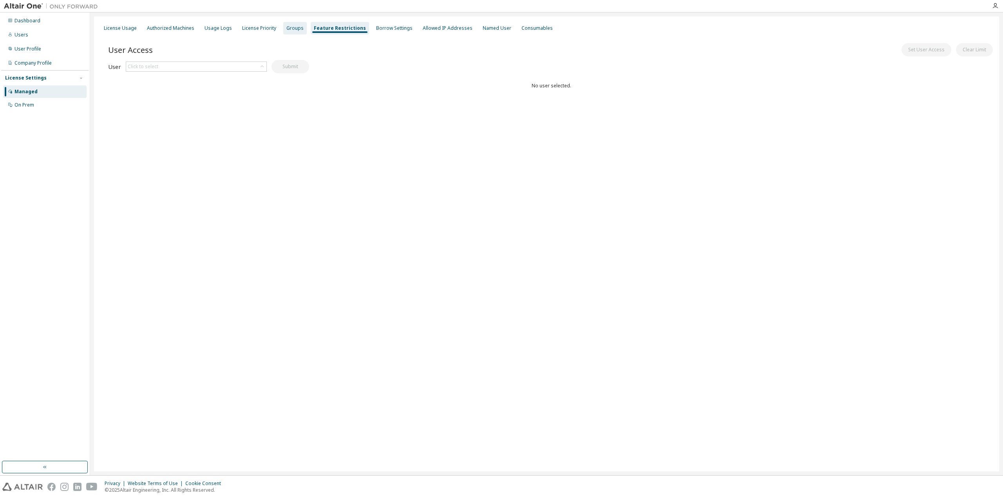
click at [286, 25] on div "Groups" at bounding box center [294, 28] width 17 height 6
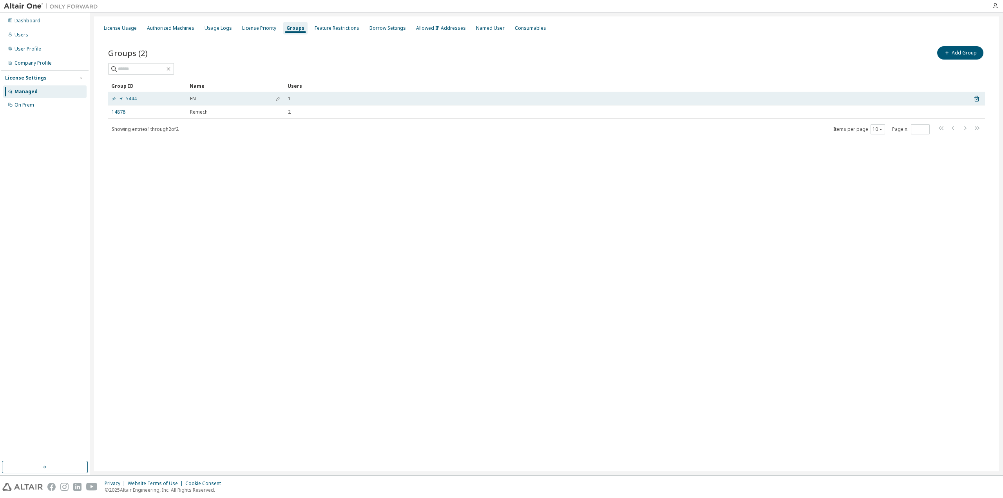
click at [129, 99] on link "5444" at bounding box center [124, 99] width 25 height 6
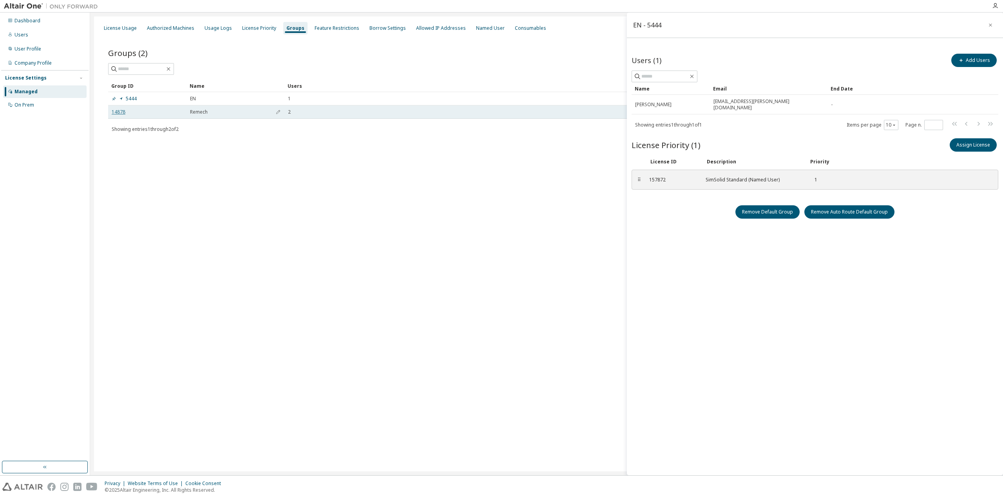
click at [120, 110] on link "14878" at bounding box center [119, 112] width 14 height 6
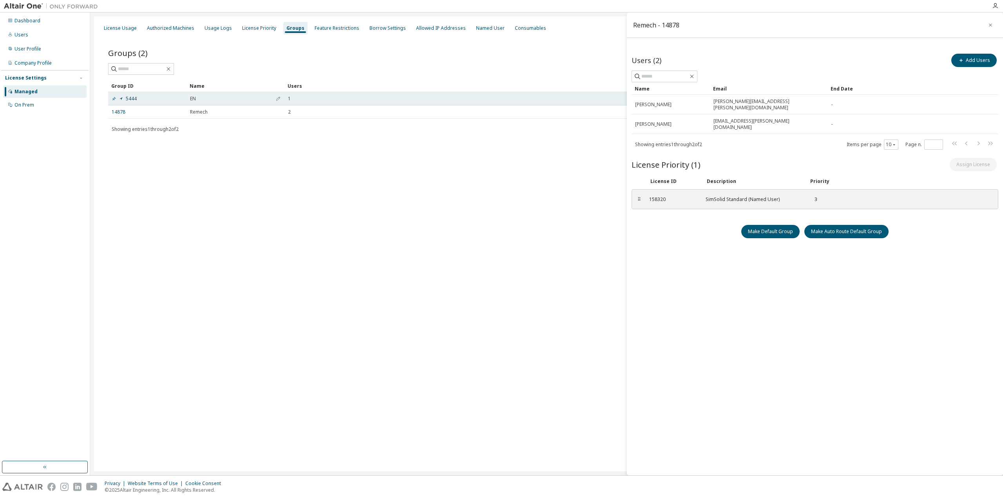
click at [128, 103] on td "5444" at bounding box center [147, 98] width 78 height 13
click at [130, 99] on link "5444" at bounding box center [124, 99] width 25 height 6
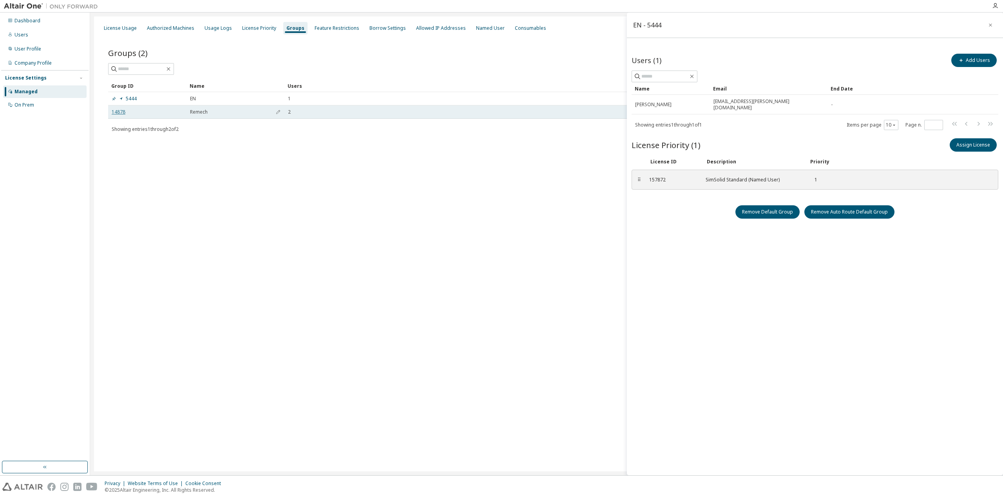
click at [124, 112] on link "14878" at bounding box center [119, 112] width 14 height 6
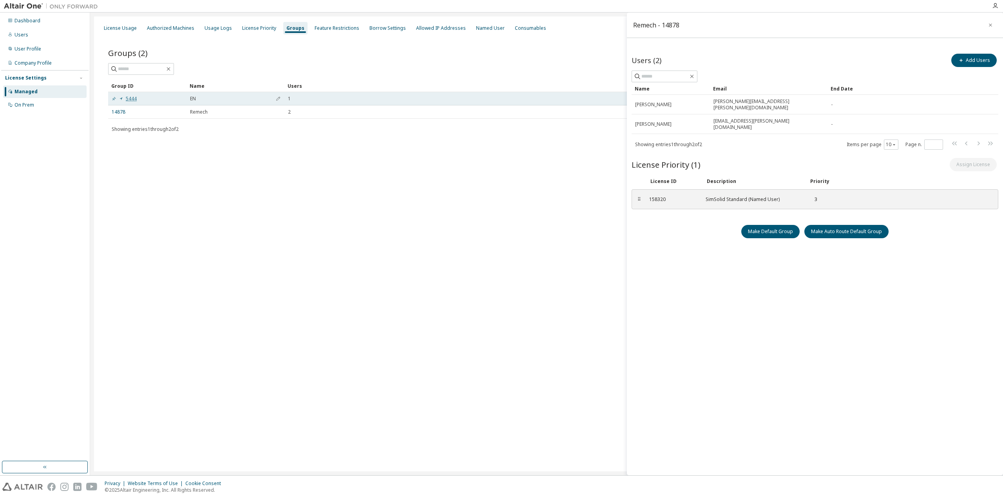
click at [132, 100] on link "5444" at bounding box center [124, 99] width 25 height 6
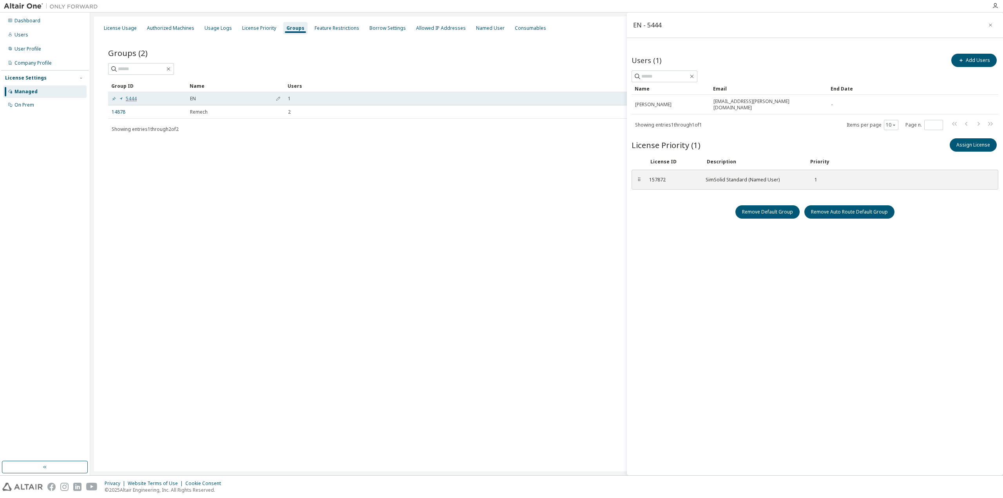
click at [132, 99] on link "5444" at bounding box center [124, 99] width 25 height 6
click at [985, 138] on button "Assign License" at bounding box center [973, 144] width 47 height 13
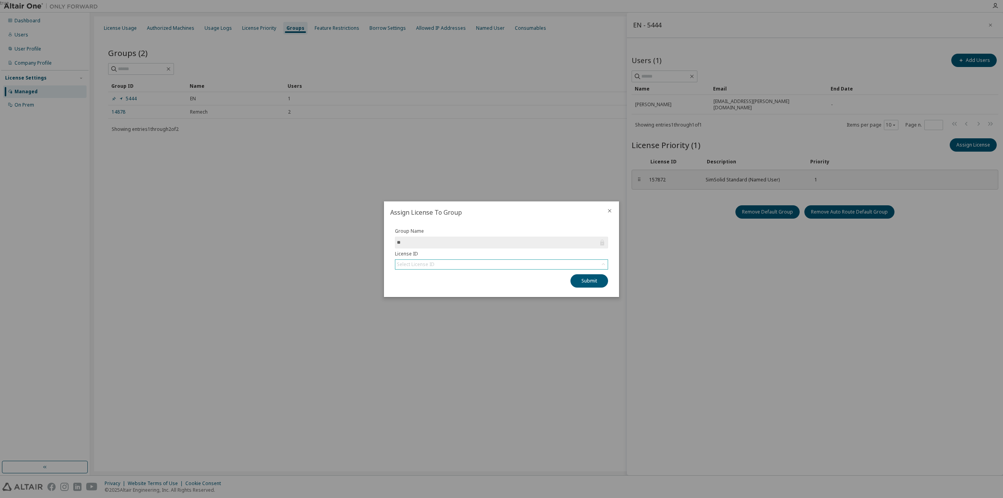
click at [464, 263] on div "Select License ID" at bounding box center [501, 264] width 212 height 9
click at [462, 288] on li "158320 - SimSolid Standard (Named User)" at bounding box center [501, 286] width 211 height 10
click at [594, 282] on button "Submit" at bounding box center [589, 280] width 38 height 13
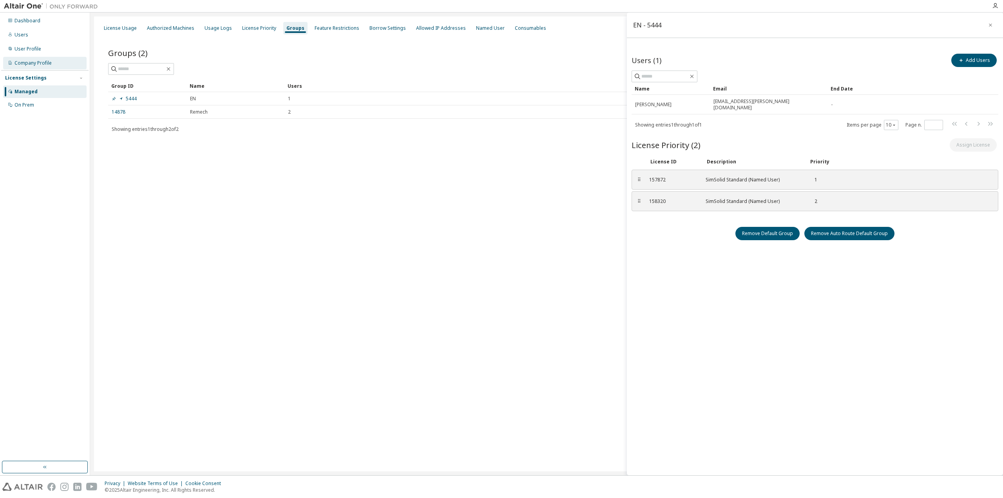
click at [48, 64] on div "Company Profile" at bounding box center [32, 63] width 37 height 6
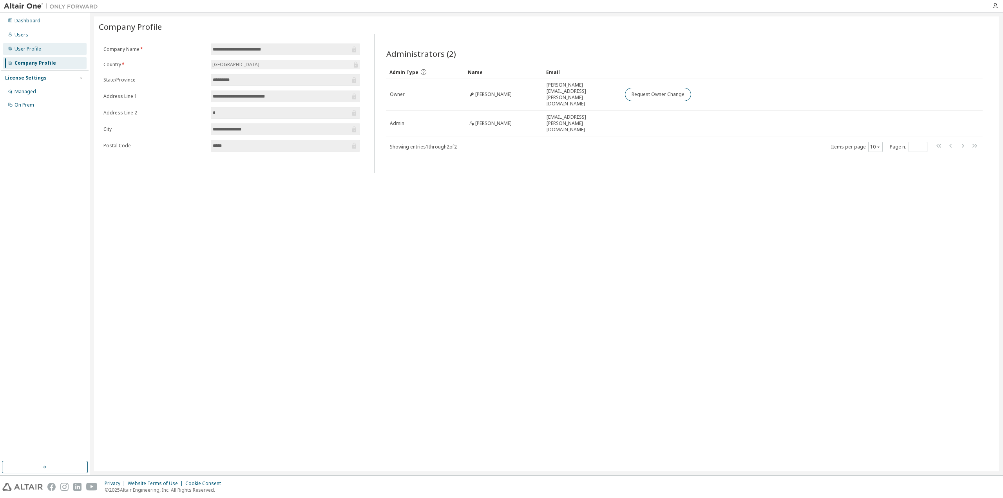
click at [49, 52] on div "User Profile" at bounding box center [44, 49] width 83 height 13
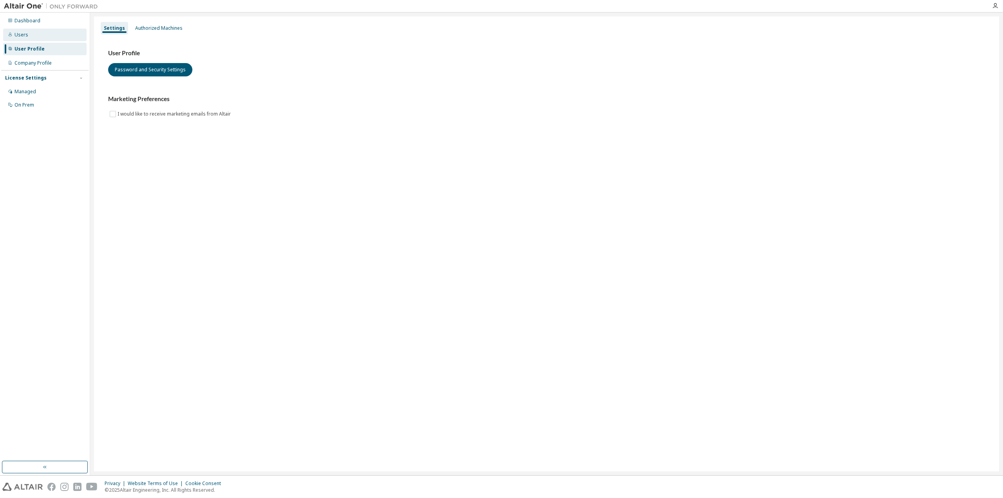
click at [52, 36] on div "Users" at bounding box center [44, 35] width 83 height 13
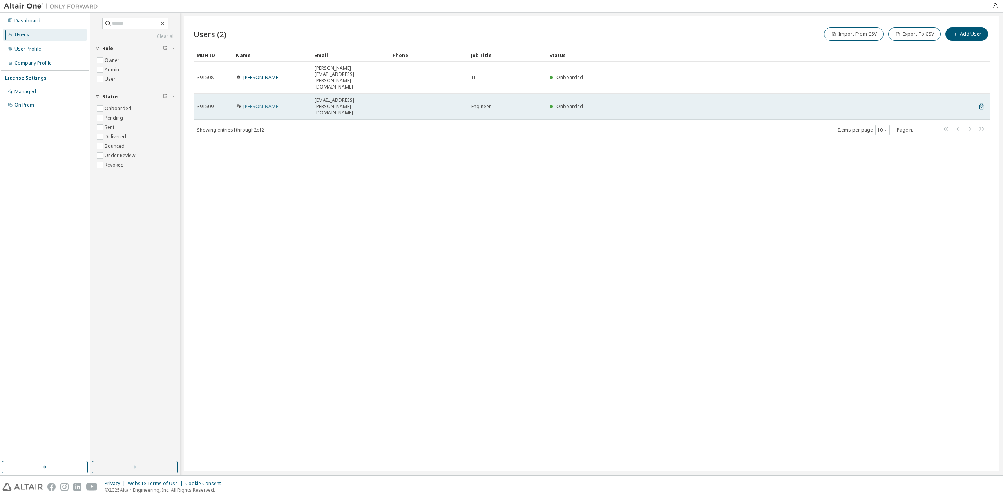
click at [265, 103] on link "Walther Steven" at bounding box center [261, 106] width 36 height 7
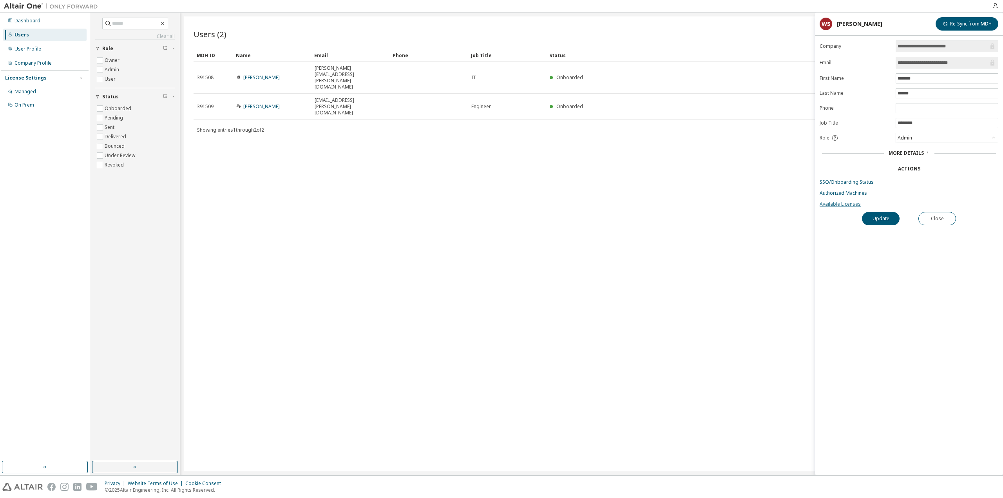
click at [843, 203] on link "Available Licenses" at bounding box center [909, 204] width 179 height 6
click at [608, 163] on div "Users (2) Import From CSV Export To CSV Add User Clear Load Save Save As Field …" at bounding box center [591, 243] width 815 height 455
click at [28, 22] on div "Dashboard" at bounding box center [27, 21] width 26 height 6
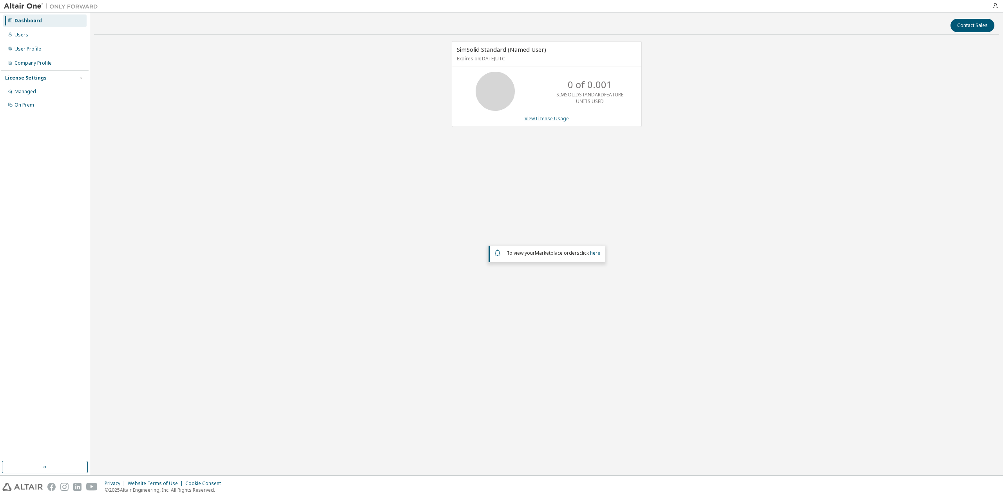
click at [558, 118] on link "View License Usage" at bounding box center [547, 118] width 44 height 7
